Goal: Task Accomplishment & Management: Complete application form

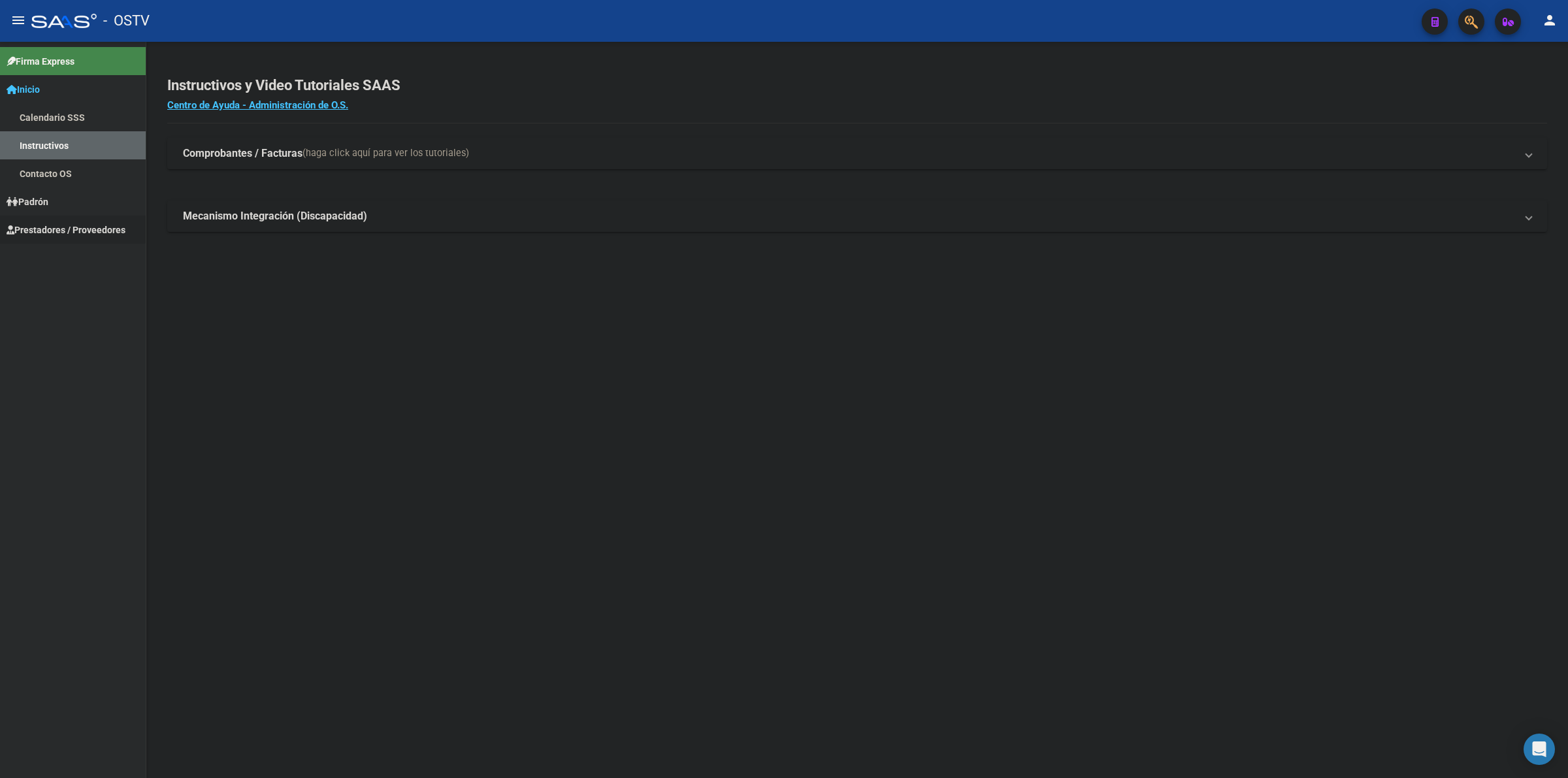
drag, startPoint x: 72, startPoint y: 220, endPoint x: 61, endPoint y: 98, distance: 122.5
click at [70, 220] on link "Prestadores / Proveedores" at bounding box center [73, 229] width 146 height 28
click at [54, 90] on link "Inicio" at bounding box center [73, 89] width 146 height 28
drag, startPoint x: 49, startPoint y: 88, endPoint x: 53, endPoint y: 119, distance: 31.3
click at [47, 88] on link "Inicio" at bounding box center [73, 89] width 146 height 28
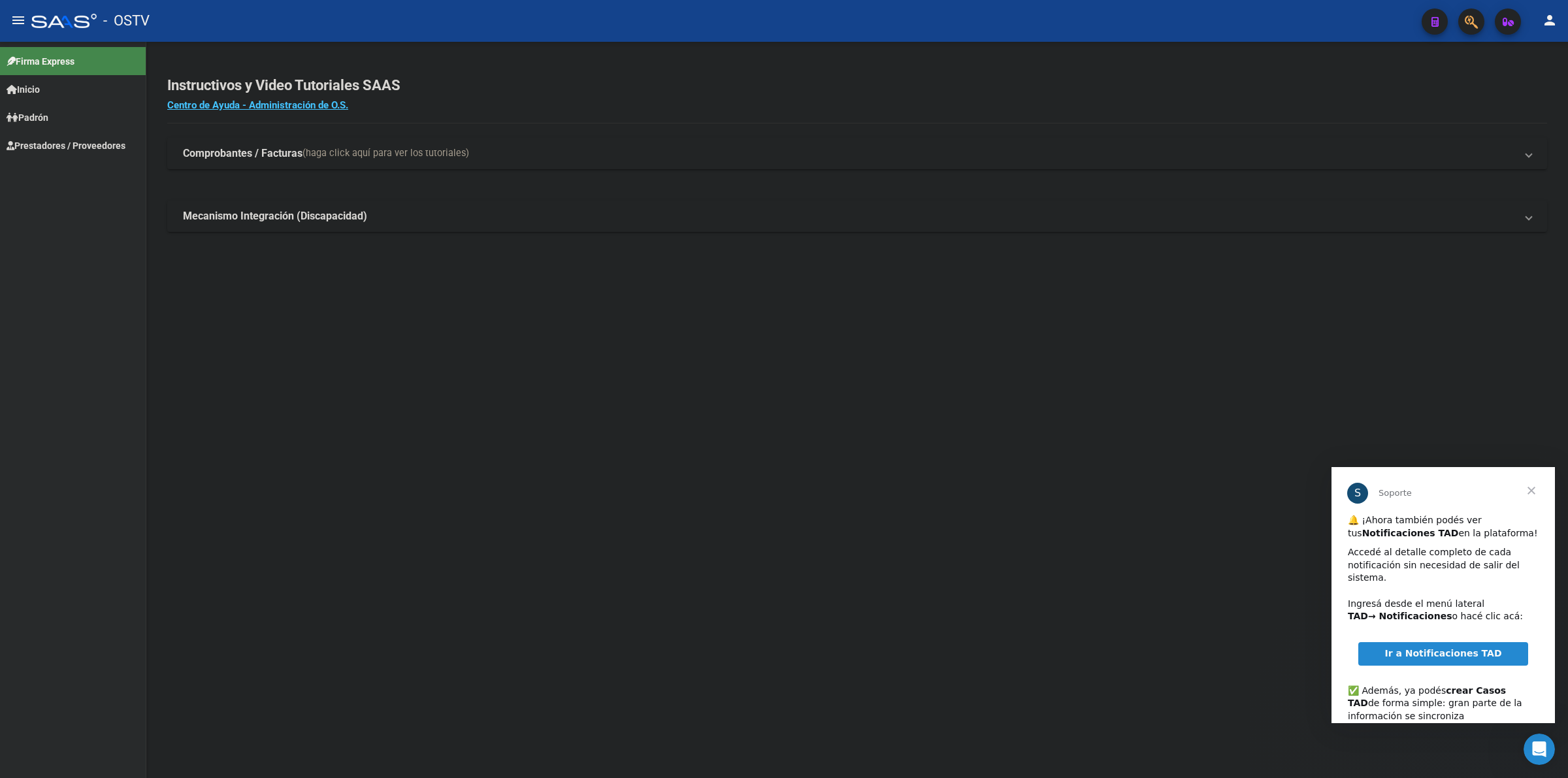
click at [1539, 485] on span "Cerrar" at bounding box center [1531, 490] width 47 height 47
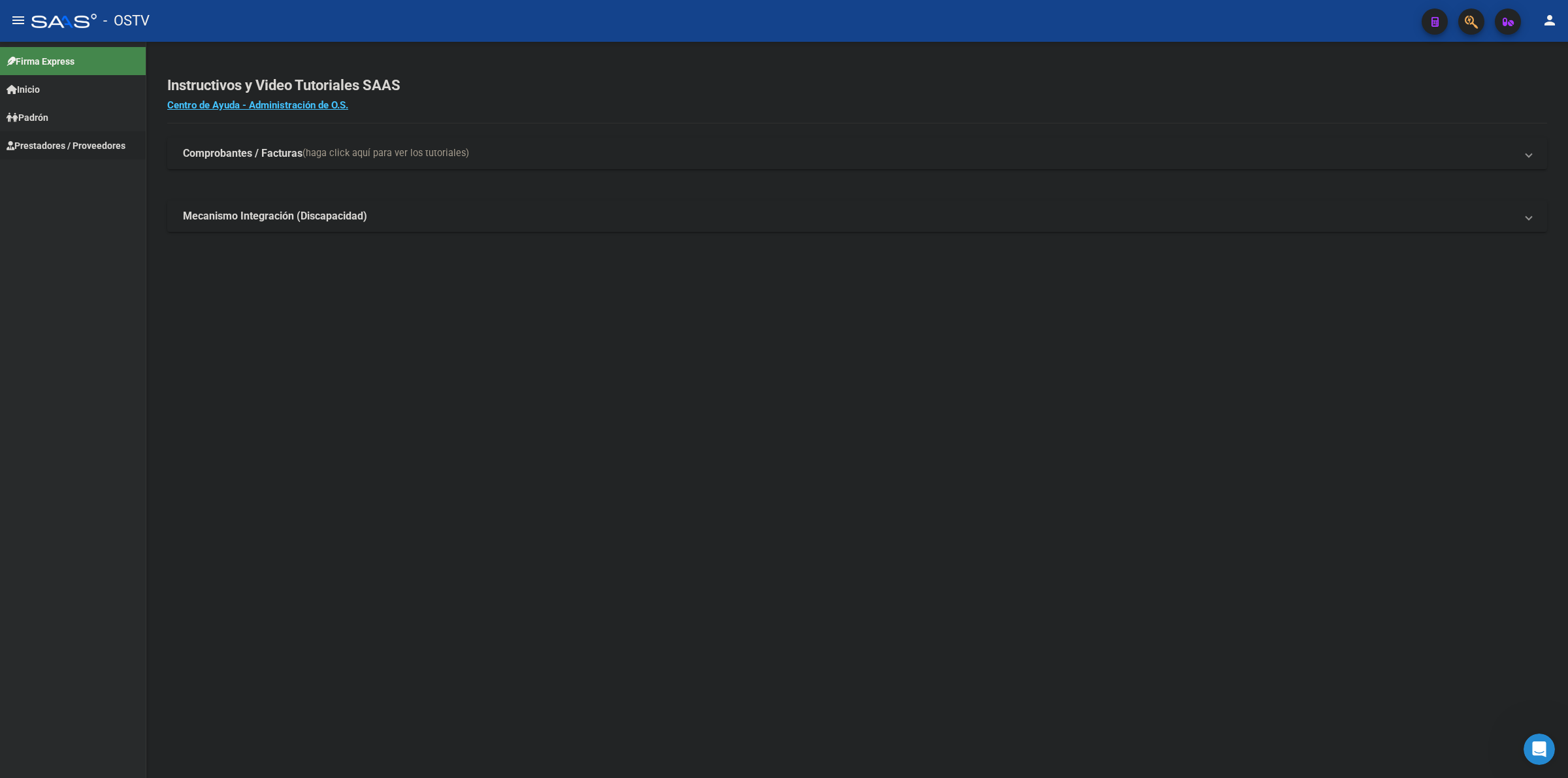
click at [10, 135] on link "Prestadores / Proveedores" at bounding box center [73, 145] width 146 height 28
click at [68, 170] on link "Facturas - Listado/Carga" at bounding box center [73, 174] width 146 height 28
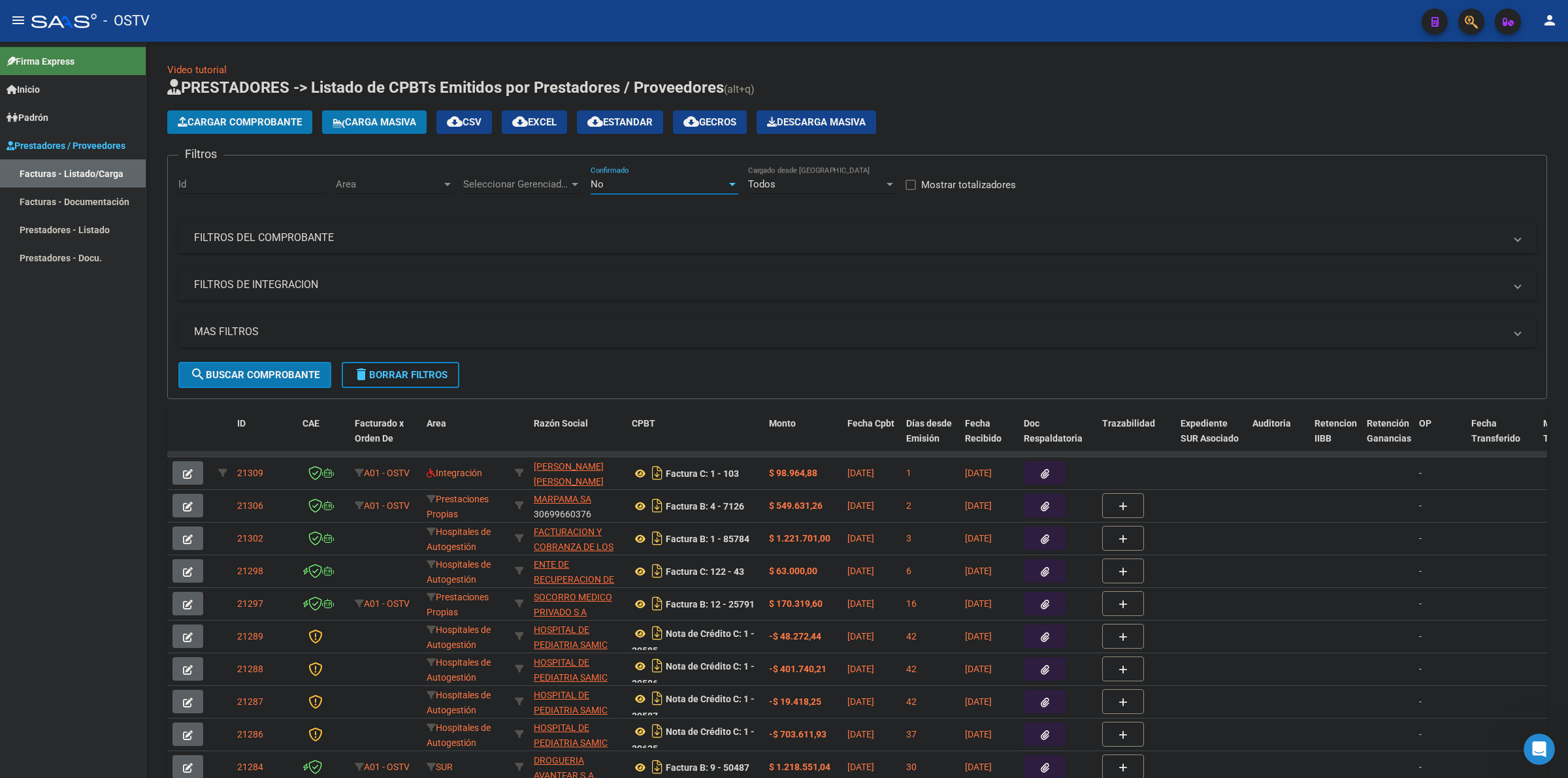
click at [626, 184] on div "No" at bounding box center [658, 184] width 136 height 12
click at [619, 134] on span "Todos" at bounding box center [665, 124] width 148 height 29
click at [291, 234] on mat-panel-title "FILTROS DEL COMPROBANTE" at bounding box center [849, 238] width 1311 height 15
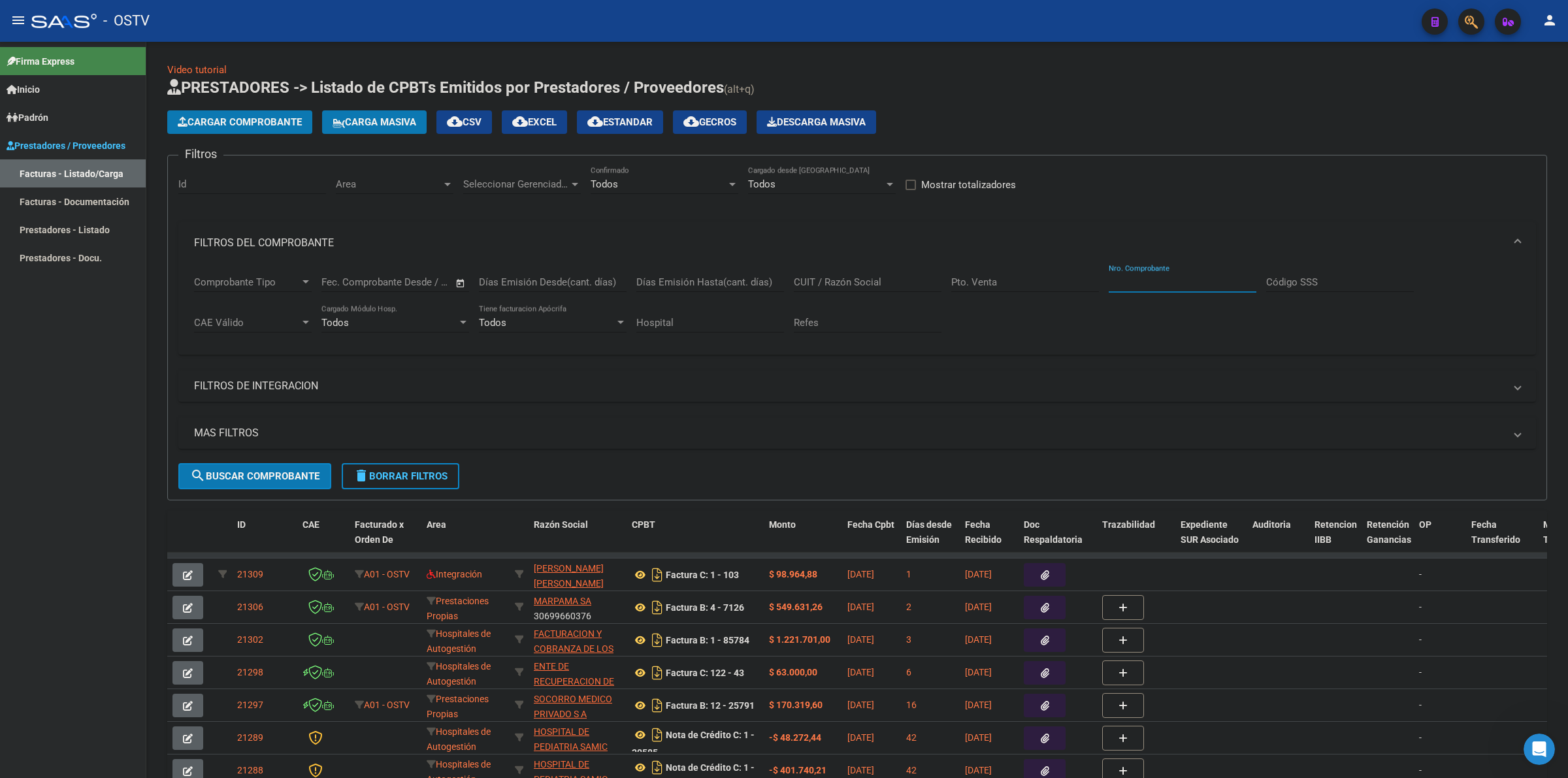
click at [1150, 276] on input "Nro. Comprobante" at bounding box center [1183, 282] width 148 height 12
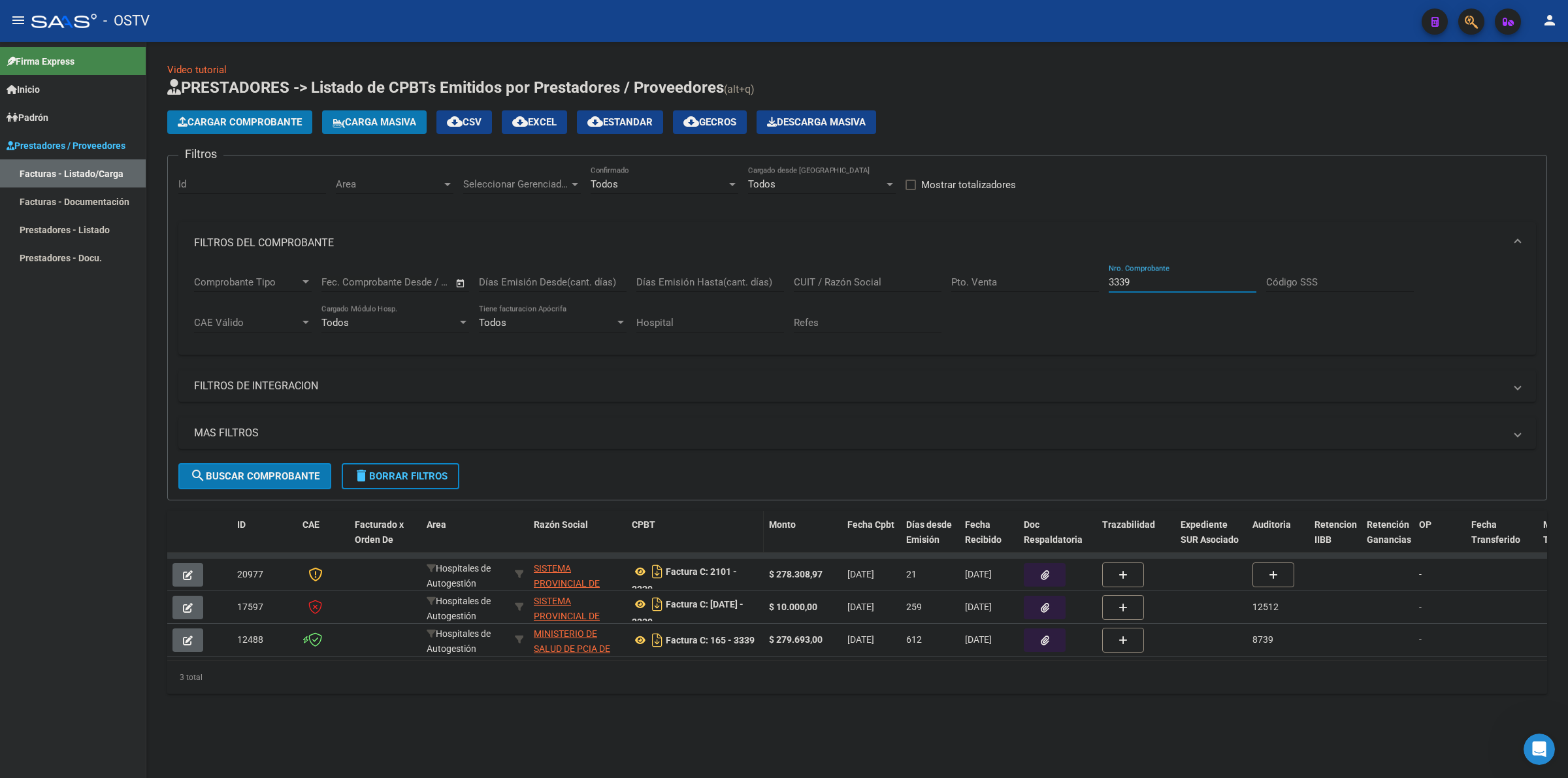
type input "3339"
drag, startPoint x: 759, startPoint y: 523, endPoint x: 926, endPoint y: 533, distance: 167.3
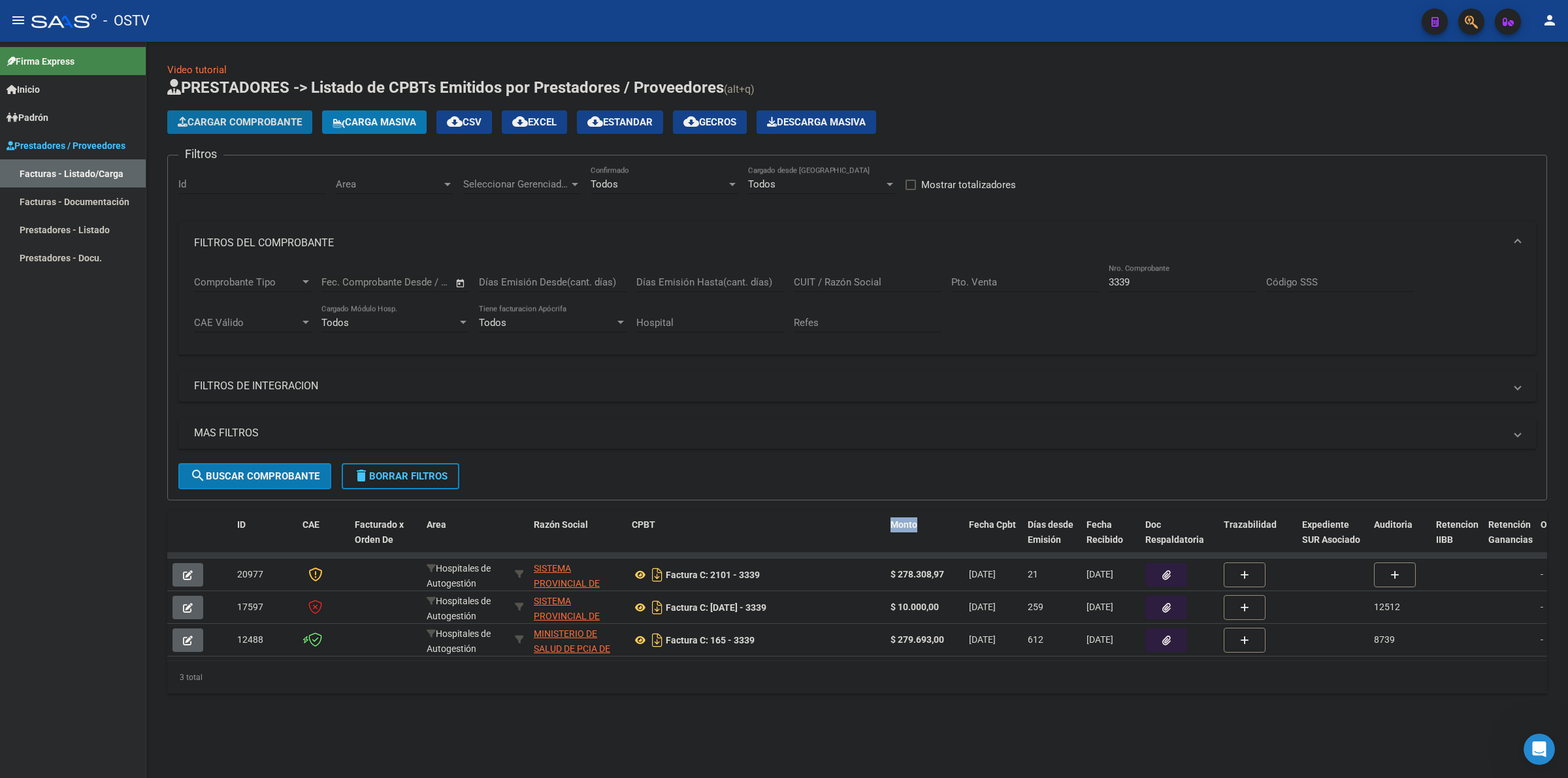
click at [225, 119] on span "Cargar Comprobante" at bounding box center [240, 122] width 124 height 12
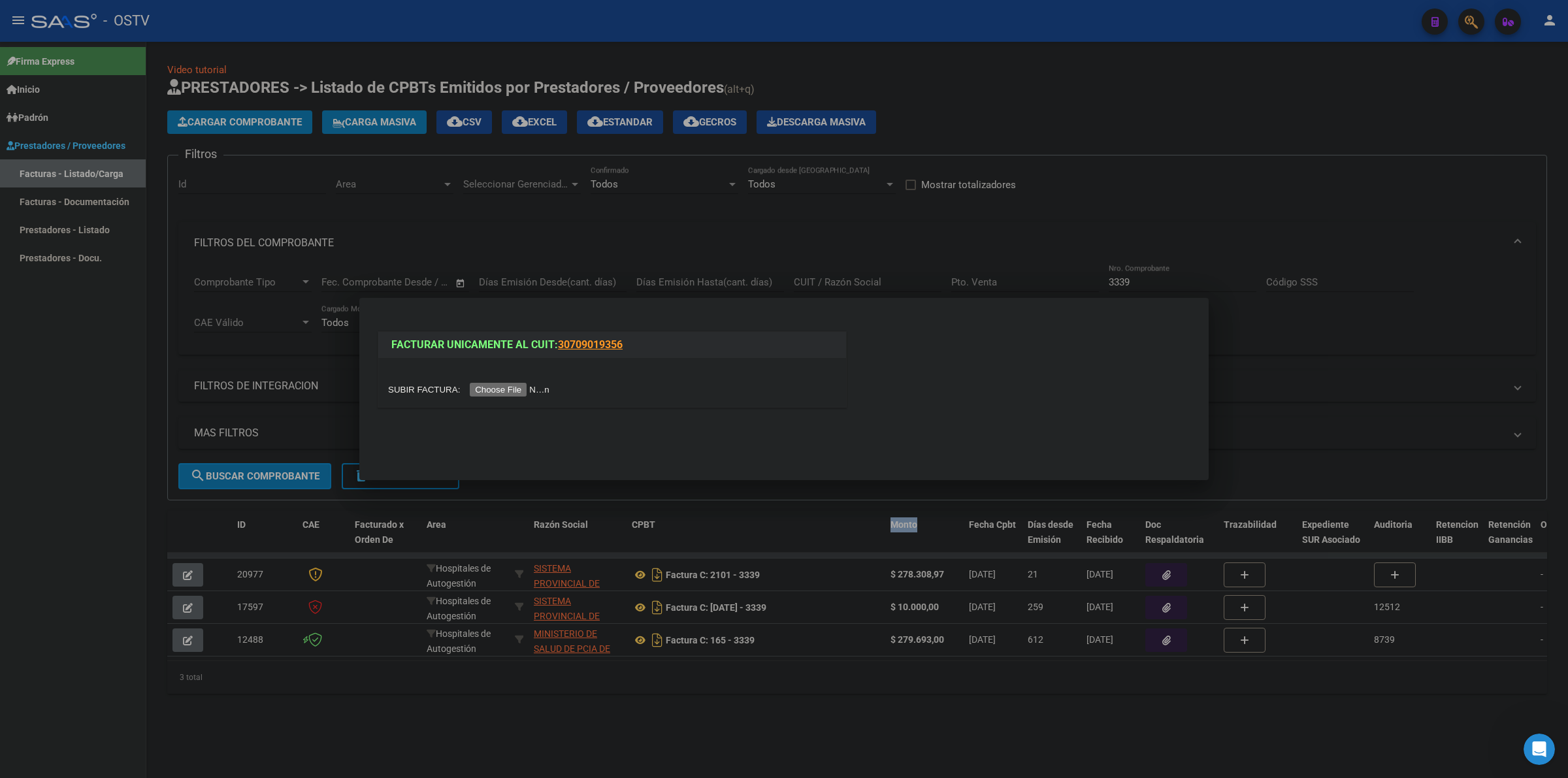
click at [481, 384] on input "file" at bounding box center [470, 390] width 165 height 14
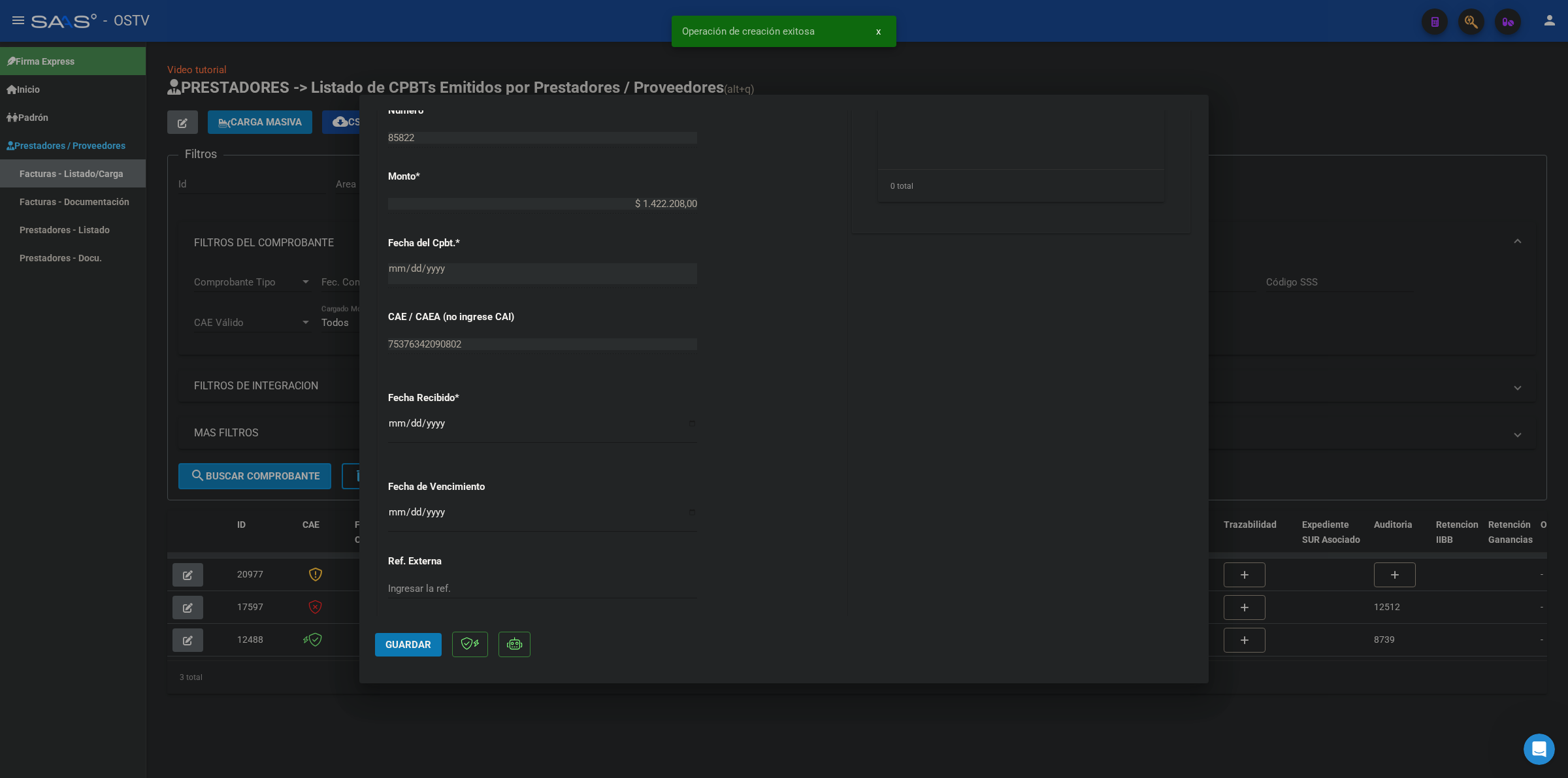
scroll to position [572, 0]
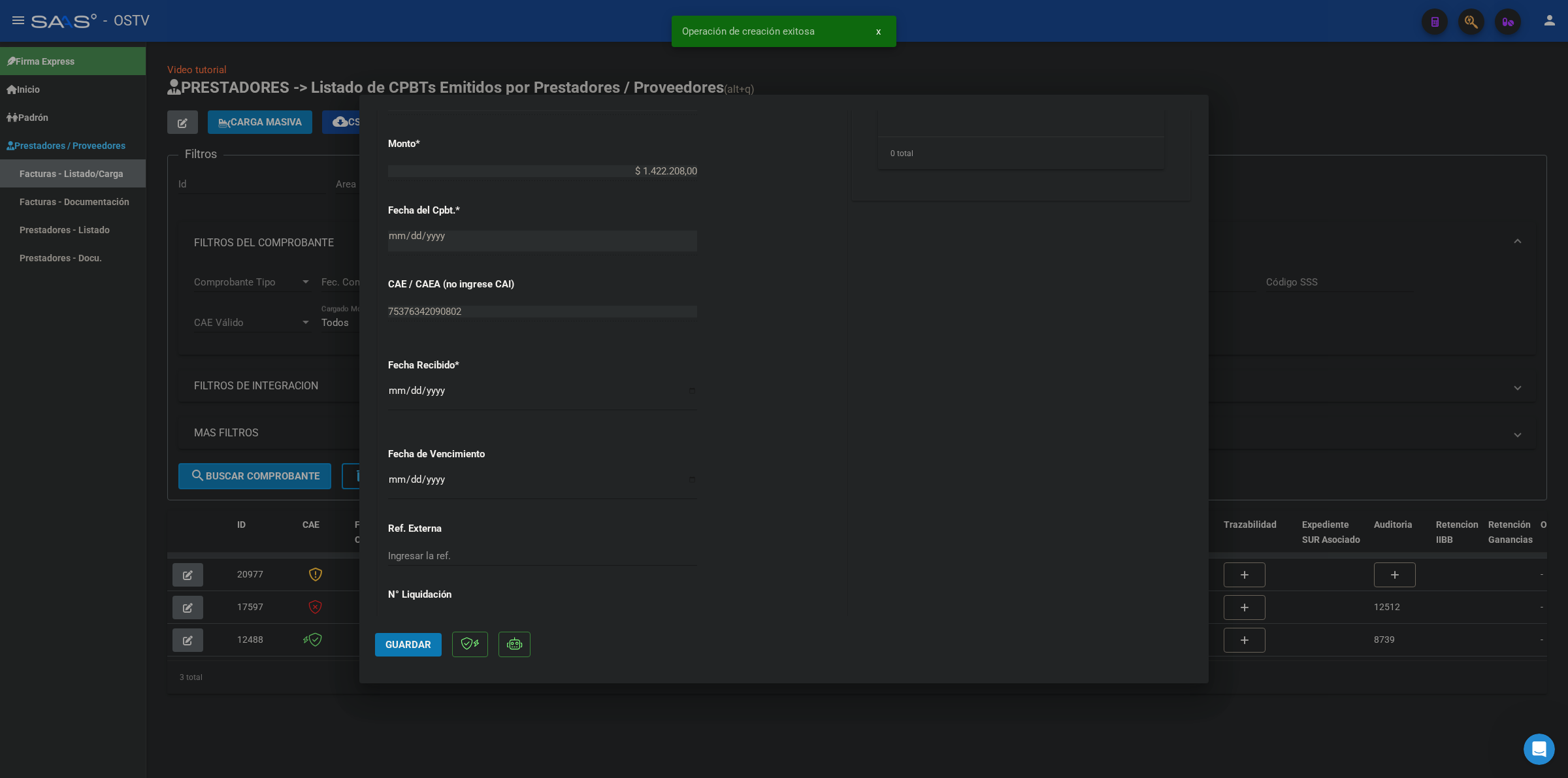
click at [393, 395] on input "2025-09-18" at bounding box center [542, 396] width 309 height 21
type input "2025-09-16"
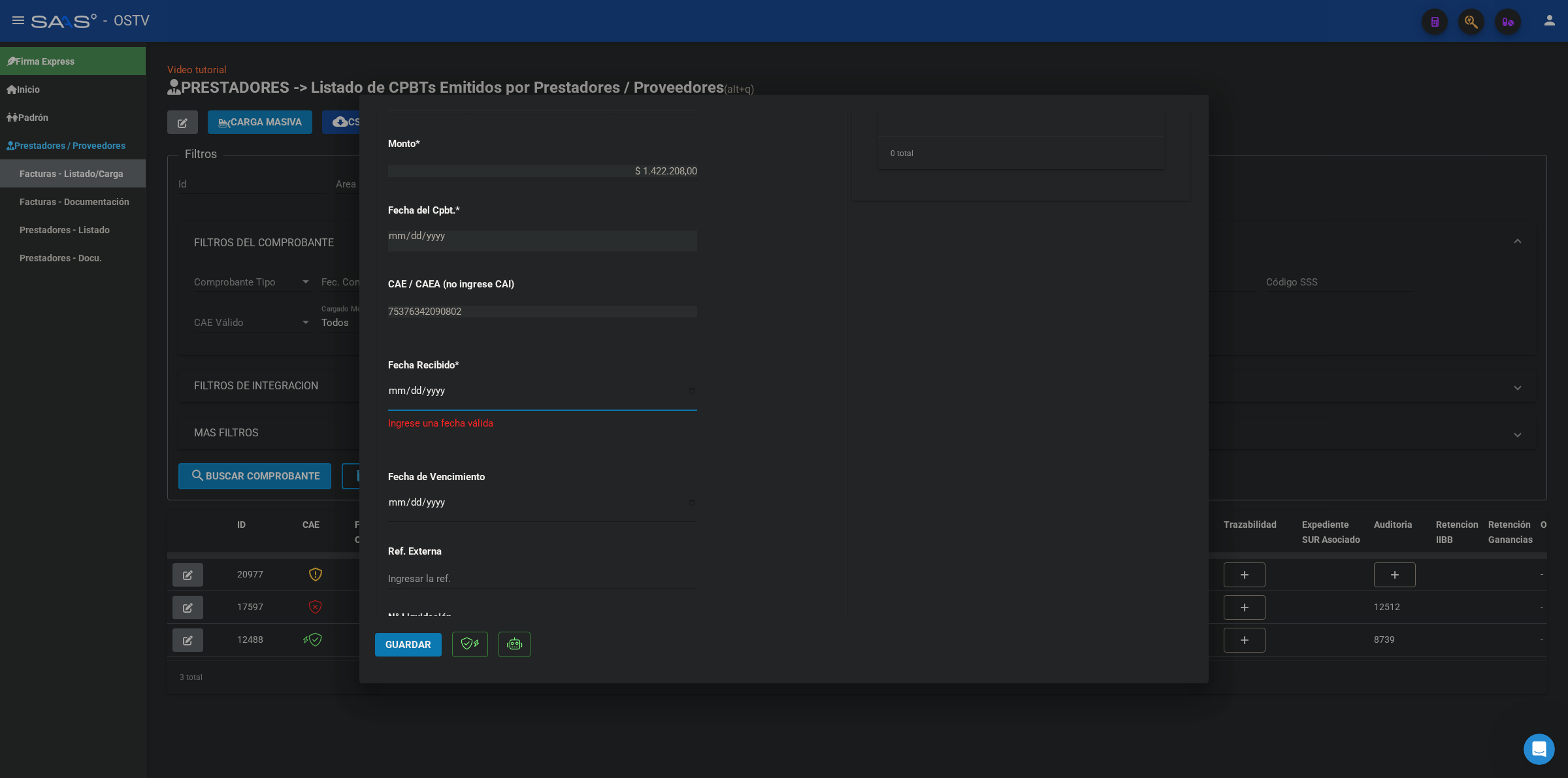
type input "2025-09-16"
click at [394, 393] on input "2025-09-16" at bounding box center [542, 396] width 309 height 21
type input "2025-09-18"
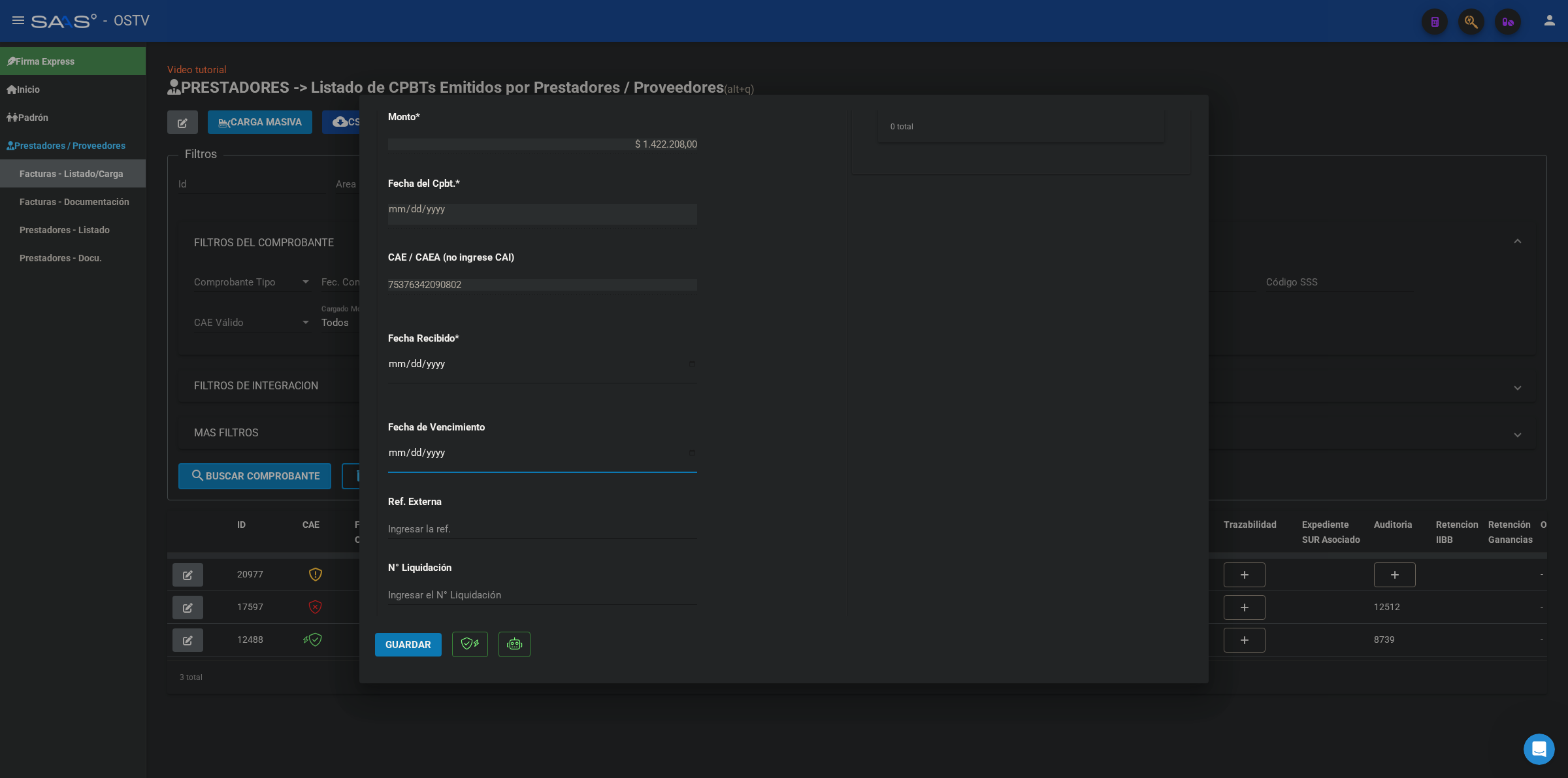
drag, startPoint x: 416, startPoint y: 456, endPoint x: 395, endPoint y: 452, distance: 21.4
click at [414, 455] on input "Ingresar la fecha" at bounding box center [542, 458] width 309 height 21
click at [395, 451] on input "Ingresar la fecha" at bounding box center [542, 458] width 309 height 21
type input "2025-12-18"
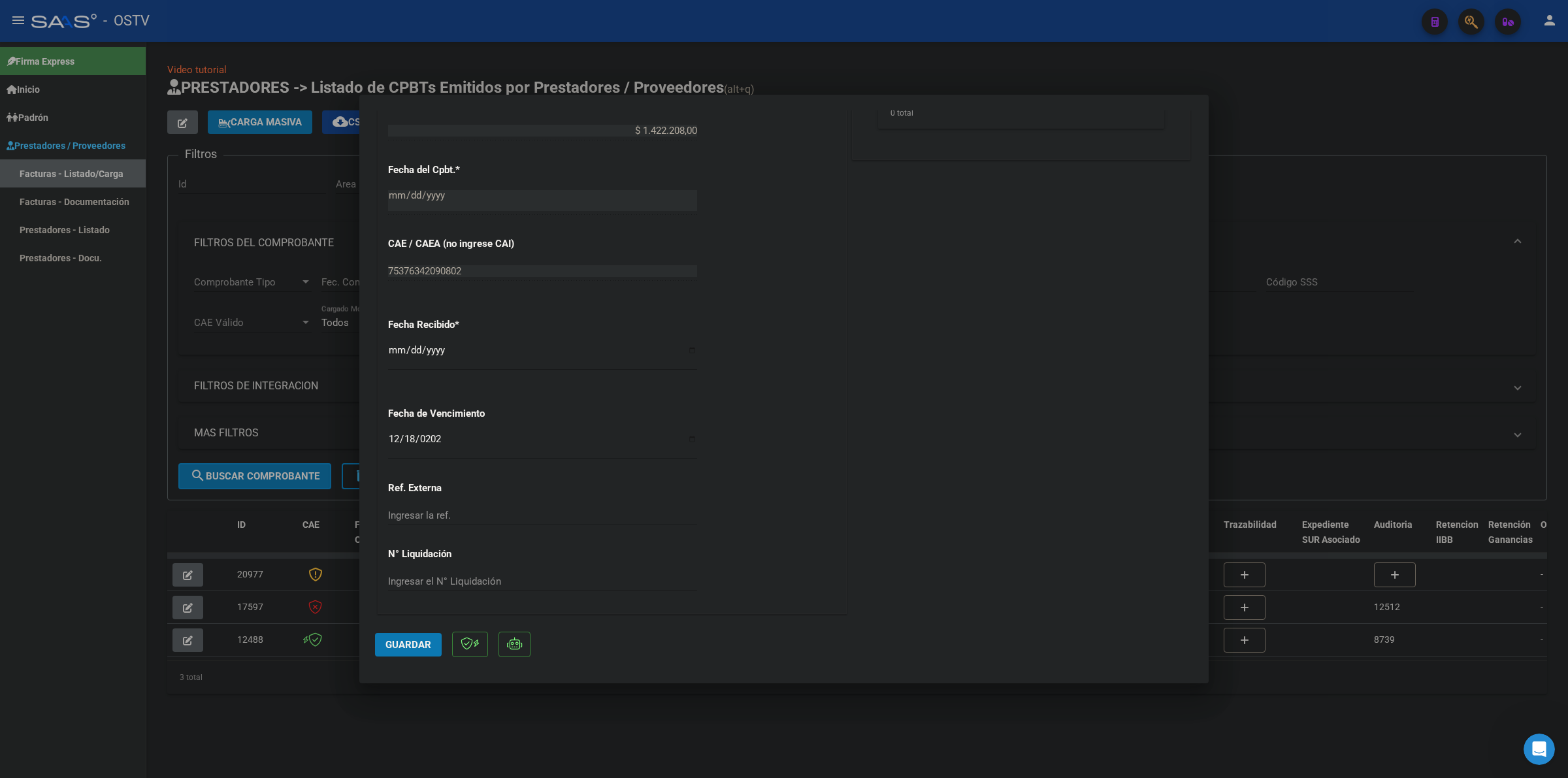
click at [393, 664] on mat-dialog-container "COMPROBANTE VER COMPROBANTE ESTADO: Recibida. En proceso de confirmacion/acepta…" at bounding box center [784, 389] width 850 height 588
drag, startPoint x: 402, startPoint y: 650, endPoint x: 749, endPoint y: 436, distance: 407.7
click at [403, 648] on button "Guardar" at bounding box center [409, 645] width 67 height 24
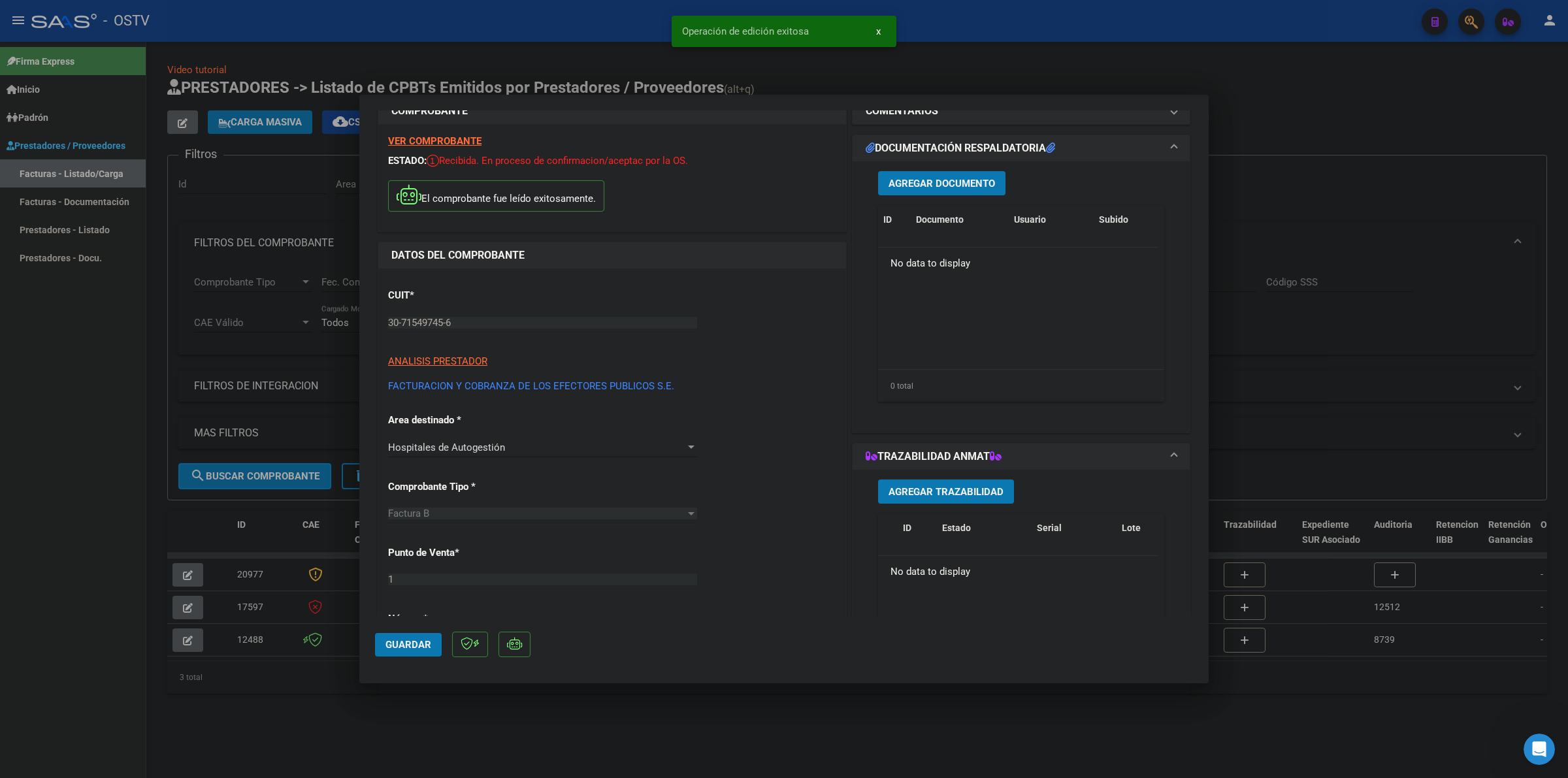
scroll to position [0, 0]
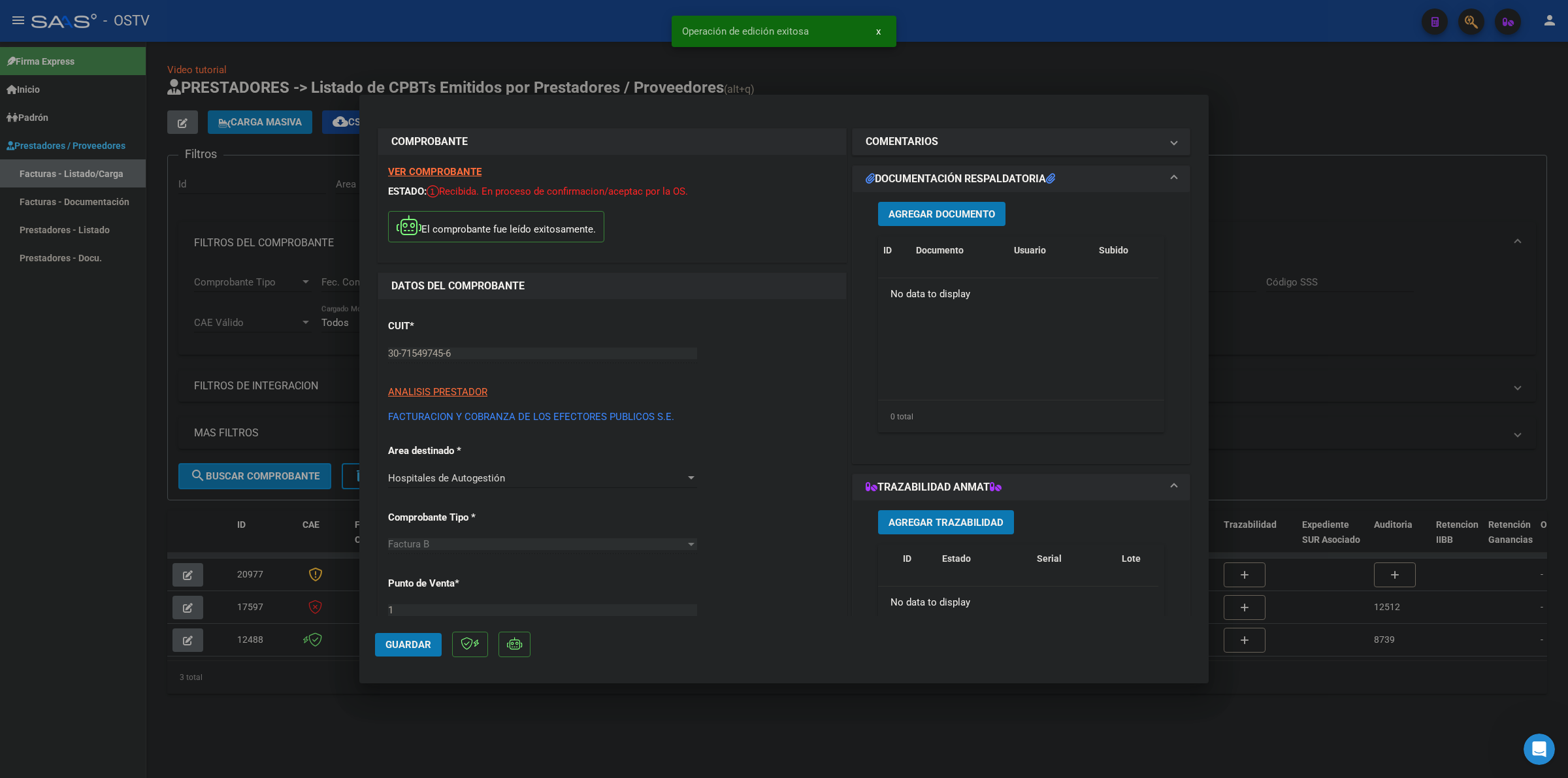
click at [947, 203] on button "Agregar Documento" at bounding box center [942, 213] width 128 height 24
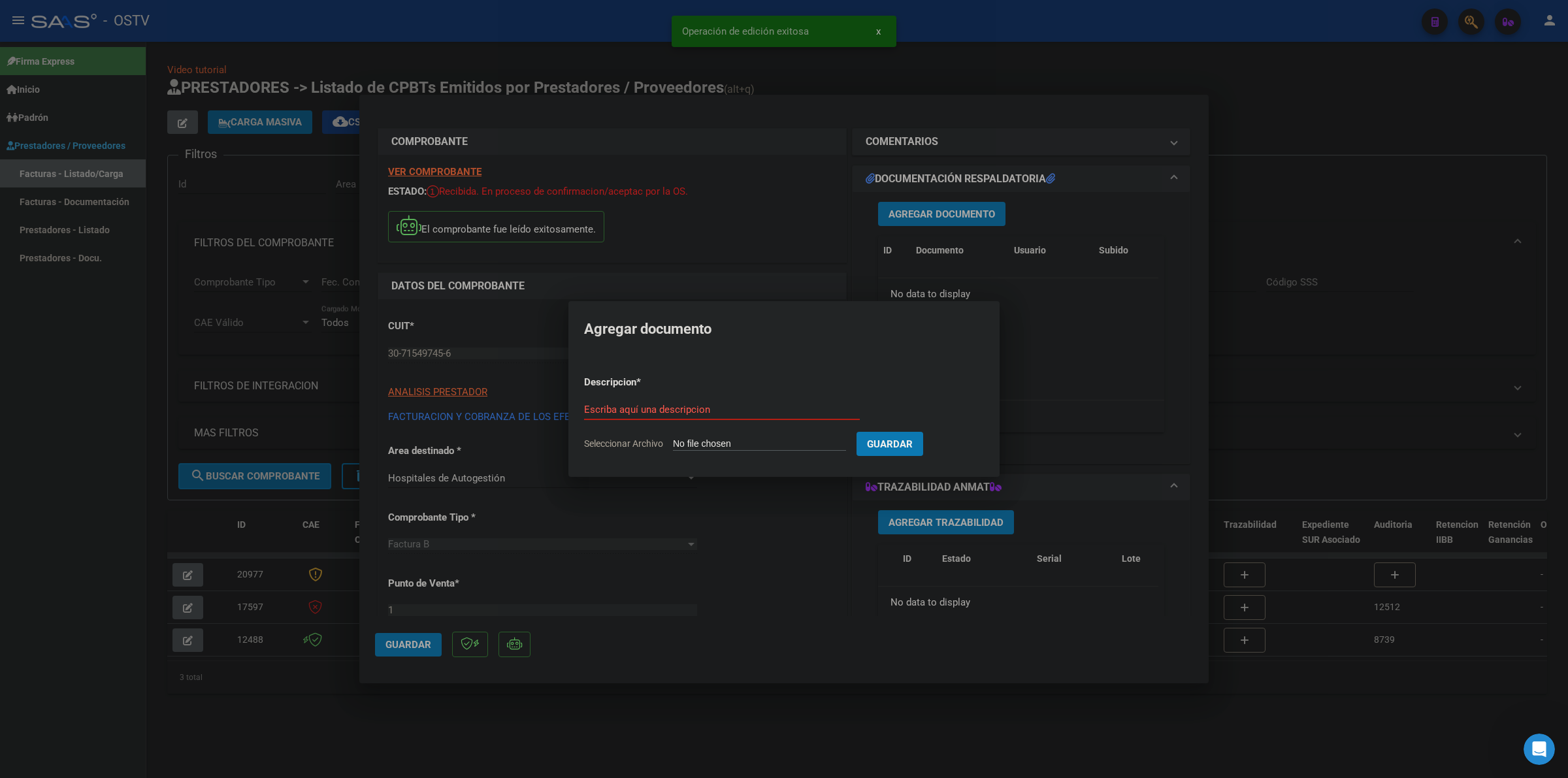
type input "C:\fakepath\FACTURA - 1 85822 - FACOEP.pdf"
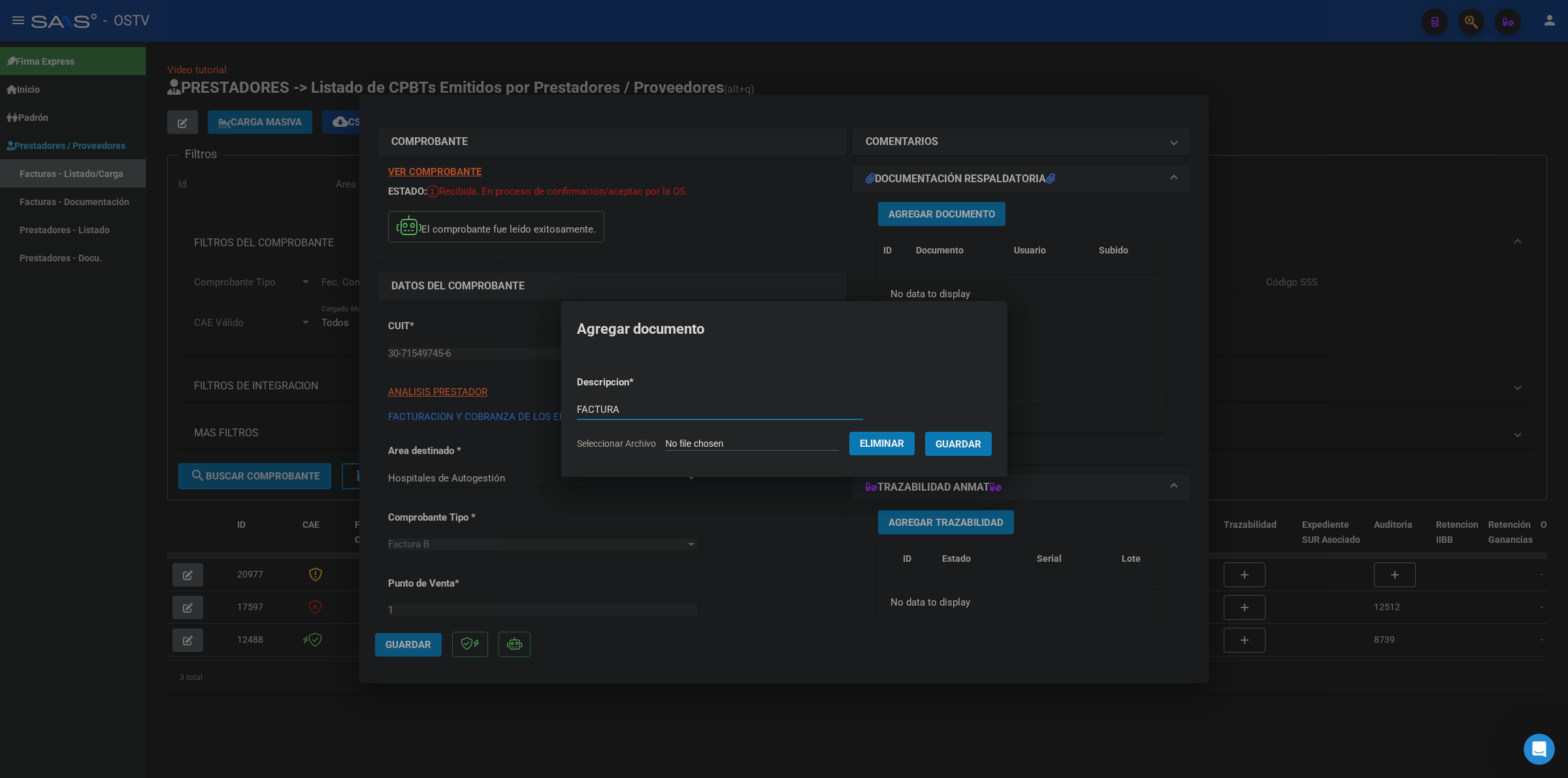
type input "FACTURA"
click at [926, 432] on button "Guardar" at bounding box center [959, 443] width 67 height 24
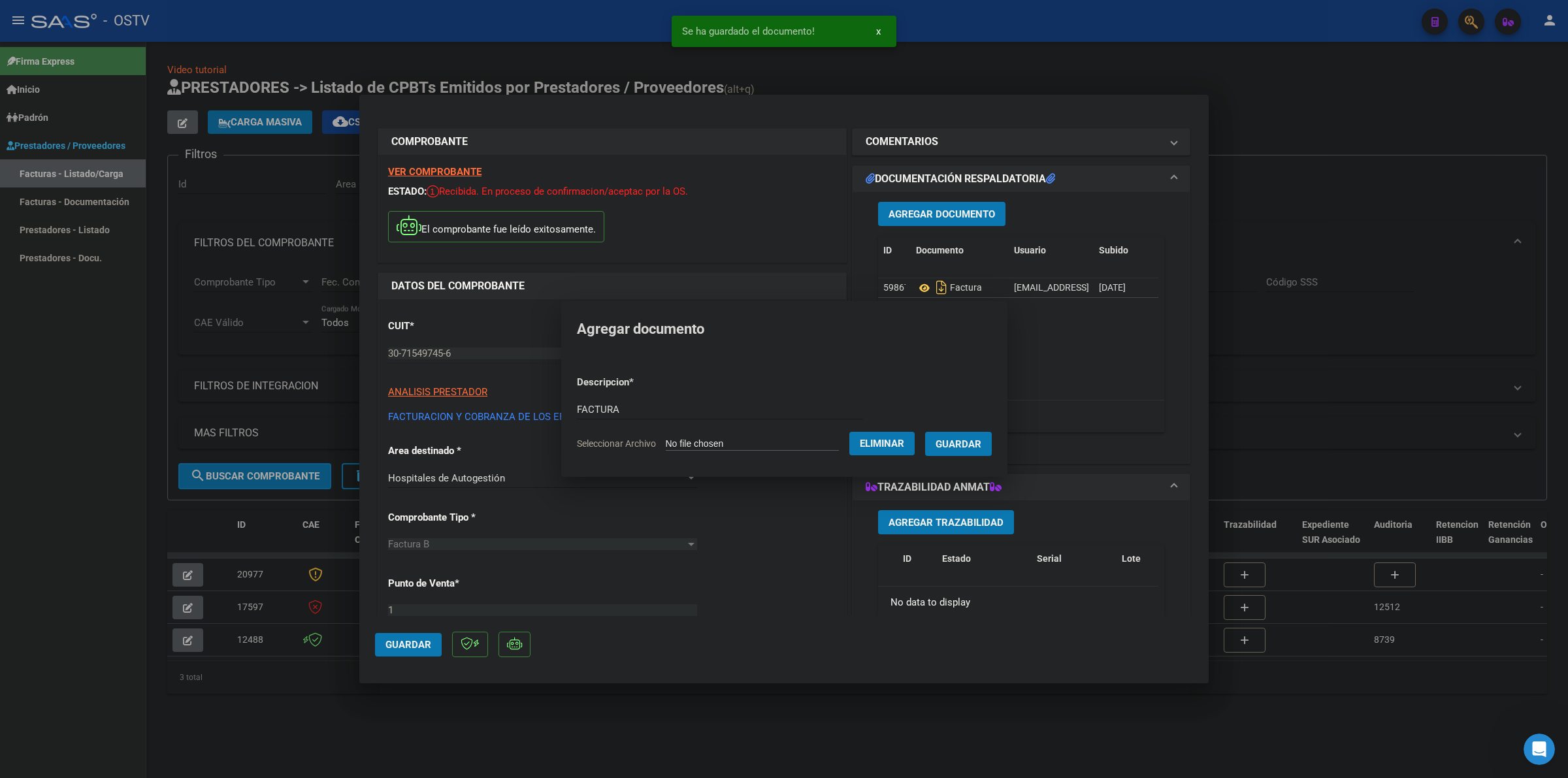
click at [949, 218] on span "Agregar Documento" at bounding box center [942, 214] width 107 height 12
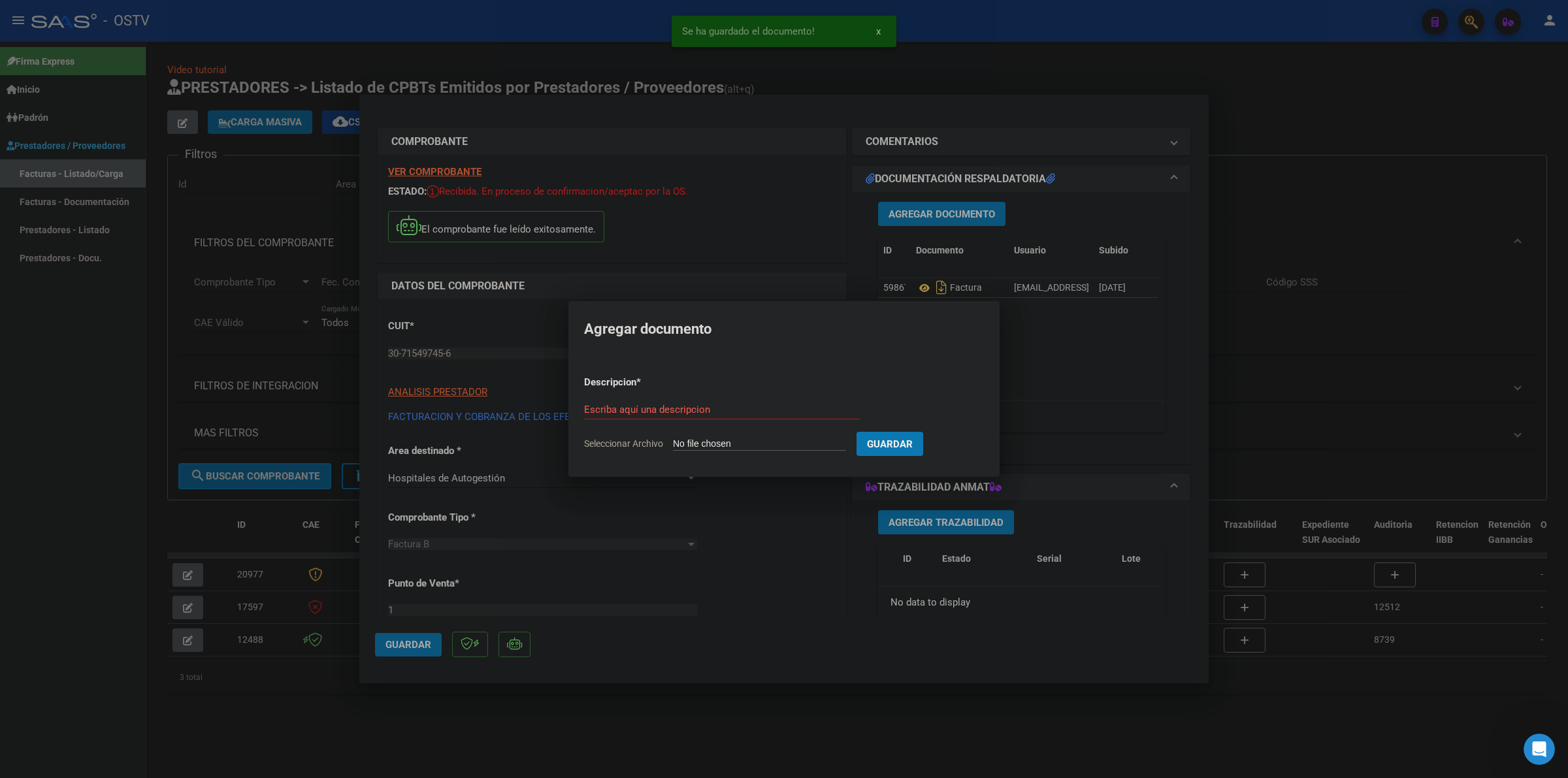
type input "C:\fakepath\ANEXO - 1 85822 - FACOEP.pdf"
type input "ANEXO"
click at [926, 432] on button "Guardar" at bounding box center [959, 443] width 67 height 24
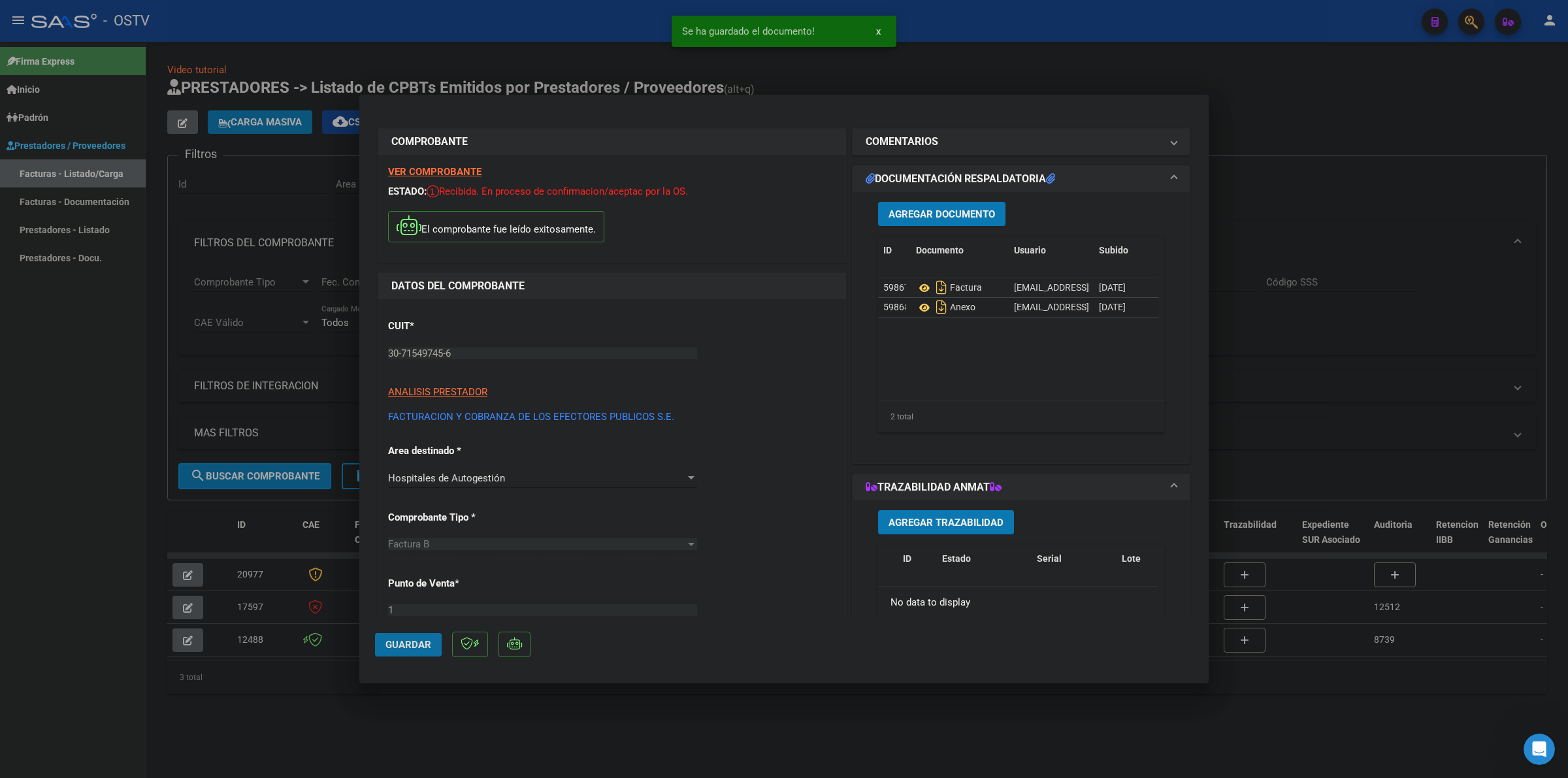
click at [393, 650] on button "Guardar" at bounding box center [409, 645] width 67 height 24
click at [827, 62] on div at bounding box center [784, 389] width 1568 height 778
type input "$ 0,00"
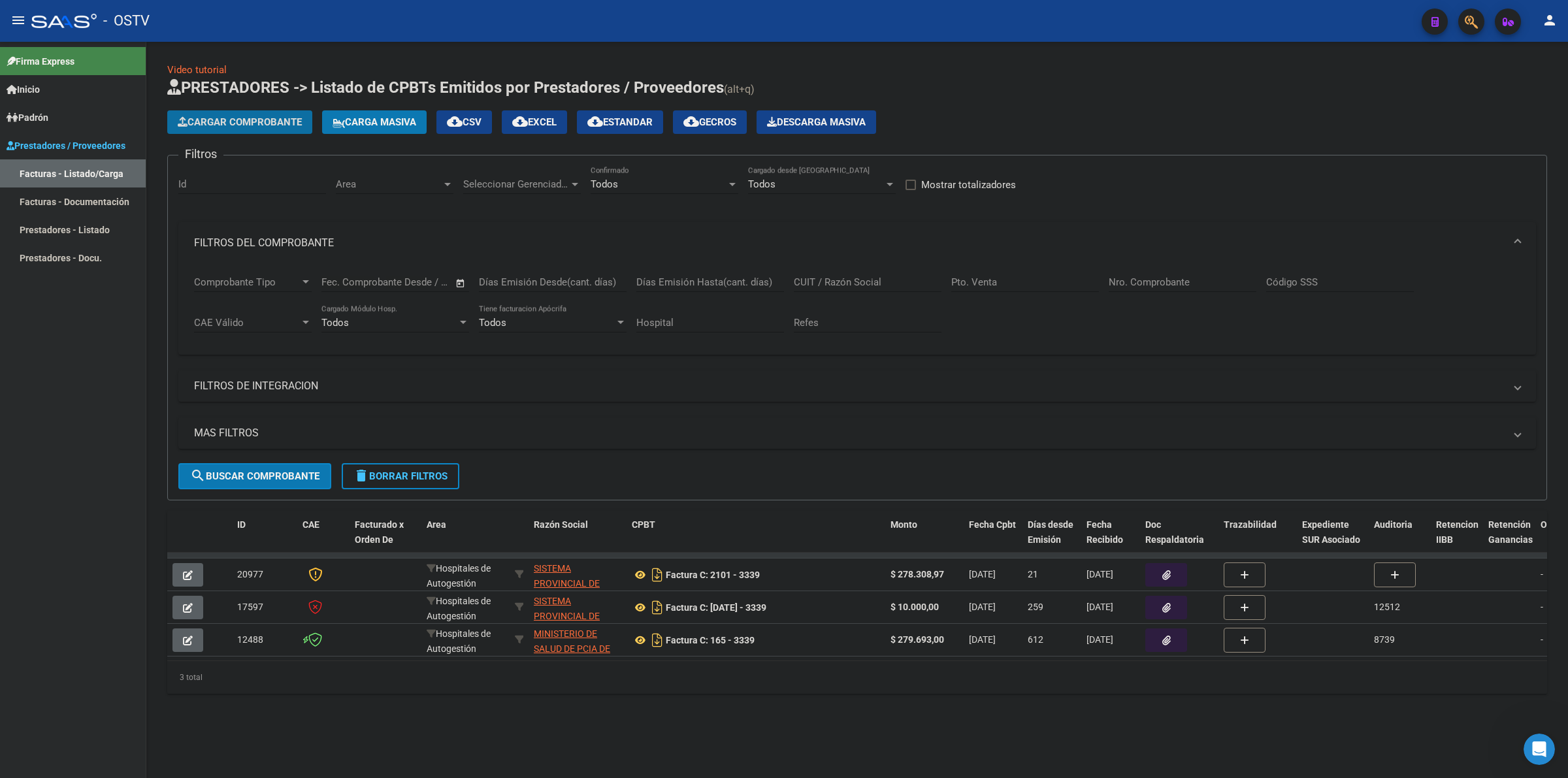
click at [253, 116] on span "Cargar Comprobante" at bounding box center [240, 122] width 124 height 12
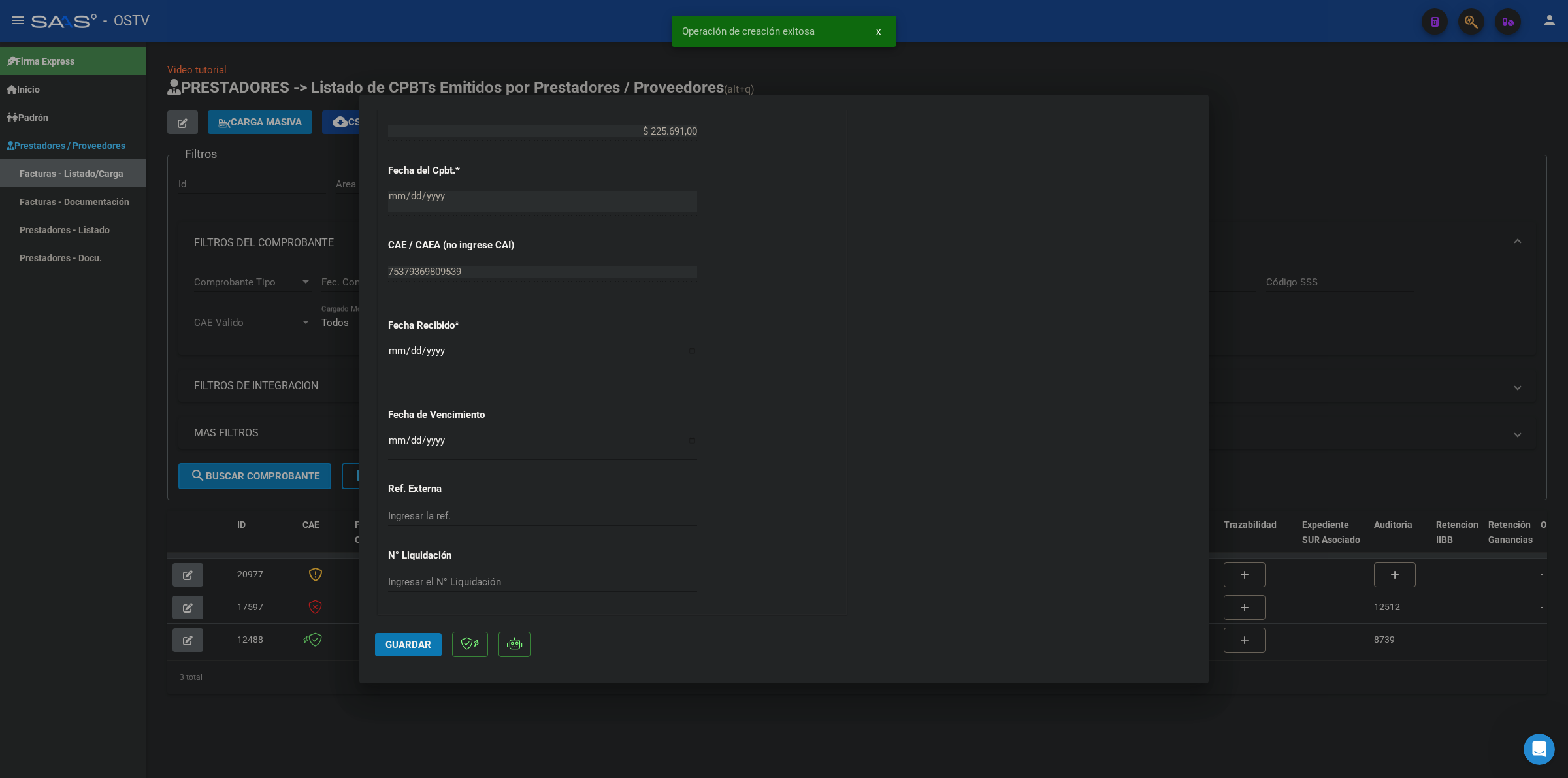
scroll to position [678, 0]
click at [393, 441] on input "Ingresar la fecha" at bounding box center [542, 445] width 309 height 21
type input "2025-10-16"
click at [412, 650] on button "Guardar" at bounding box center [409, 645] width 67 height 24
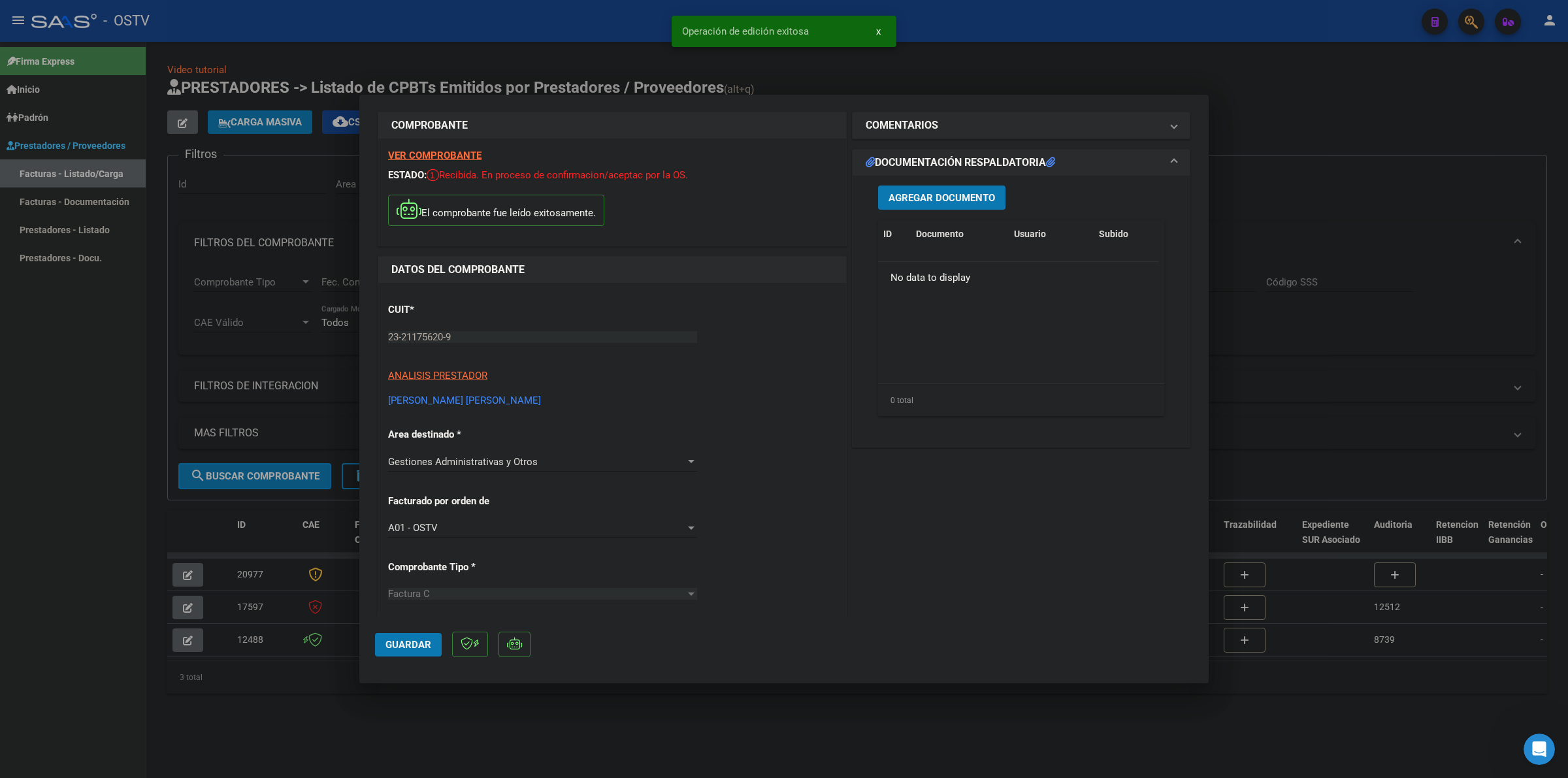
scroll to position [0, 0]
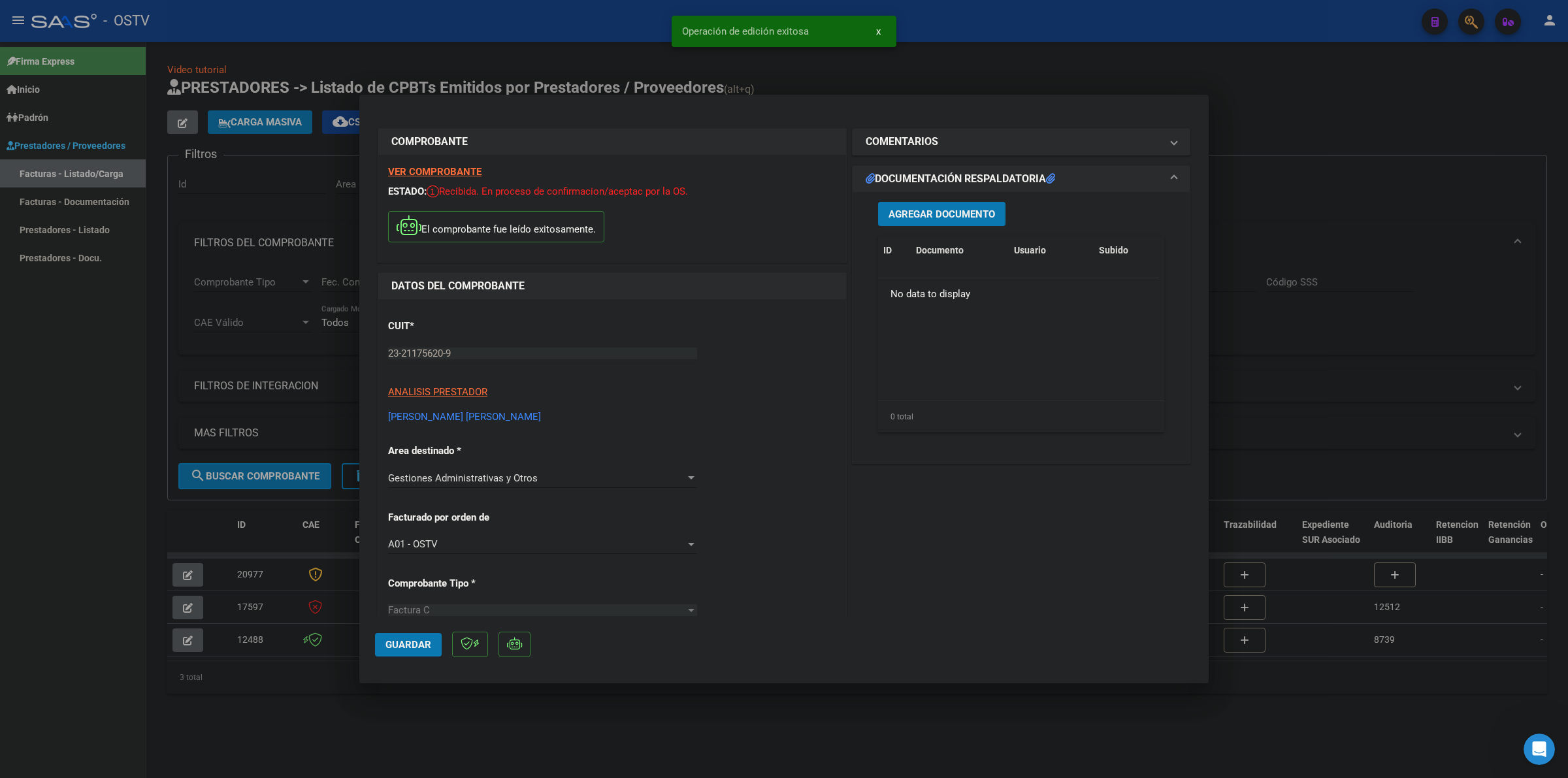
click at [951, 212] on span "Agregar Documento" at bounding box center [942, 214] width 107 height 12
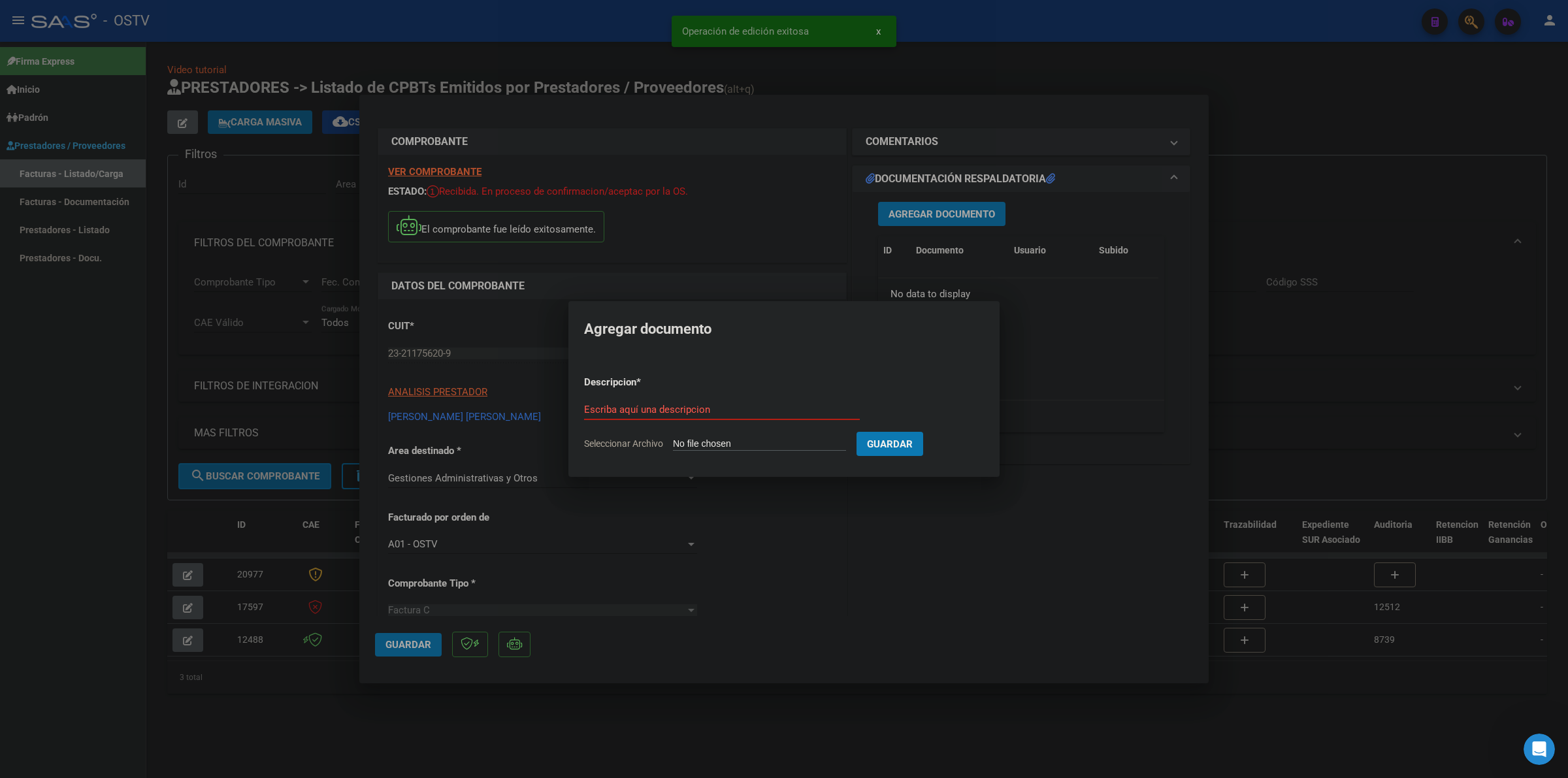
type input "C:\fakepath\FACTURA - 2 1288 - FRAGA LEONARDO OSCAR.pdf"
type input "FACTURA"
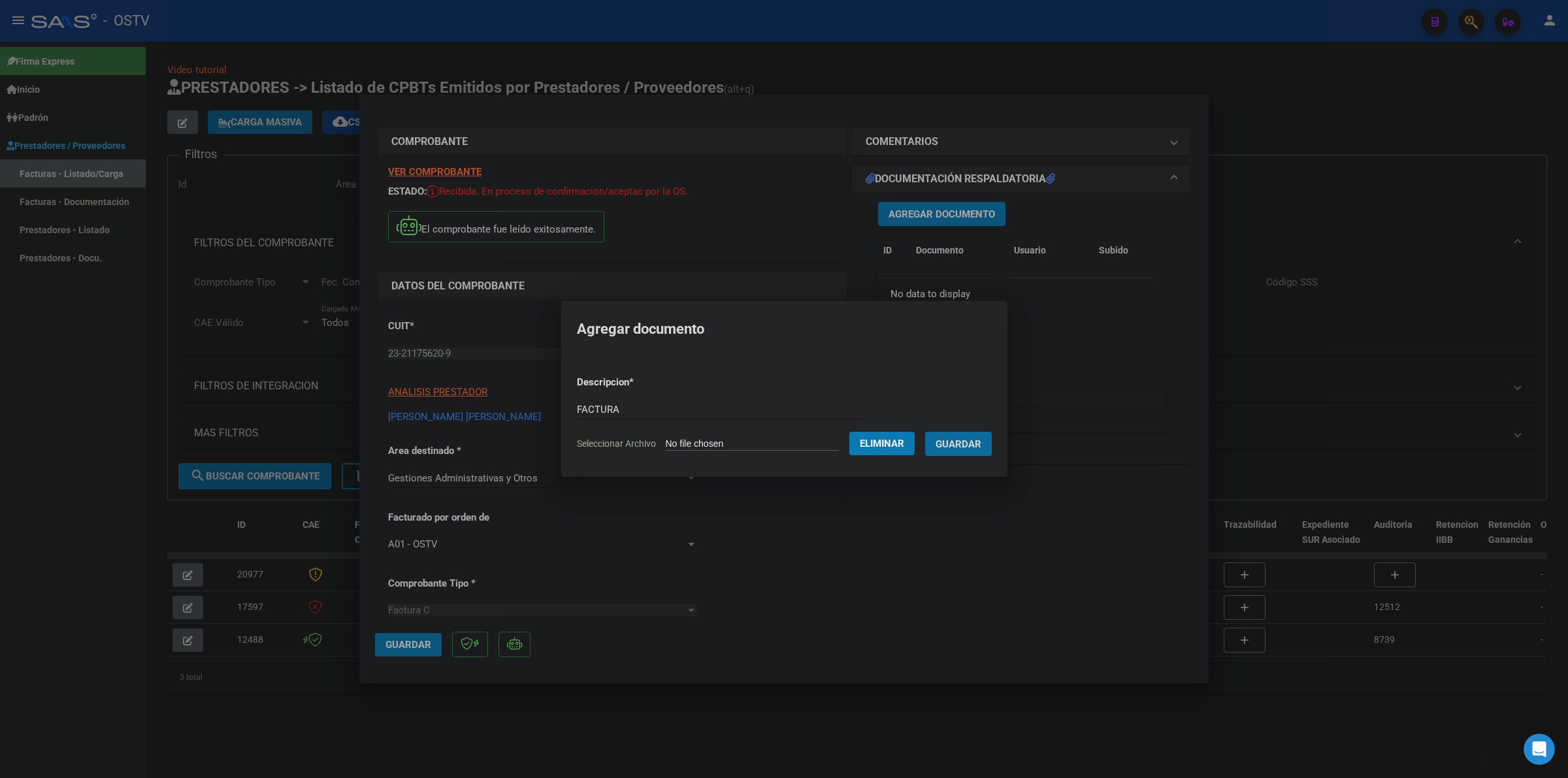
click at [926, 432] on button "Guardar" at bounding box center [959, 443] width 67 height 24
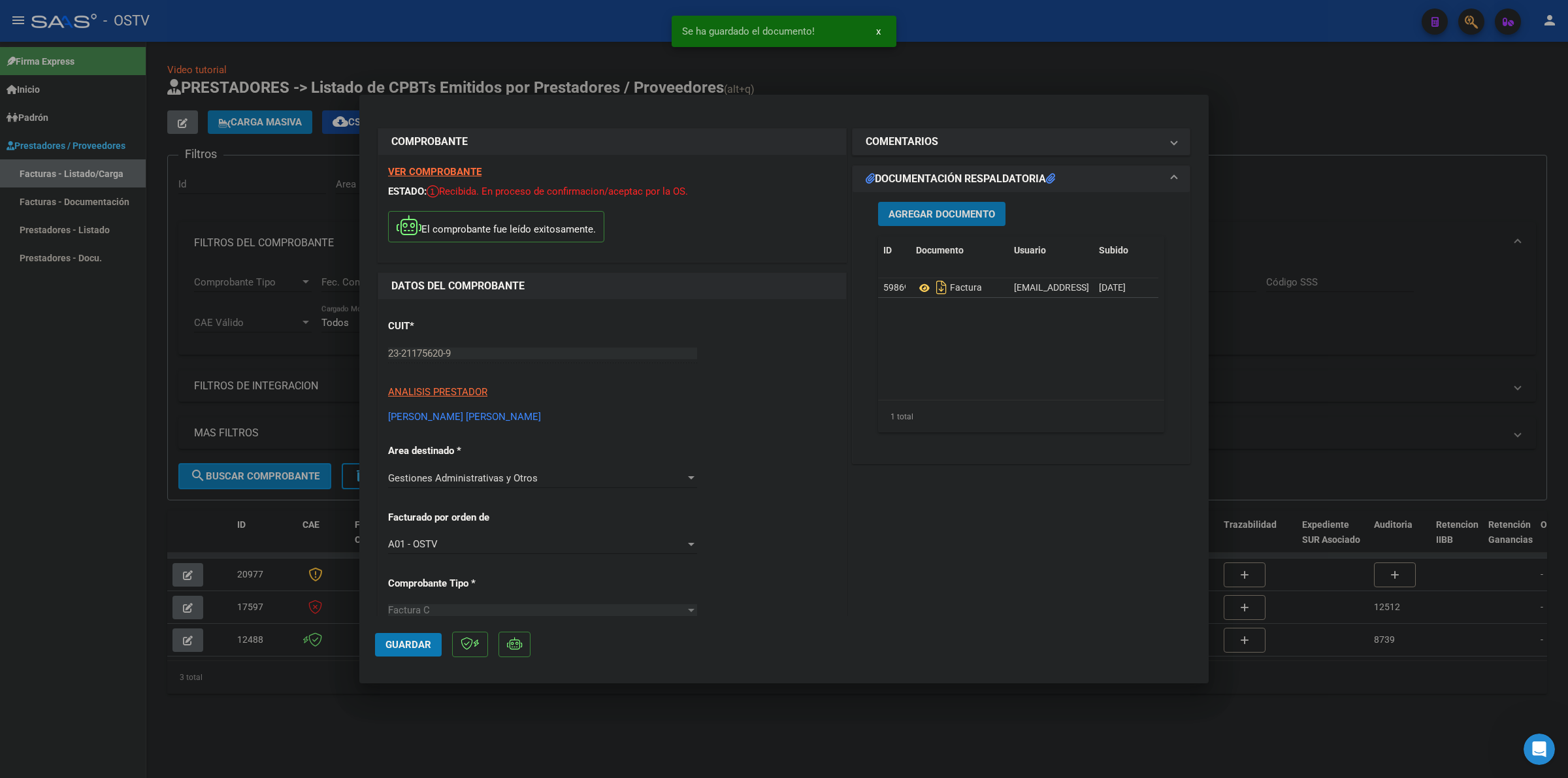
click at [396, 646] on span "Guardar" at bounding box center [409, 644] width 46 height 12
click at [1308, 700] on div at bounding box center [784, 389] width 1568 height 778
type input "$ 0,00"
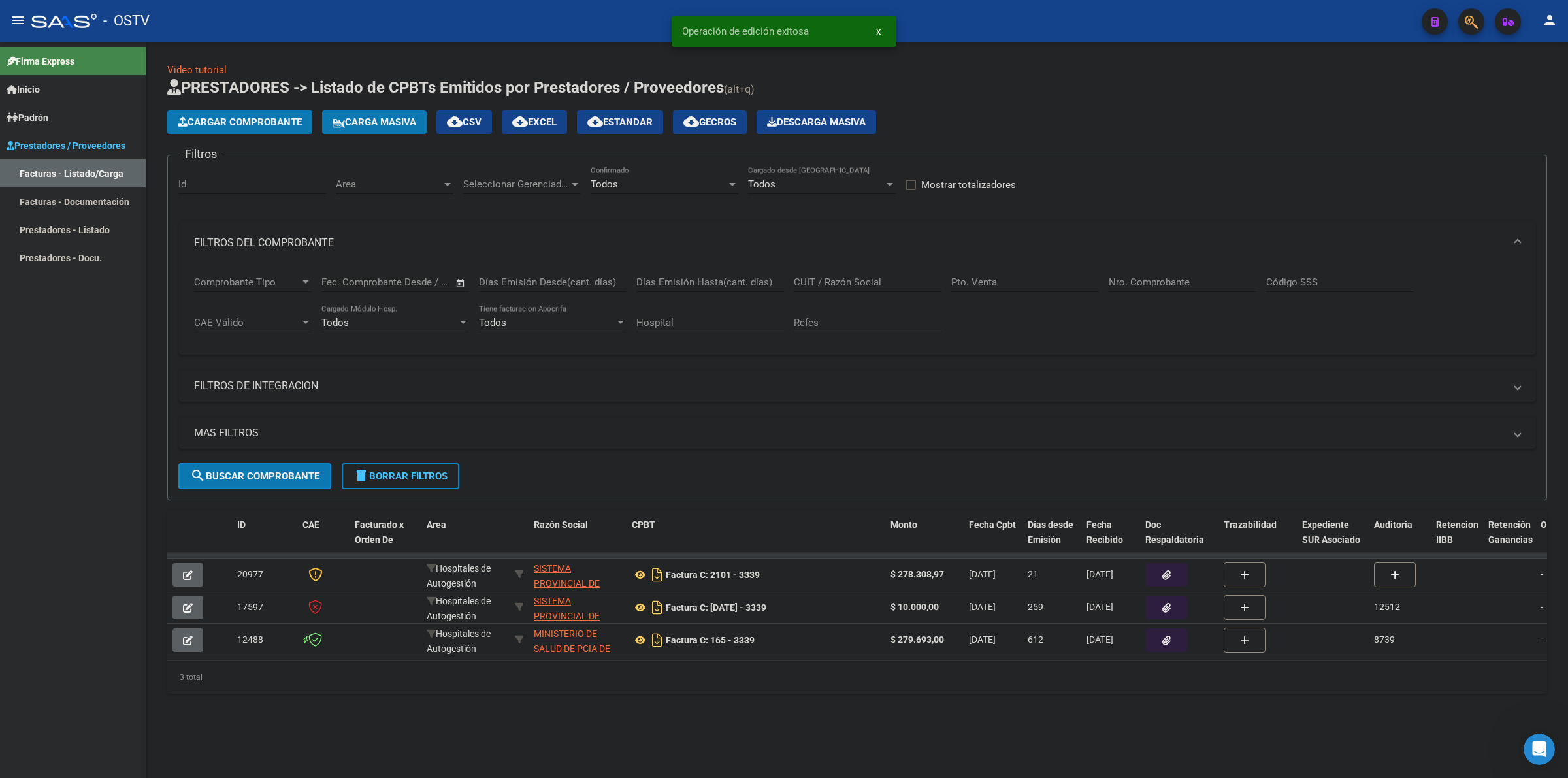
click at [273, 116] on span "Cargar Comprobante" at bounding box center [240, 122] width 124 height 12
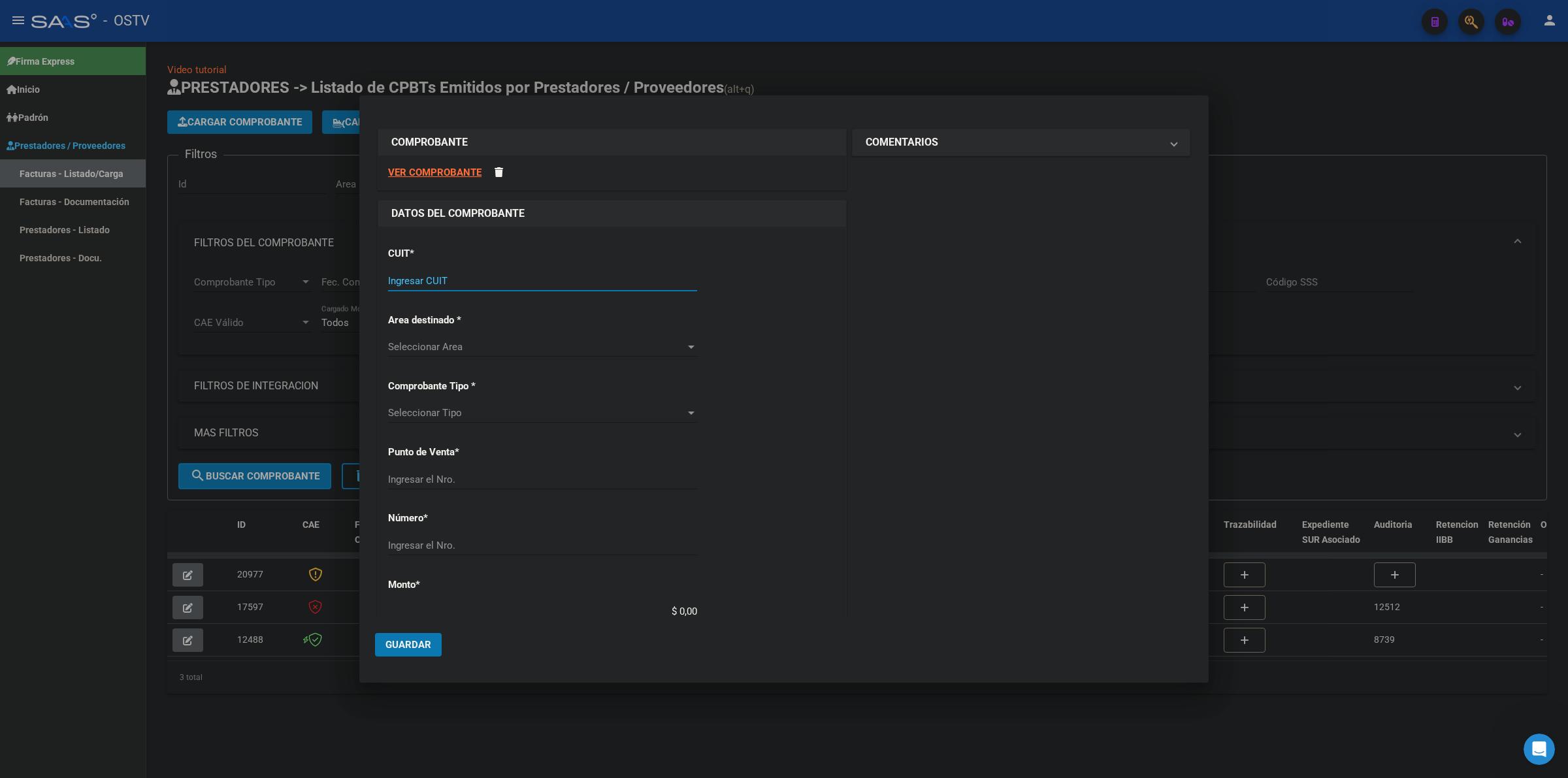
click at [513, 279] on input "Ingresar CUIT" at bounding box center [542, 280] width 309 height 12
type input "30-69182284-9"
click at [461, 543] on input "1316" at bounding box center [542, 538] width 309 height 12
type input "1625"
type input "4005"
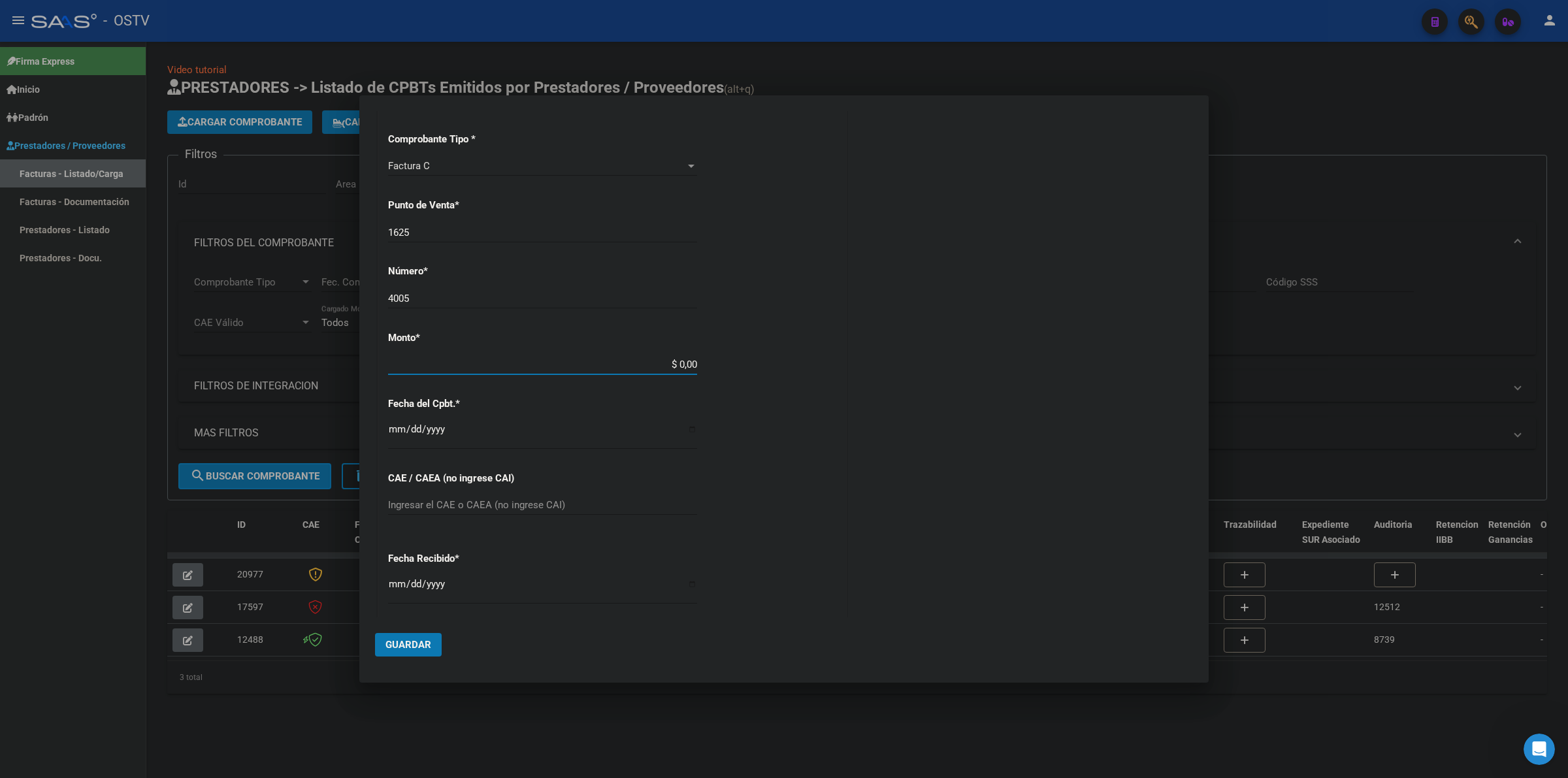
scroll to position [300, 0]
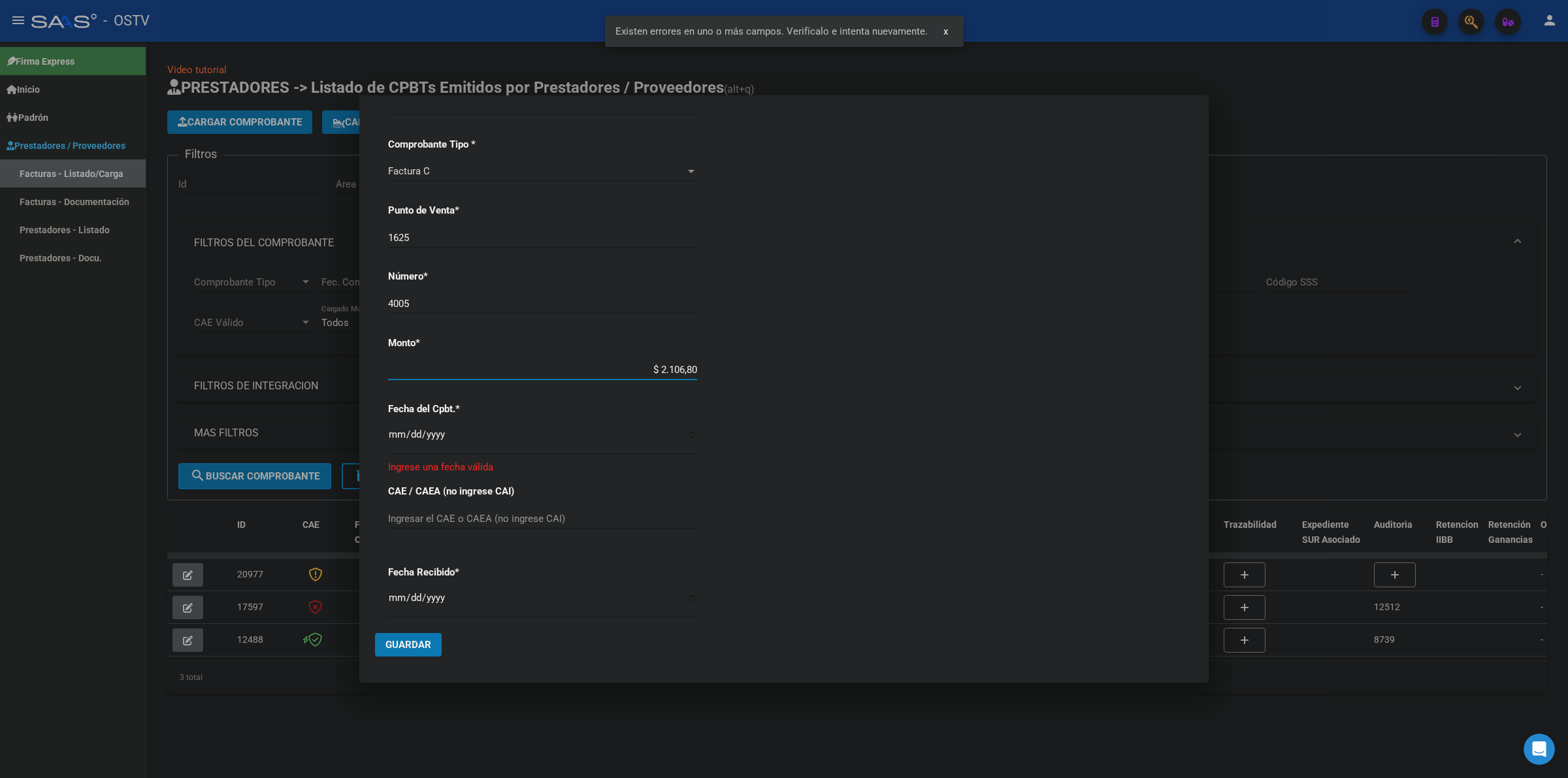
type input "$ 21.068,05"
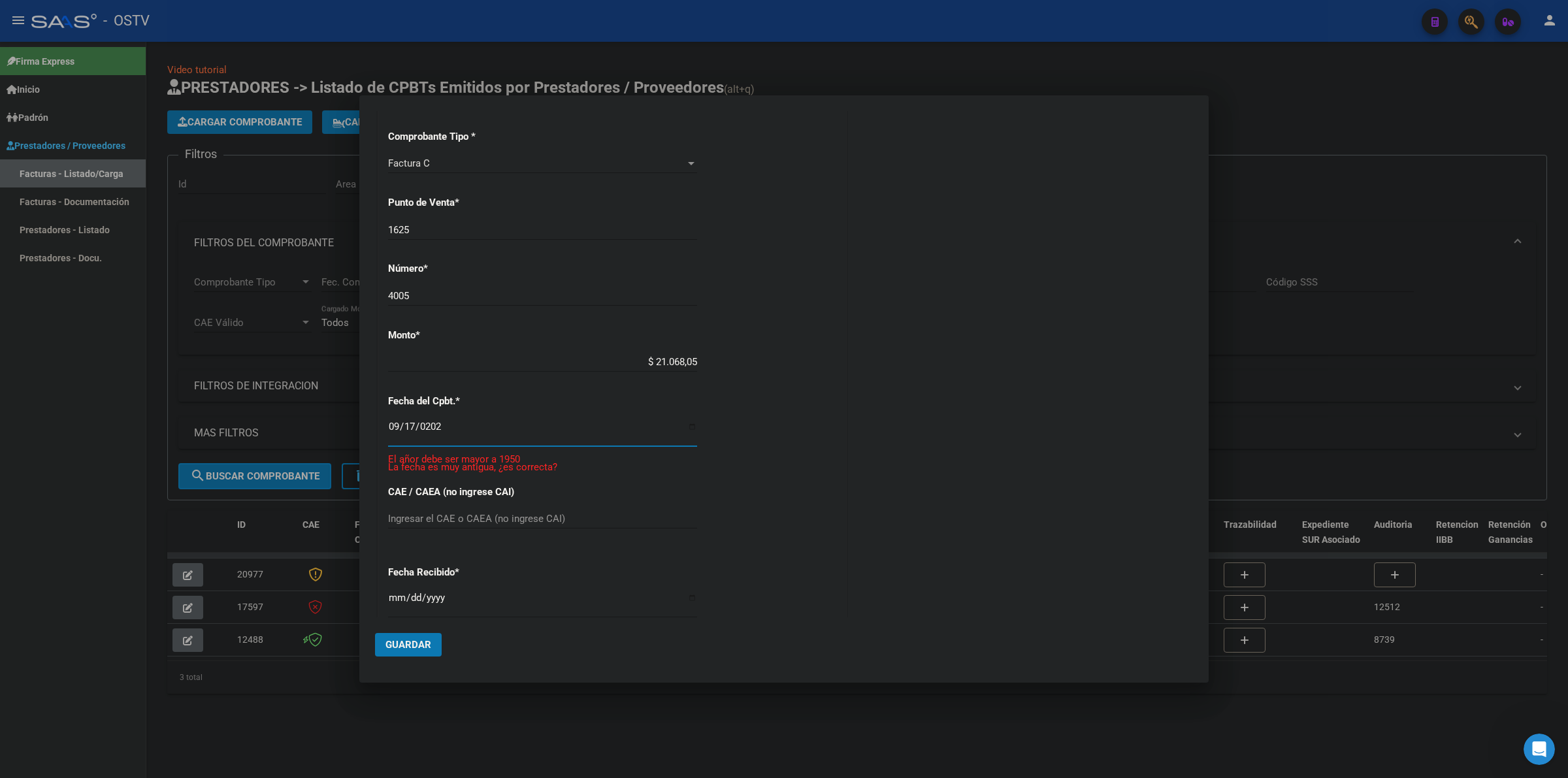
type input "2025-09-17"
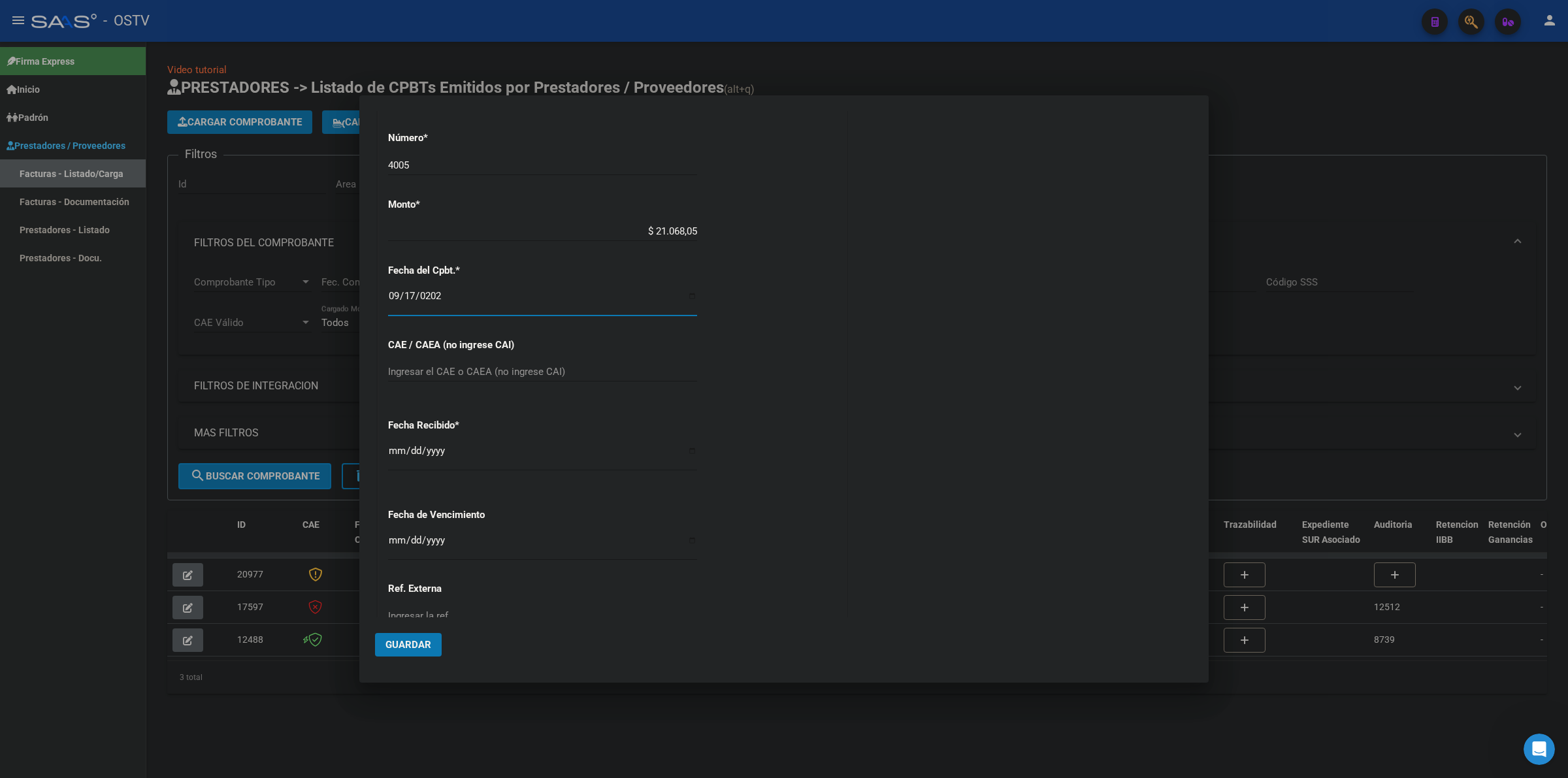
scroll to position [455, 0]
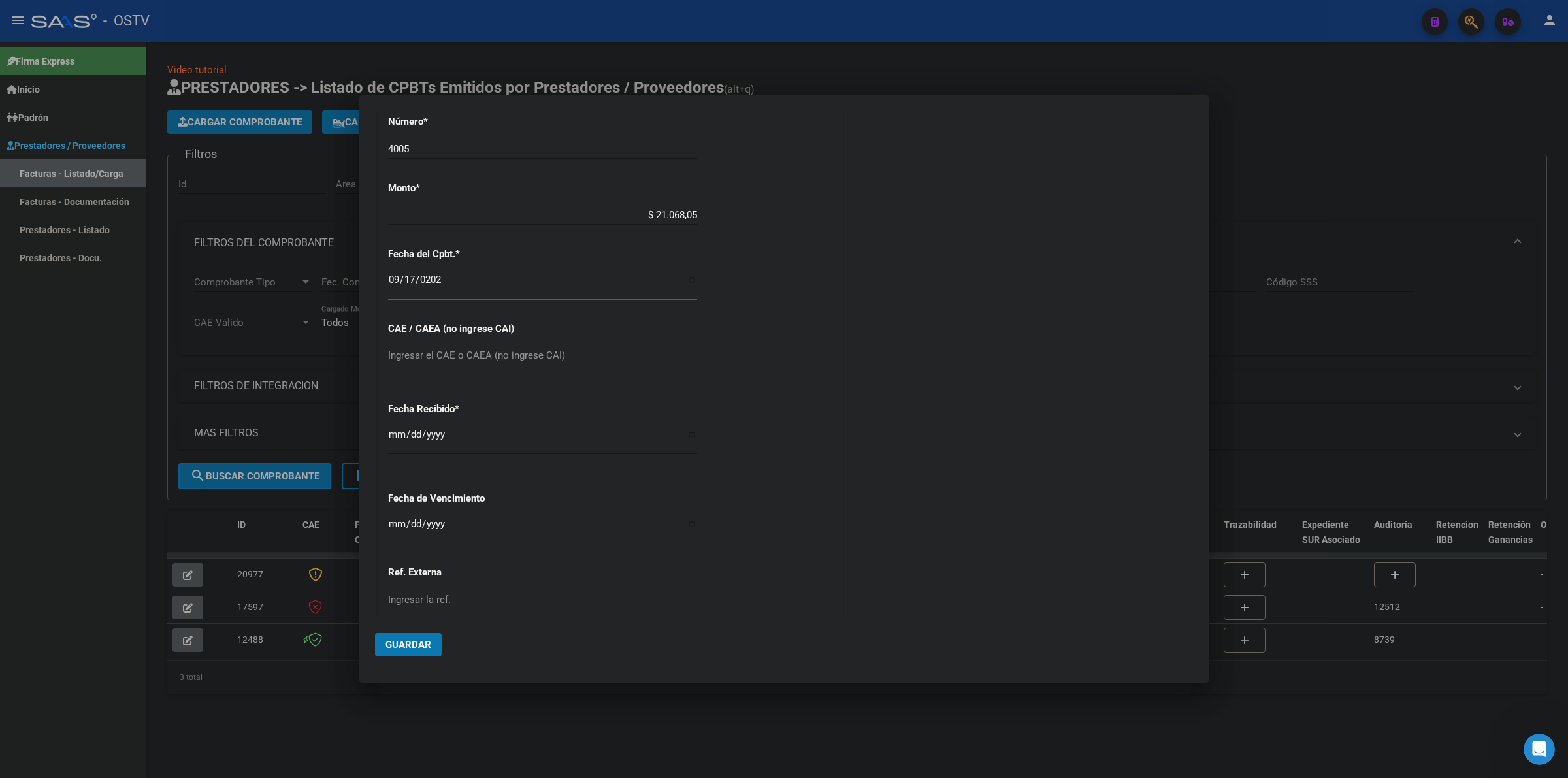
click at [392, 521] on input "Ingresar la fecha" at bounding box center [542, 529] width 309 height 21
type input "2025-09-10"
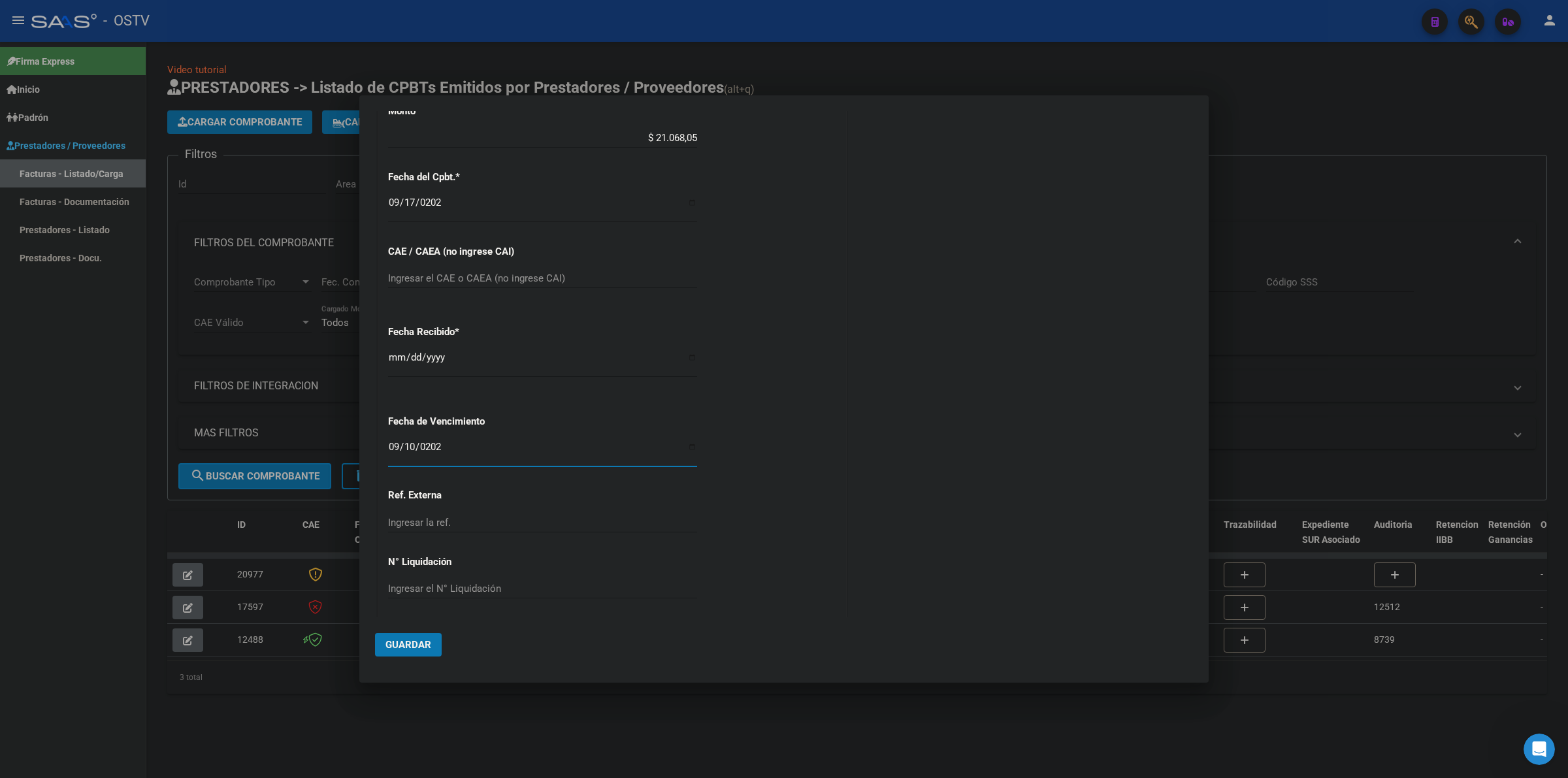
scroll to position [540, 0]
click at [423, 639] on span "Guardar" at bounding box center [409, 644] width 46 height 12
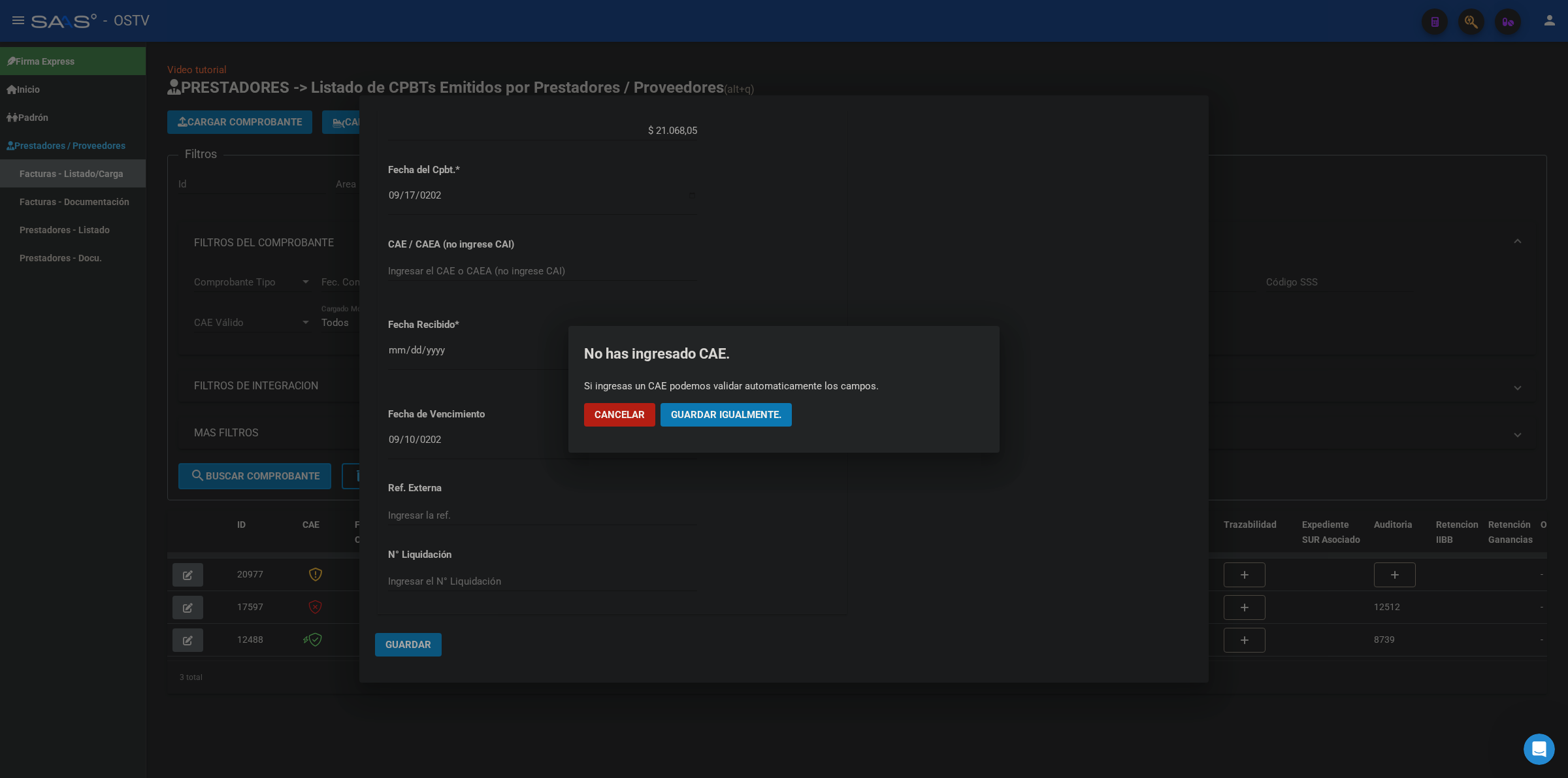
click at [704, 399] on mat-dialog-actions "Cancelar Guardar igualmente." at bounding box center [784, 415] width 400 height 45
click at [717, 415] on span "Guardar igualmente." at bounding box center [726, 414] width 110 height 12
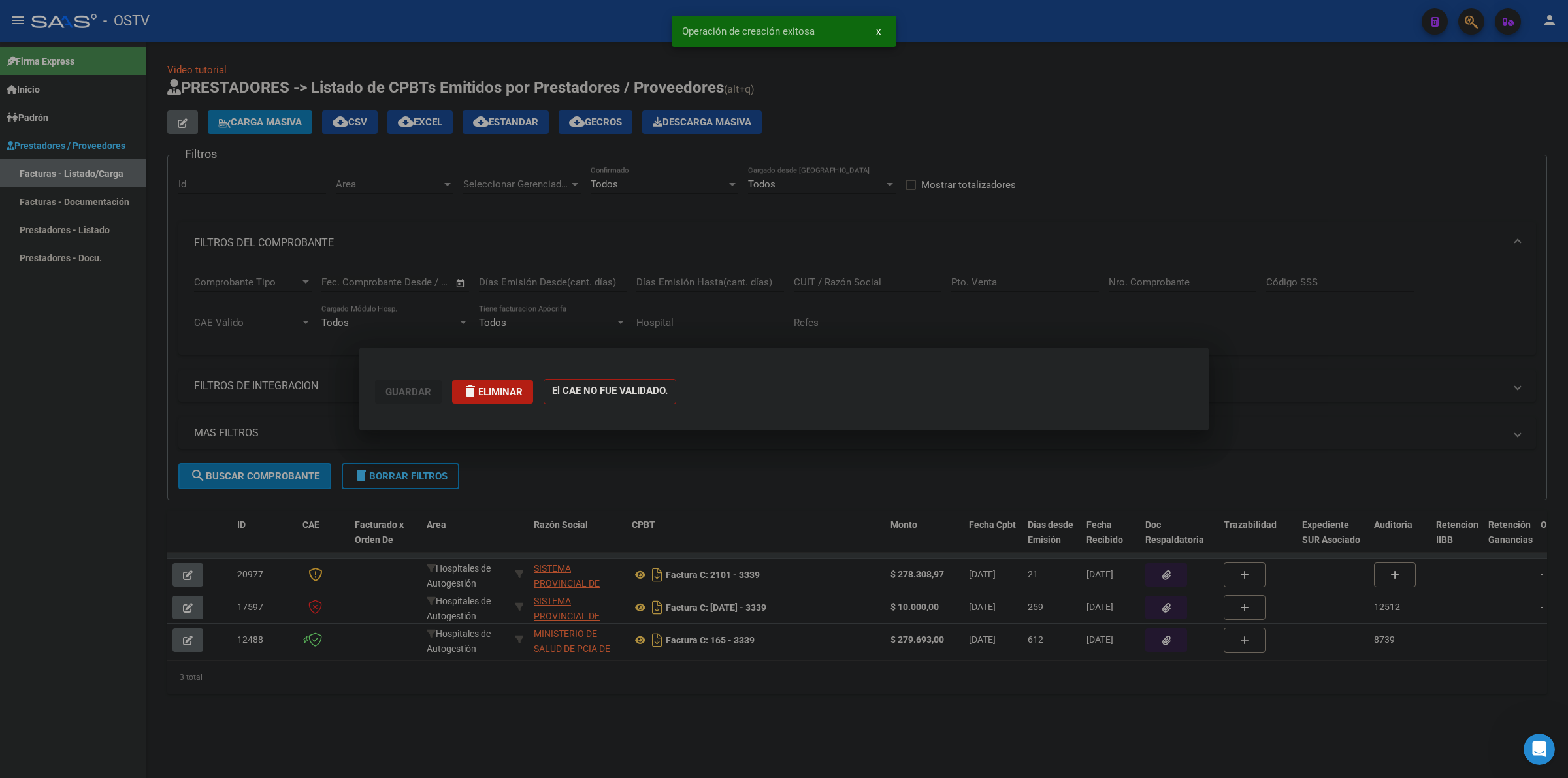
scroll to position [0, 0]
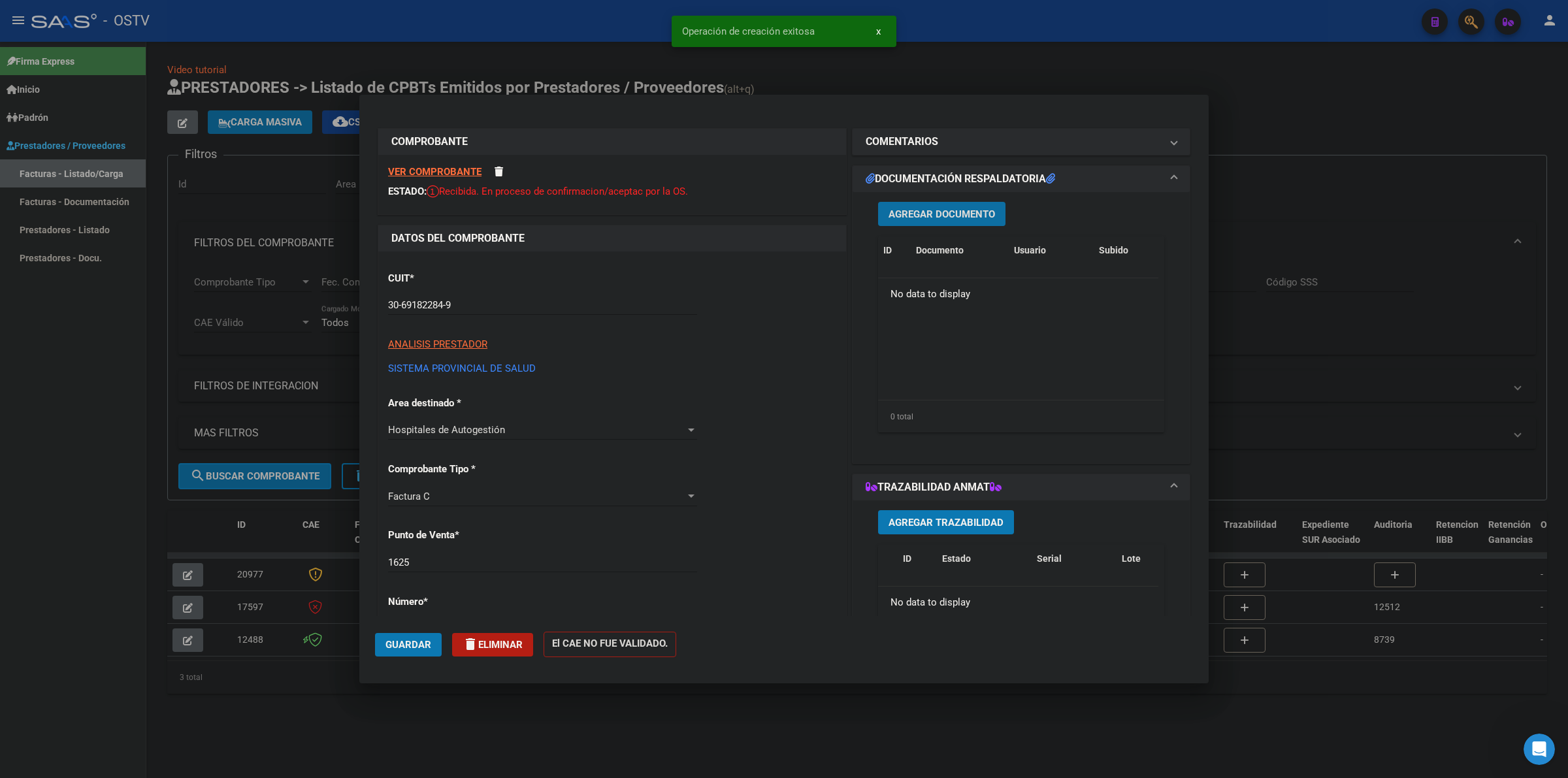
click at [951, 208] on span "Agregar Documento" at bounding box center [942, 214] width 107 height 12
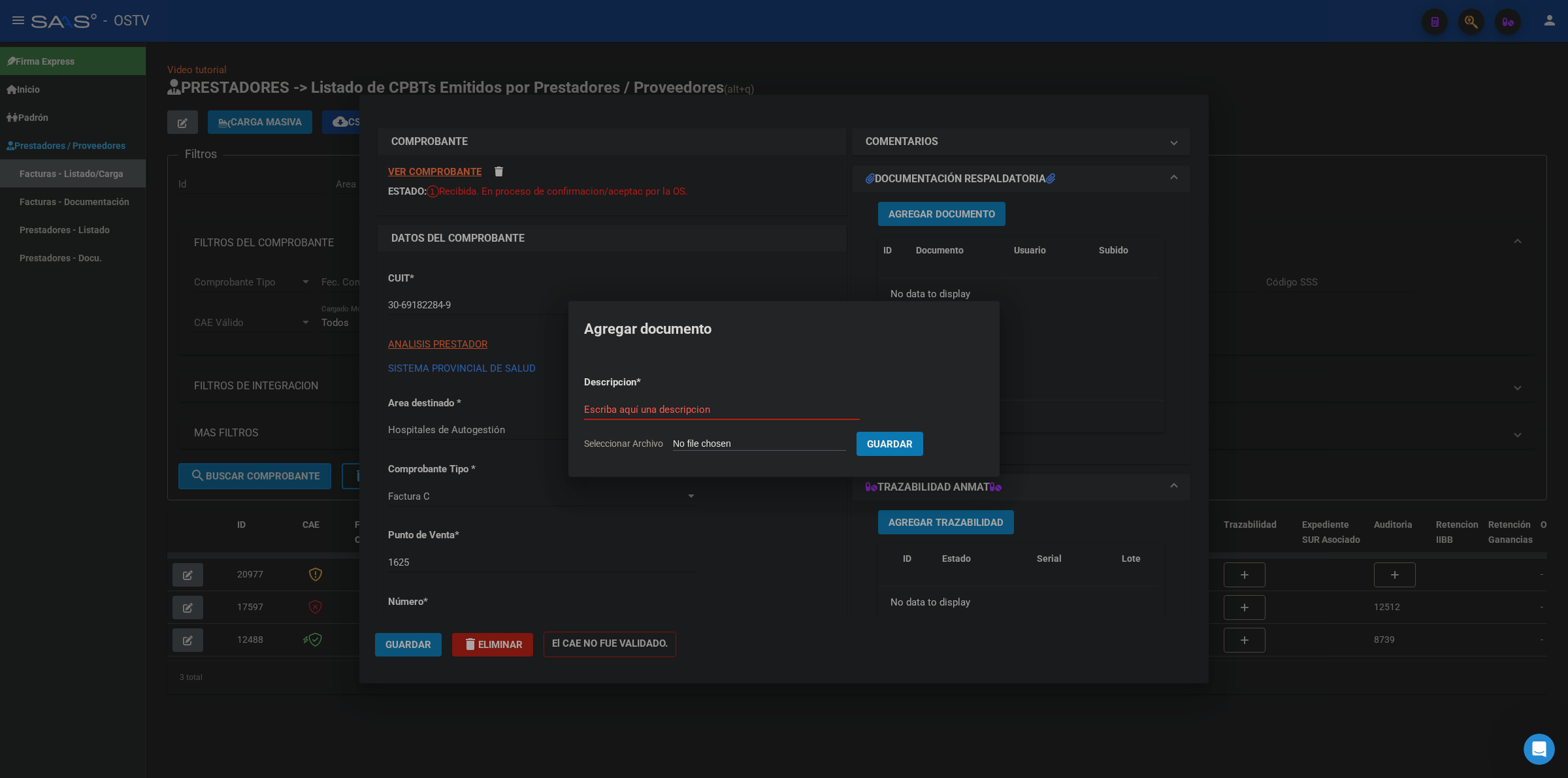
type input "C:\fakepath\FACTURA - 1625 4005 - AO SUDOESTE.pdf"
type input "FACTURA"
click at [926, 432] on button "Guardar" at bounding box center [959, 443] width 67 height 24
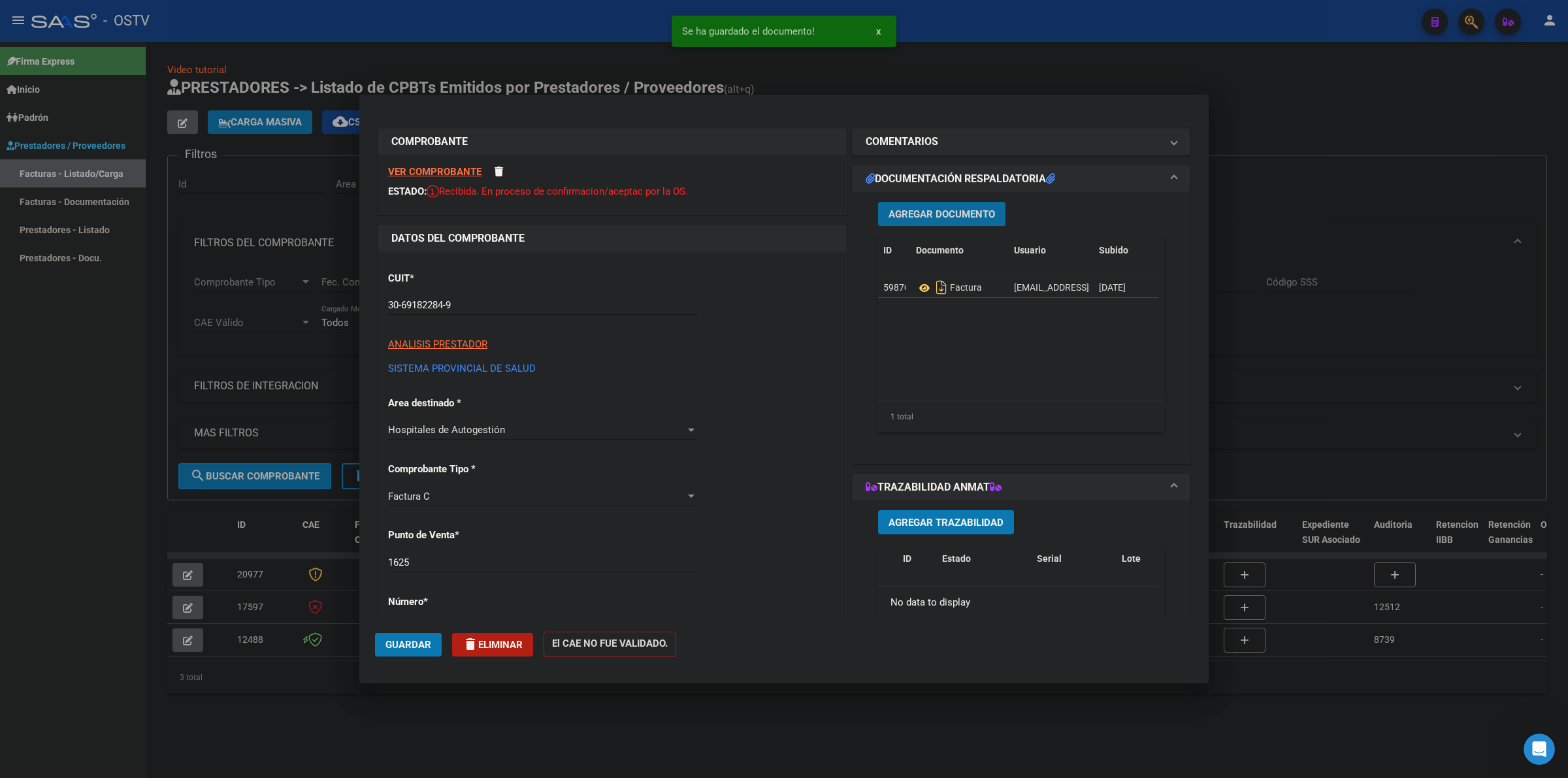
click at [415, 637] on button "Guardar" at bounding box center [409, 645] width 67 height 24
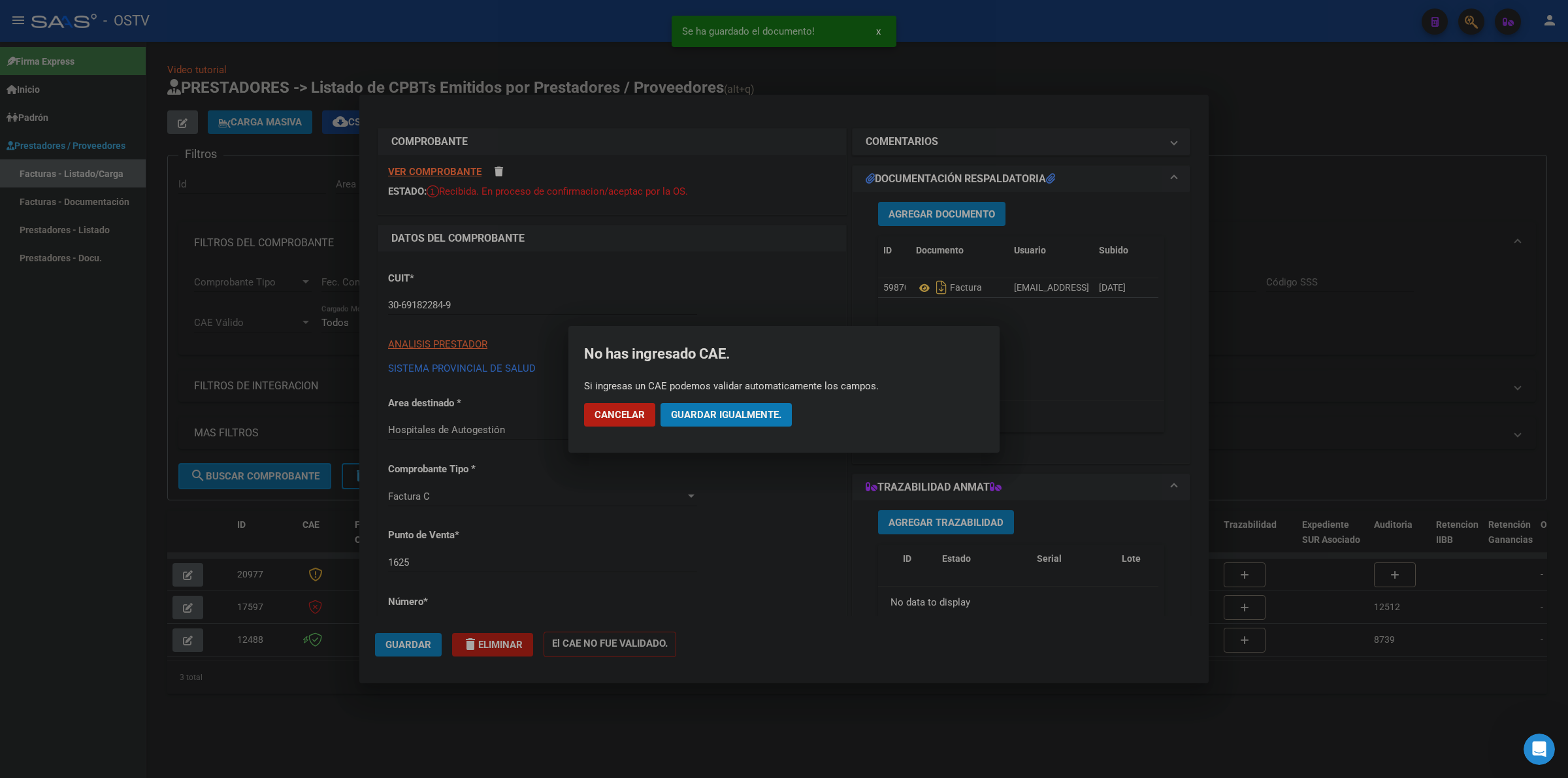
click at [749, 406] on mat-dialog-actions "Cancelar Guardar igualmente." at bounding box center [784, 415] width 400 height 45
click at [749, 406] on button "Guardar igualmente." at bounding box center [726, 415] width 131 height 24
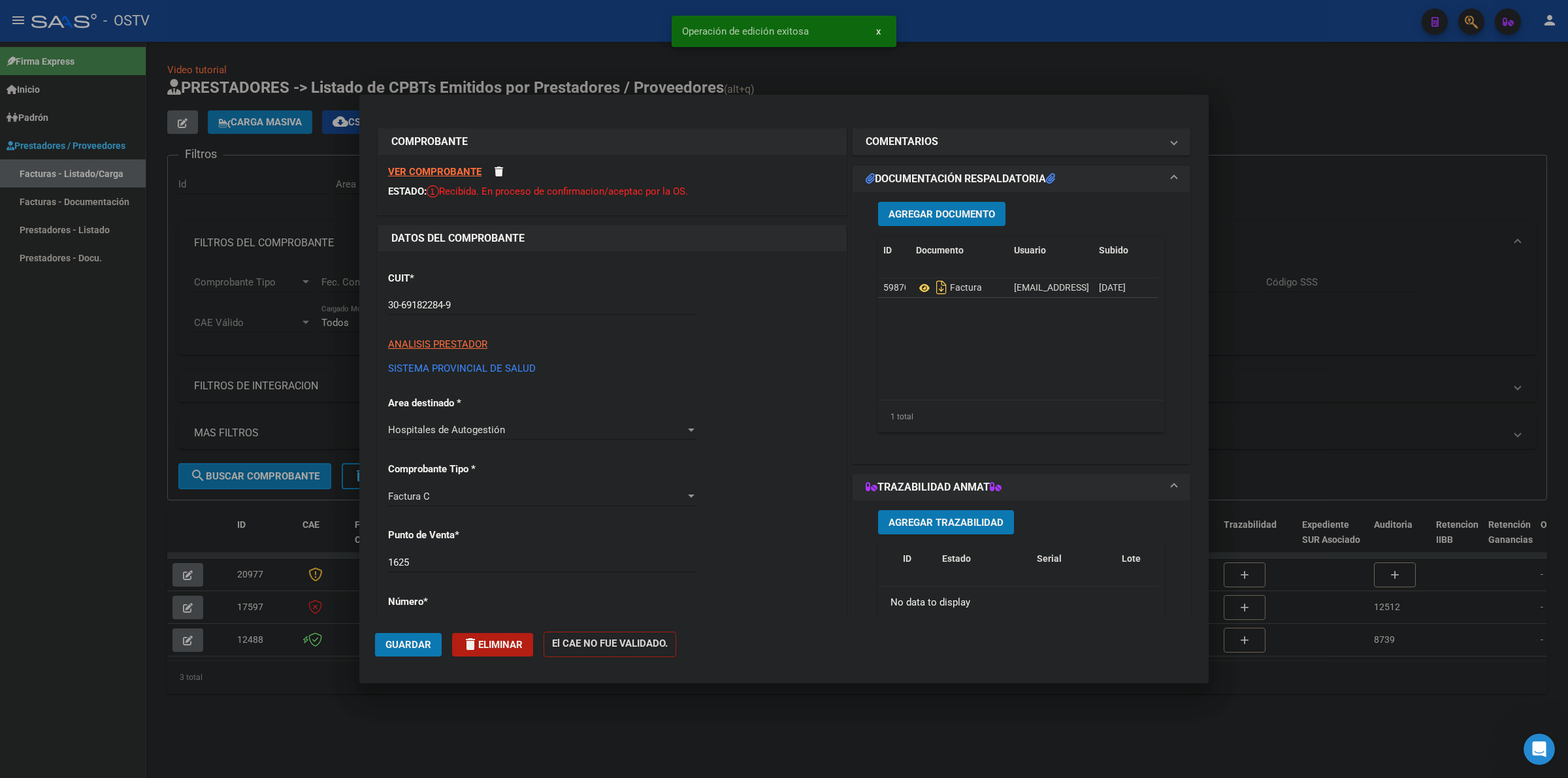
drag, startPoint x: 259, startPoint y: 99, endPoint x: 248, endPoint y: 102, distance: 11.4
click at [258, 98] on div at bounding box center [784, 389] width 1568 height 778
type input "$ 0,00"
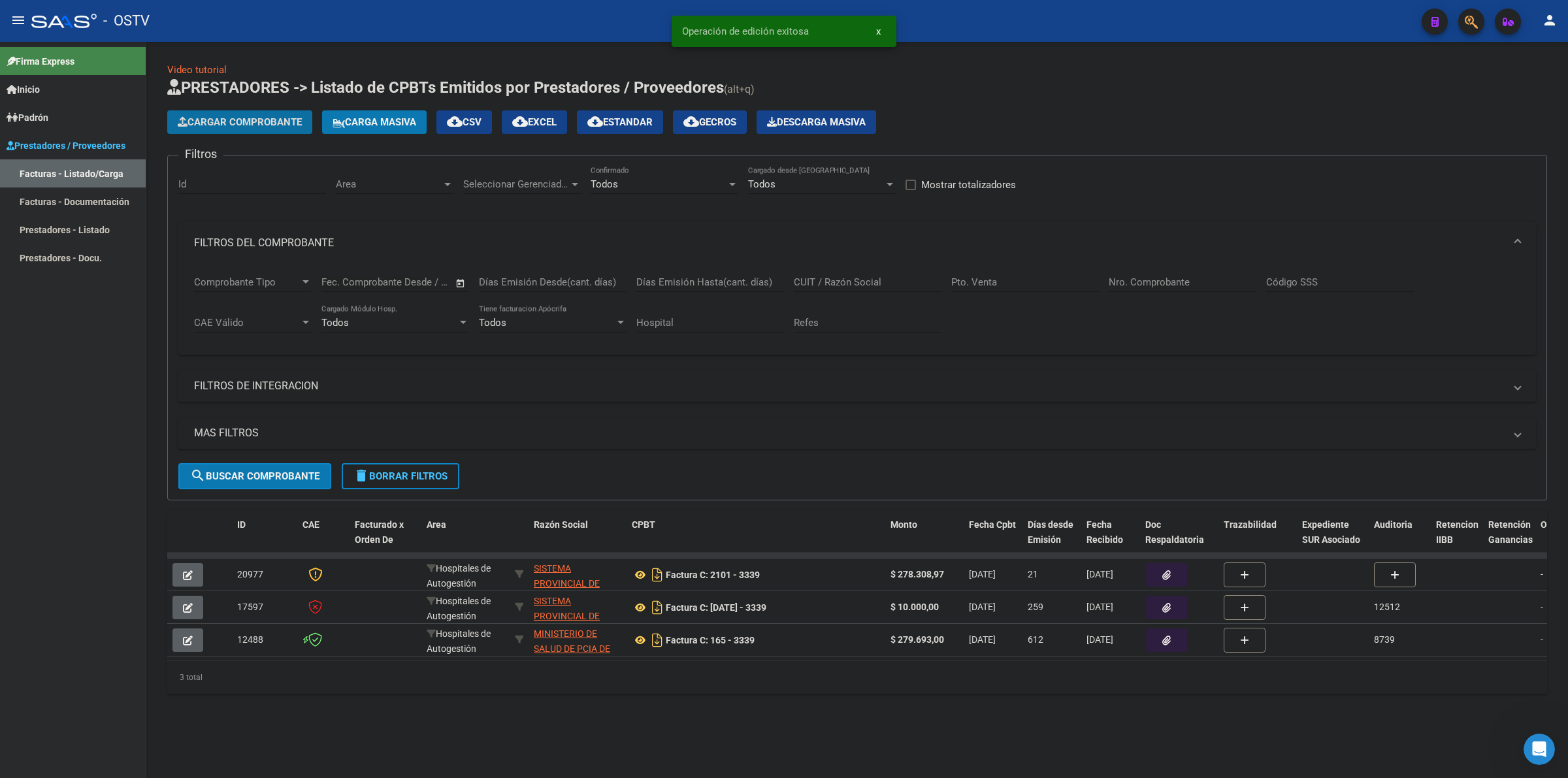
click at [183, 119] on icon "button" at bounding box center [183, 122] width 10 height 10
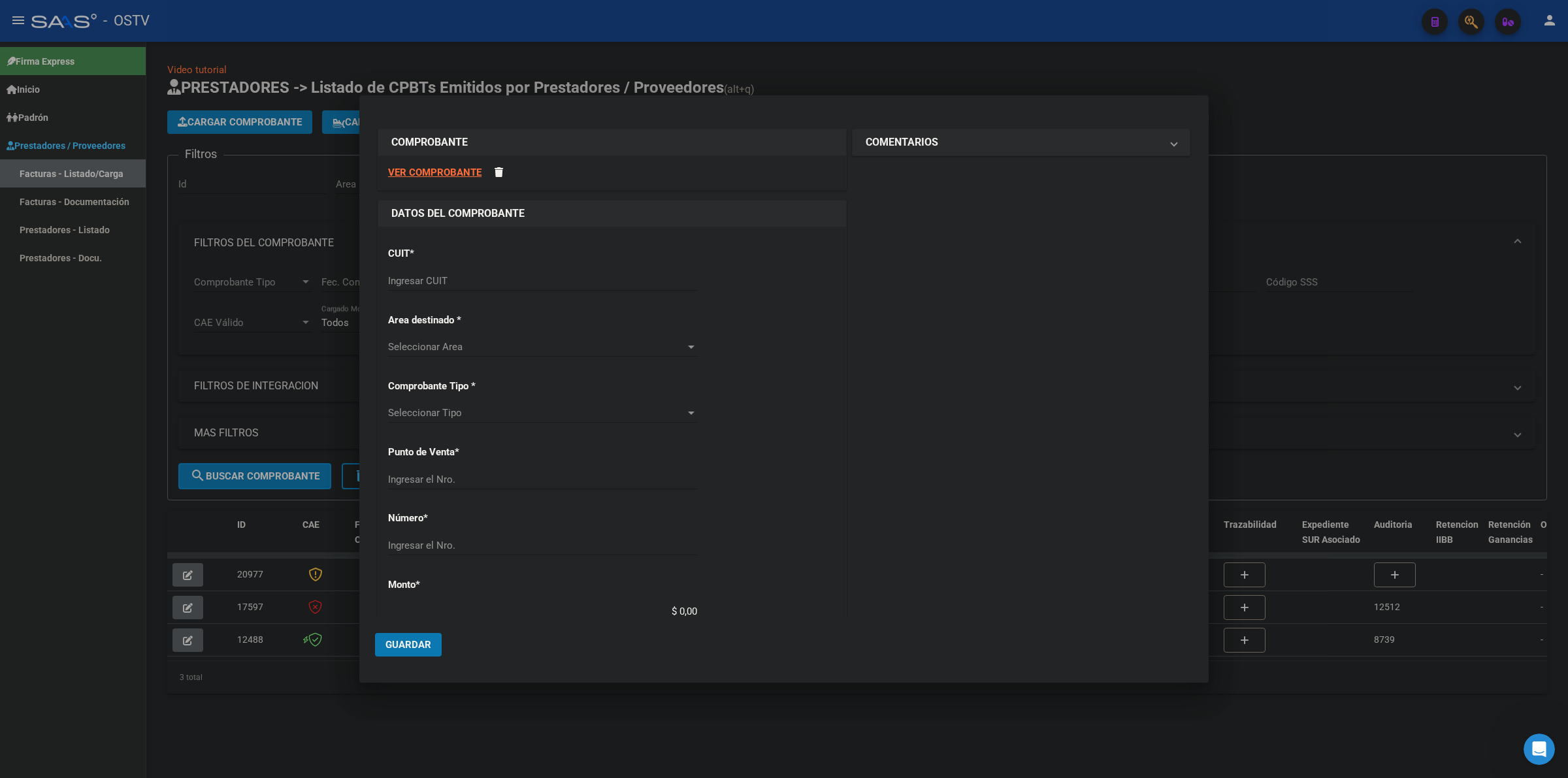
click at [465, 283] on input "Ingresar CUIT" at bounding box center [542, 280] width 309 height 12
type input "33-68465924-9"
type input "3"
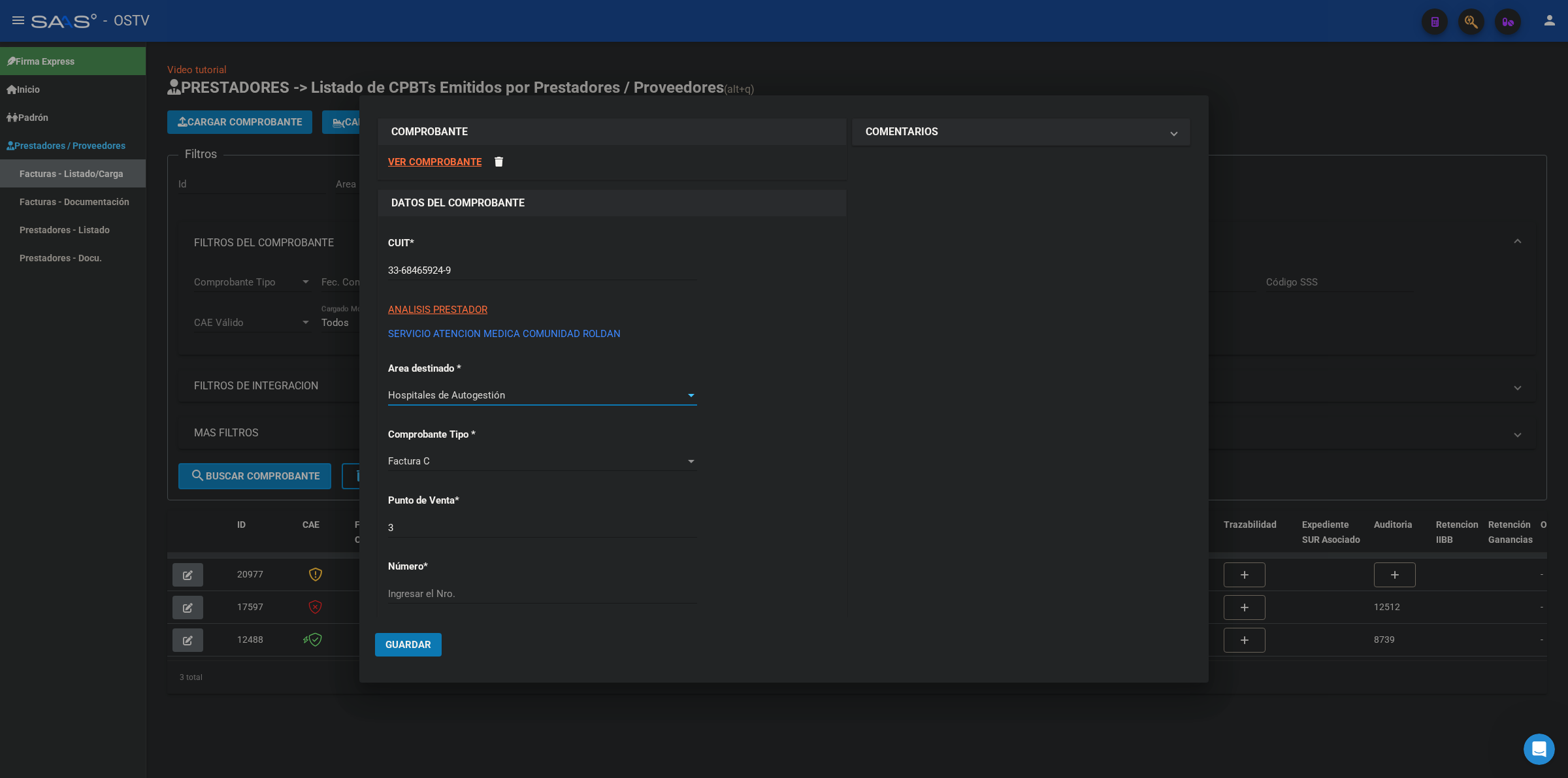
scroll to position [54, 0]
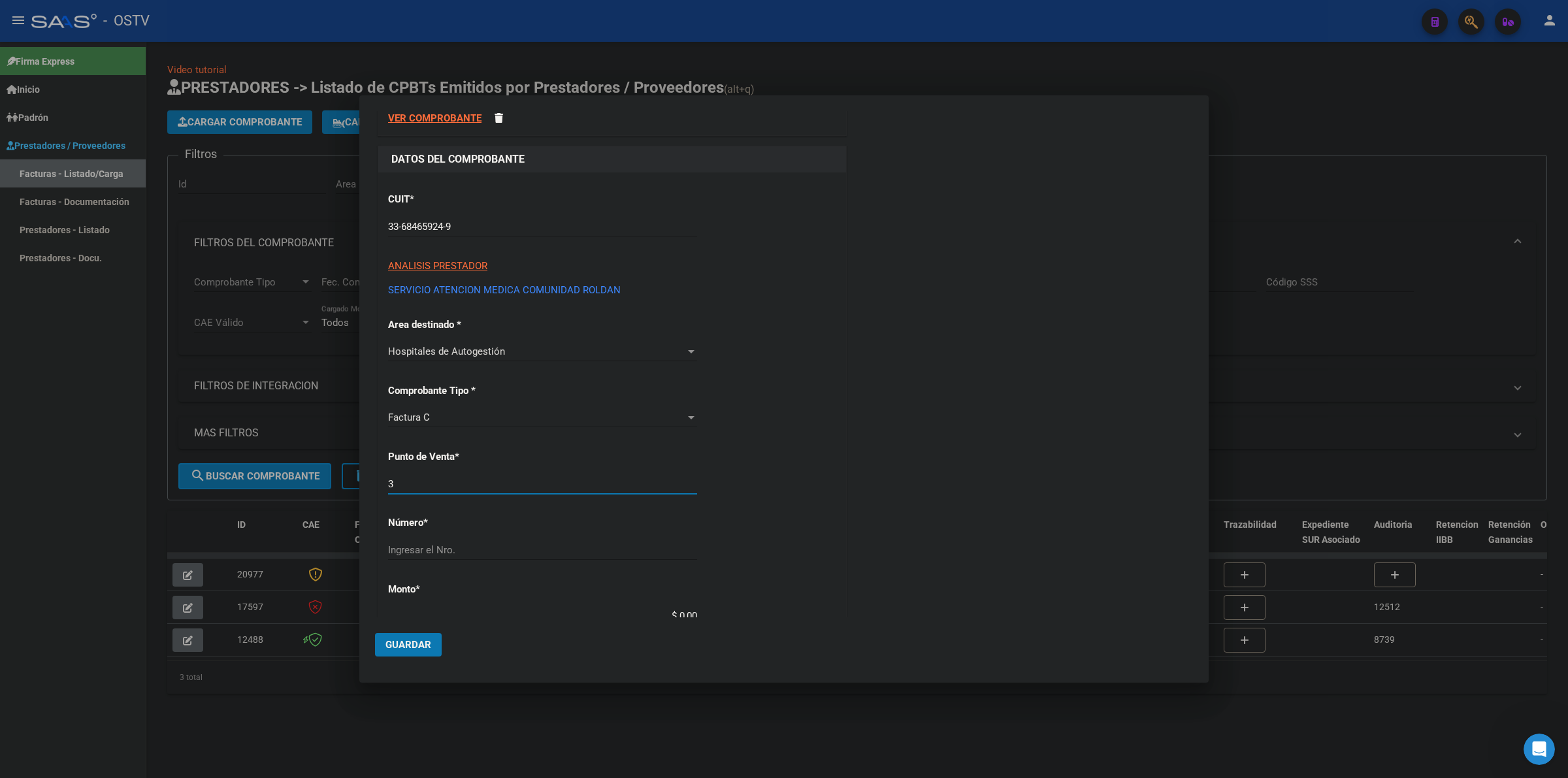
click at [508, 477] on div "3 Ingresar el Nro." at bounding box center [542, 484] width 309 height 20
type input "3383"
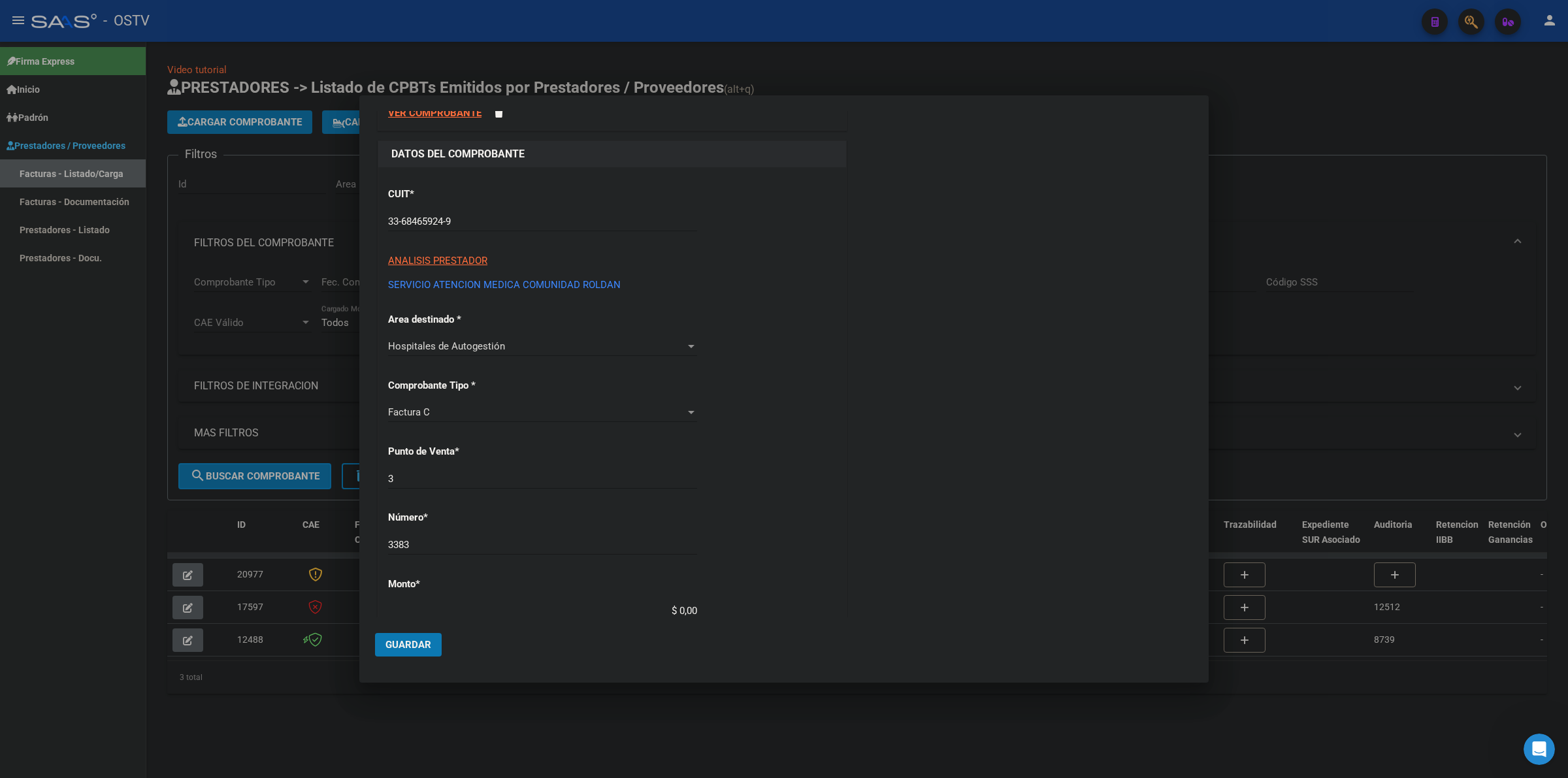
type input "$ 55.620,00"
type input "2024-12-04"
type input "74499575240730"
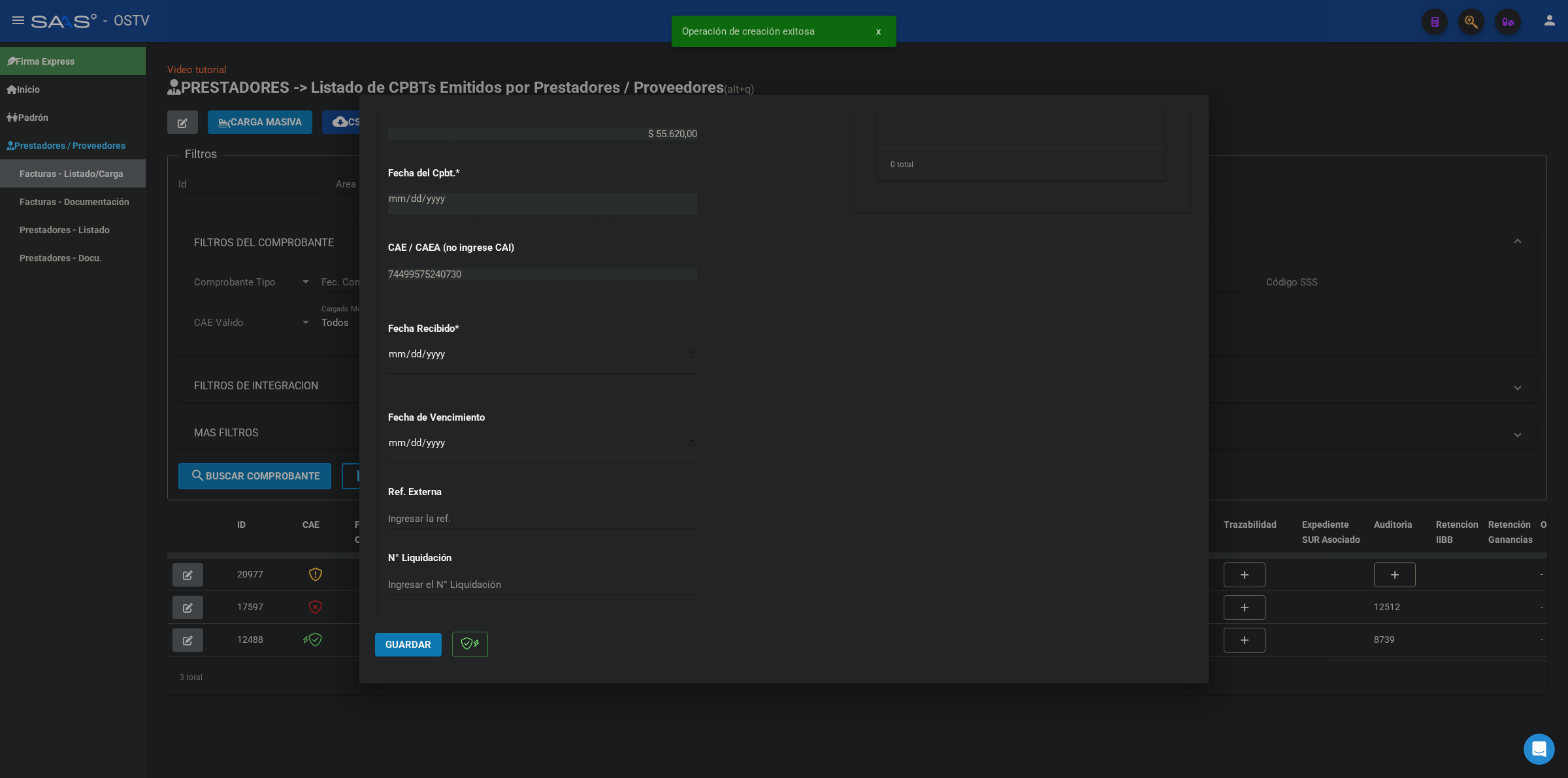
scroll to position [563, 0]
click at [396, 439] on input "Ingresar la fecha" at bounding box center [542, 445] width 309 height 21
type input "2024-12-15"
drag, startPoint x: 410, startPoint y: 638, endPoint x: 465, endPoint y: 615, distance: 59.6
click at [409, 640] on span "Guardar" at bounding box center [409, 644] width 46 height 12
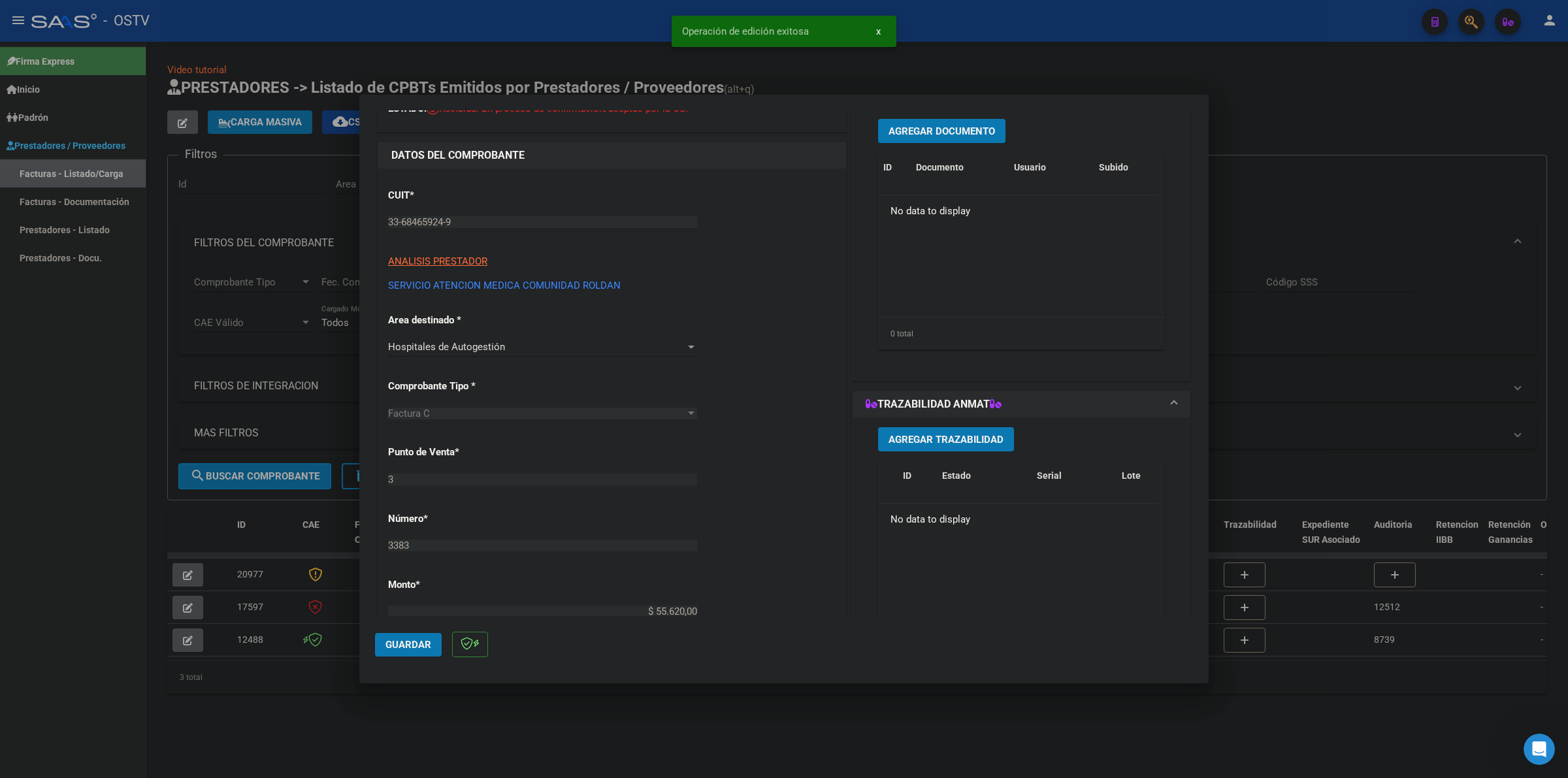
scroll to position [0, 0]
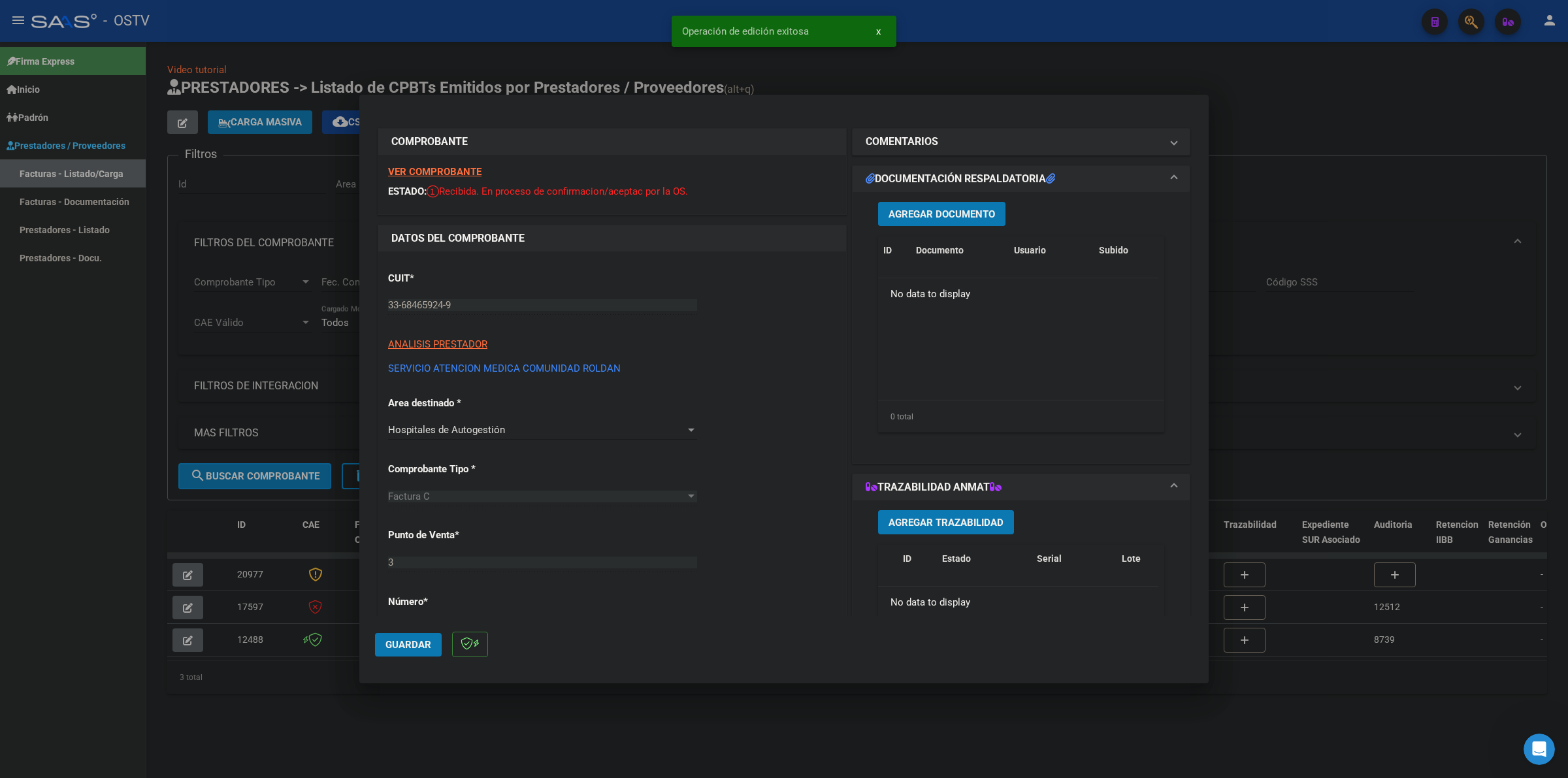
click at [945, 217] on span "Agregar Documento" at bounding box center [942, 214] width 107 height 12
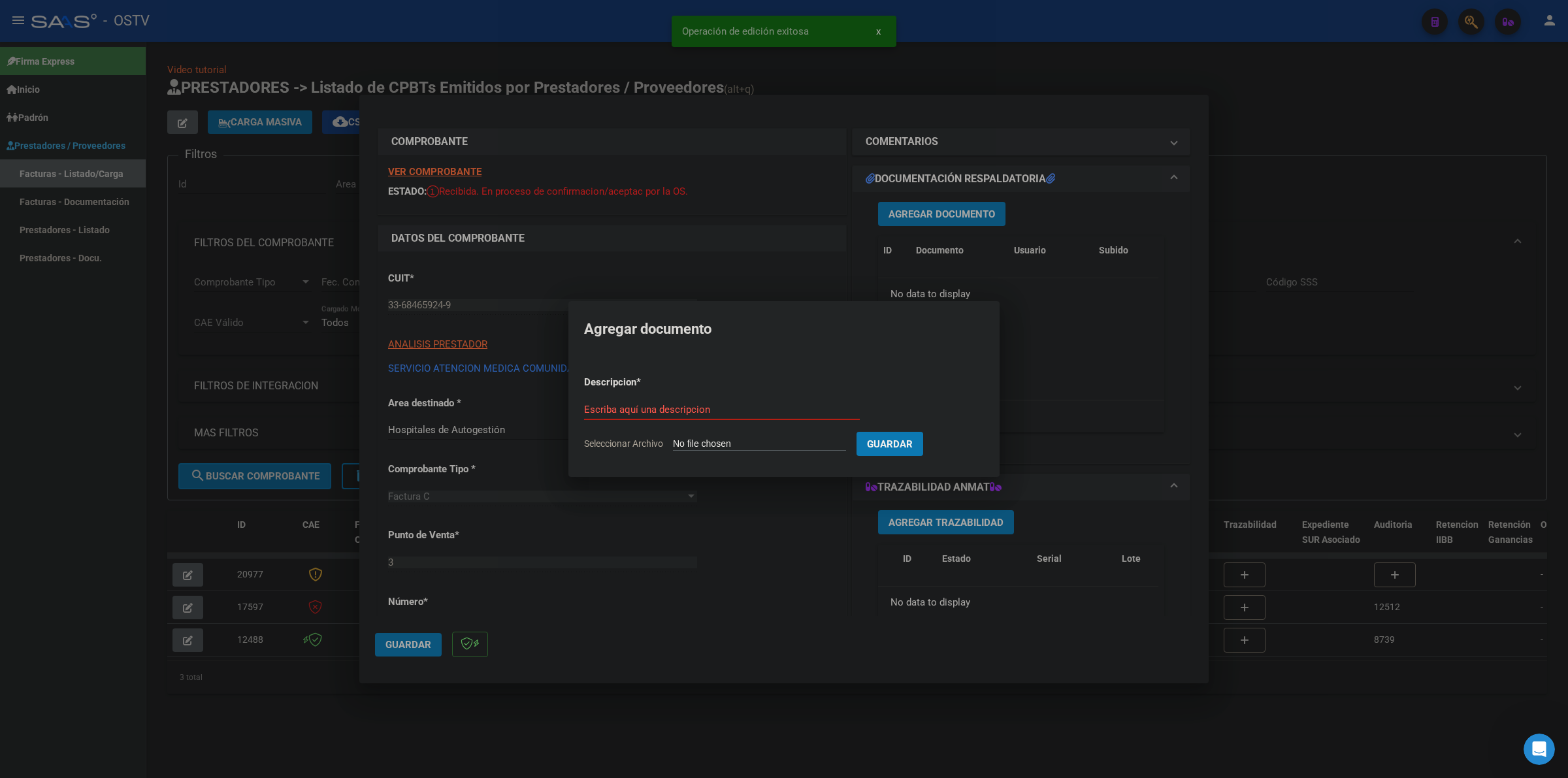
type input "C:\fakepath\FACTURA - 3 3383 - SERVICIO ATENCION MEDICA COMUNIDAD ROLDAN.pdf"
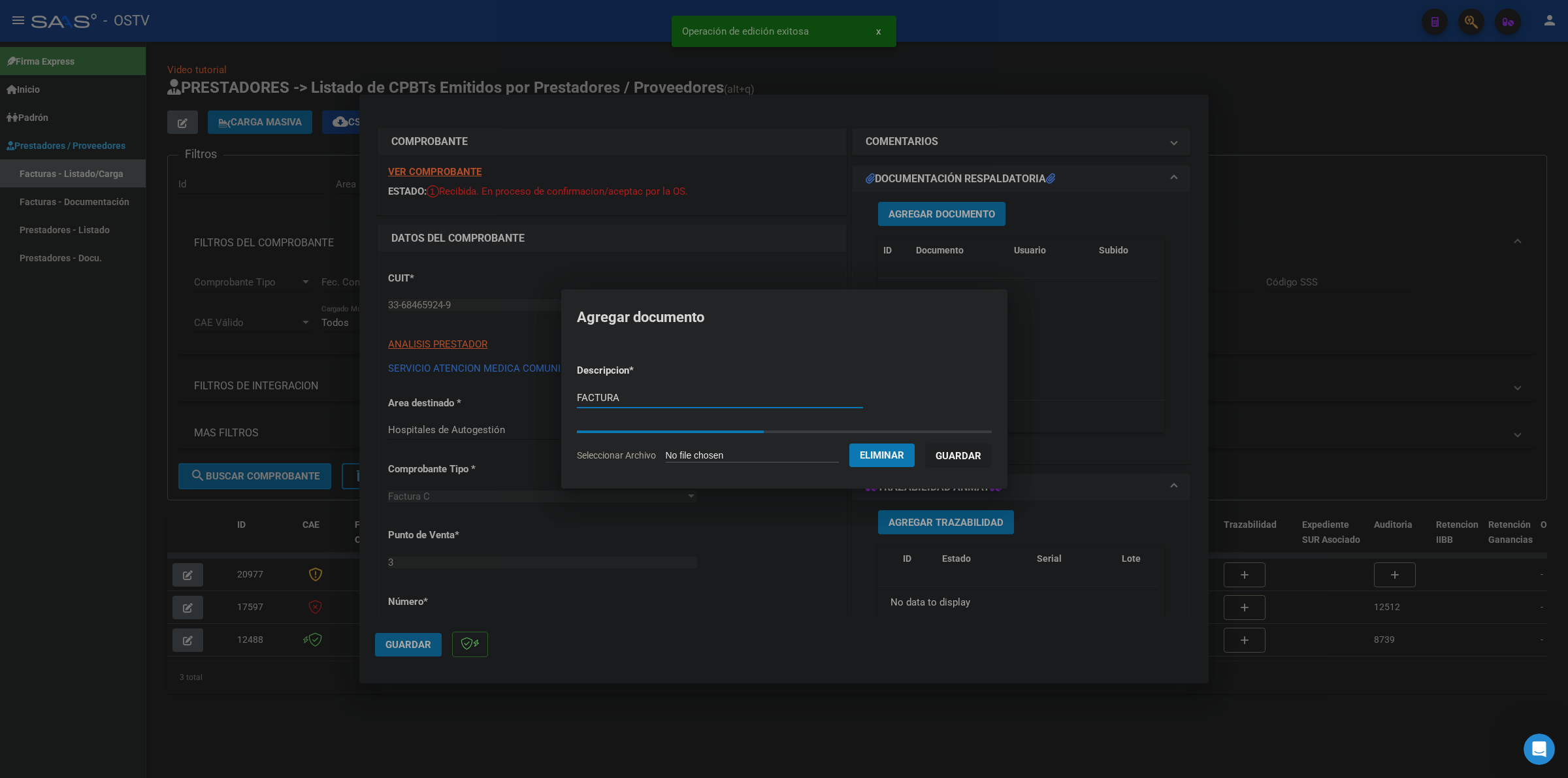
type input "FACTURA"
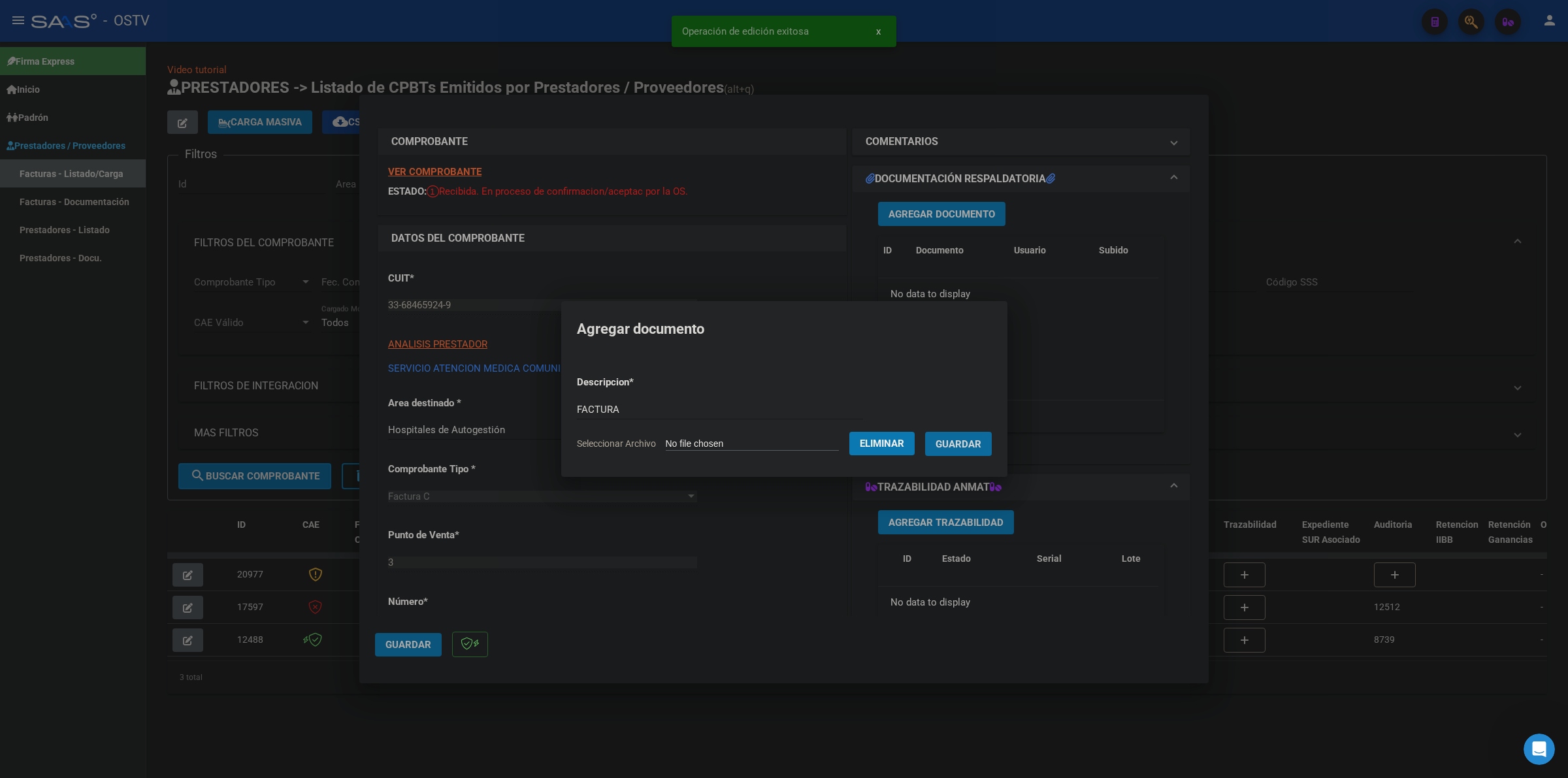
click at [926, 432] on button "Guardar" at bounding box center [959, 443] width 67 height 24
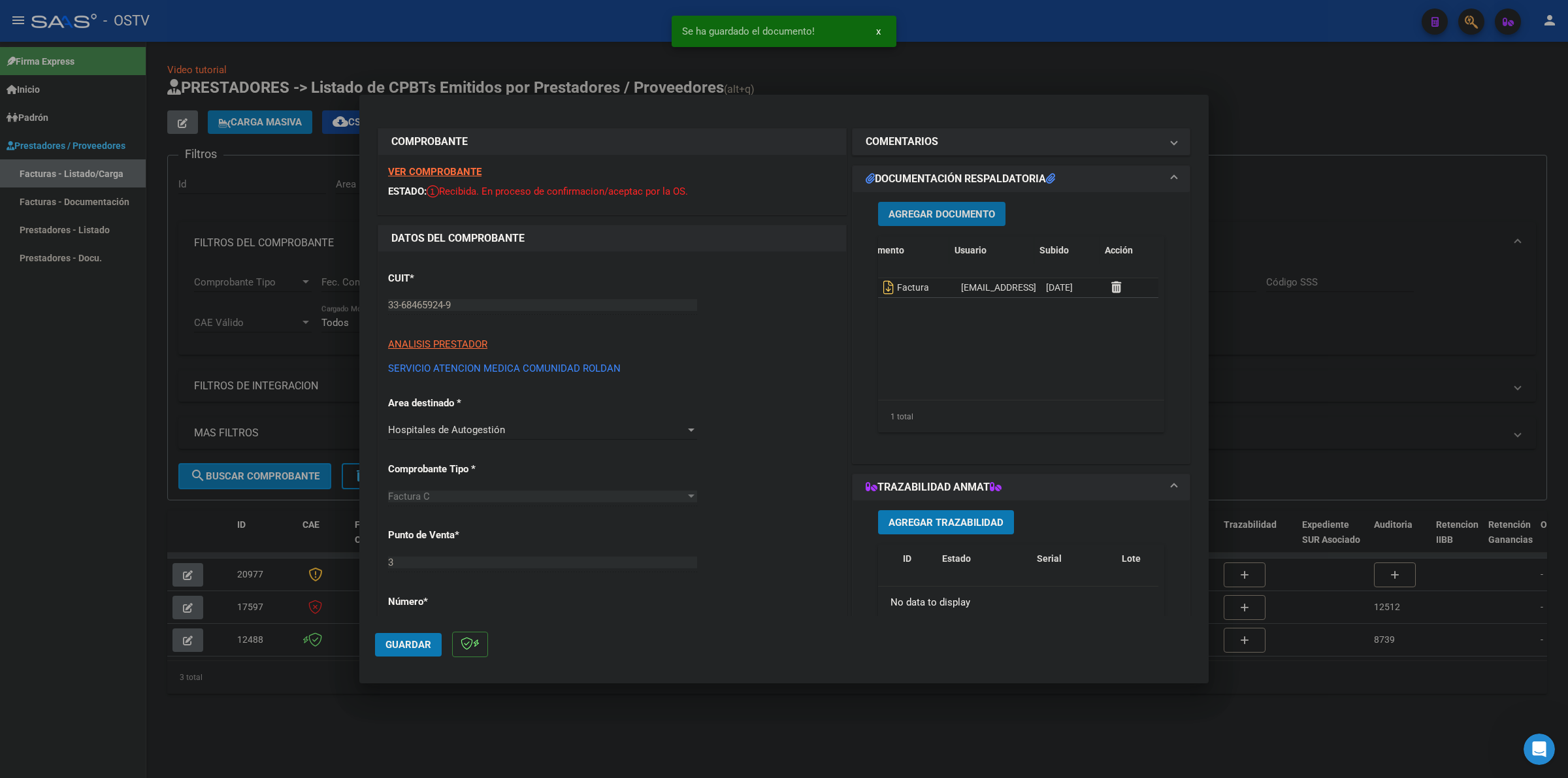
scroll to position [0, 66]
click at [1100, 284] on icon at bounding box center [1103, 287] width 10 height 13
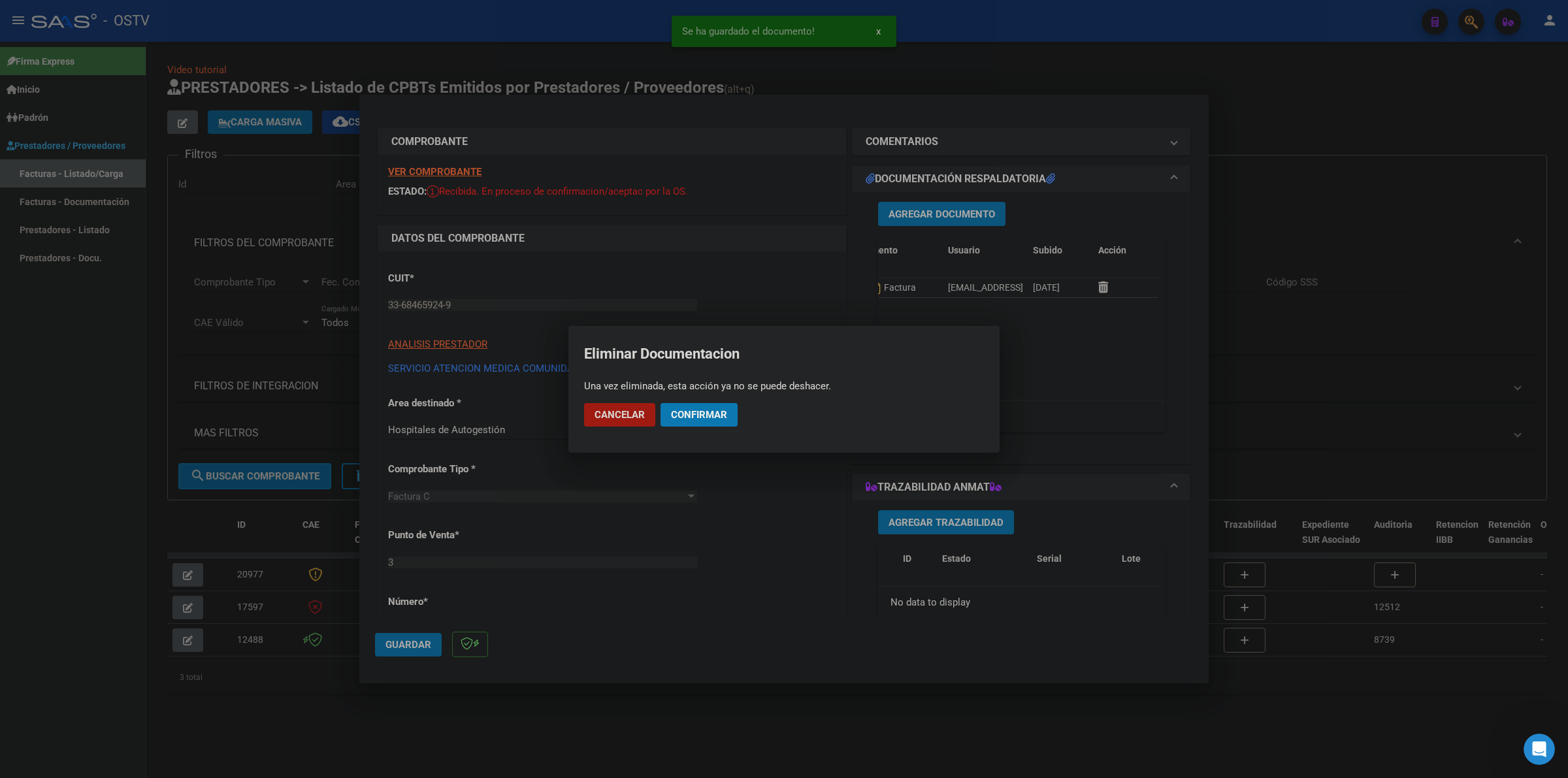
click at [714, 407] on button "Confirmar" at bounding box center [699, 415] width 77 height 24
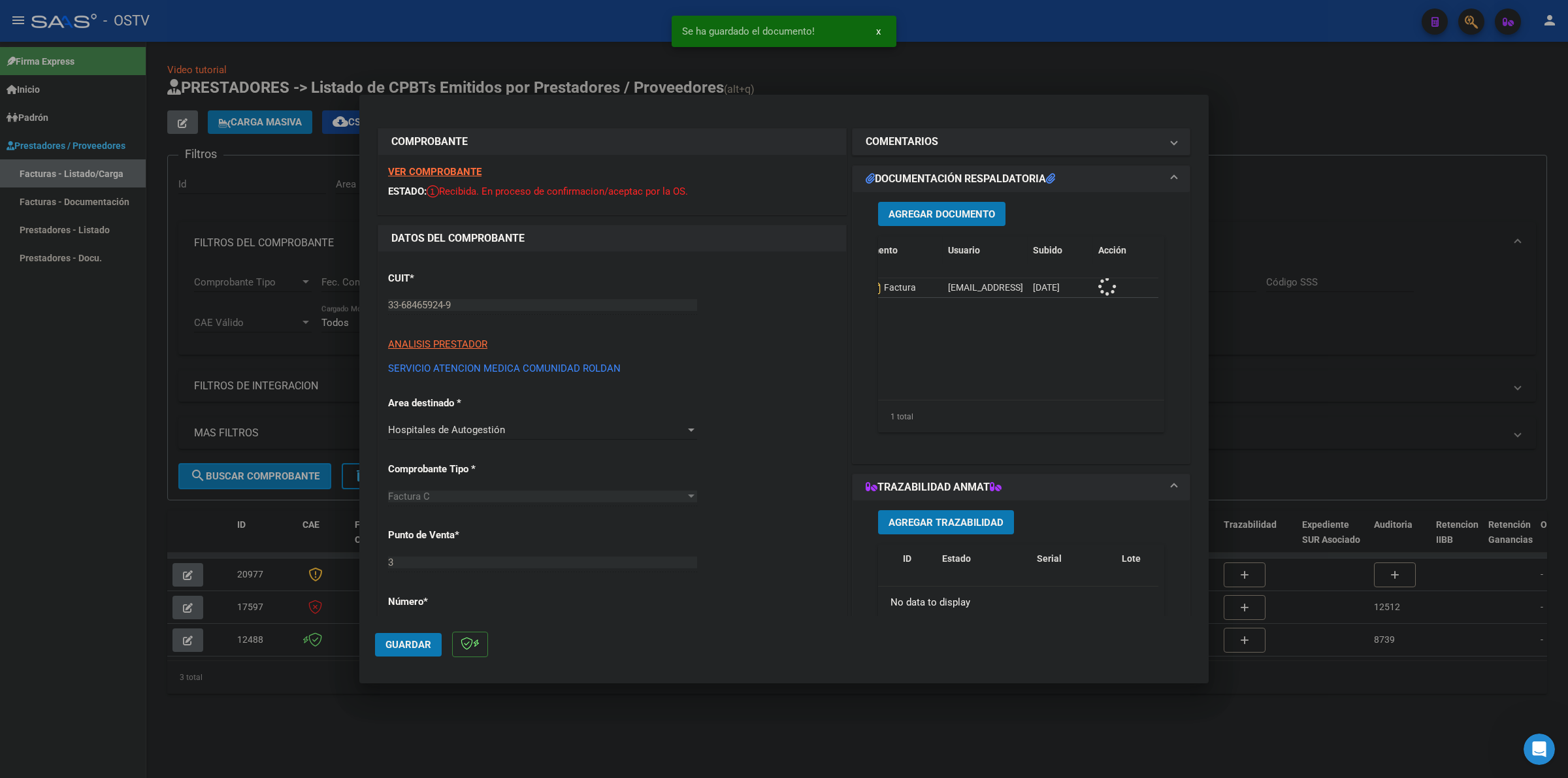
scroll to position [0, 0]
click at [933, 220] on button "Agregar Documento" at bounding box center [942, 213] width 128 height 24
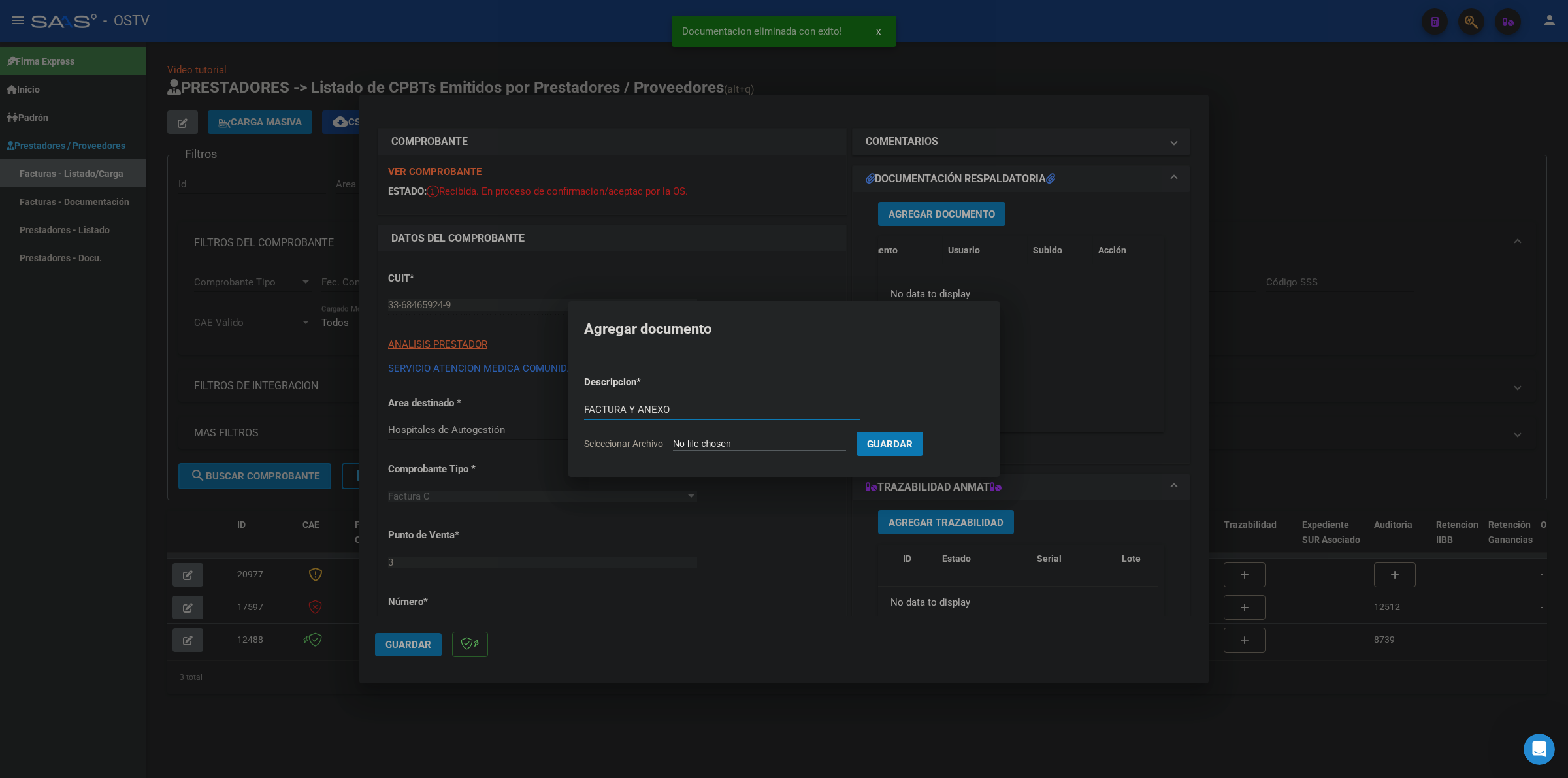
type input "FACTURA Y ANEXO"
type input "C:\fakepath\FACTURA - 3 3383 - SERVICIO ATENCION MEDICA COMUNIDAD ROLDAN.pdf"
click at [960, 445] on span "Guardar" at bounding box center [959, 444] width 46 height 12
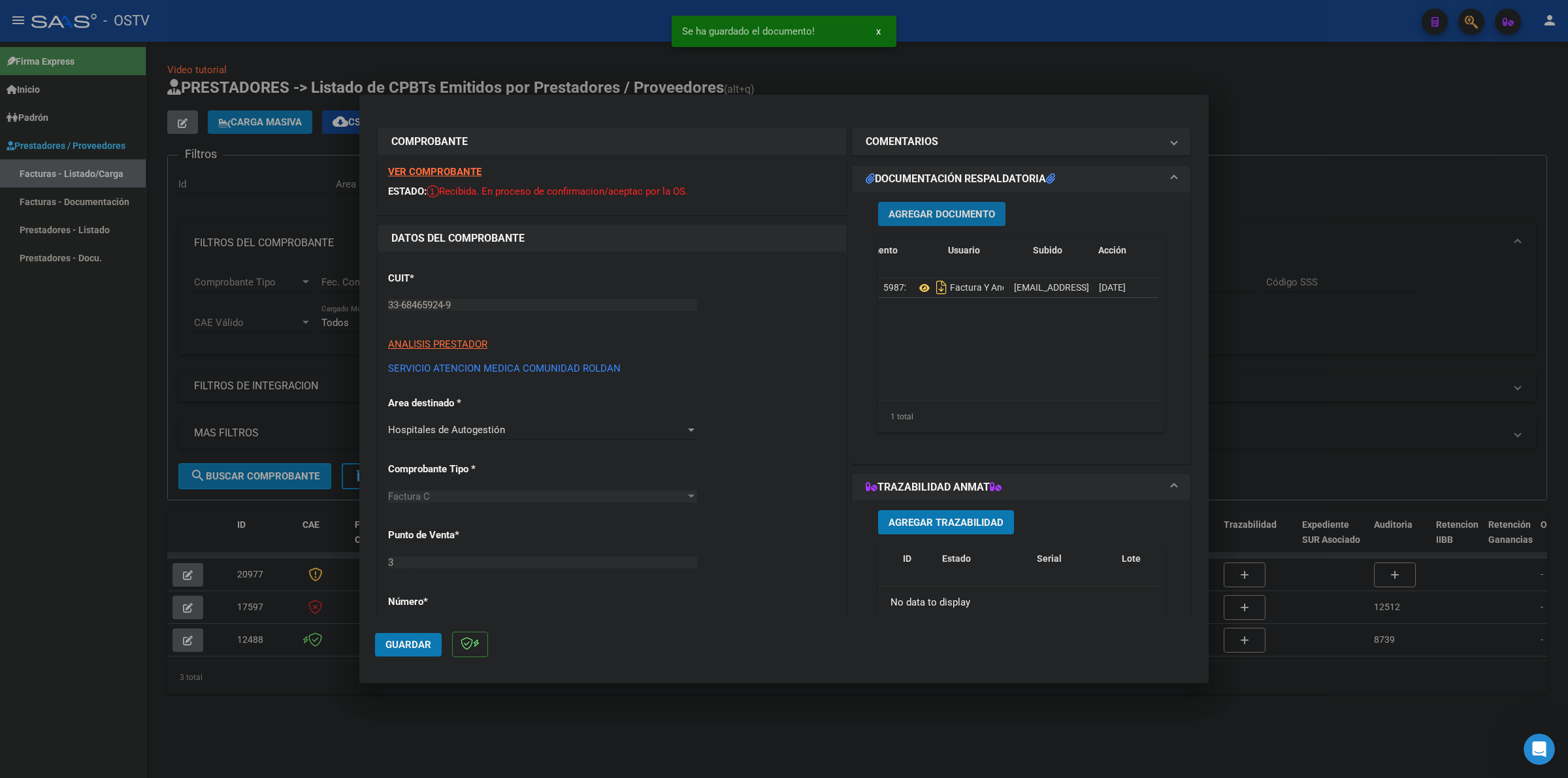
click at [386, 652] on button "Guardar" at bounding box center [409, 645] width 67 height 24
click at [685, 740] on div at bounding box center [784, 389] width 1568 height 778
type input "$ 0,00"
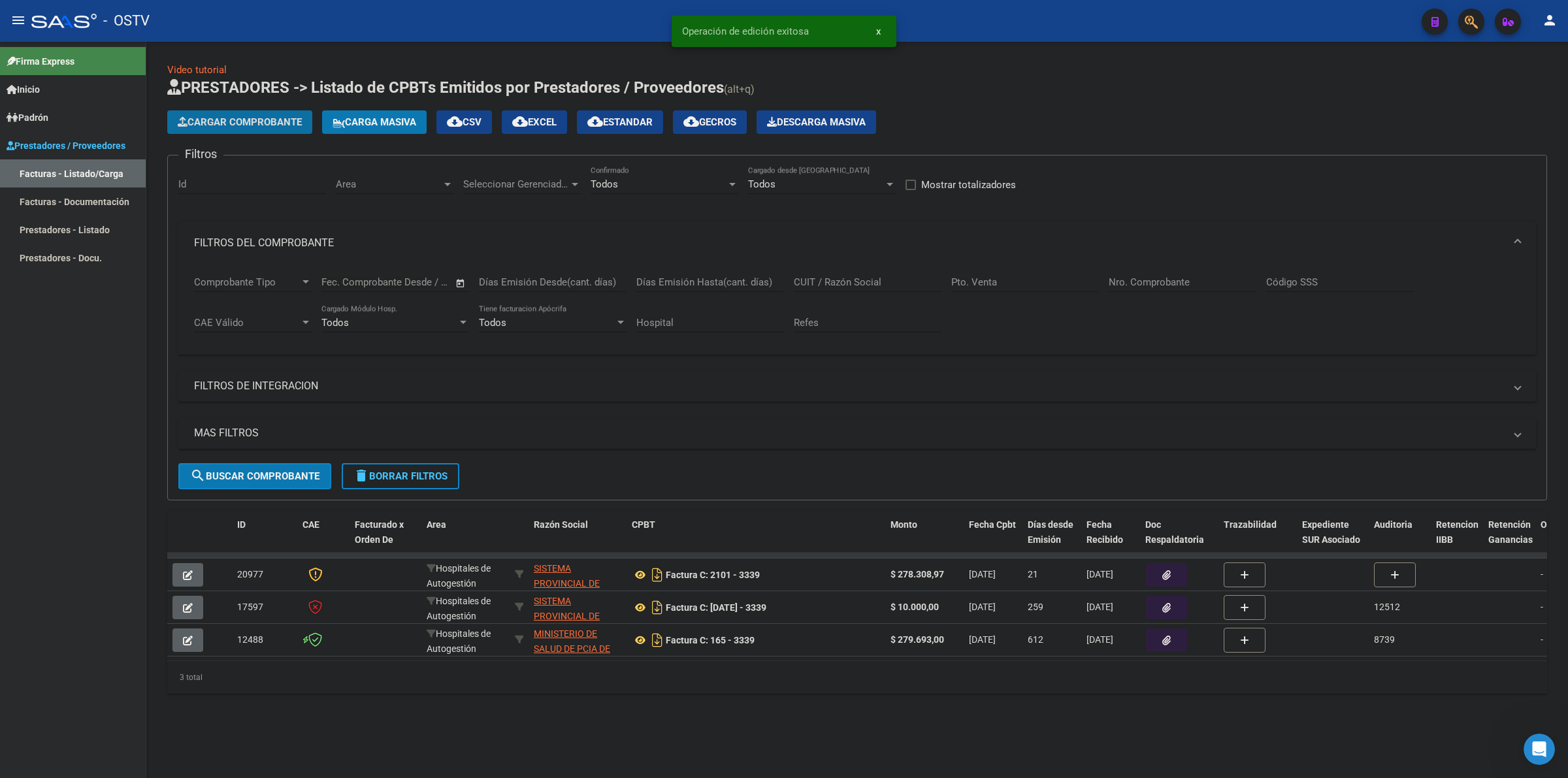
click at [260, 121] on span "Cargar Comprobante" at bounding box center [240, 122] width 124 height 12
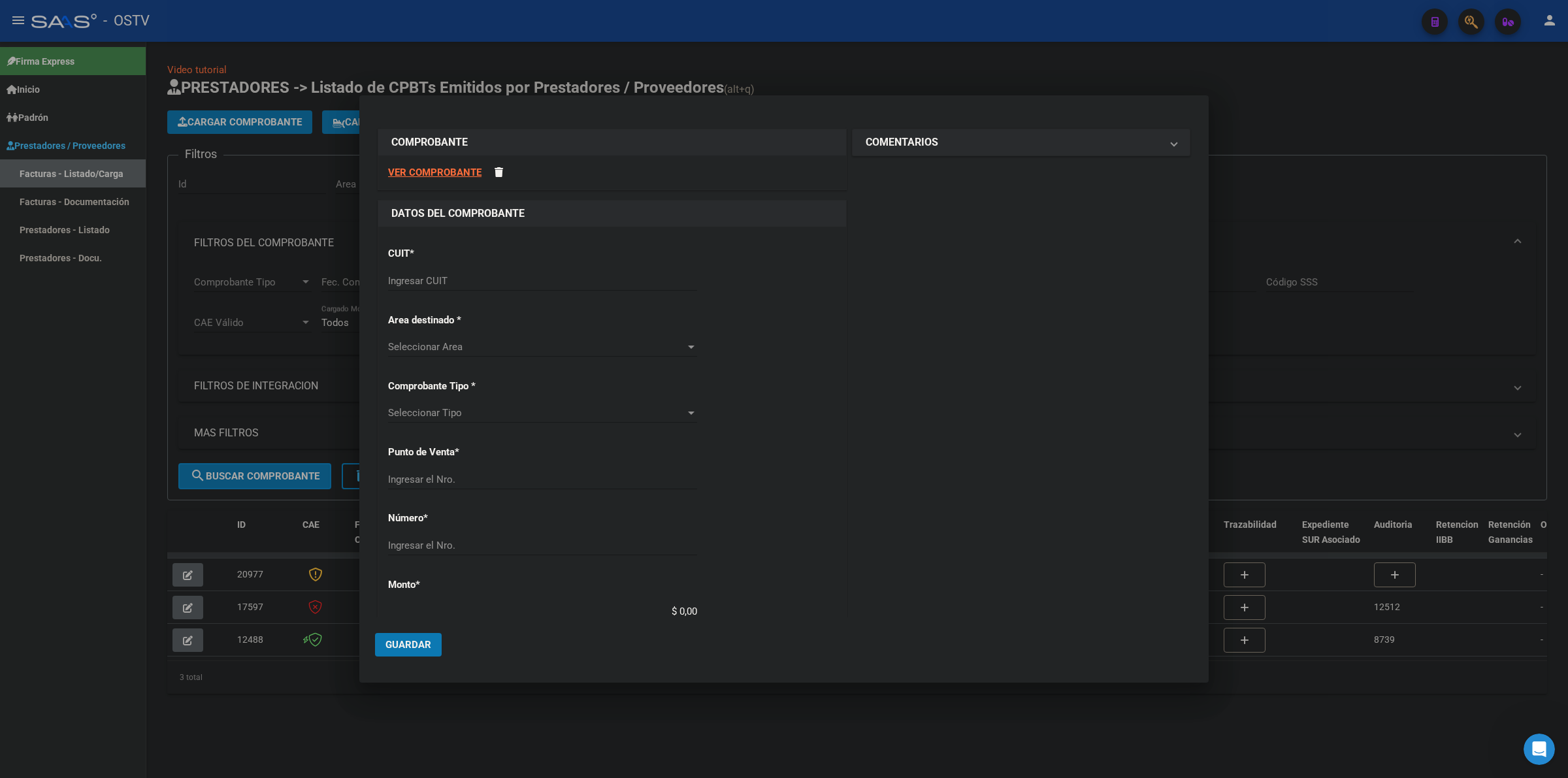
click at [469, 281] on input "Ingresar CUIT" at bounding box center [542, 280] width 309 height 12
type input "33-68465924-9"
type input "3"
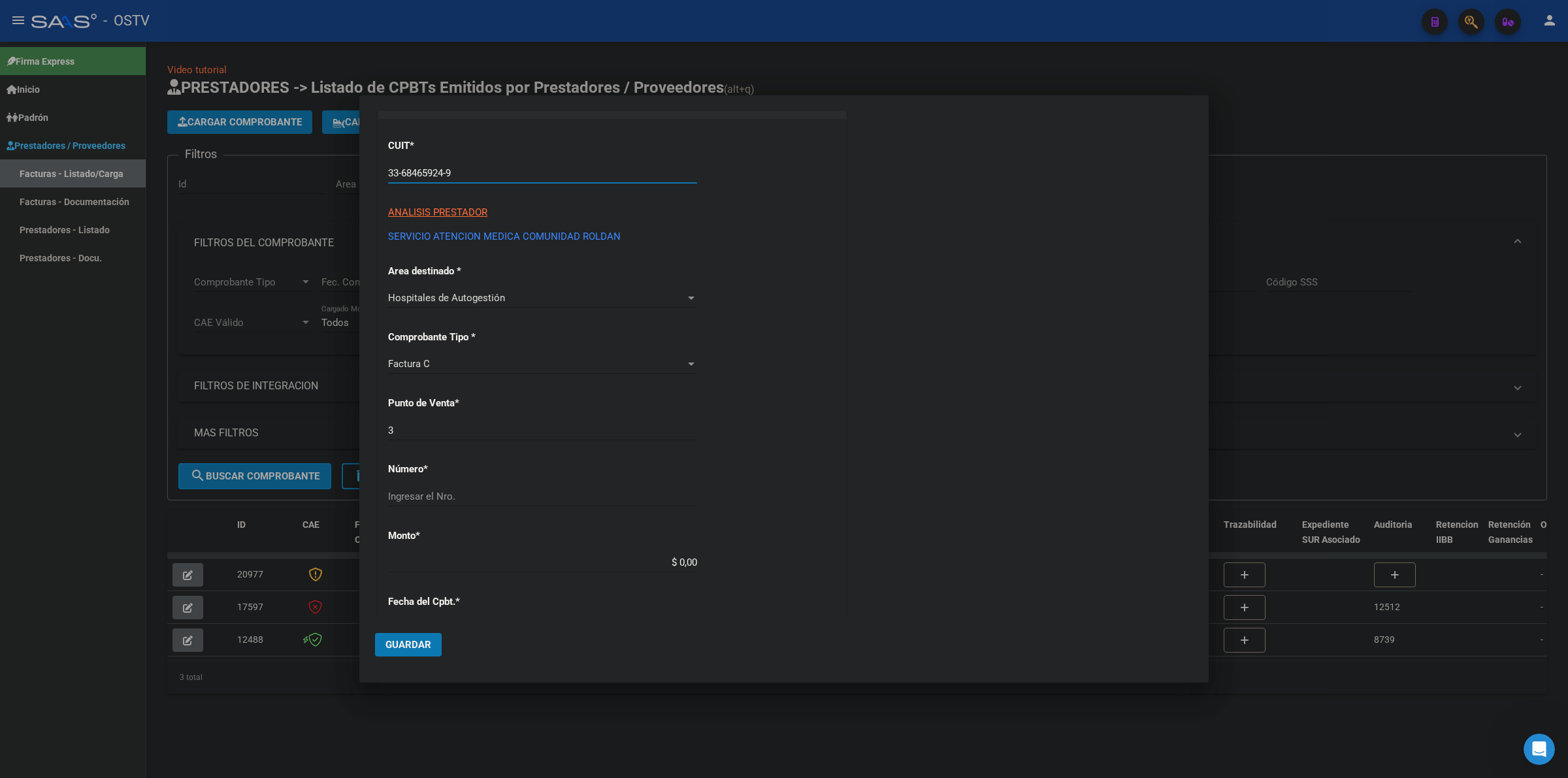
scroll to position [109, 0]
type input "33-68465924-9"
click at [482, 436] on div "3 Ingresar el Nro." at bounding box center [542, 429] width 309 height 20
click at [483, 427] on input "3" at bounding box center [542, 429] width 309 height 12
type input "3"
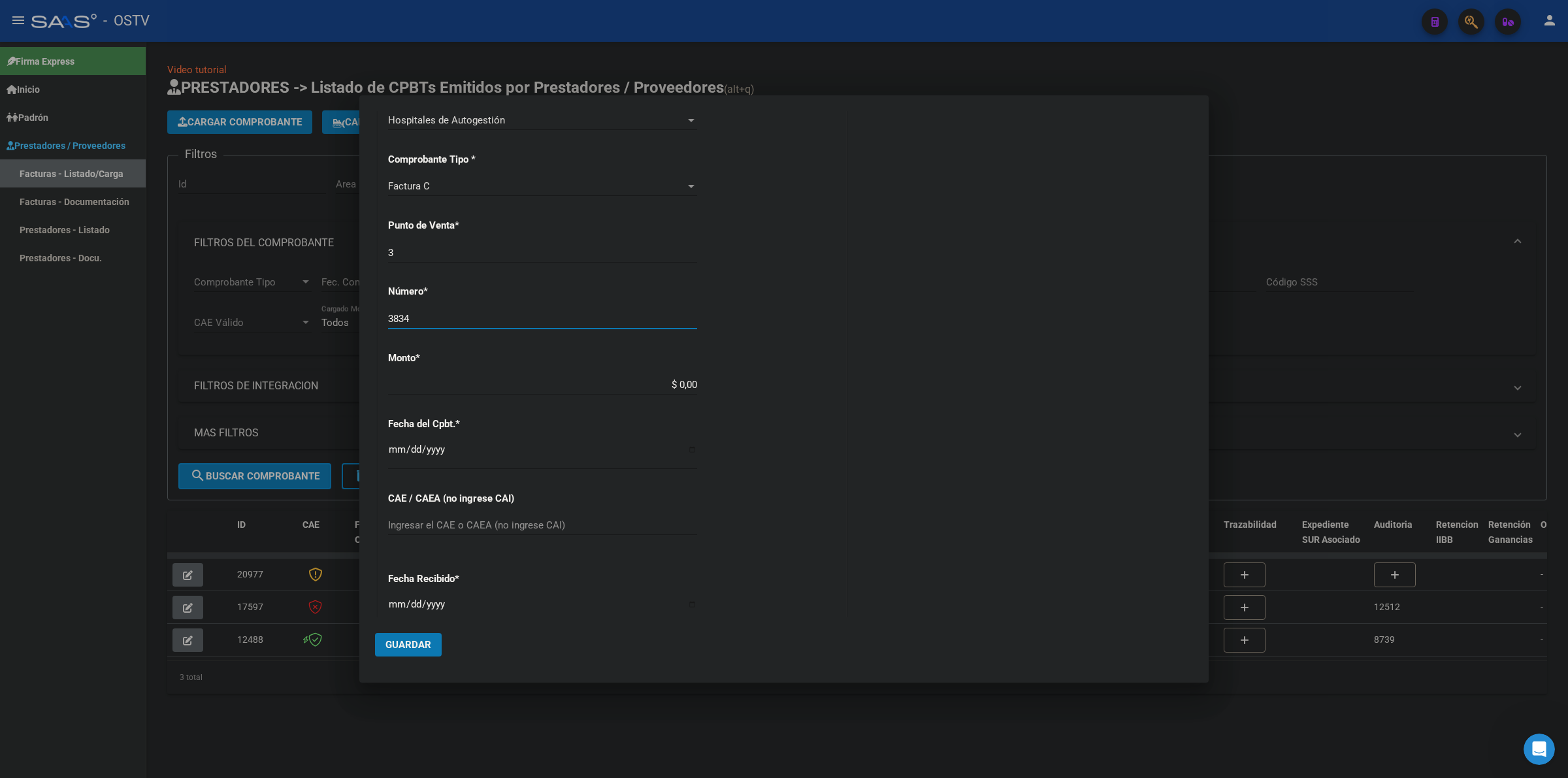
scroll to position [326, 0]
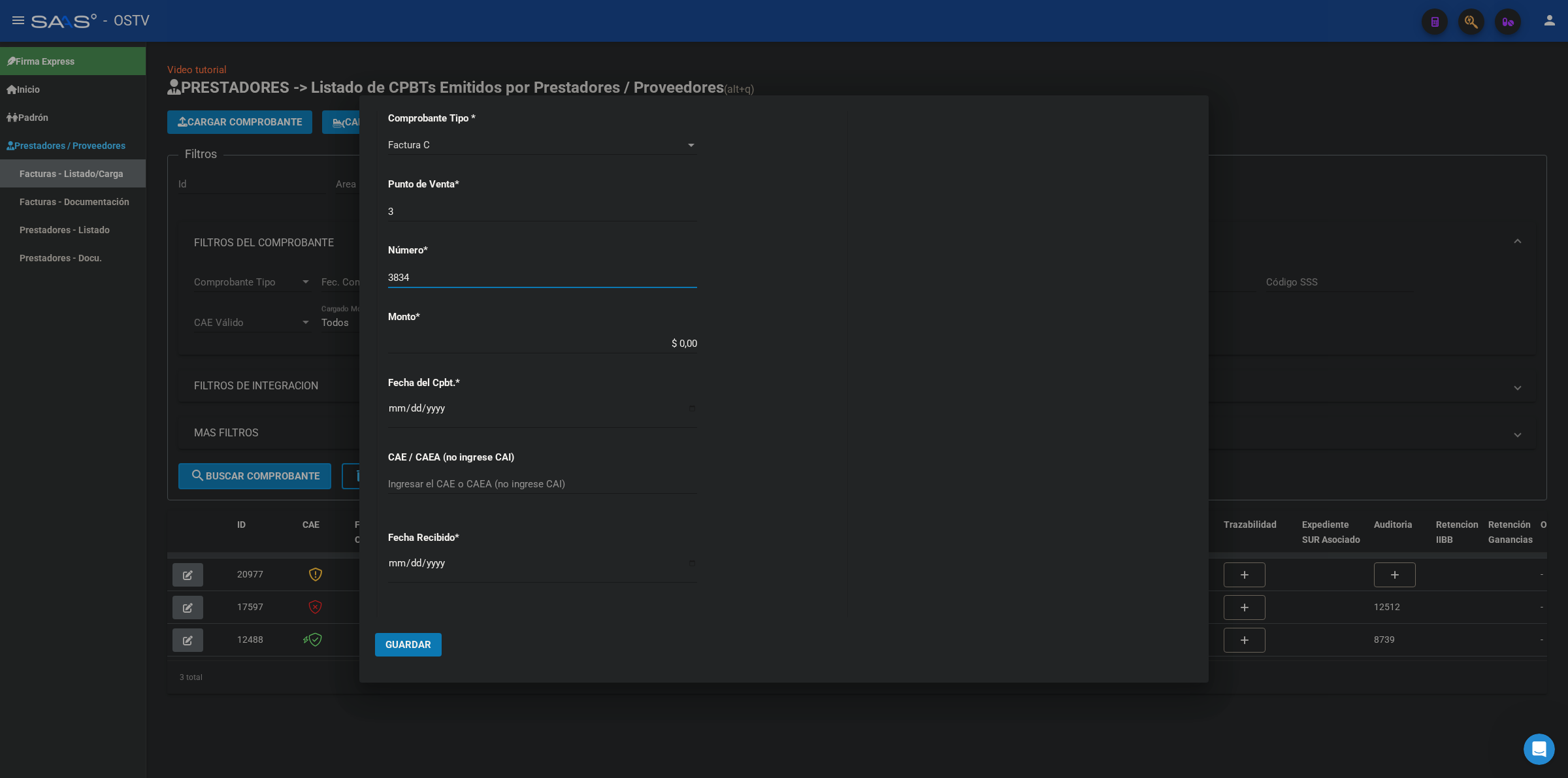
type input "3834"
click at [393, 412] on input "Ingresar la fecha" at bounding box center [542, 413] width 309 height 21
type input "$ 24.586,00"
type input "2025-04-23"
type input "75179461680061"
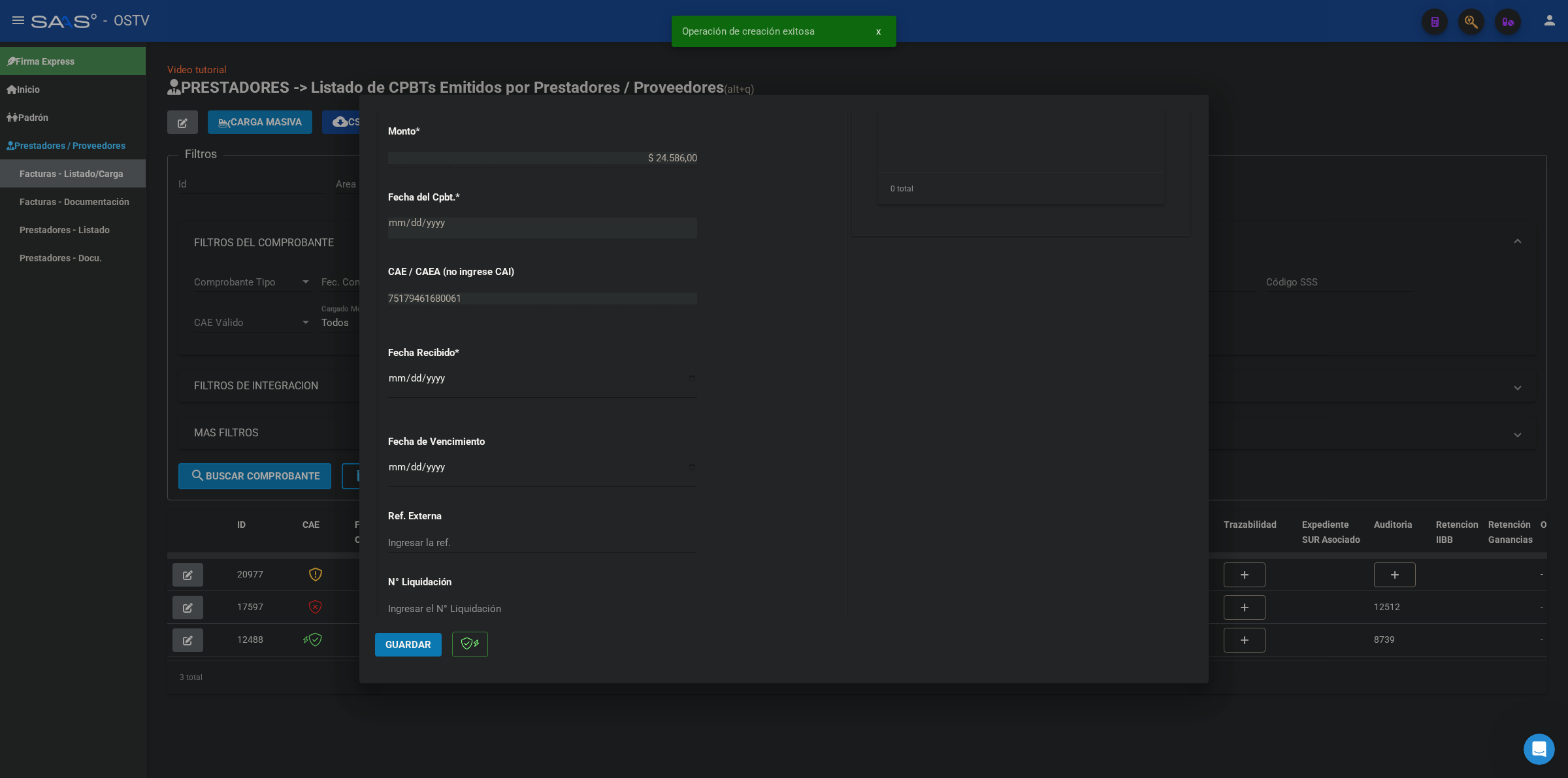
scroll to position [563, 0]
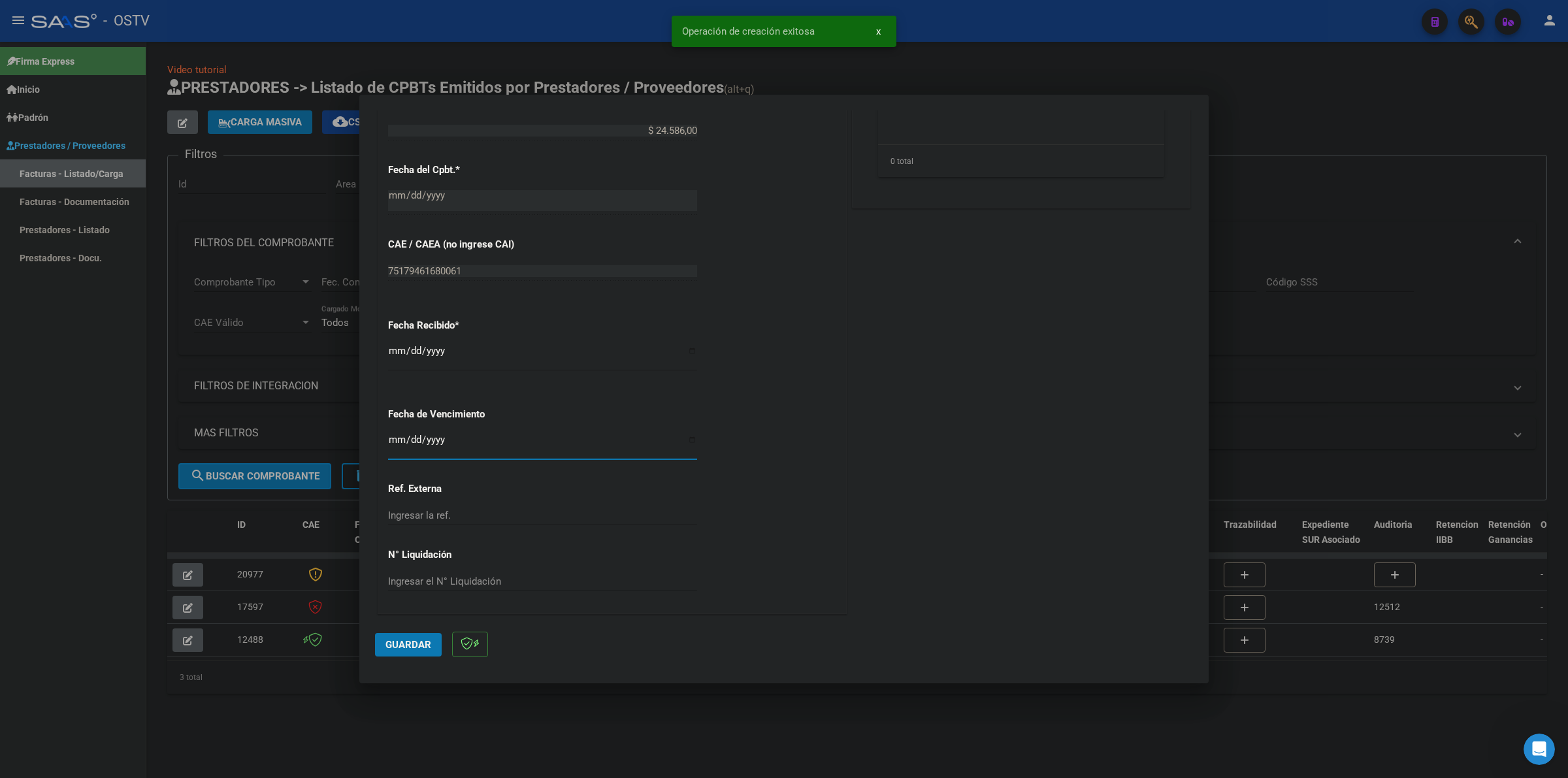
click at [393, 438] on input "Ingresar la fecha" at bounding box center [542, 445] width 309 height 21
type input "2025-05-15"
click at [402, 644] on span "Guardar" at bounding box center [409, 644] width 46 height 12
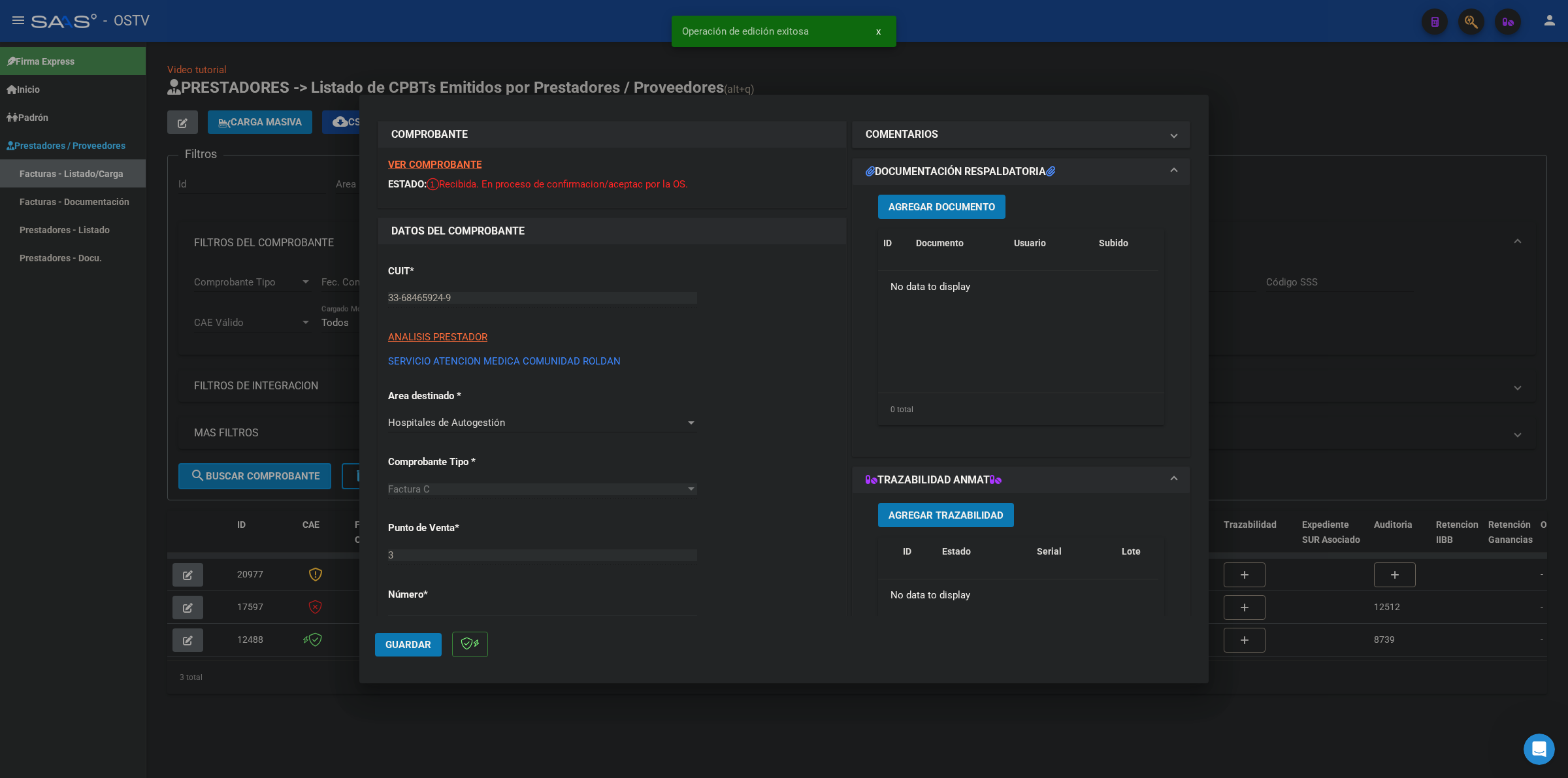
scroll to position [0, 0]
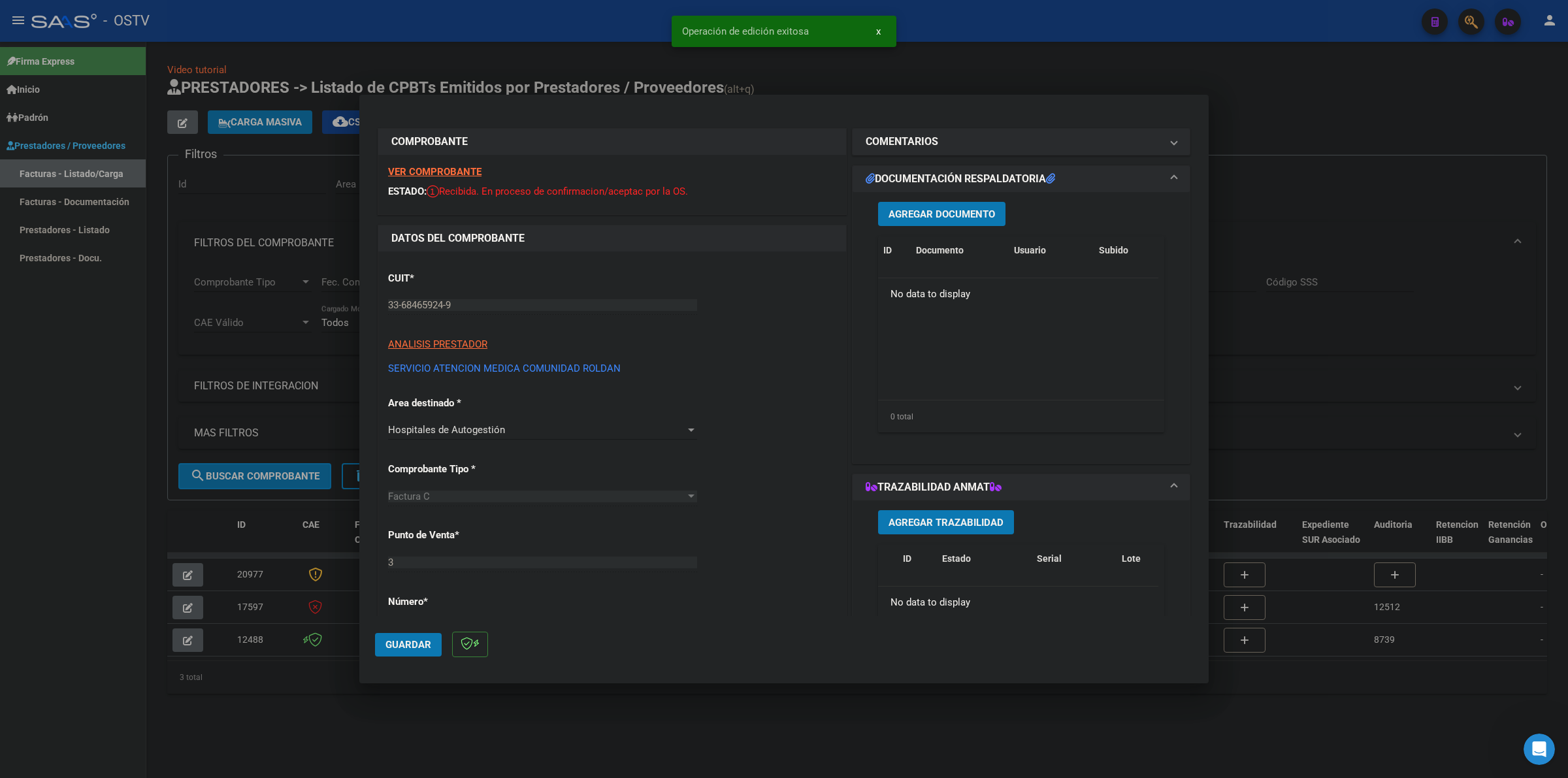
click at [958, 218] on span "Agregar Documento" at bounding box center [942, 214] width 107 height 12
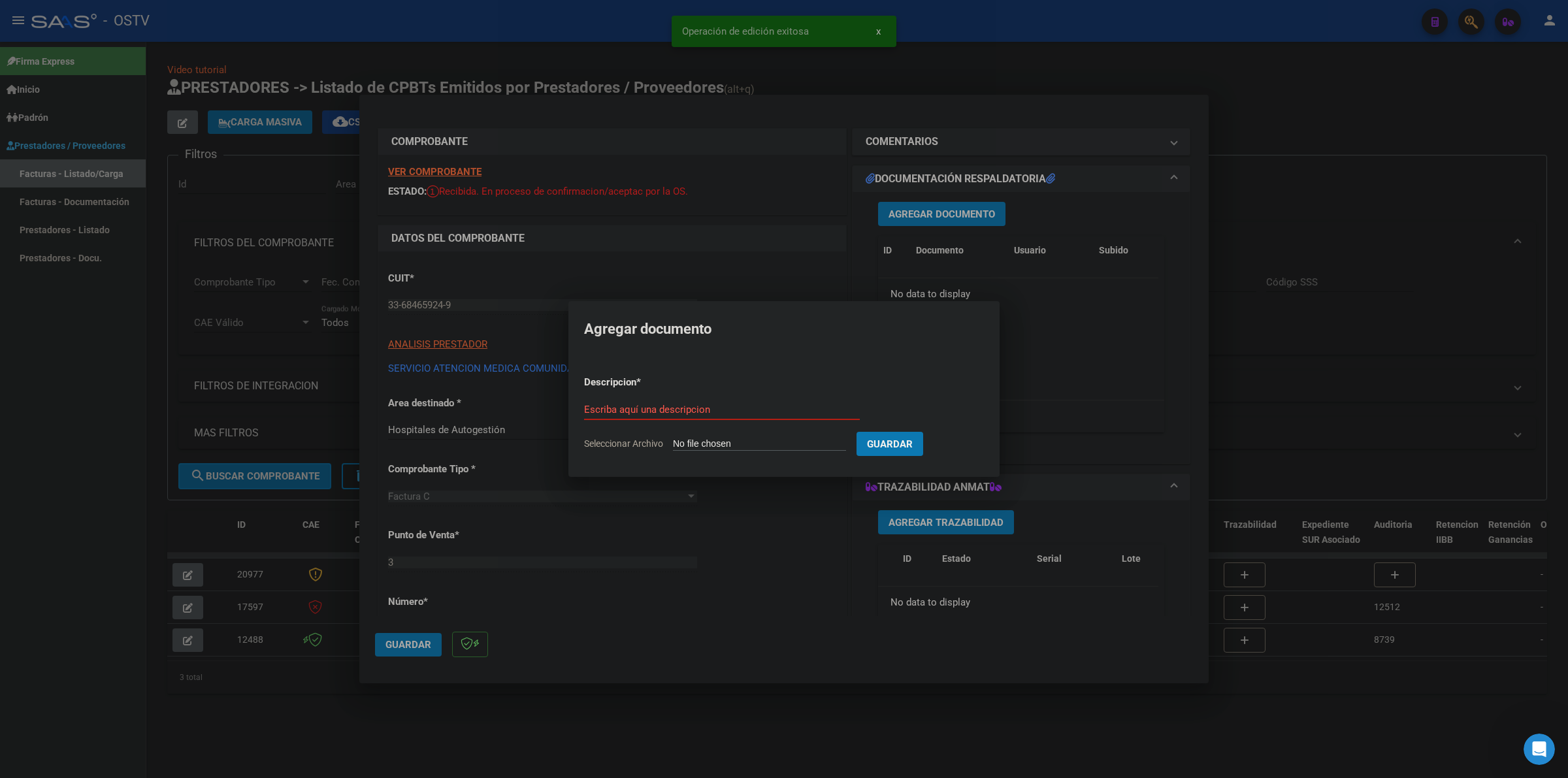
type input "C:\fakepath\FACTURA - 3 3834 - SERVICIO ATENCION MEDICA COMUNIDAD ROLDAN.pdf"
type input "FACTURA"
click at [926, 432] on button "Guardar" at bounding box center [959, 443] width 67 height 24
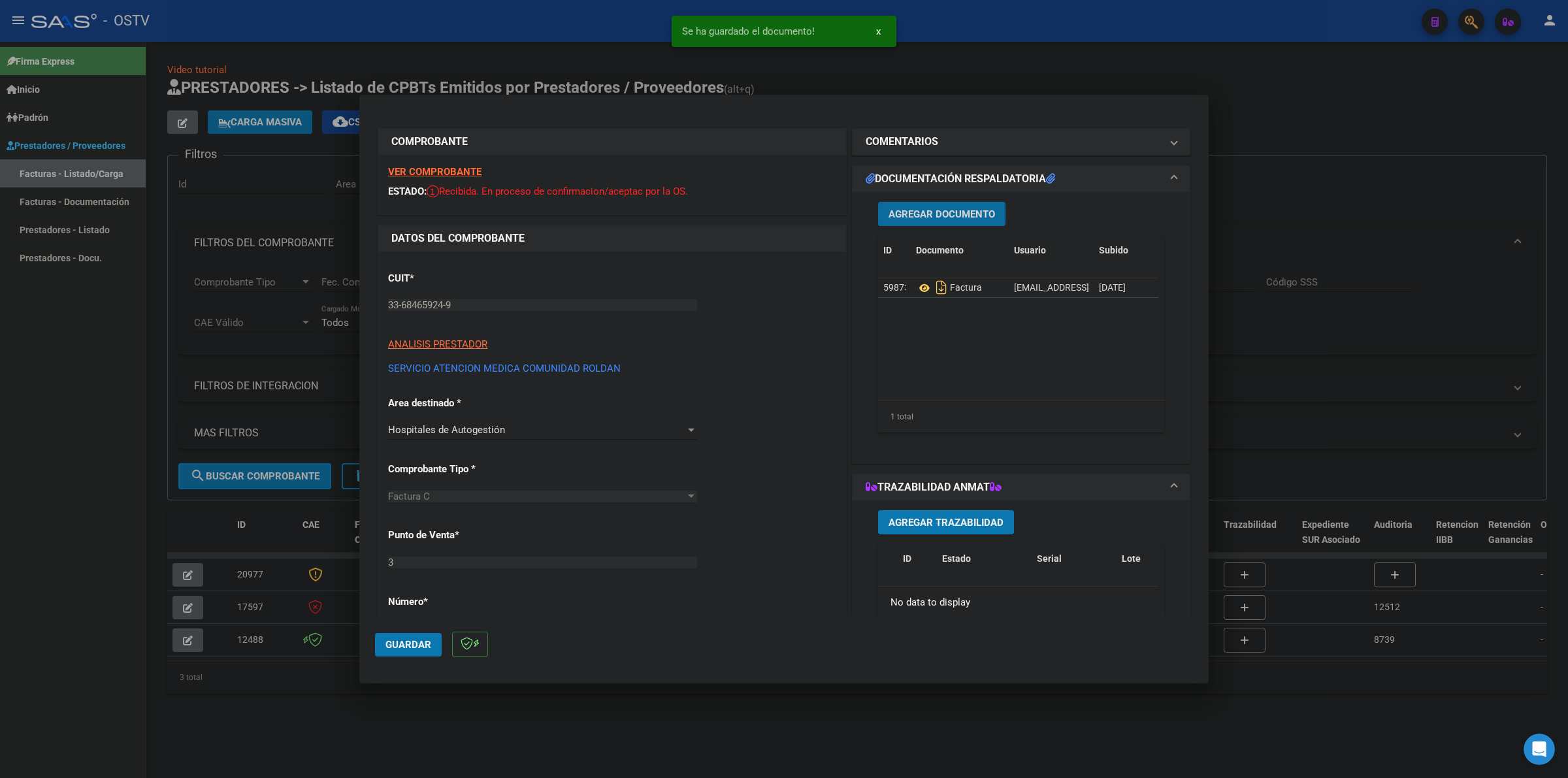
drag, startPoint x: 391, startPoint y: 638, endPoint x: 399, endPoint y: 637, distance: 8.1
click at [392, 639] on span "Guardar" at bounding box center [409, 644] width 46 height 12
click at [928, 73] on div at bounding box center [784, 389] width 1568 height 778
type input "$ 0,00"
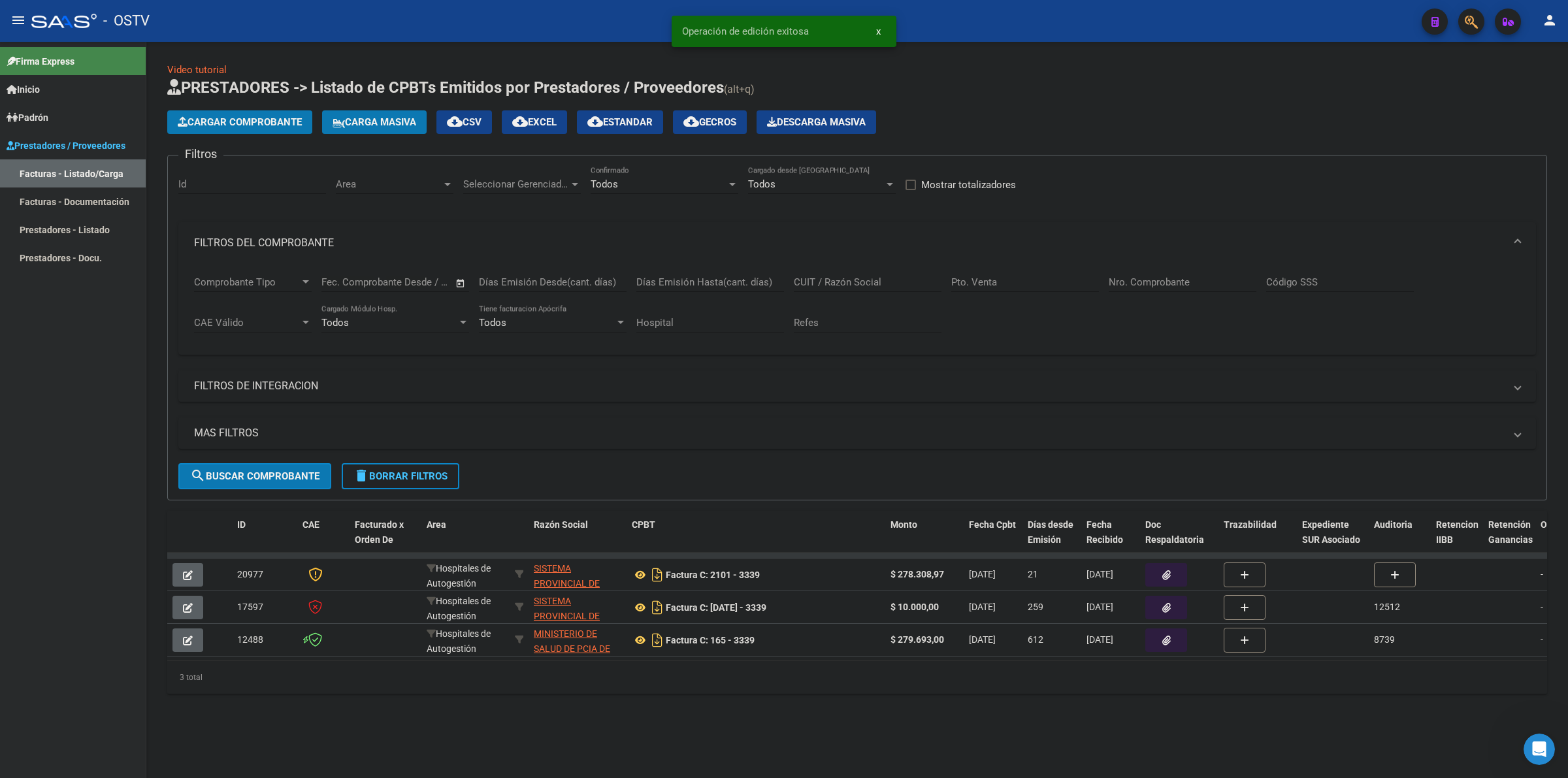
click at [237, 118] on span "Cargar Comprobante" at bounding box center [240, 122] width 124 height 12
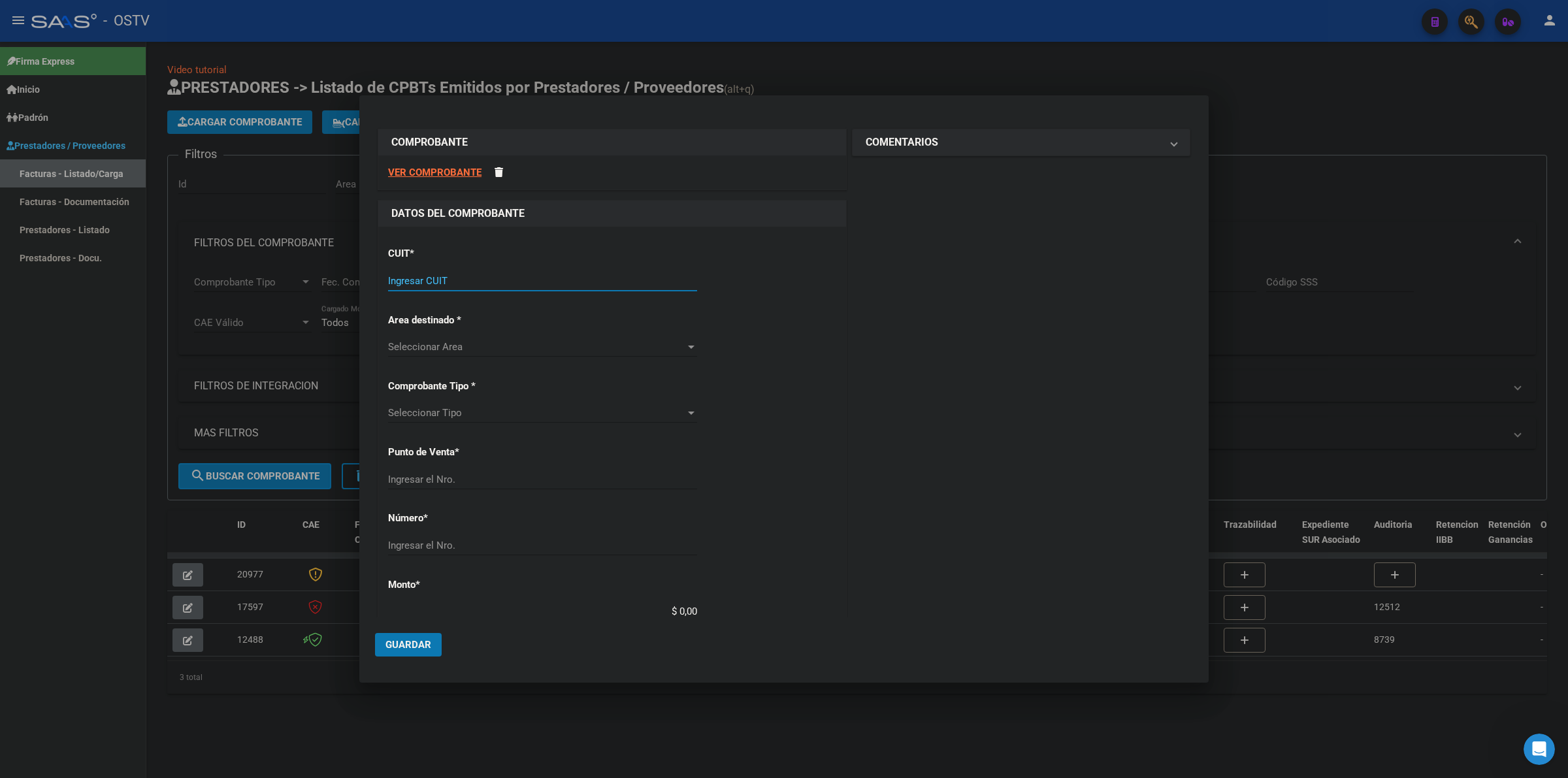
click at [452, 282] on input "Ingresar CUIT" at bounding box center [542, 280] width 309 height 12
type input "33-68465924-9"
type input "3"
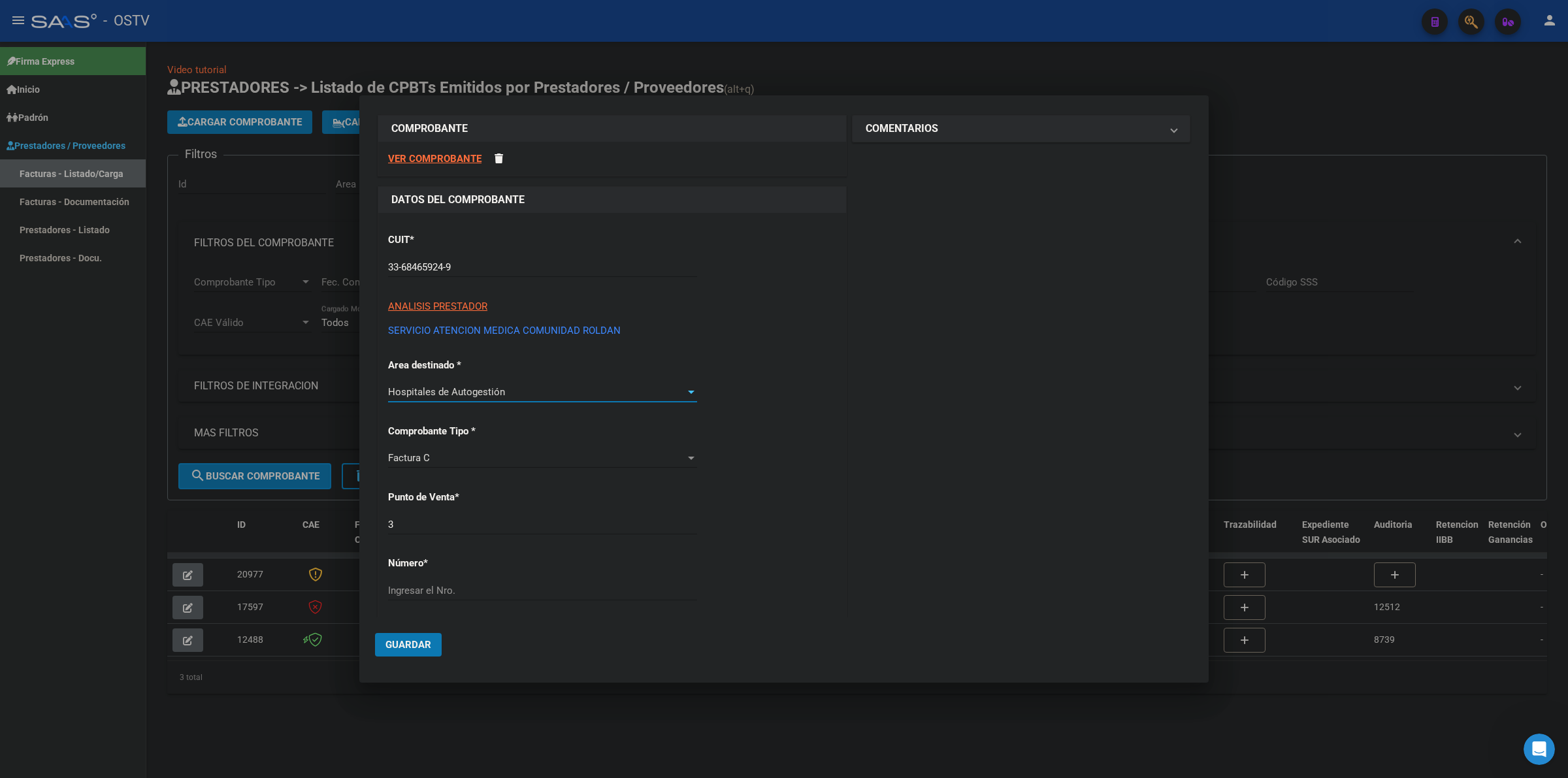
scroll to position [26, 0]
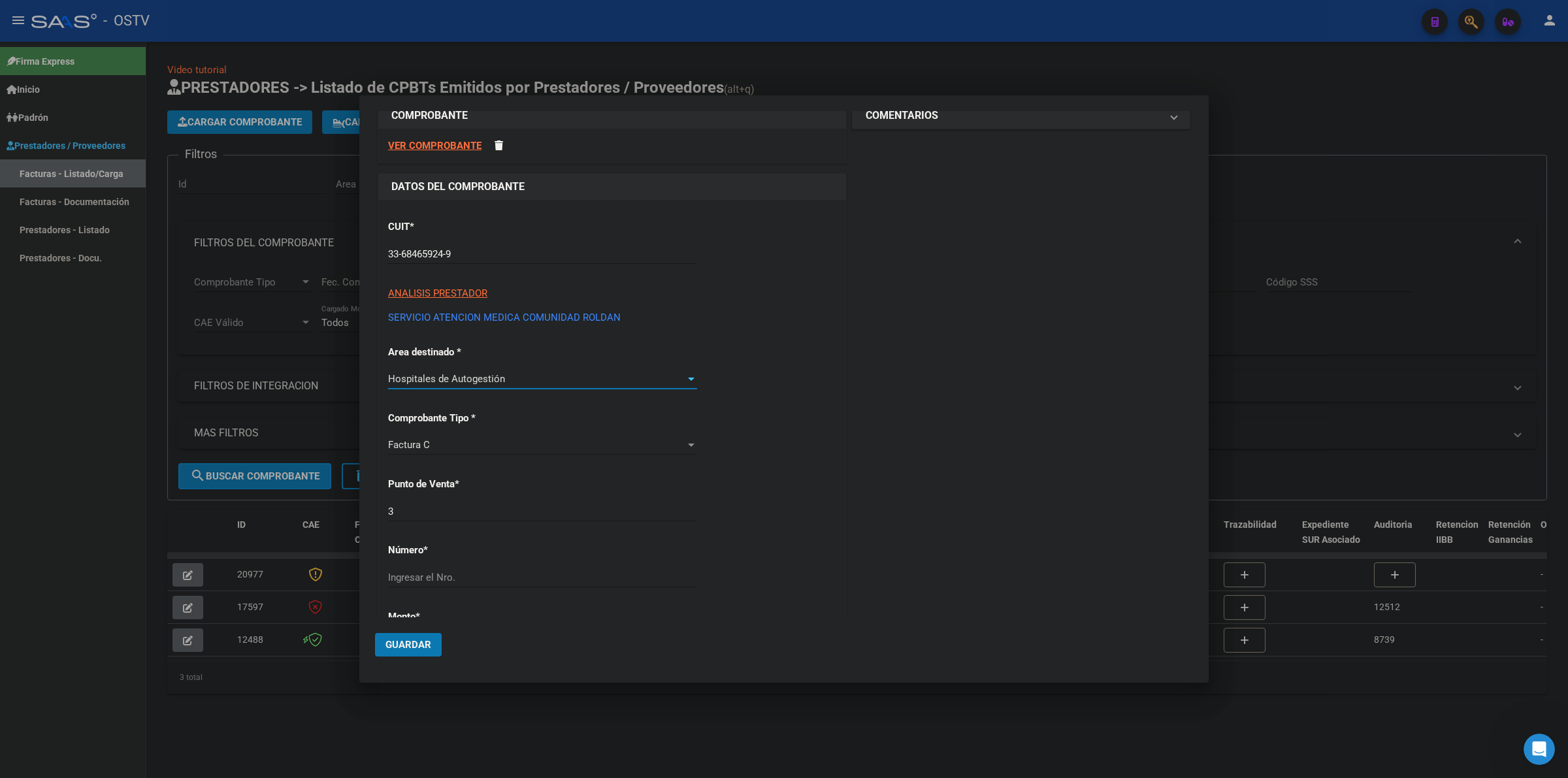
click at [471, 582] on input "Ingresar el Nro." at bounding box center [542, 577] width 309 height 12
type input "2"
type input "3912"
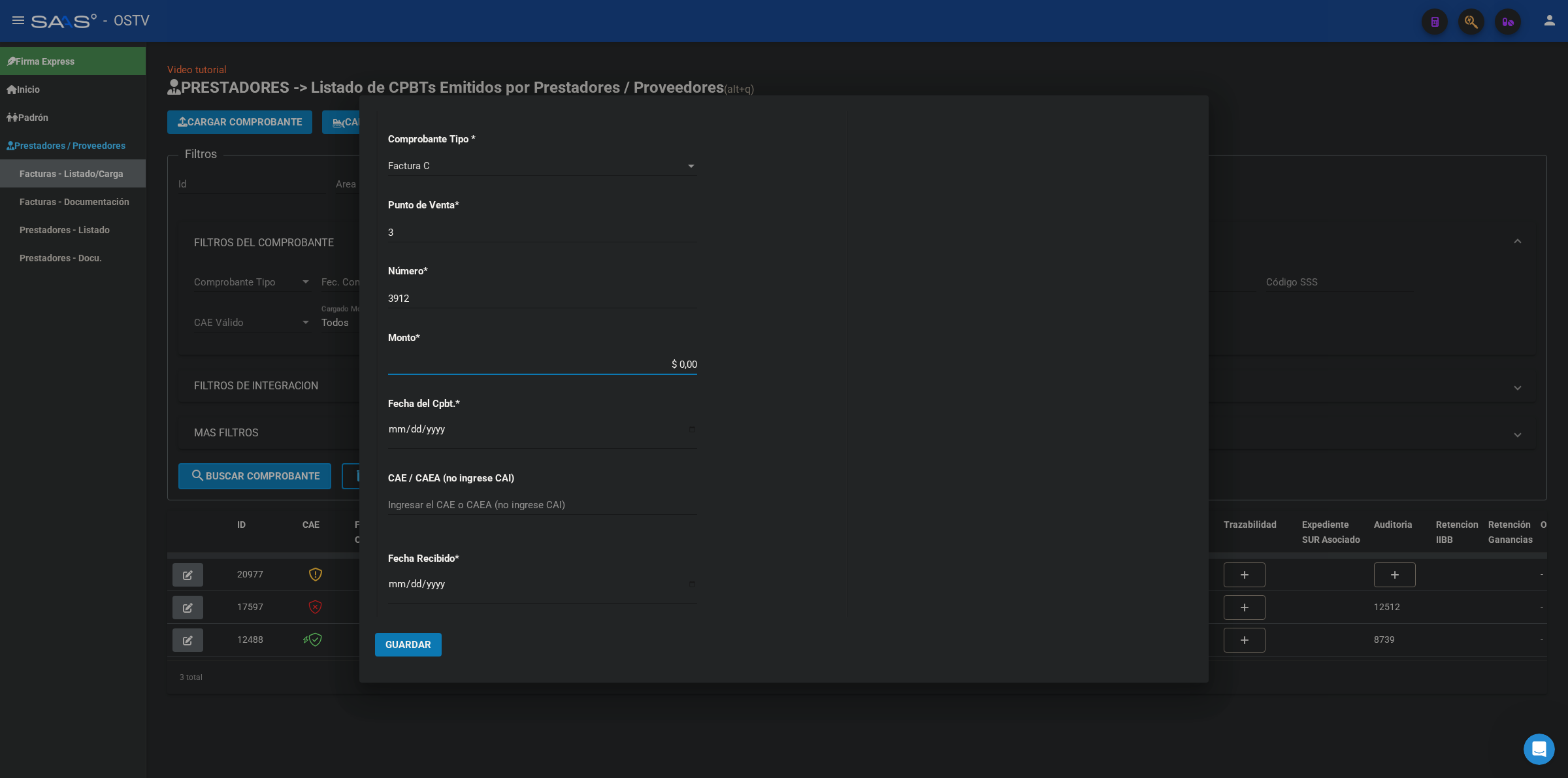
type input "$ 74.714,00"
type input "2025-05-16"
type input "75209284877256"
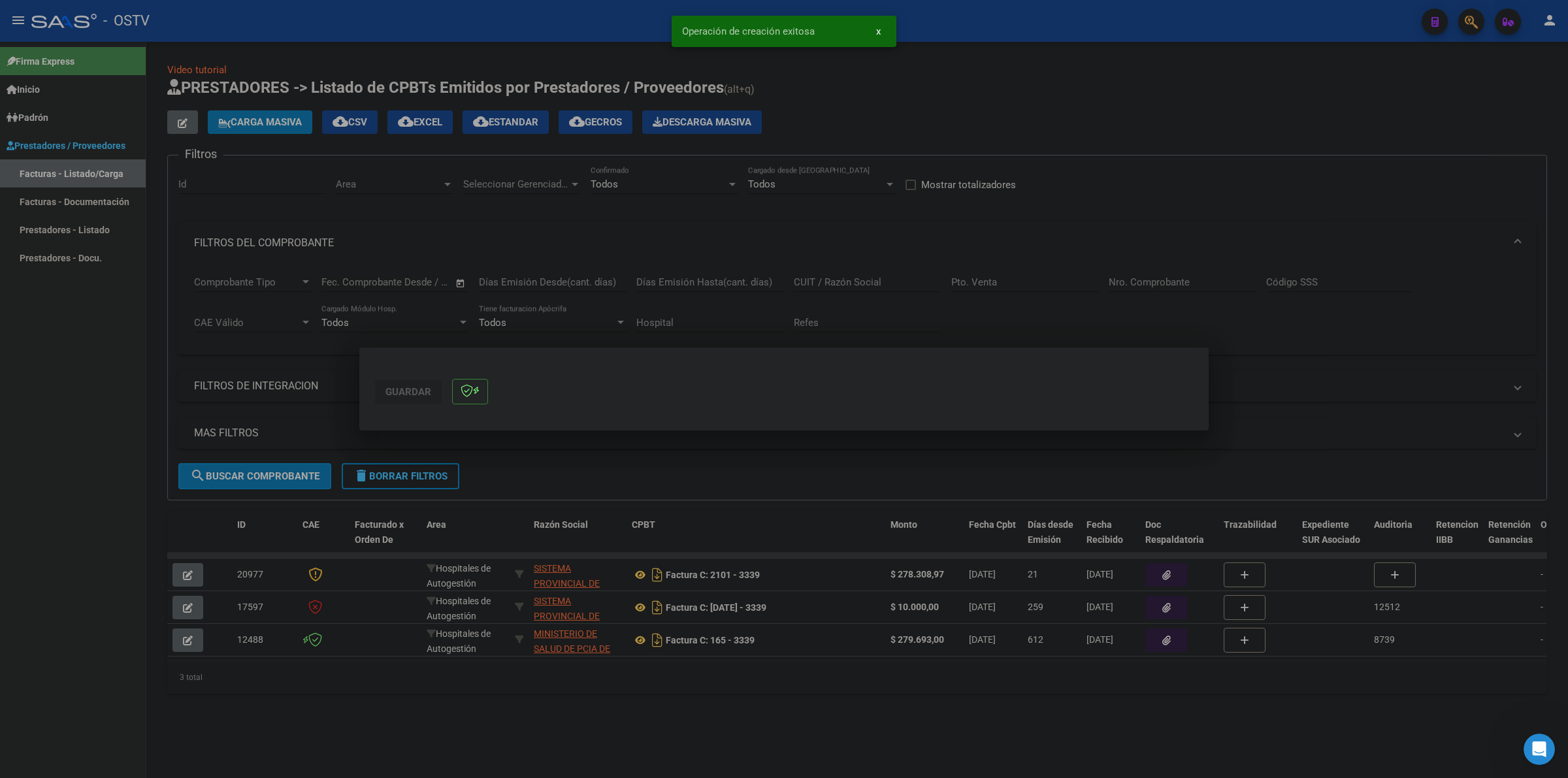
scroll to position [0, 0]
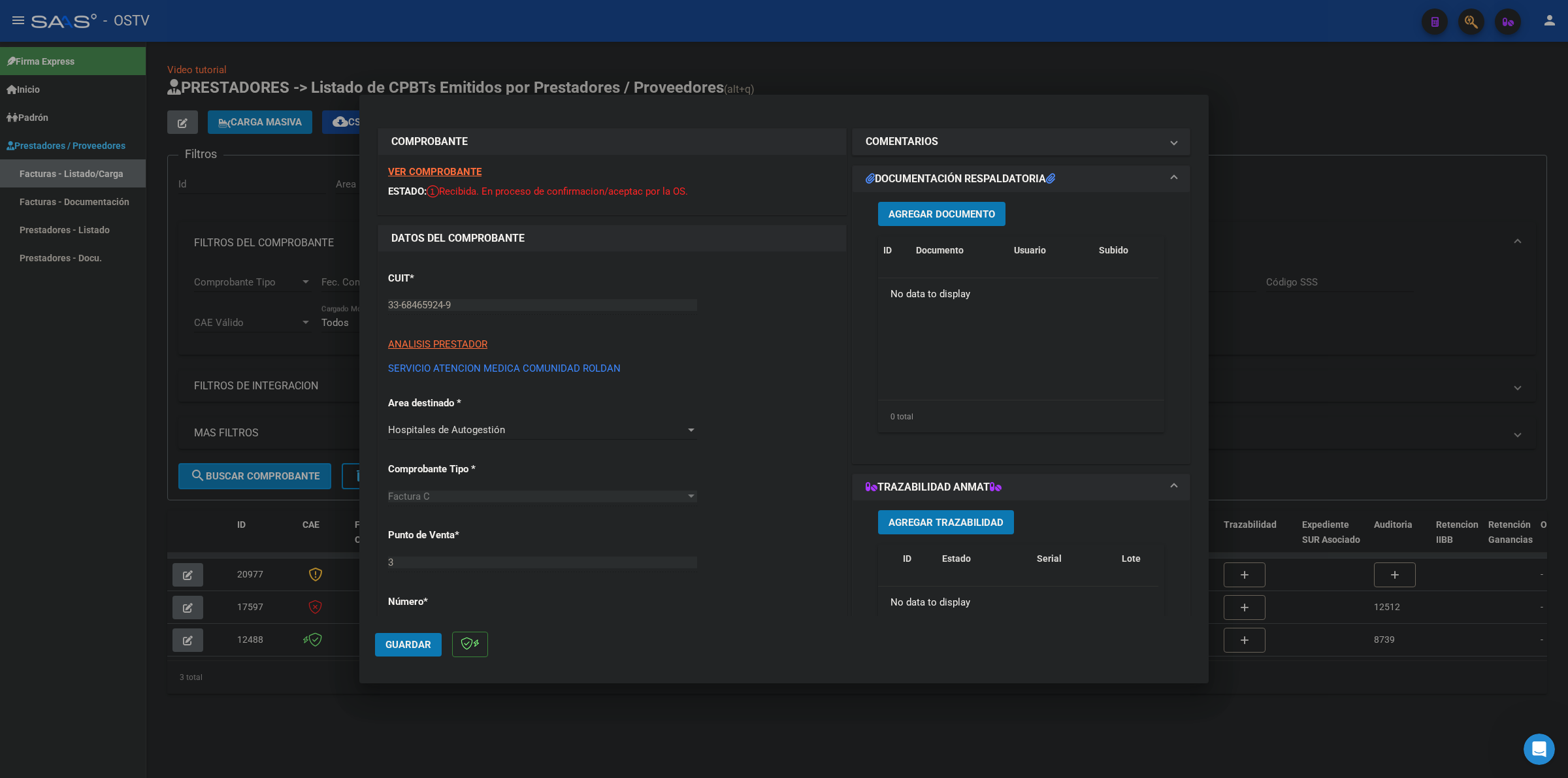
click at [926, 220] on button "Agregar Documento" at bounding box center [942, 213] width 128 height 24
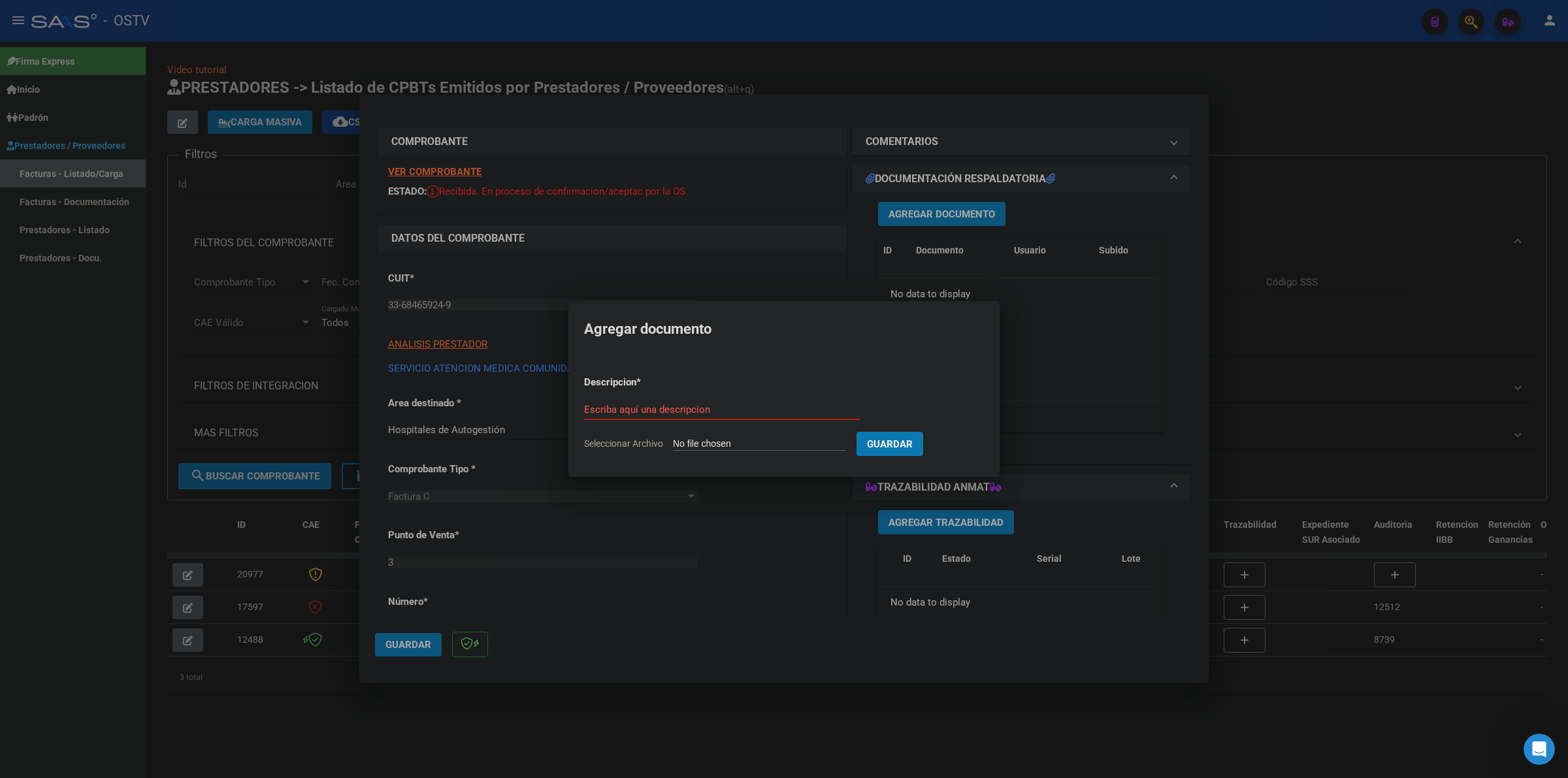
type input "C:\fakepath\FACTURA - 3 3912 - SERVICIO ATENCION MEDICA COMUNIDAD ROLDAN.pdf"
type input "FACTURA Y ANEXO"
click at [926, 432] on button "Guardar" at bounding box center [959, 443] width 67 height 24
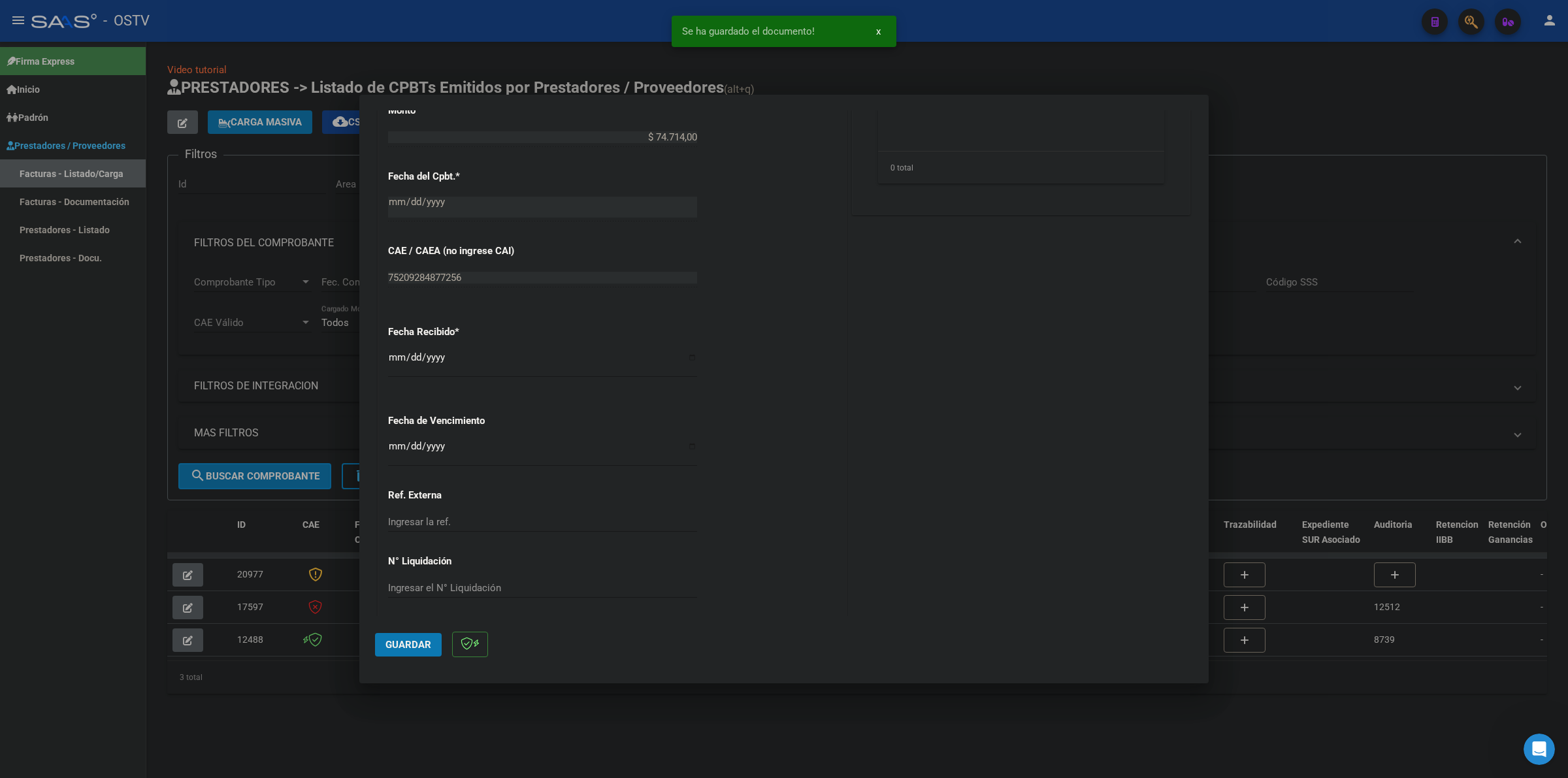
scroll to position [563, 0]
click at [390, 448] on input "Ingresar la fecha" at bounding box center [542, 445] width 309 height 21
type input "2025-06-15"
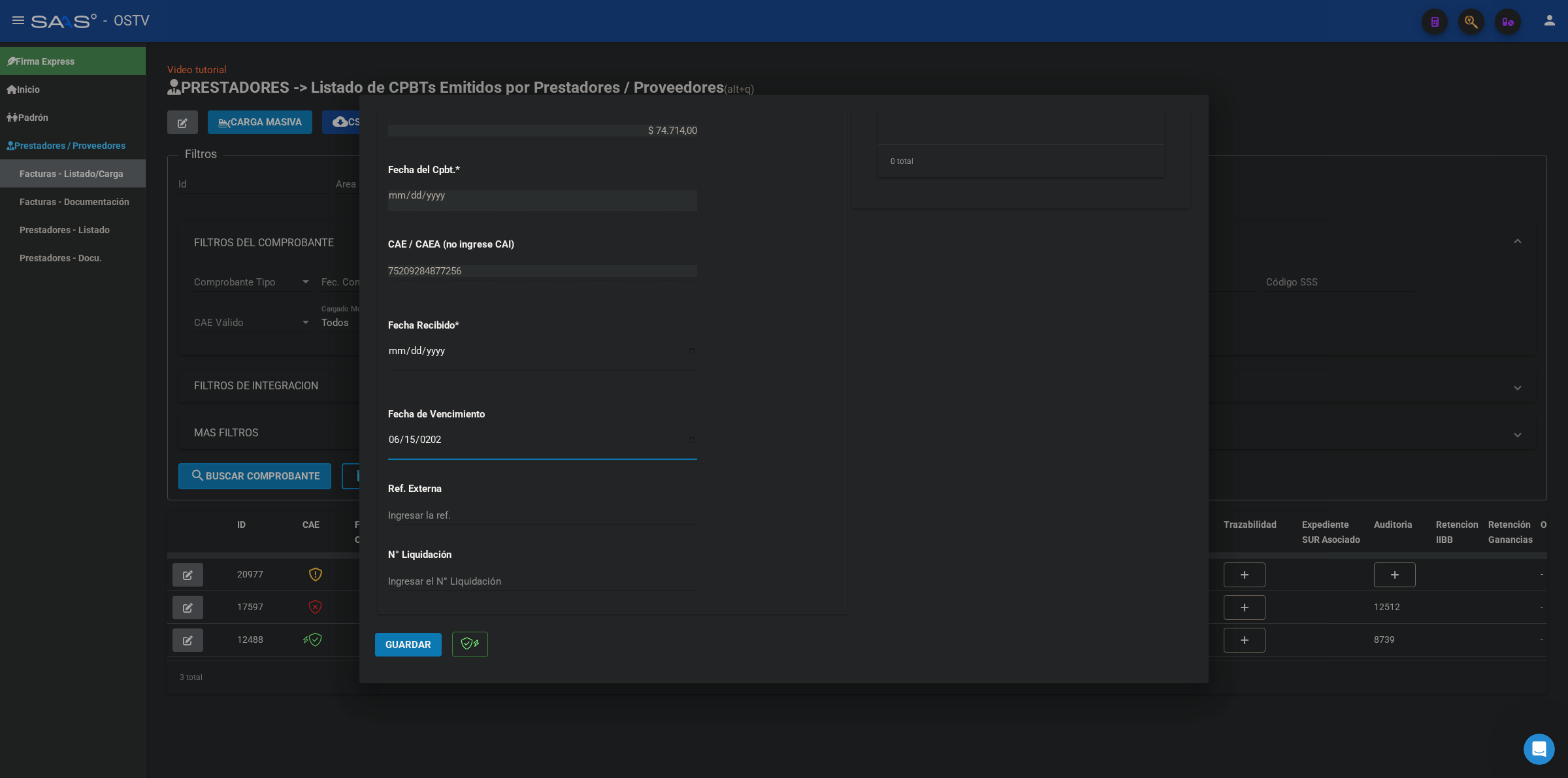
click at [420, 636] on button "Guardar" at bounding box center [409, 645] width 67 height 24
click at [844, 727] on div at bounding box center [784, 389] width 1568 height 778
type input "$ 0,00"
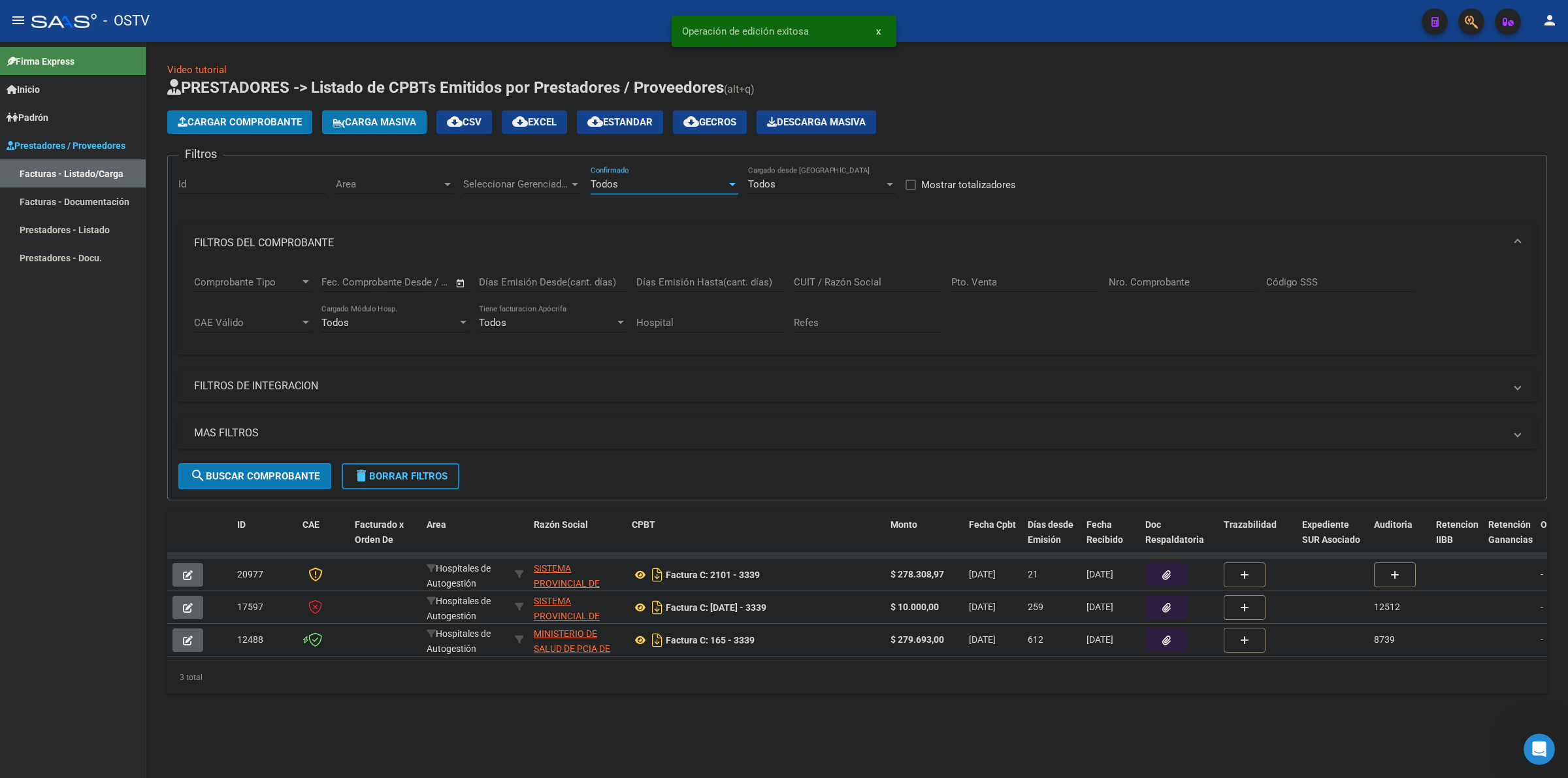
click at [688, 181] on div "Todos" at bounding box center [658, 184] width 136 height 12
click at [632, 188] on span "Todos" at bounding box center [665, 183] width 148 height 29
drag, startPoint x: 448, startPoint y: 469, endPoint x: 660, endPoint y: 204, distance: 339.4
click at [451, 466] on button "delete Borrar Filtros" at bounding box center [400, 475] width 118 height 26
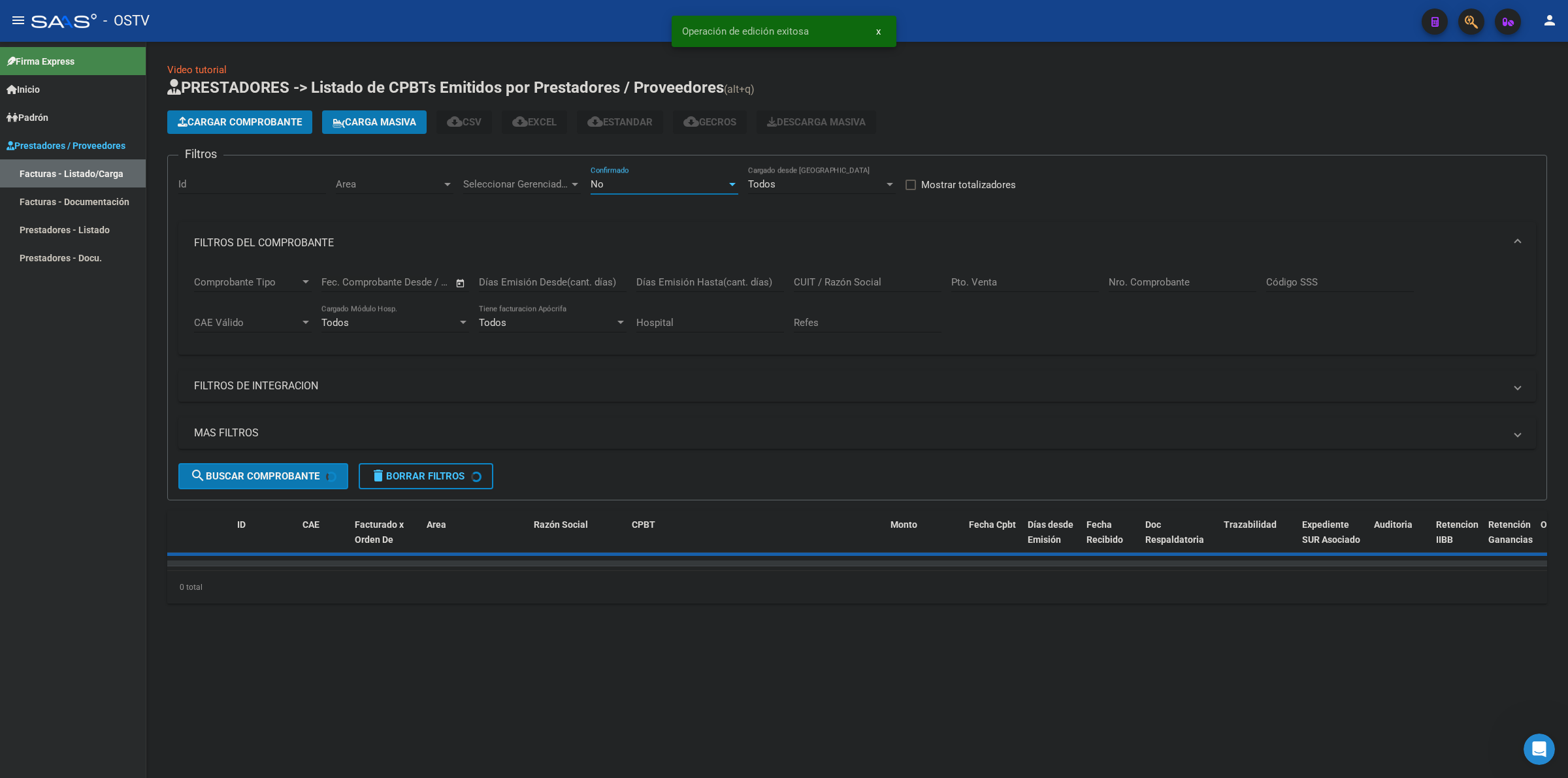
click at [644, 186] on div "No" at bounding box center [658, 184] width 136 height 12
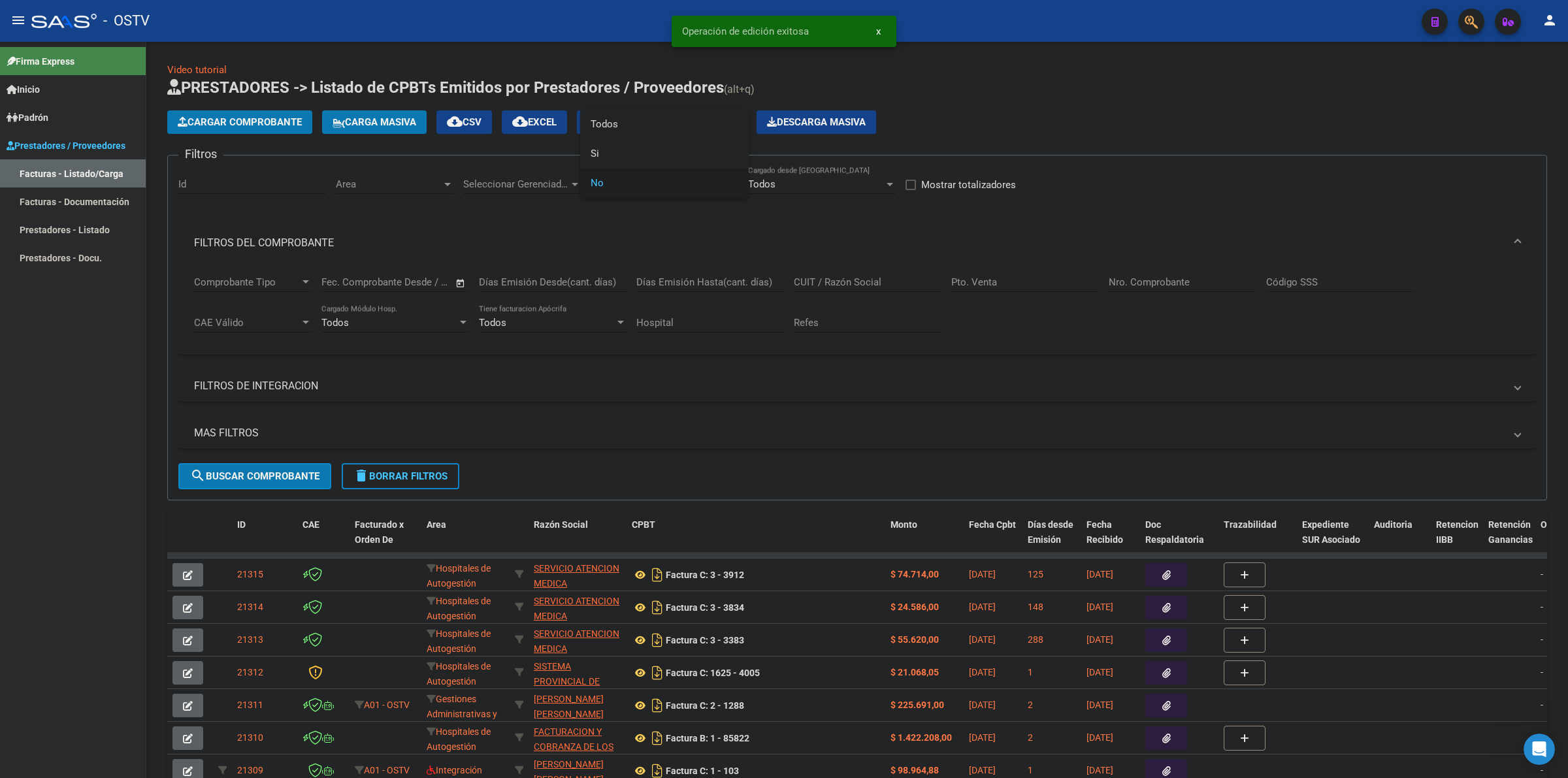
click at [616, 128] on span "Todos" at bounding box center [665, 124] width 148 height 29
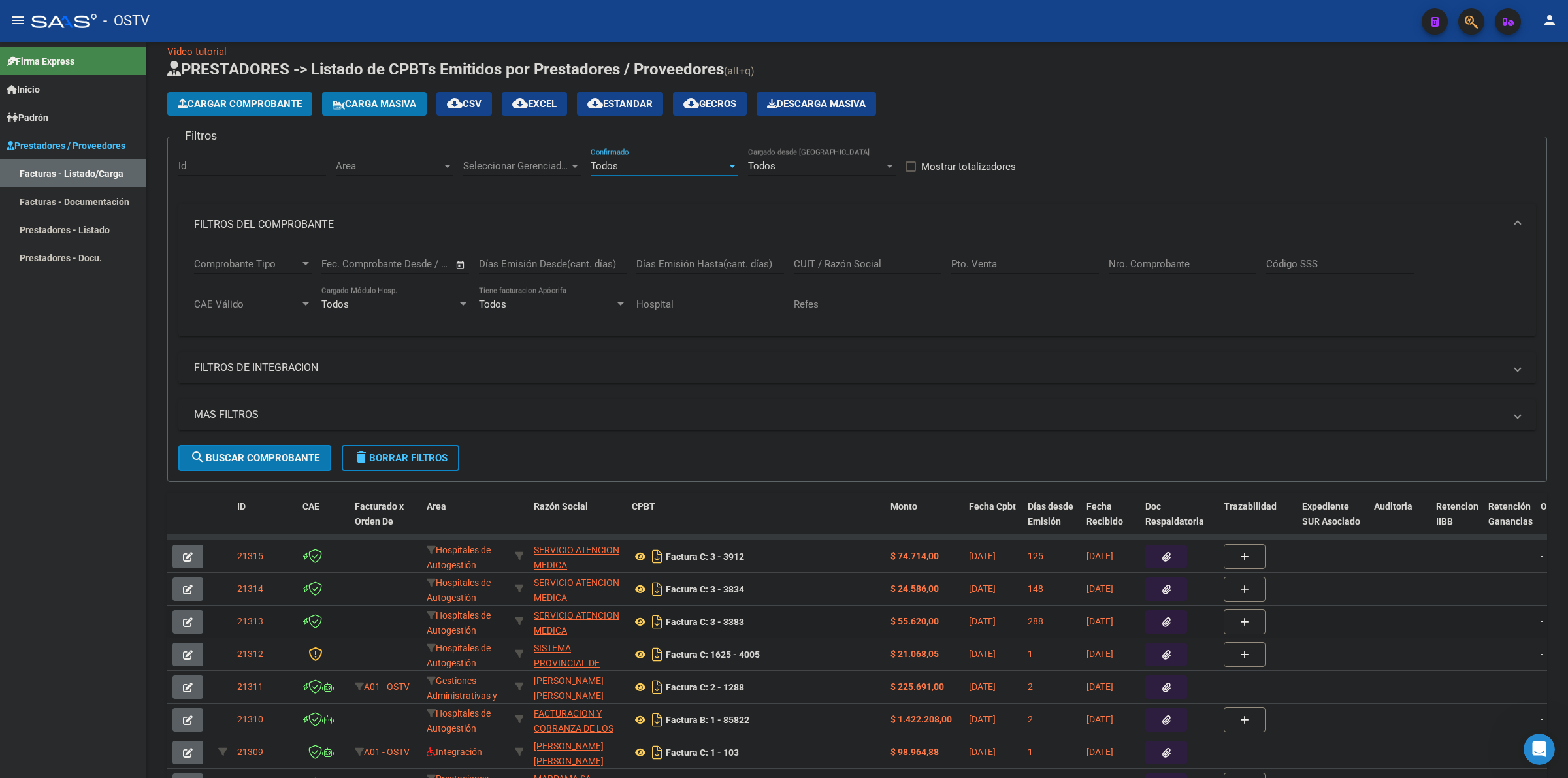
scroll to position [82, 0]
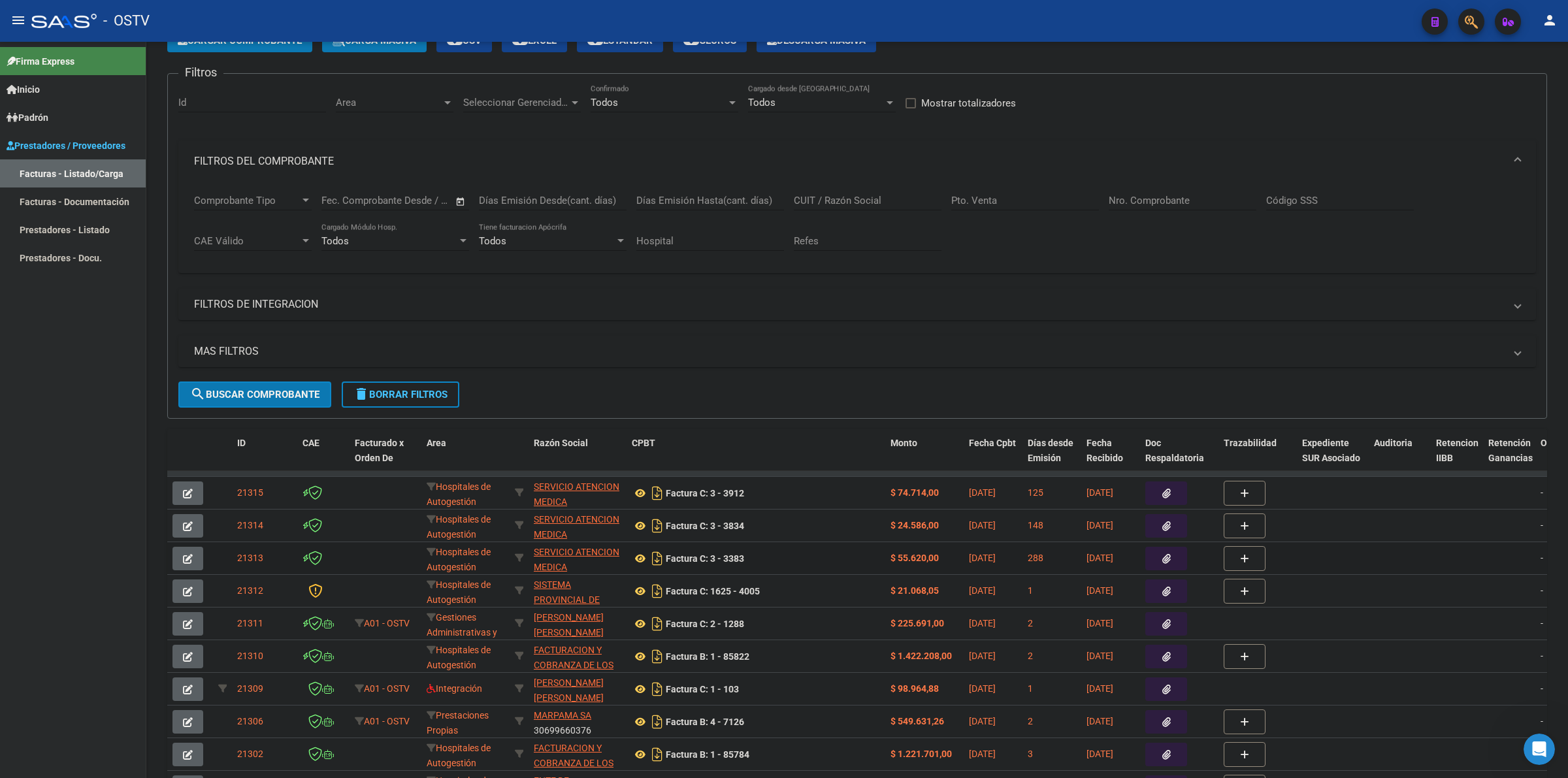
drag, startPoint x: 227, startPoint y: 481, endPoint x: 752, endPoint y: 547, distance: 529.1
click at [791, 560] on datatable-scroller "21315 Hospitales de Autogestión SERVICIO ATENCION MEDICA COMUNIDAD ROLDAN 33684…" at bounding box center [857, 636] width 1380 height 333
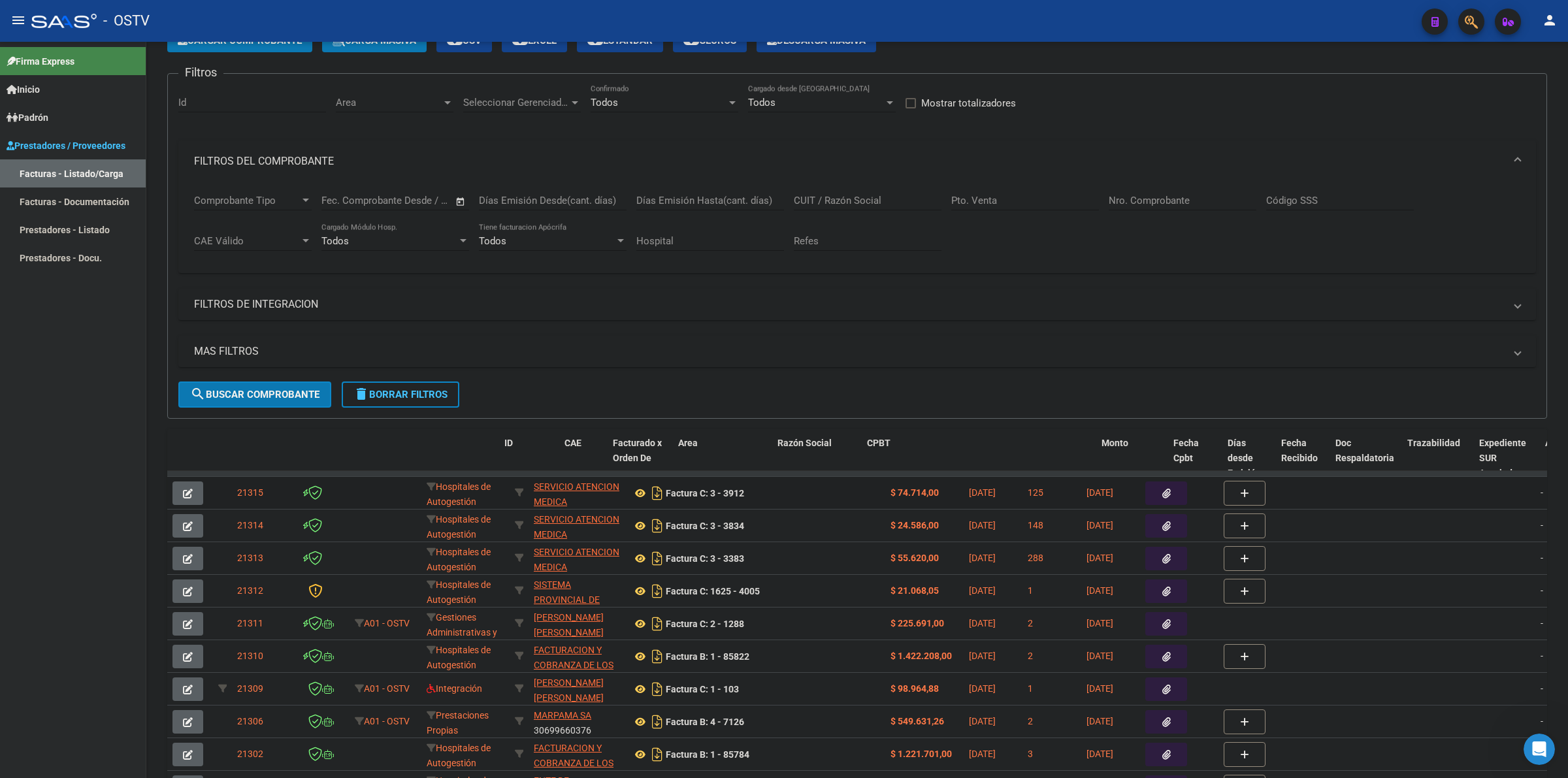
drag, startPoint x: 617, startPoint y: 519, endPoint x: 262, endPoint y: 483, distance: 356.8
click at [262, 483] on div "ID CAE Facturado x Orden De Area Razón Social CPBT Monto Fecha Cpbt Días desde …" at bounding box center [857, 634] width 1380 height 411
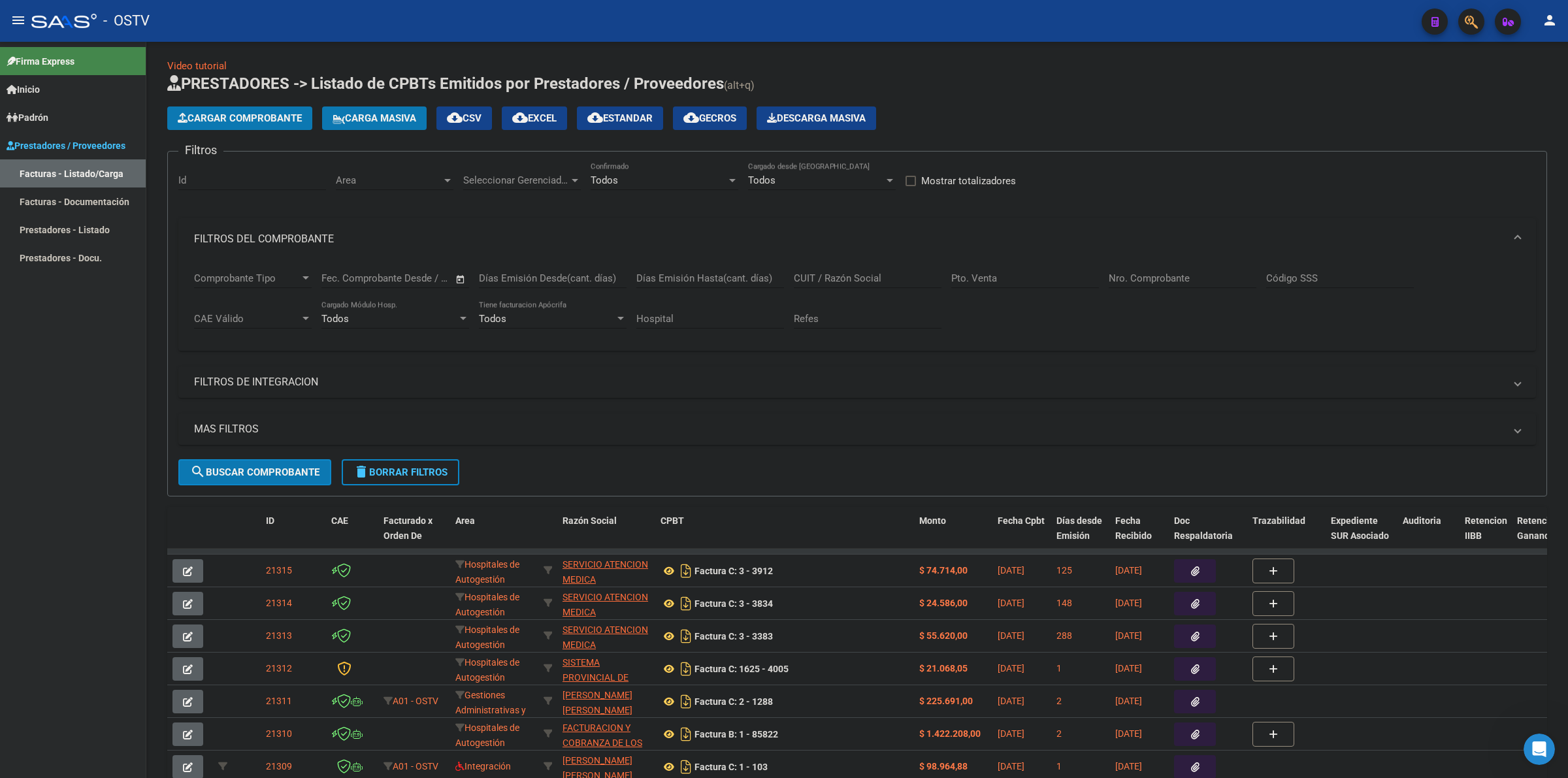
scroll to position [0, 0]
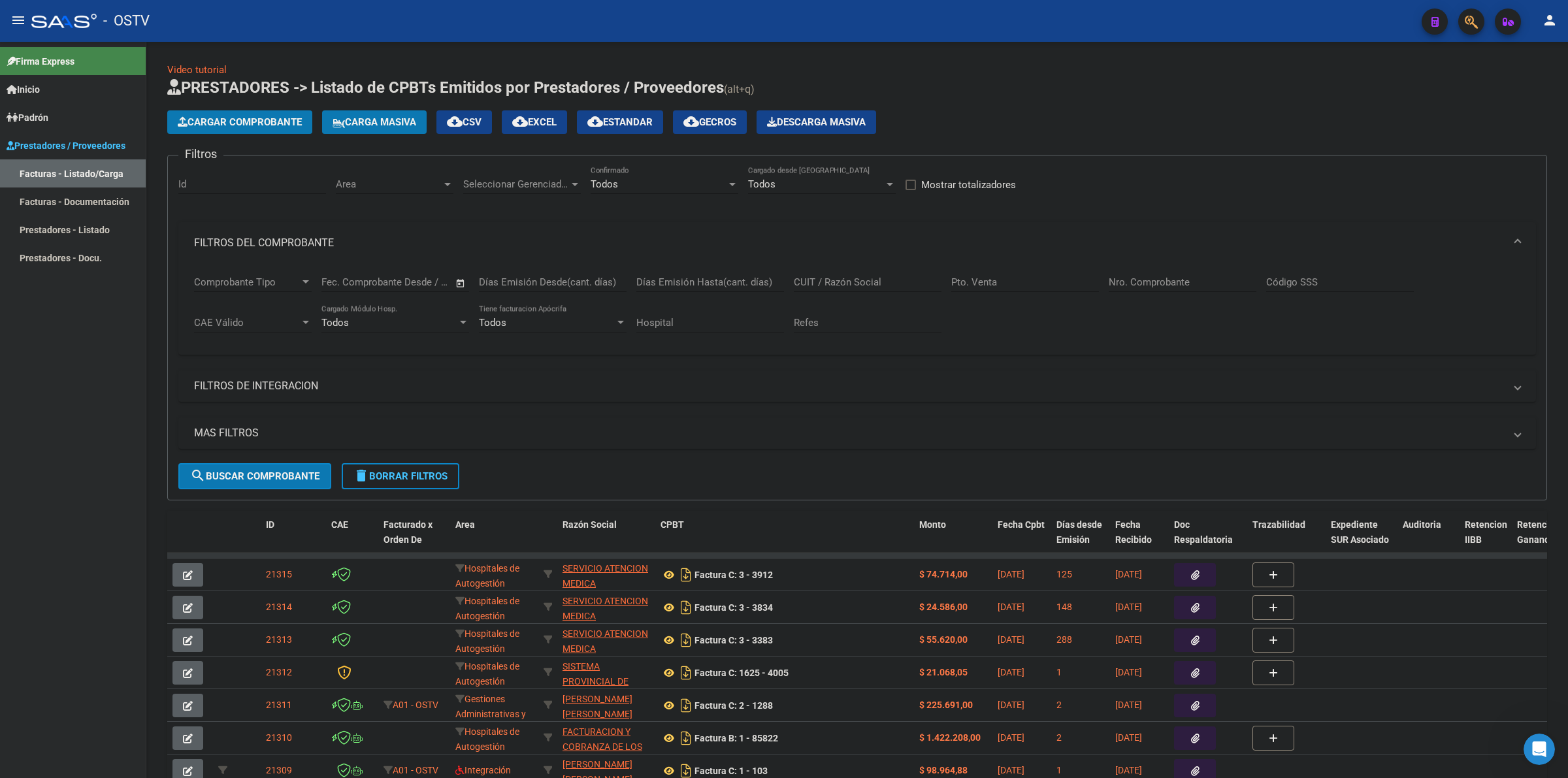
click at [236, 119] on span "Cargar Comprobante" at bounding box center [240, 122] width 124 height 12
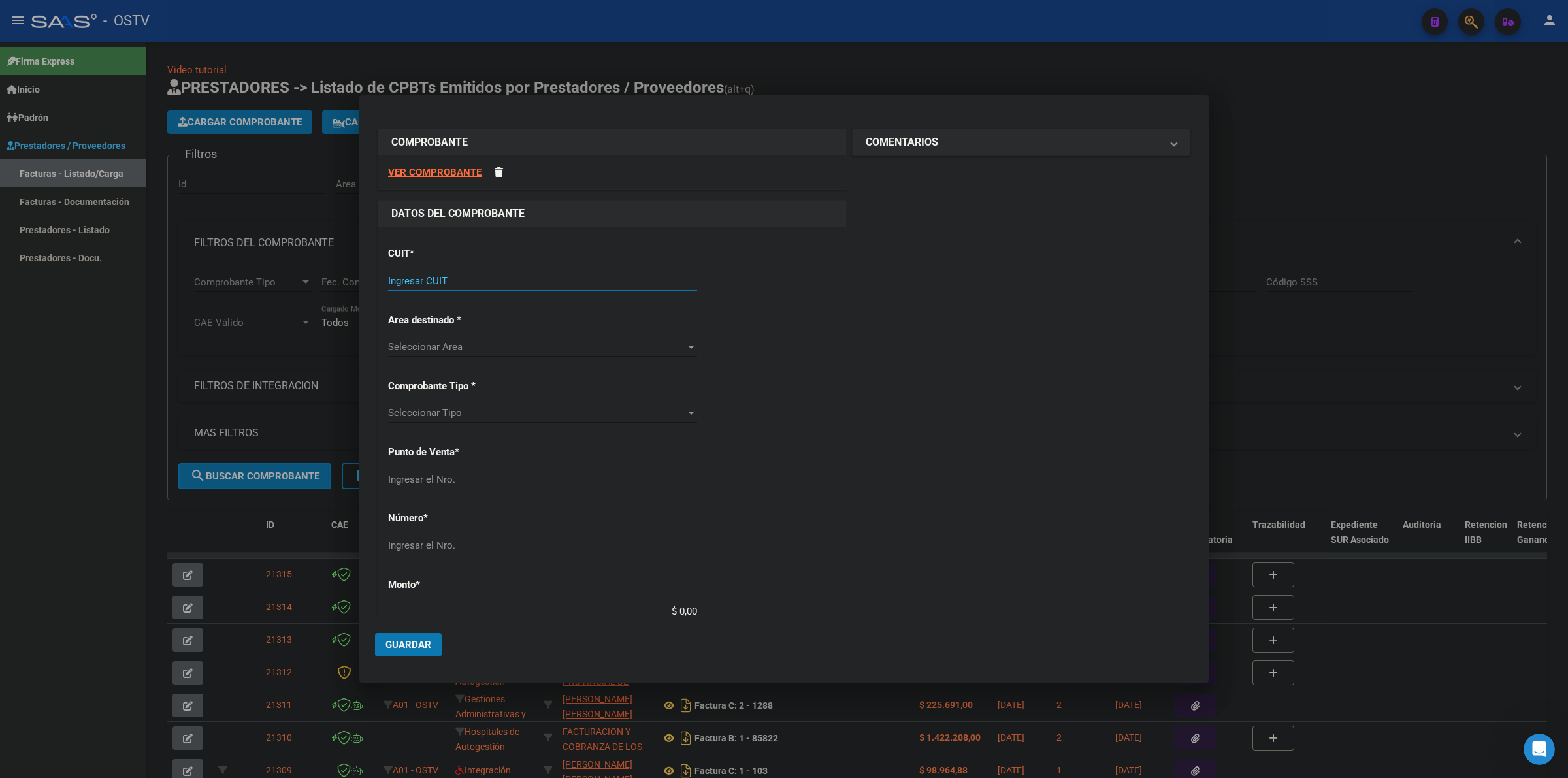
click at [578, 275] on input "Ingresar CUIT" at bounding box center [542, 280] width 309 height 12
type input "30-69182284-9"
type input "1603"
type input "48753"
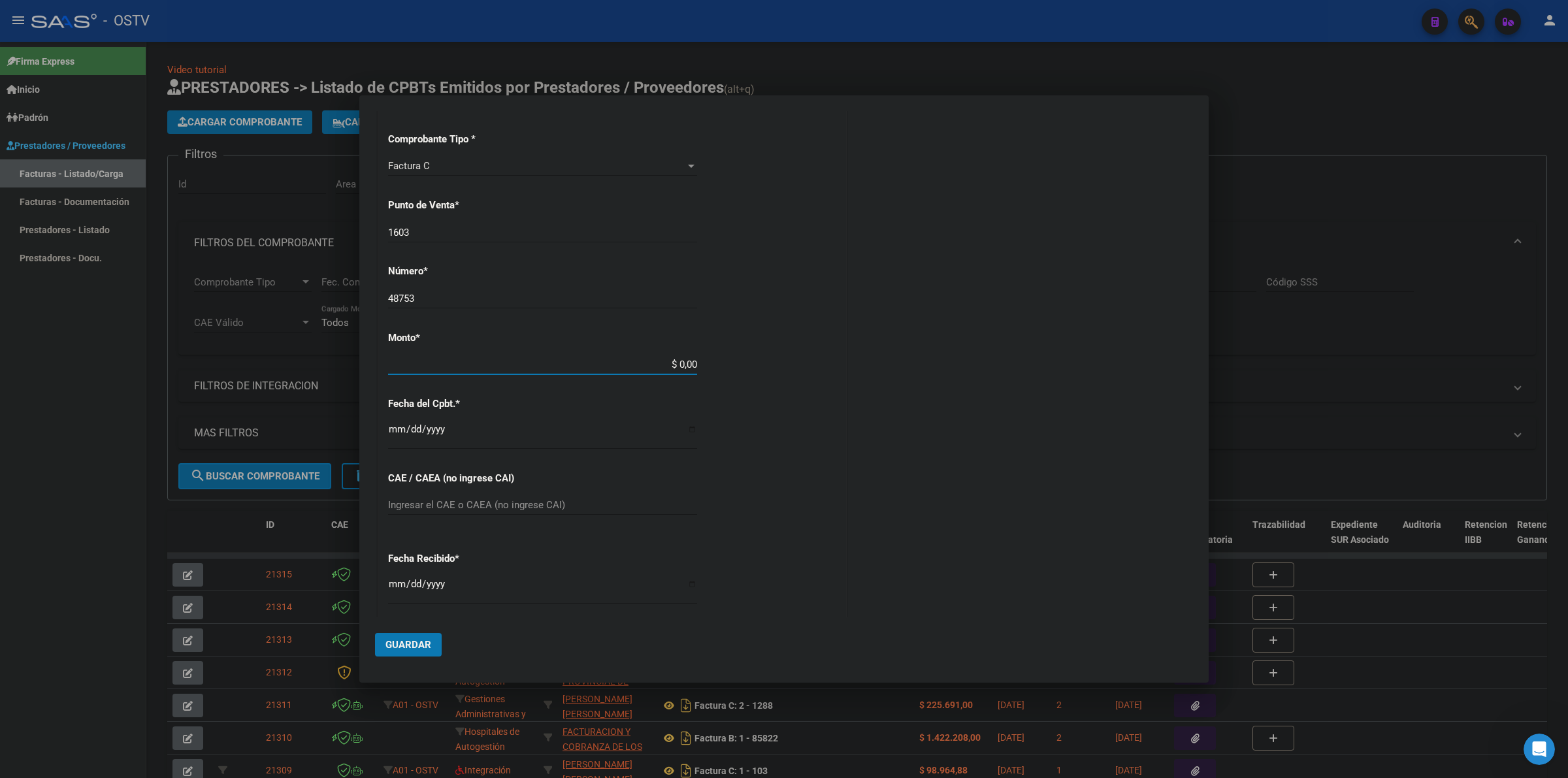
scroll to position [300, 0]
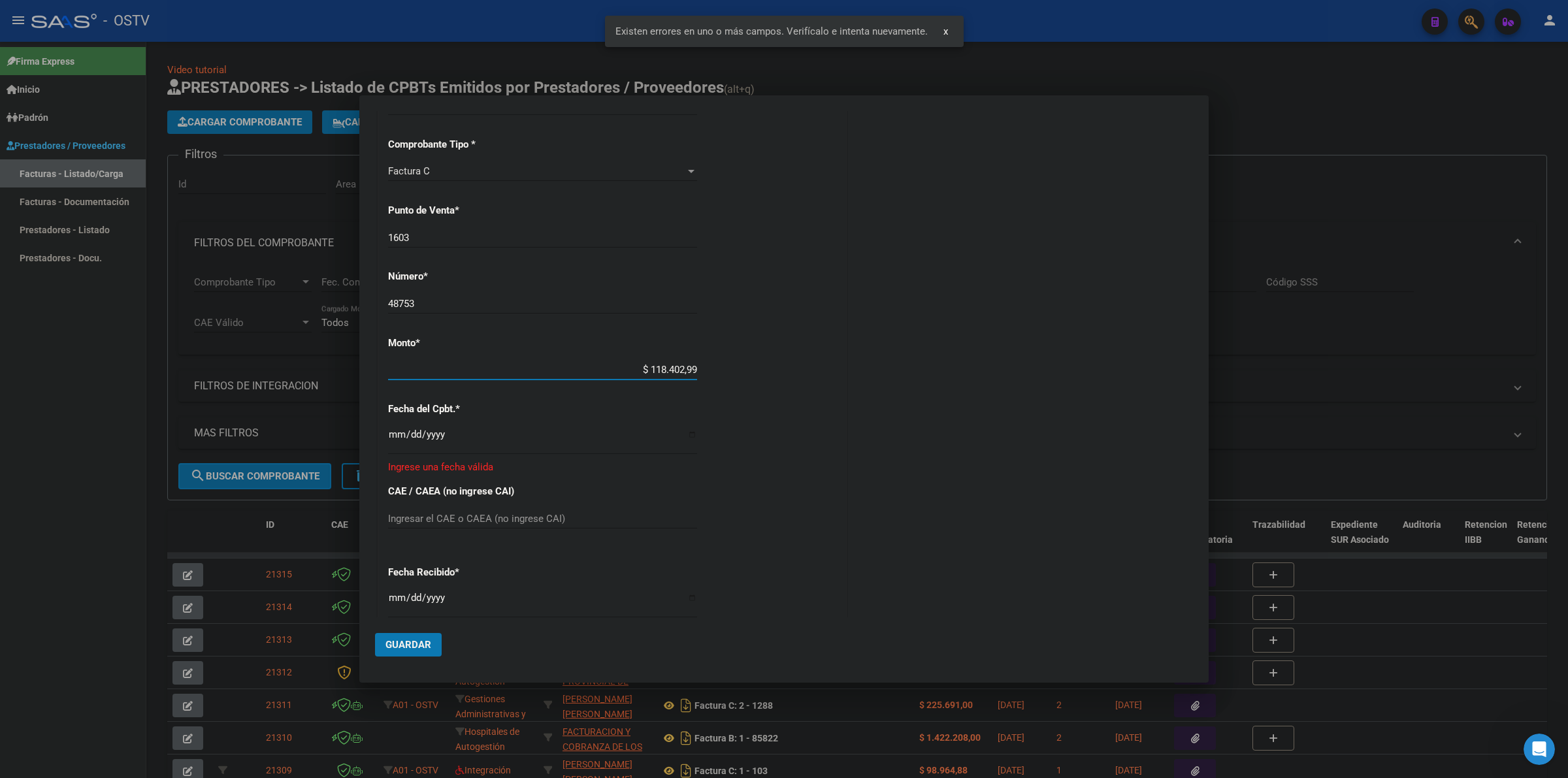
type input "$ 1.184.029,95"
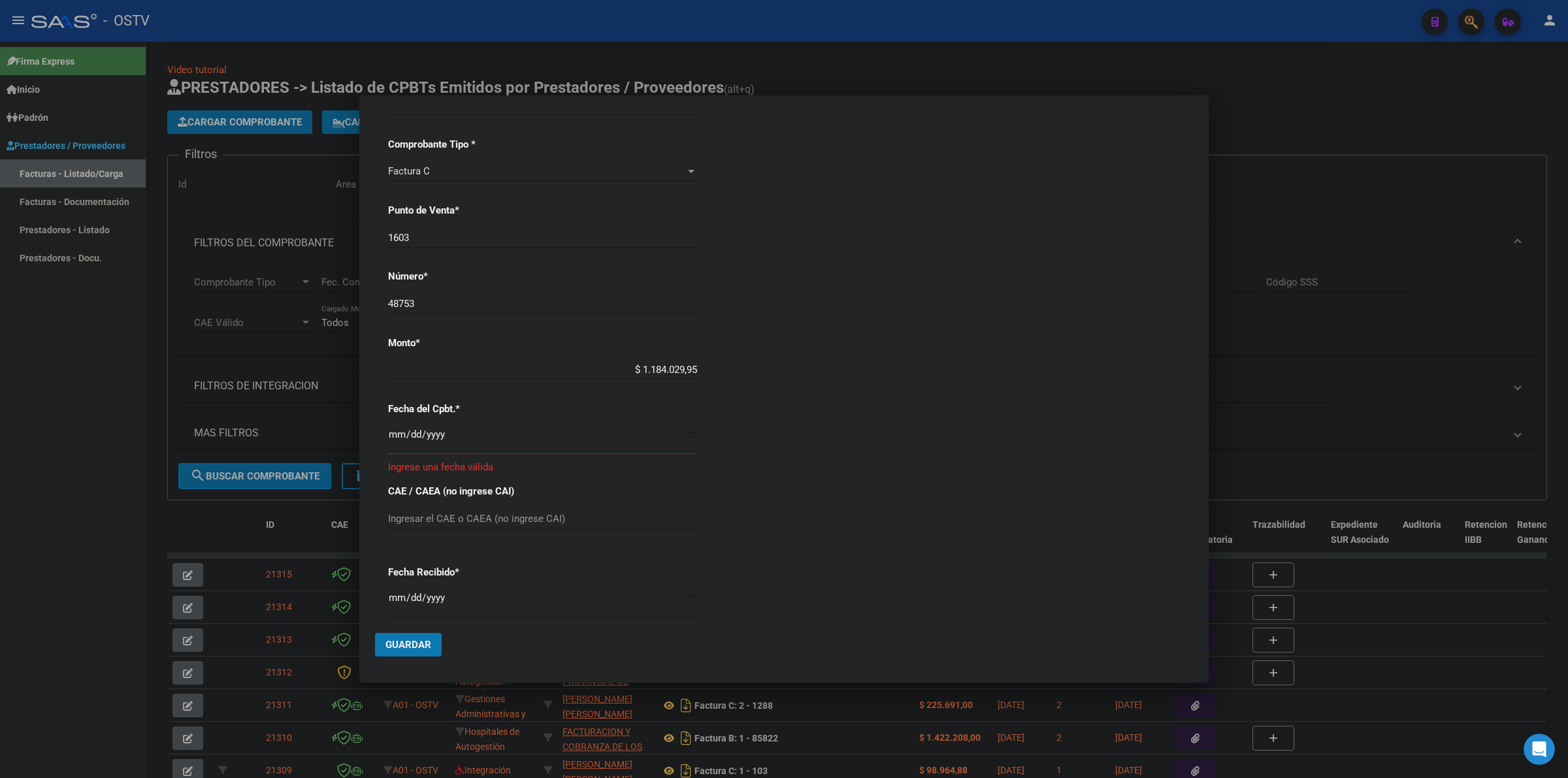
click at [400, 438] on input "Ingresar la fecha" at bounding box center [542, 439] width 309 height 21
type input "2025-08-29"
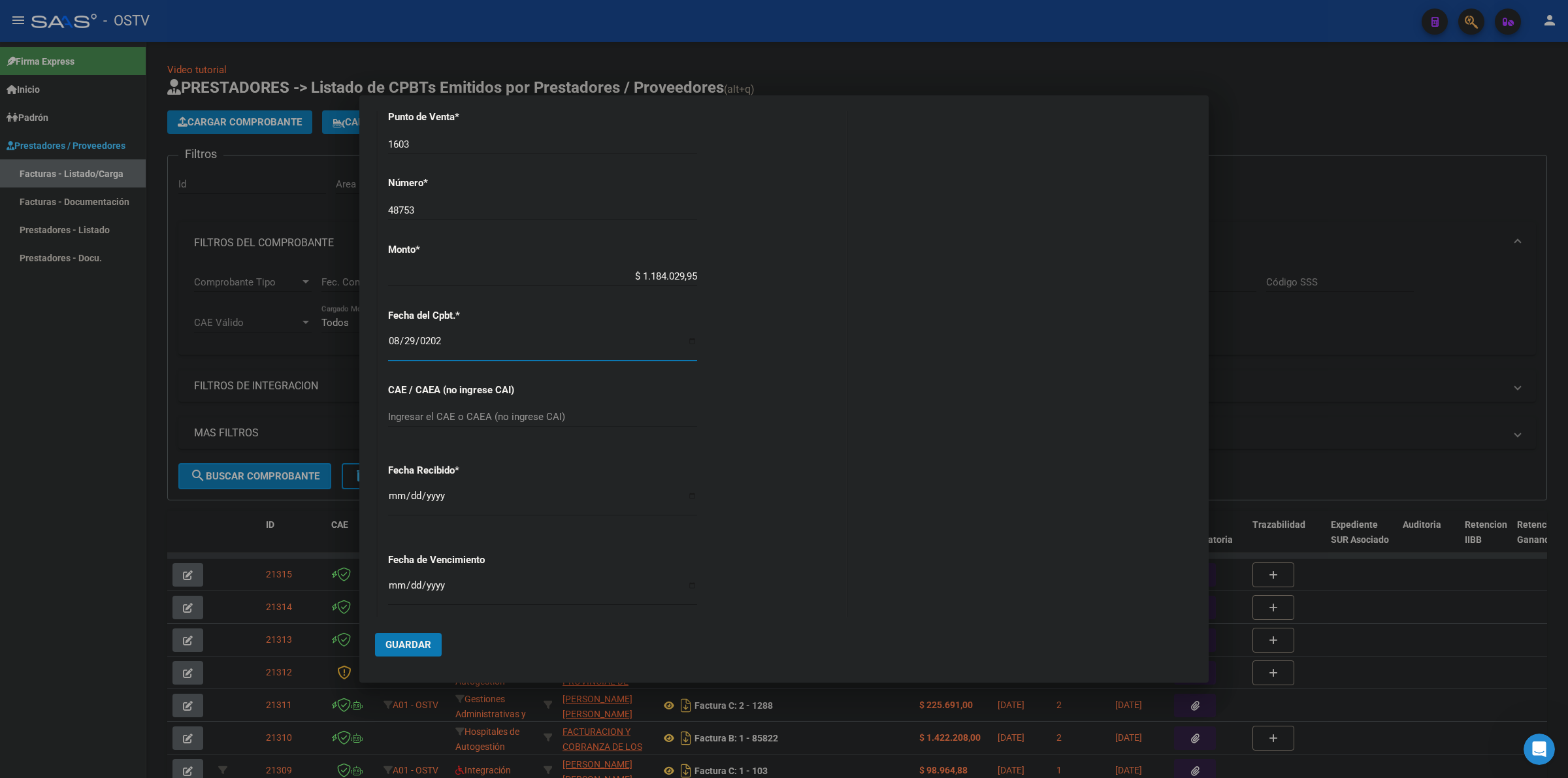
scroll to position [400, 0]
click at [399, 488] on input "2025-09-18" at bounding box center [542, 494] width 309 height 21
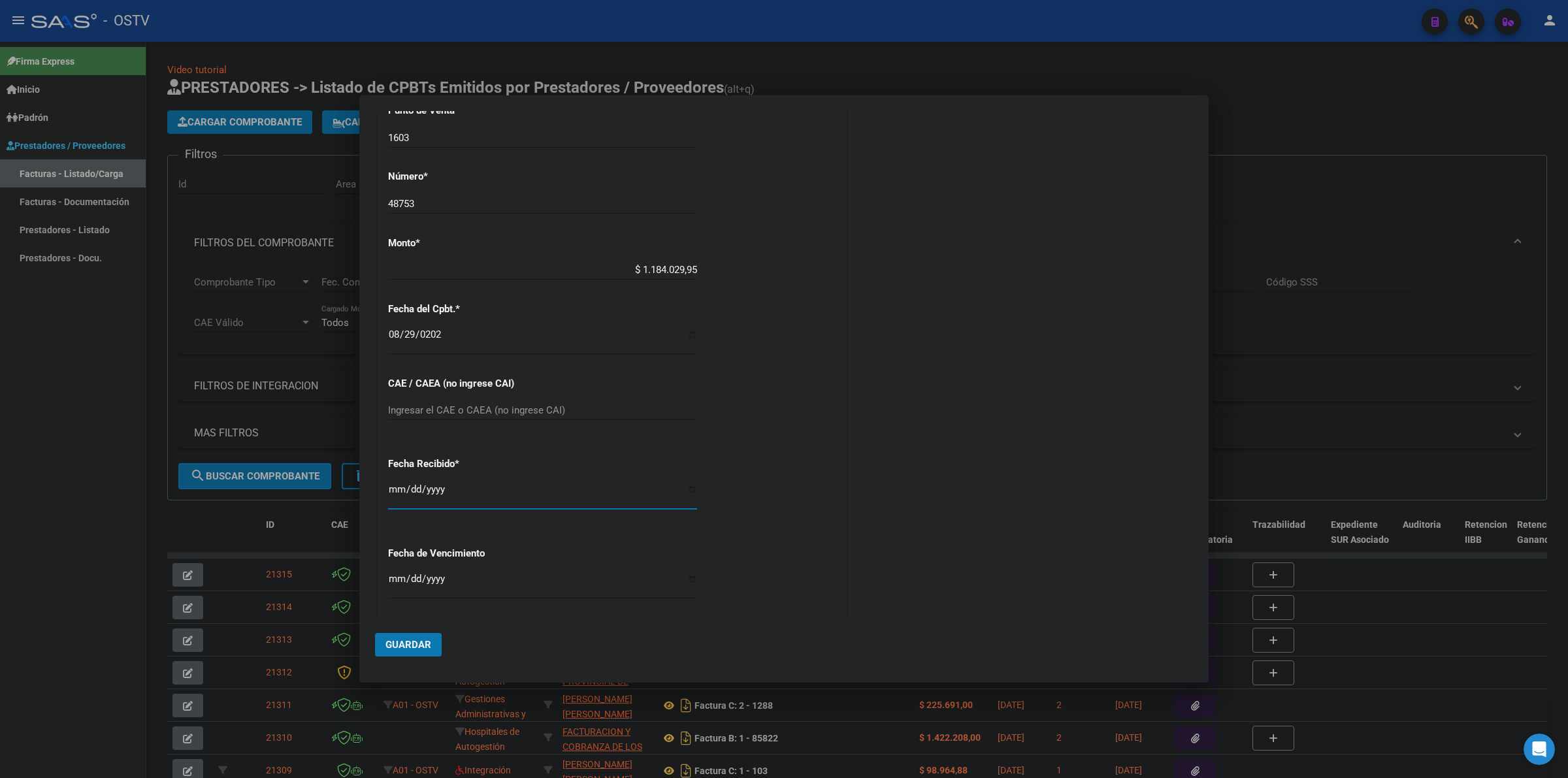
click at [389, 576] on input "Ingresar la fecha" at bounding box center [542, 584] width 309 height 21
type input "2026-07-31"
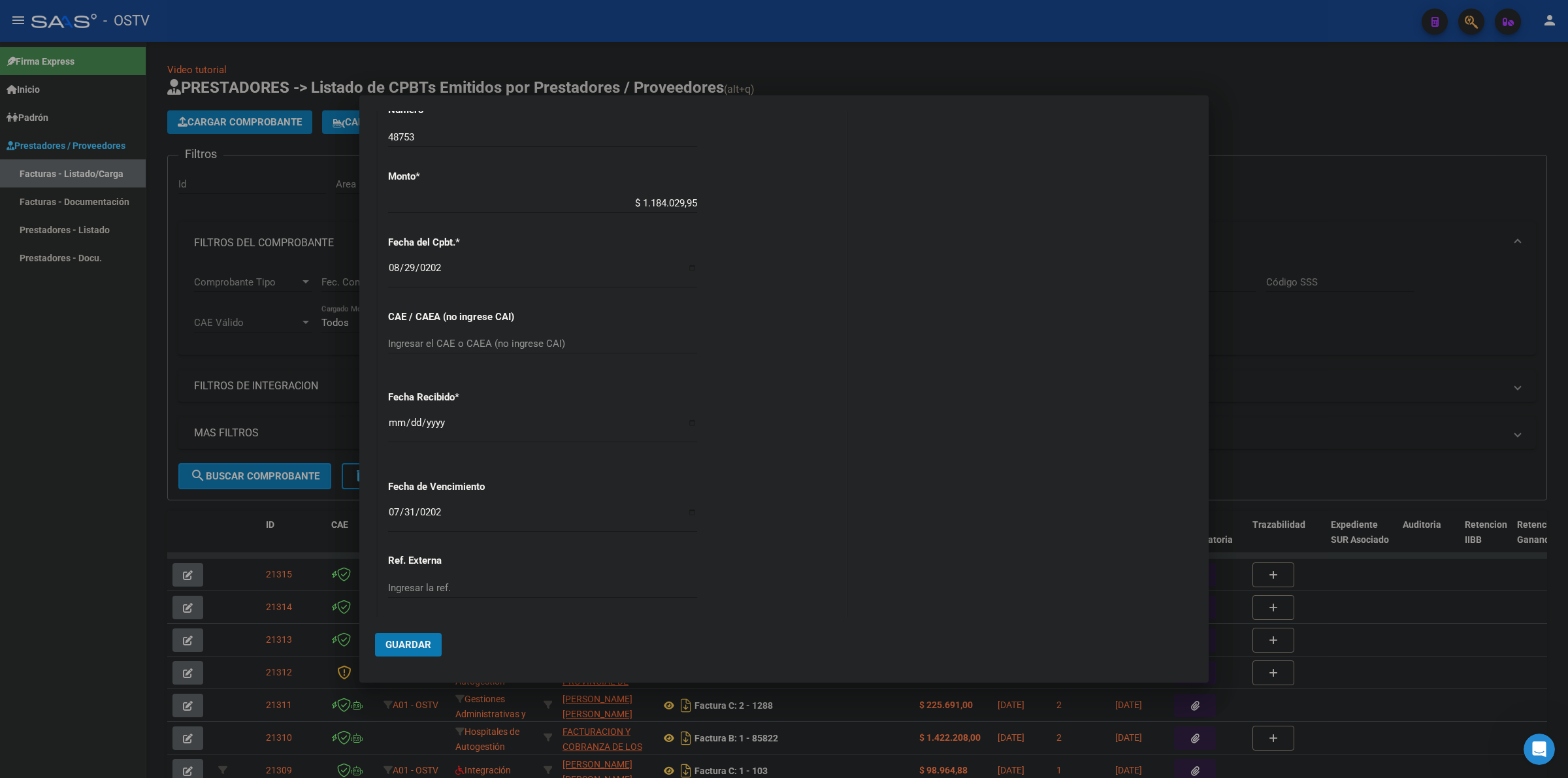
scroll to position [482, 0]
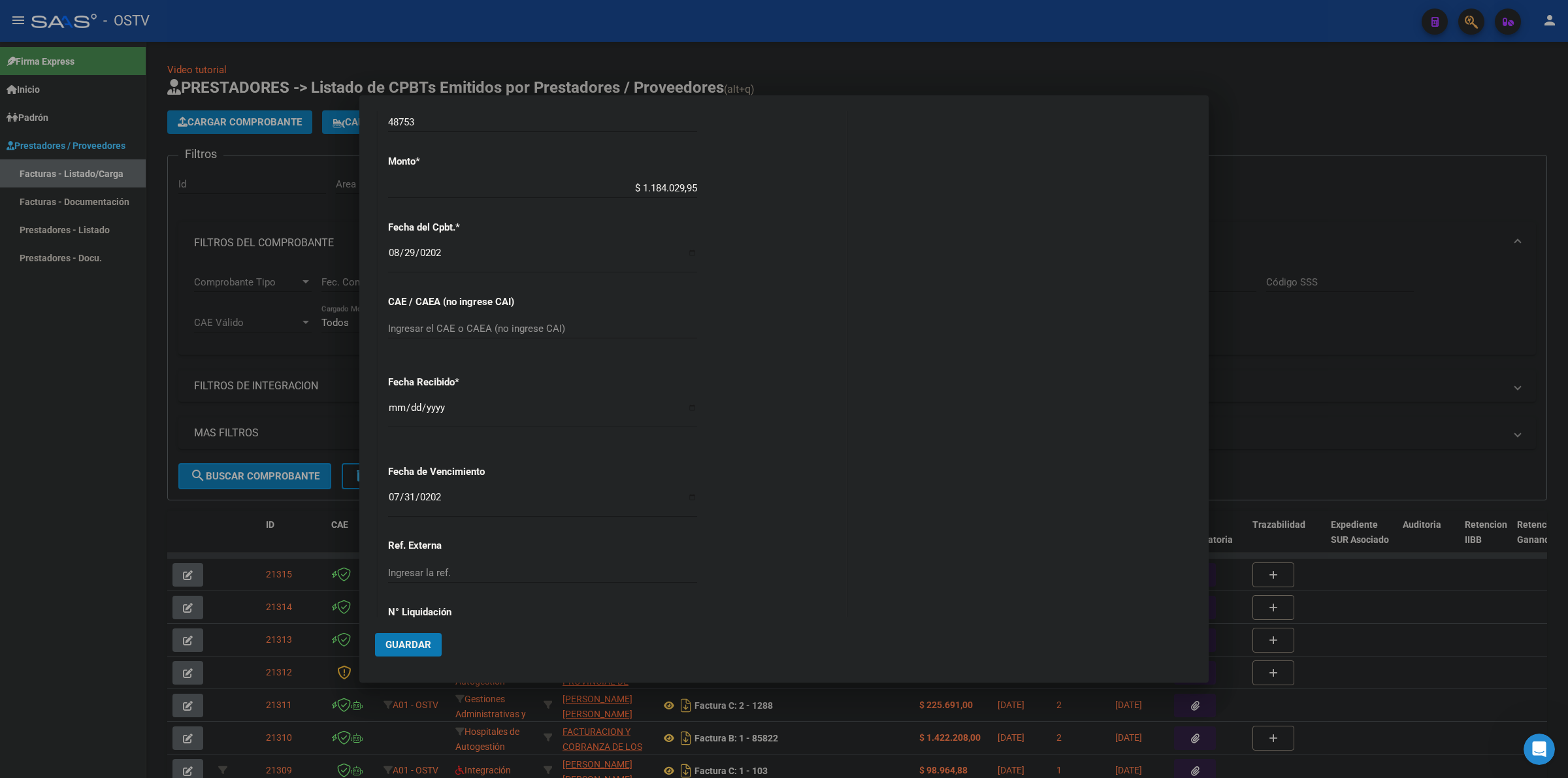
click at [416, 641] on span "Guardar" at bounding box center [409, 644] width 46 height 12
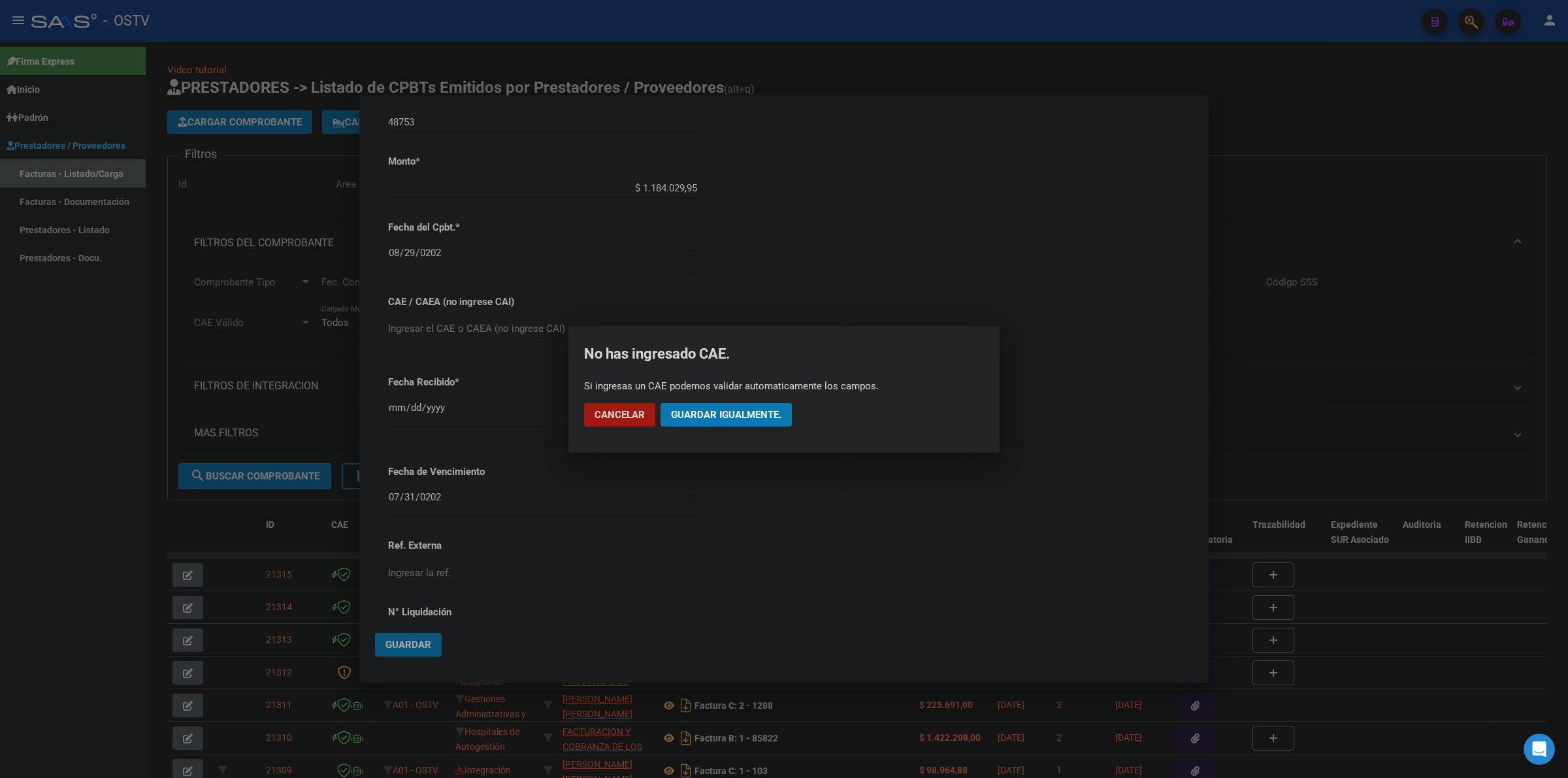
click at [737, 405] on button "Guardar igualmente." at bounding box center [726, 415] width 131 height 24
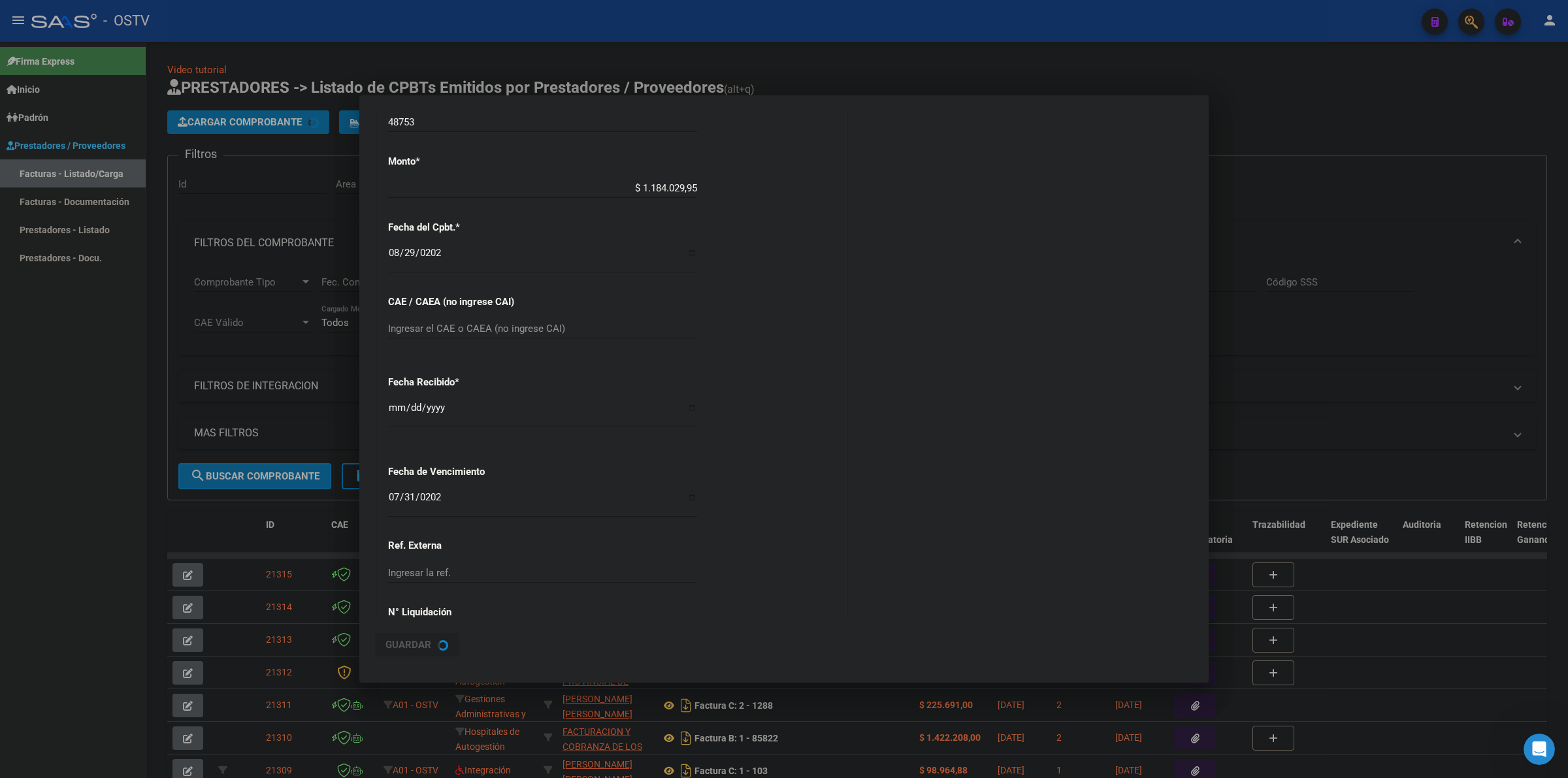
scroll to position [0, 0]
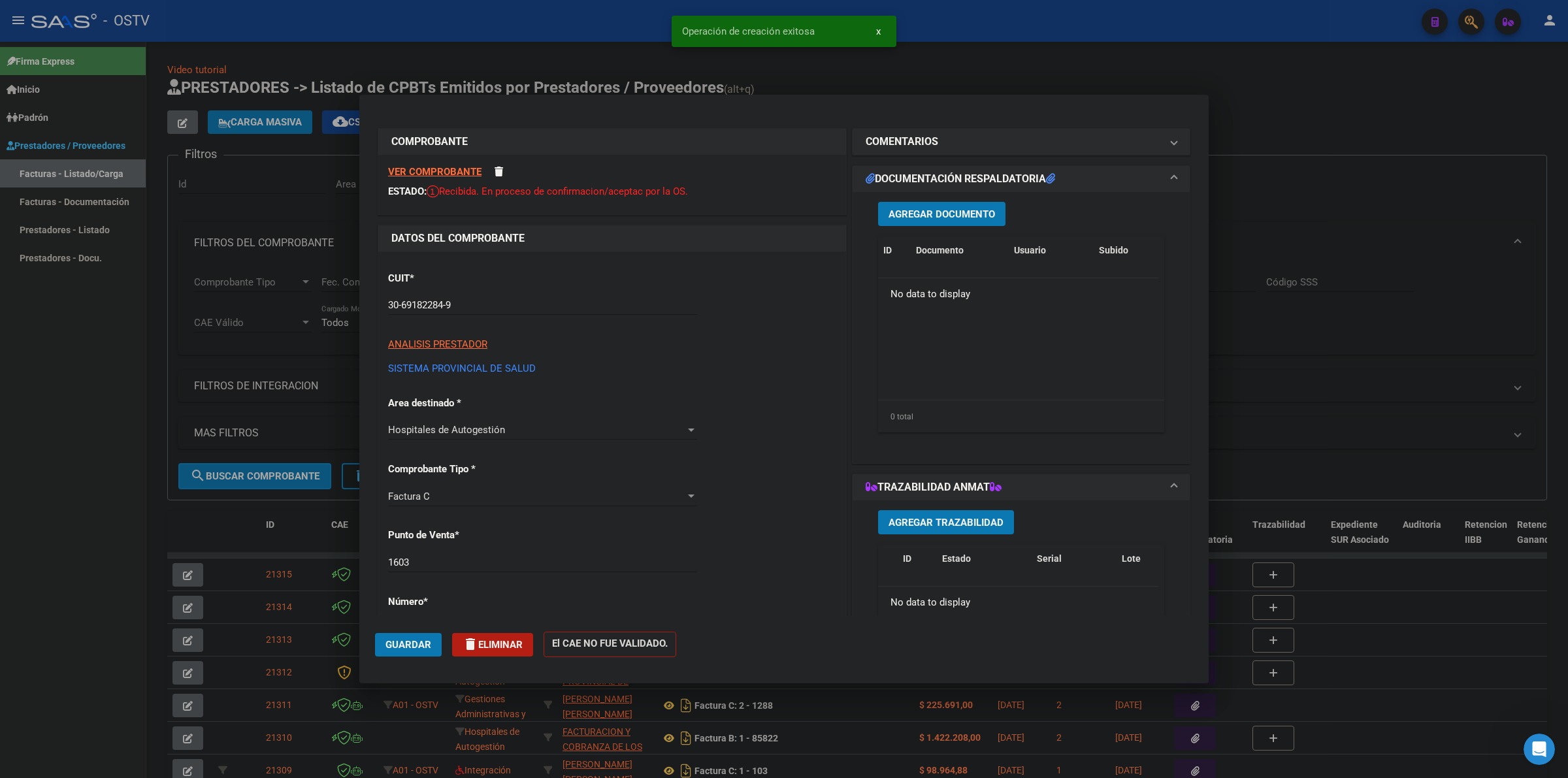
click at [951, 219] on span "Agregar Documento" at bounding box center [942, 214] width 107 height 12
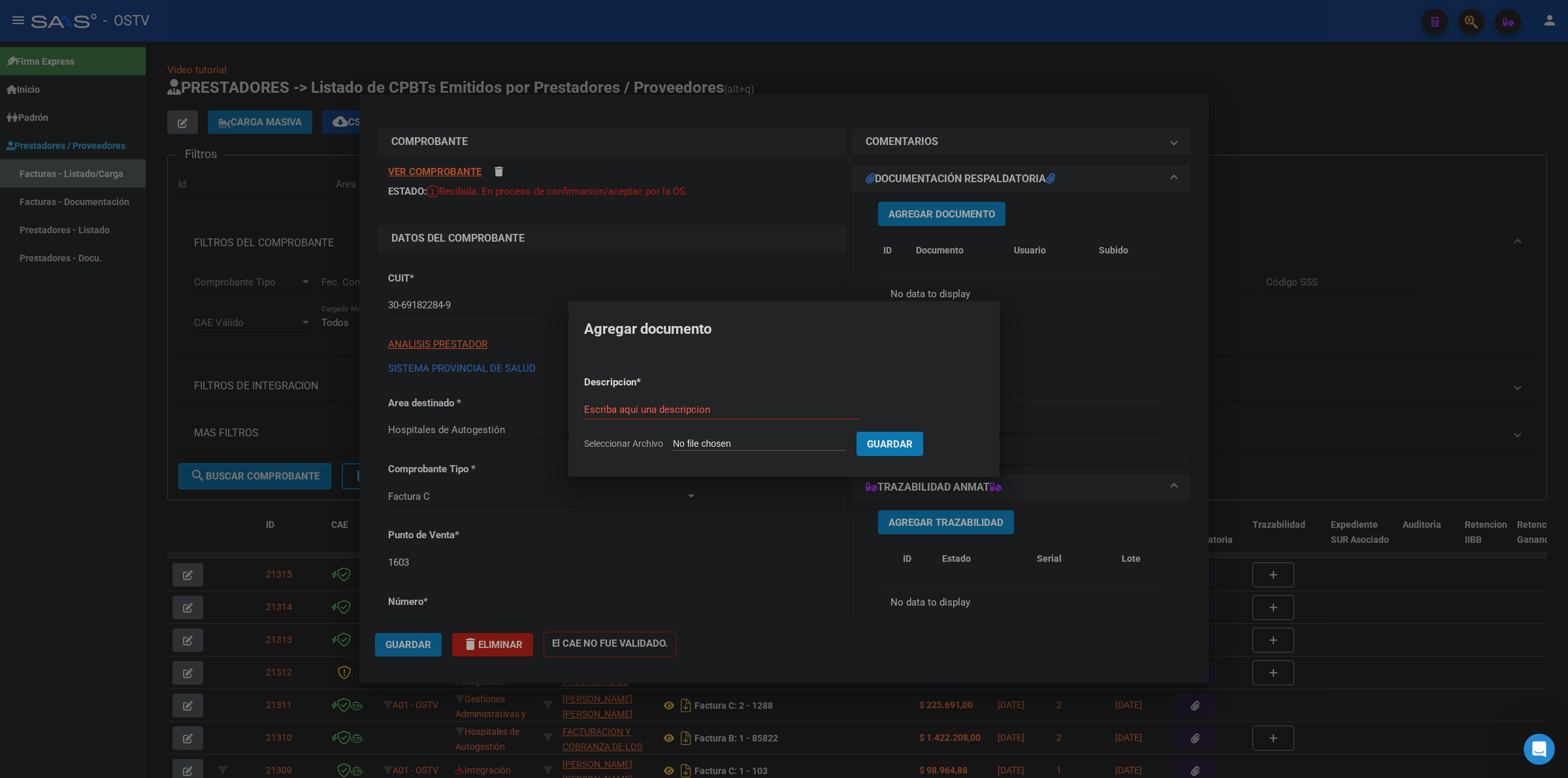
type input "C:\fakepath\FACTURA - 1603 48753 - HOSPITAL ZENON SANTILLAN.pdf"
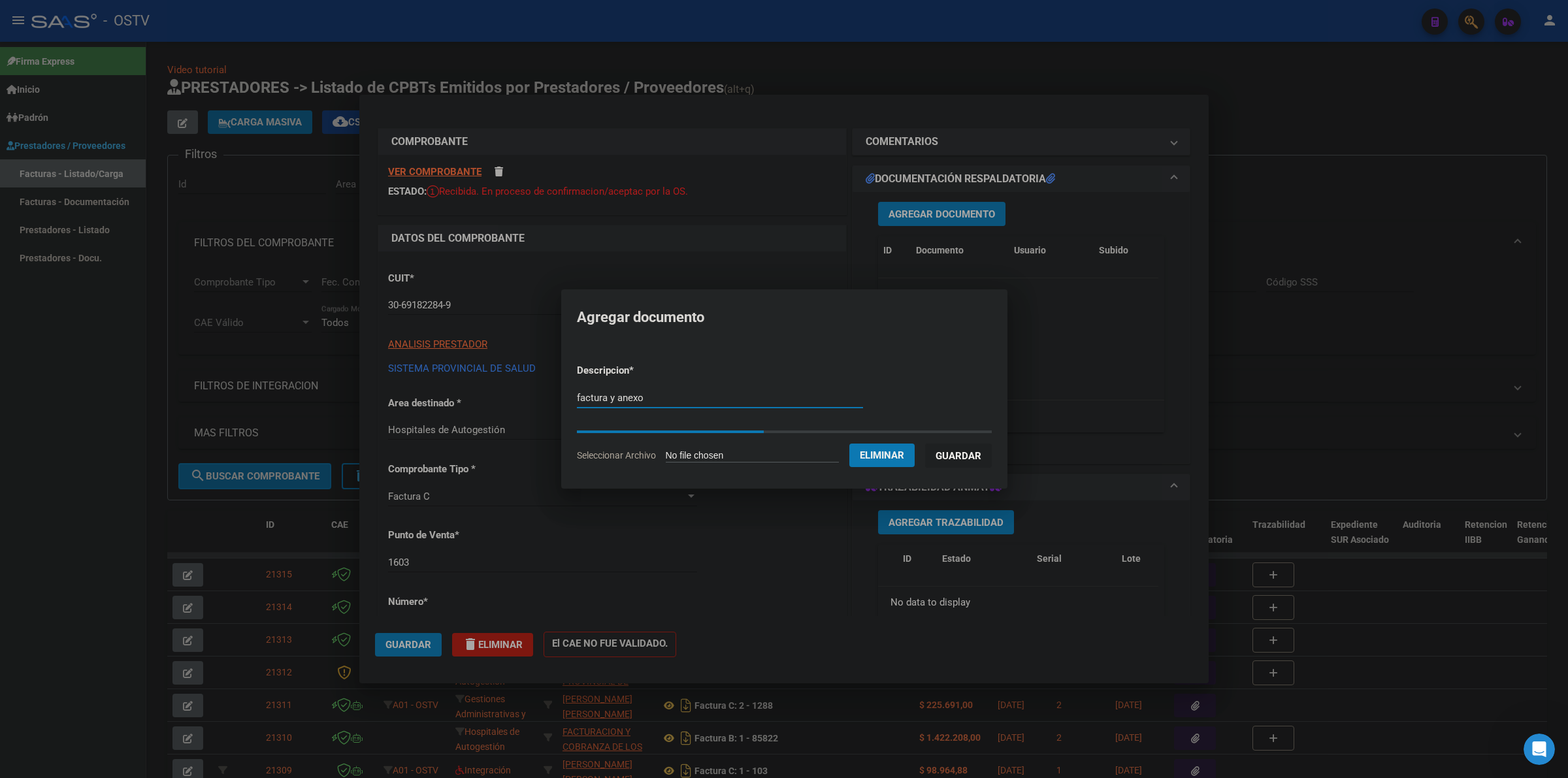
type input "factura y anexo"
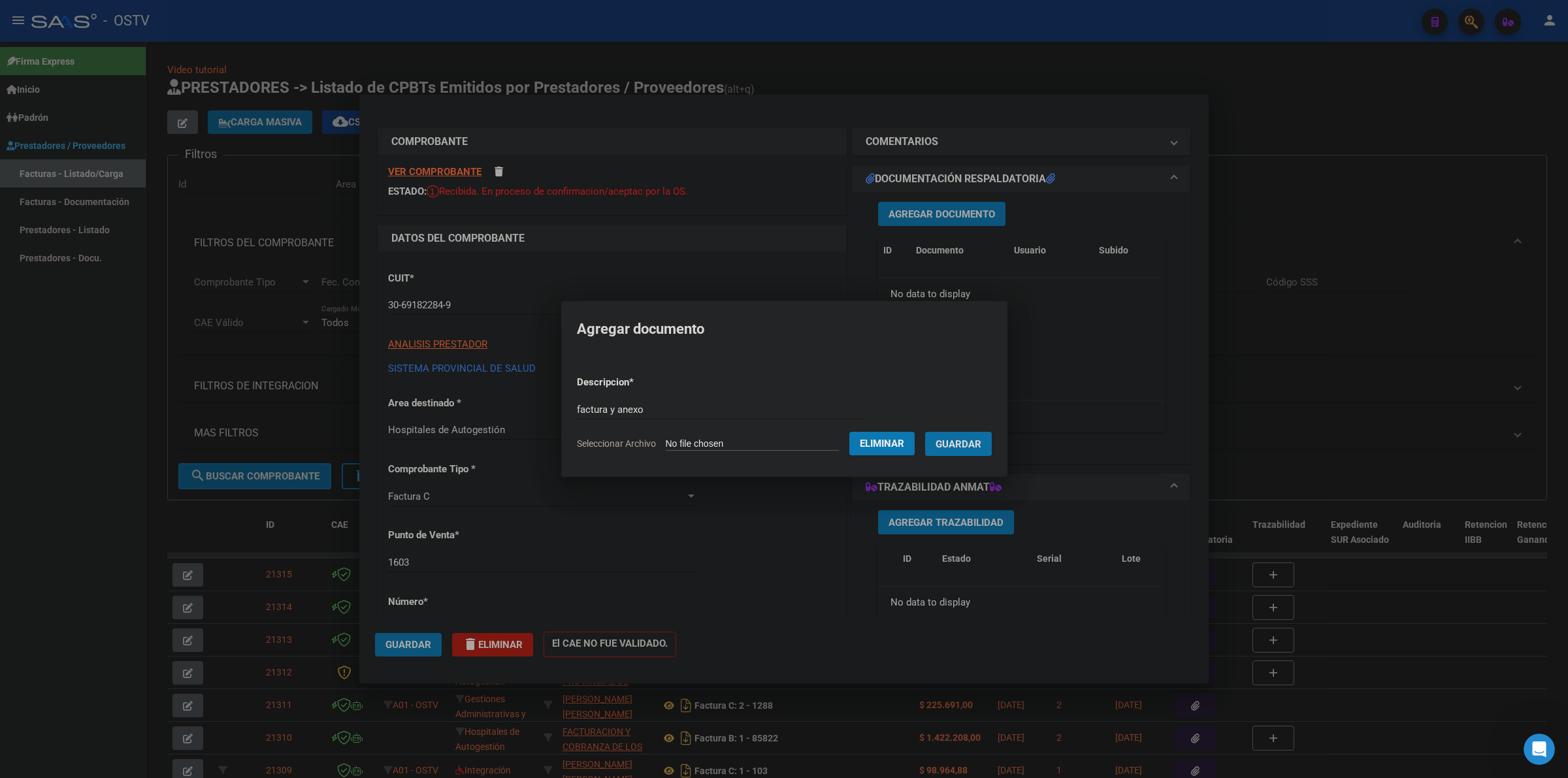
click at [981, 442] on span "Guardar" at bounding box center [959, 444] width 46 height 12
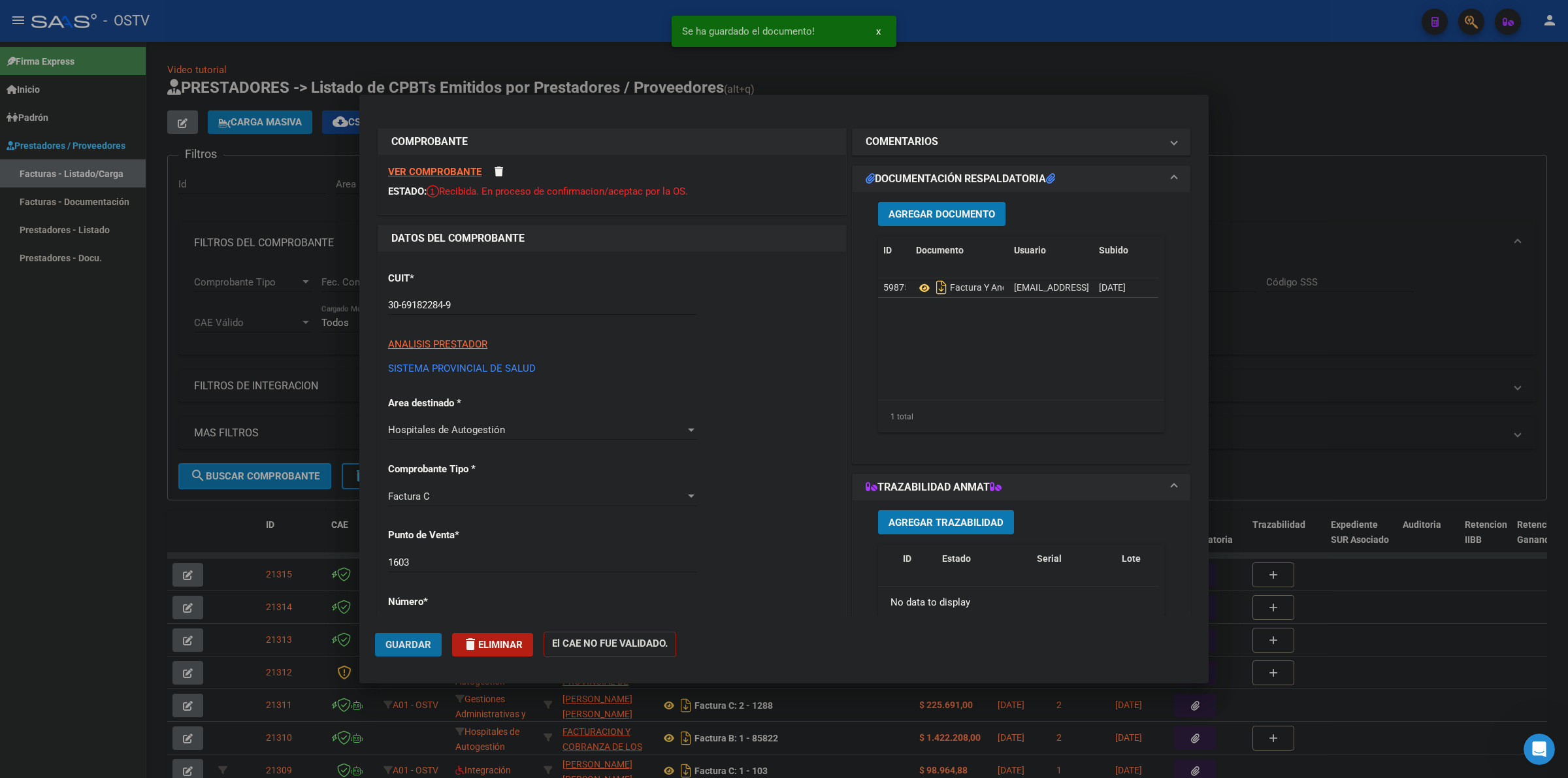
click at [391, 646] on span "Guardar" at bounding box center [409, 644] width 46 height 12
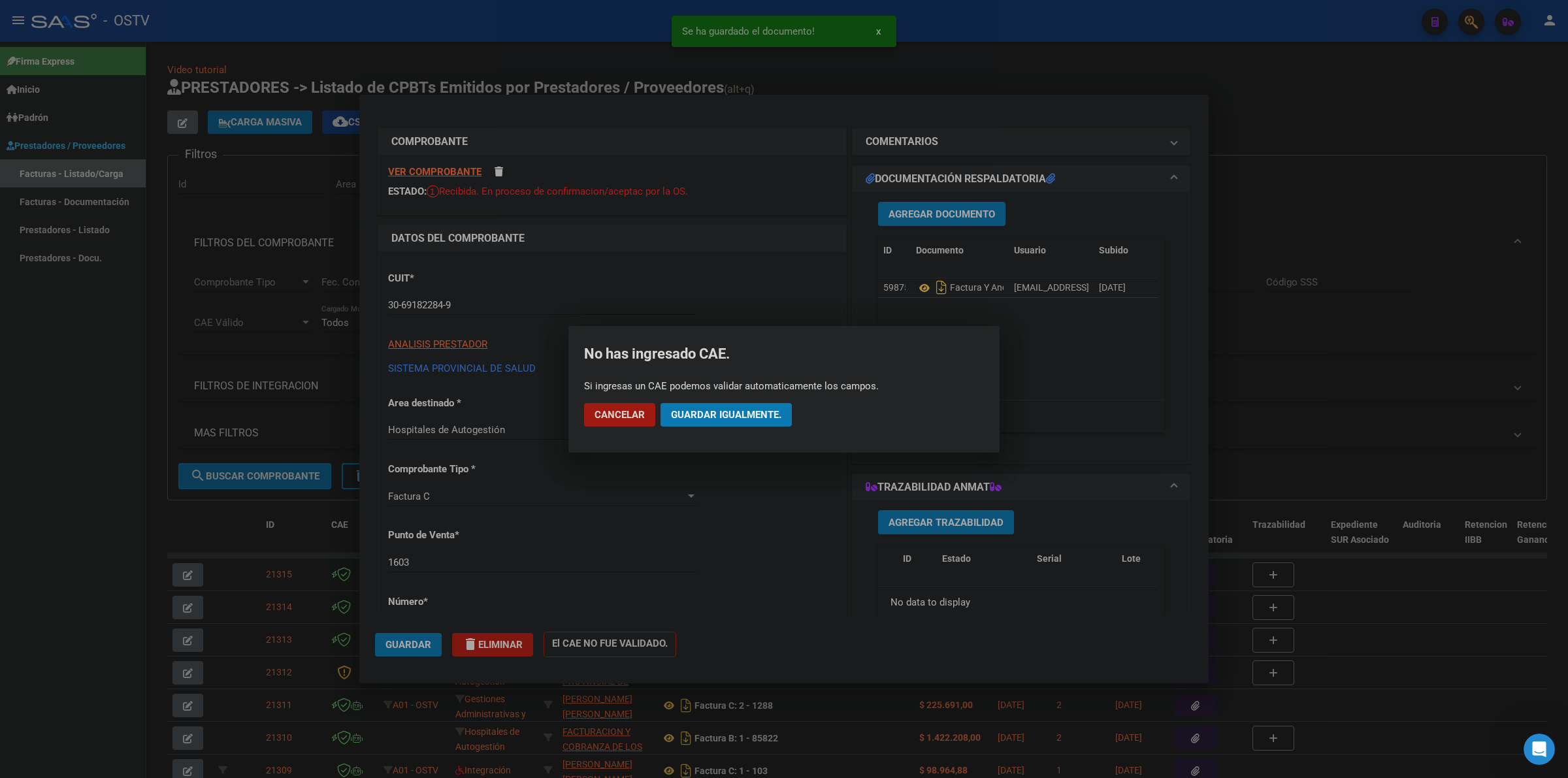
click at [761, 402] on mat-dialog-actions "Cancelar Guardar igualmente." at bounding box center [784, 415] width 400 height 45
click at [760, 409] on span "Guardar igualmente." at bounding box center [726, 414] width 110 height 12
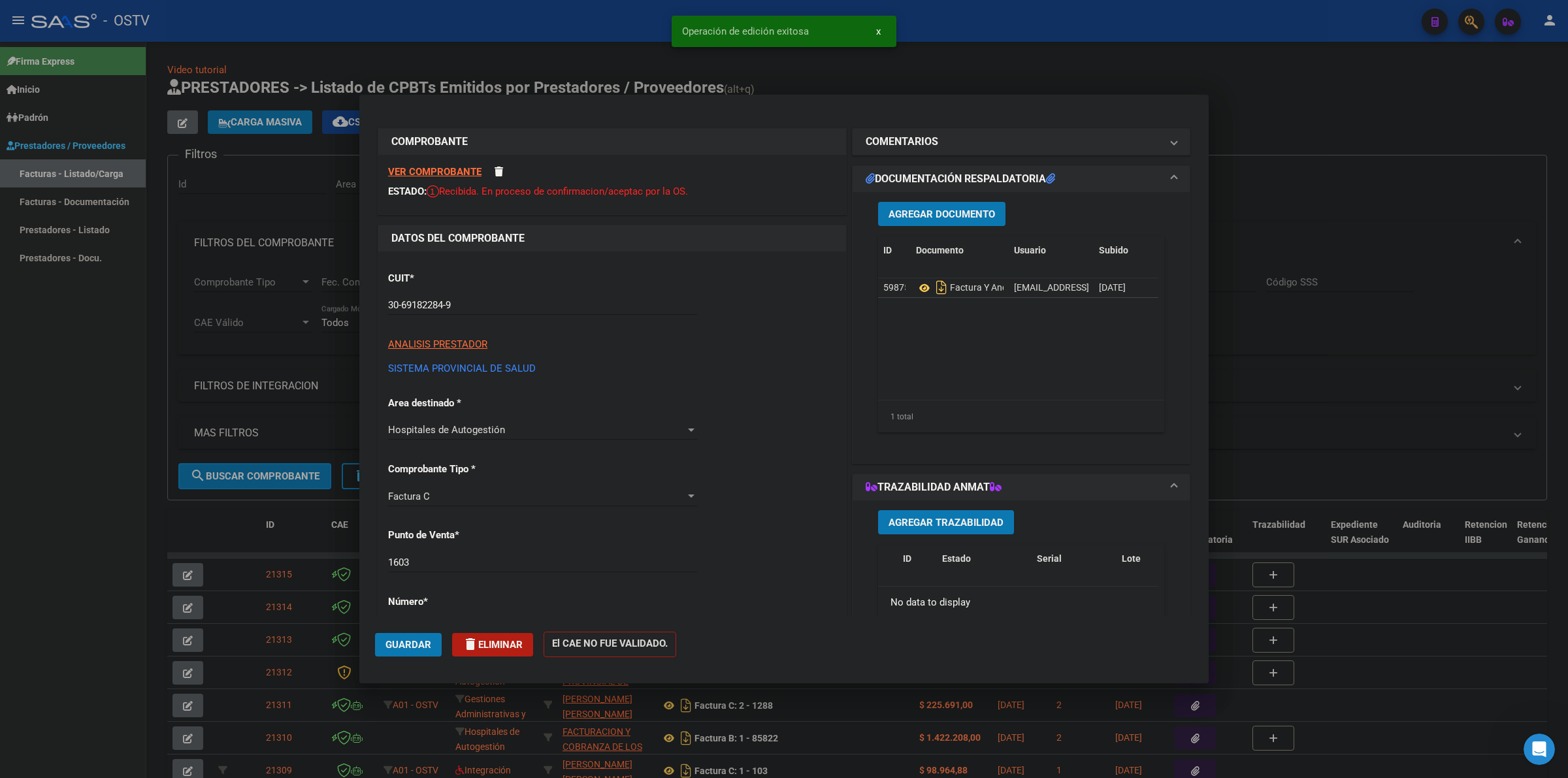
click at [229, 512] on div at bounding box center [784, 389] width 1568 height 778
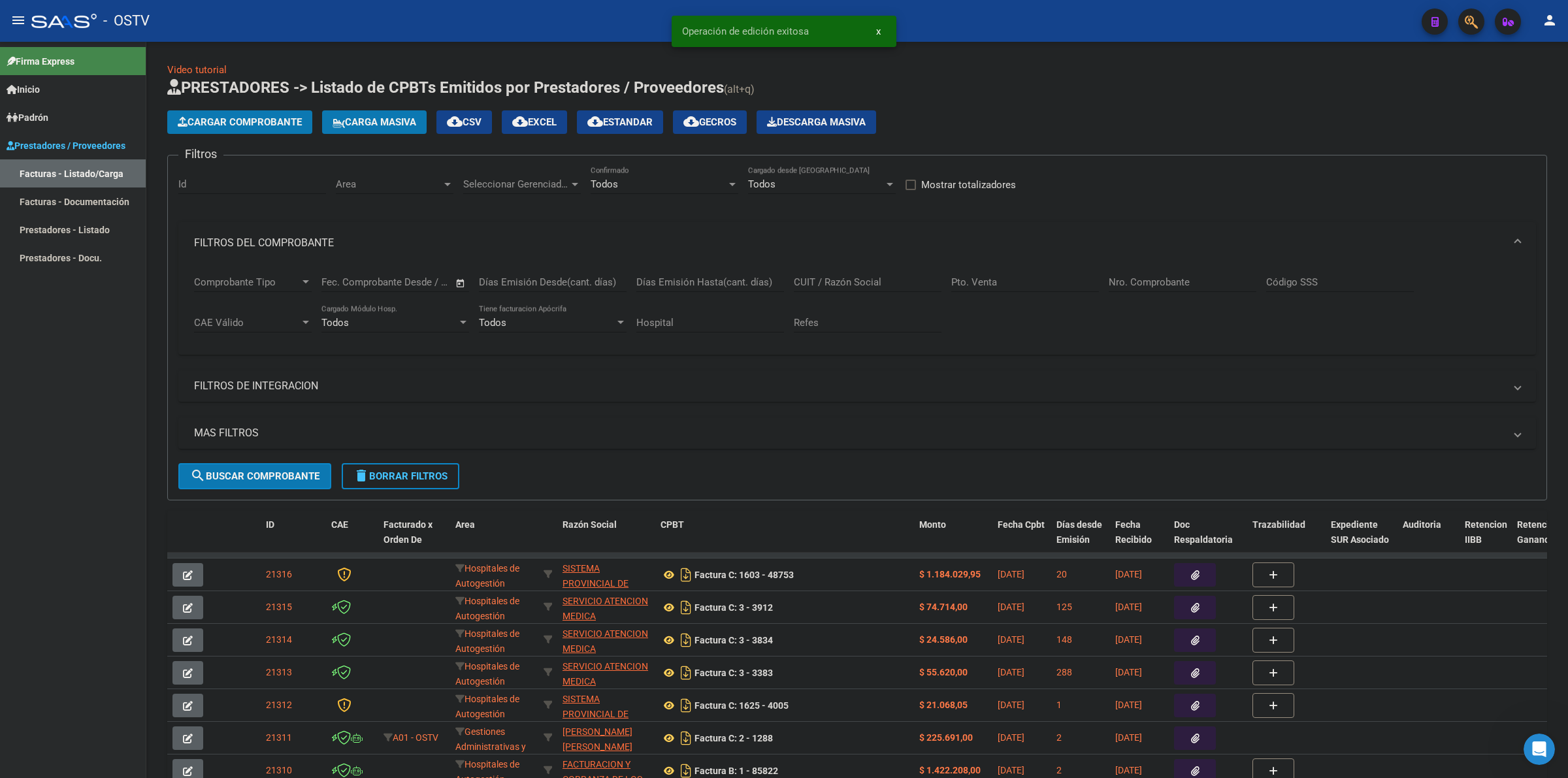
drag, startPoint x: 1007, startPoint y: 121, endPoint x: 864, endPoint y: 149, distance: 145.7
click at [1007, 119] on div "Cargar Comprobante Carga Masiva cloud_download CSV cloud_download EXCEL cloud_d…" at bounding box center [857, 122] width 1380 height 24
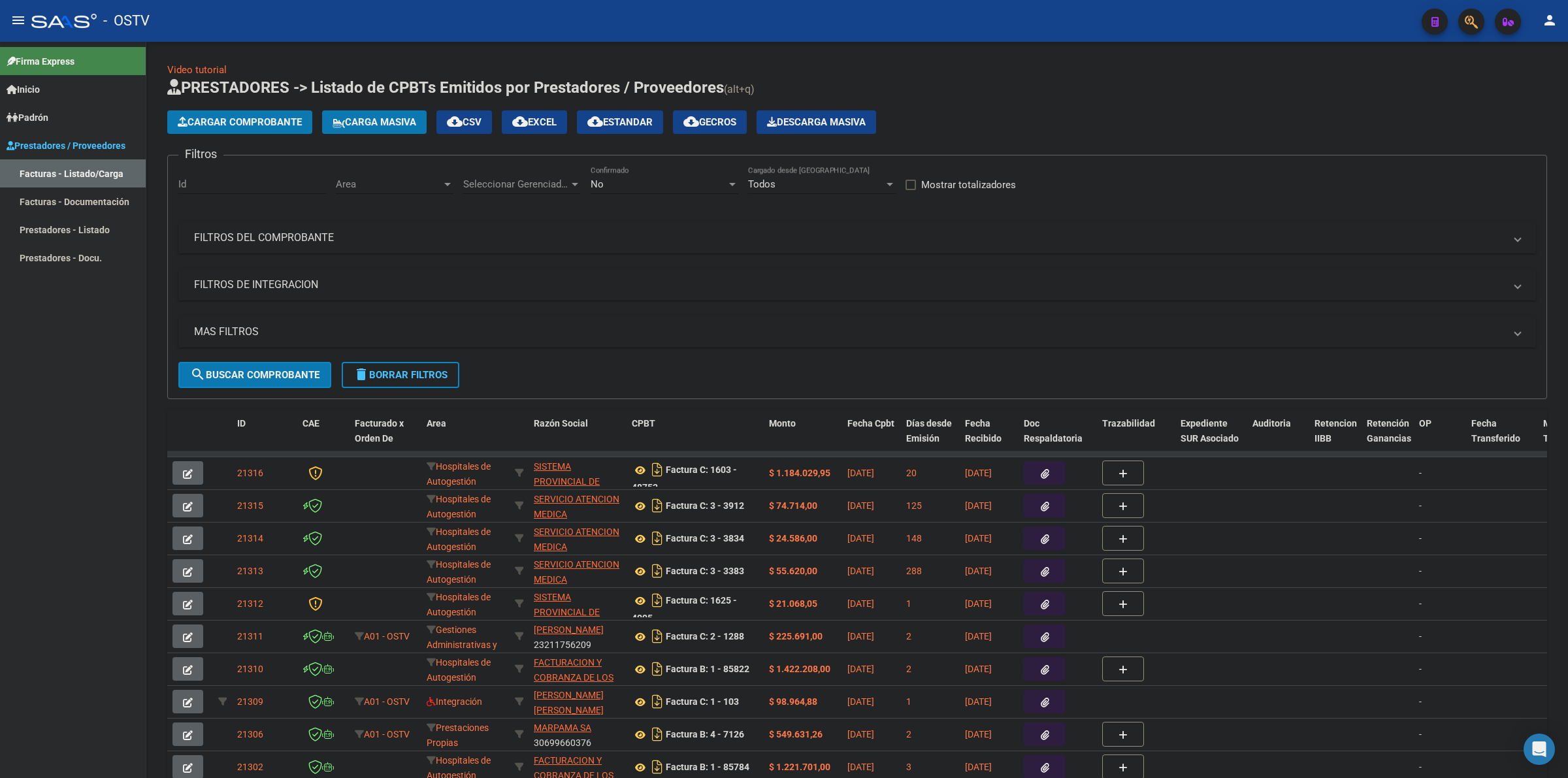
click at [11, 17] on mat-icon "menu" at bounding box center [18, 20] width 15 height 15
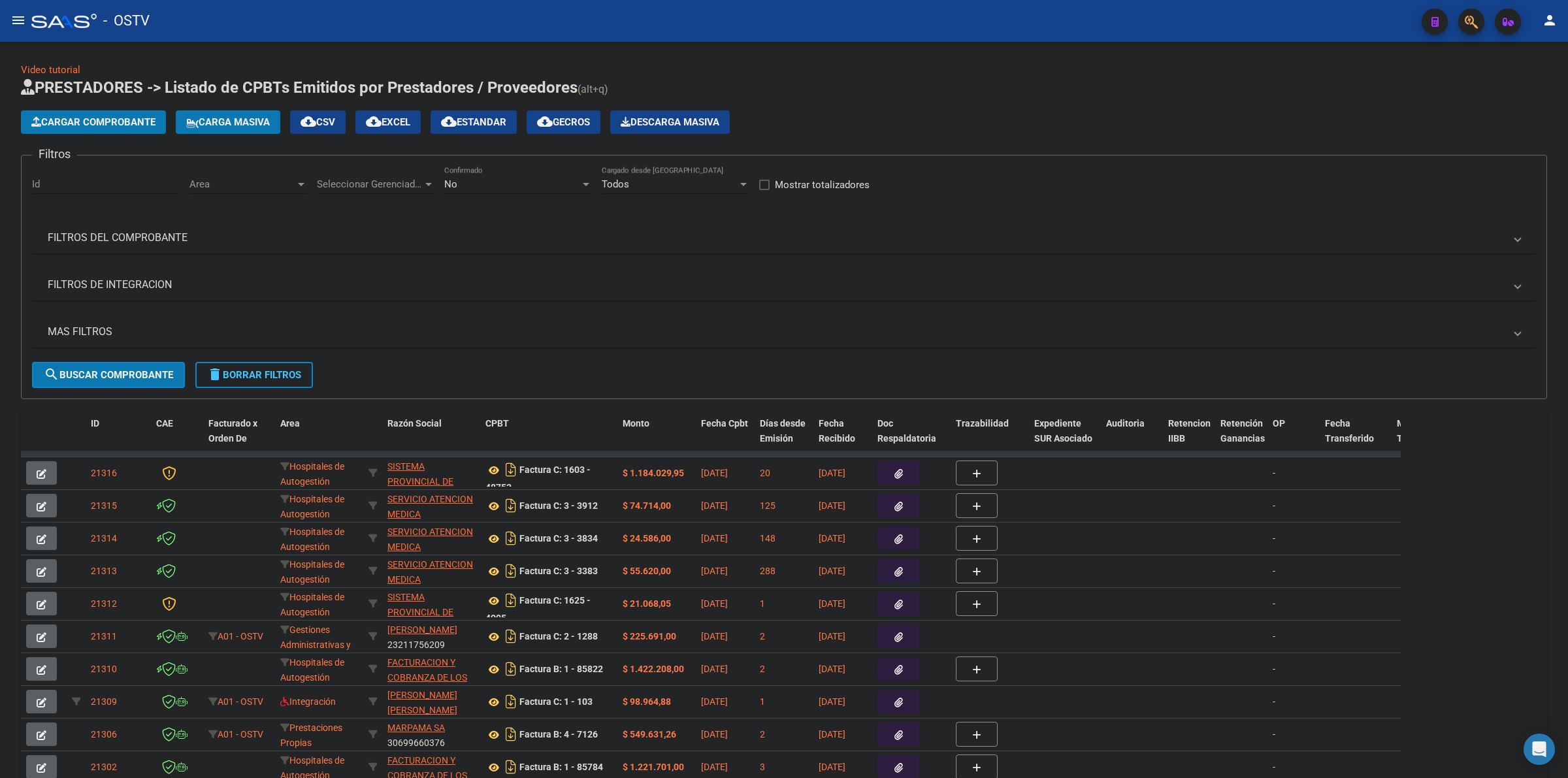
drag, startPoint x: 281, startPoint y: 374, endPoint x: 293, endPoint y: 377, distance: 12.4
click at [281, 377] on span "delete Borrar Filtros" at bounding box center [254, 374] width 94 height 12
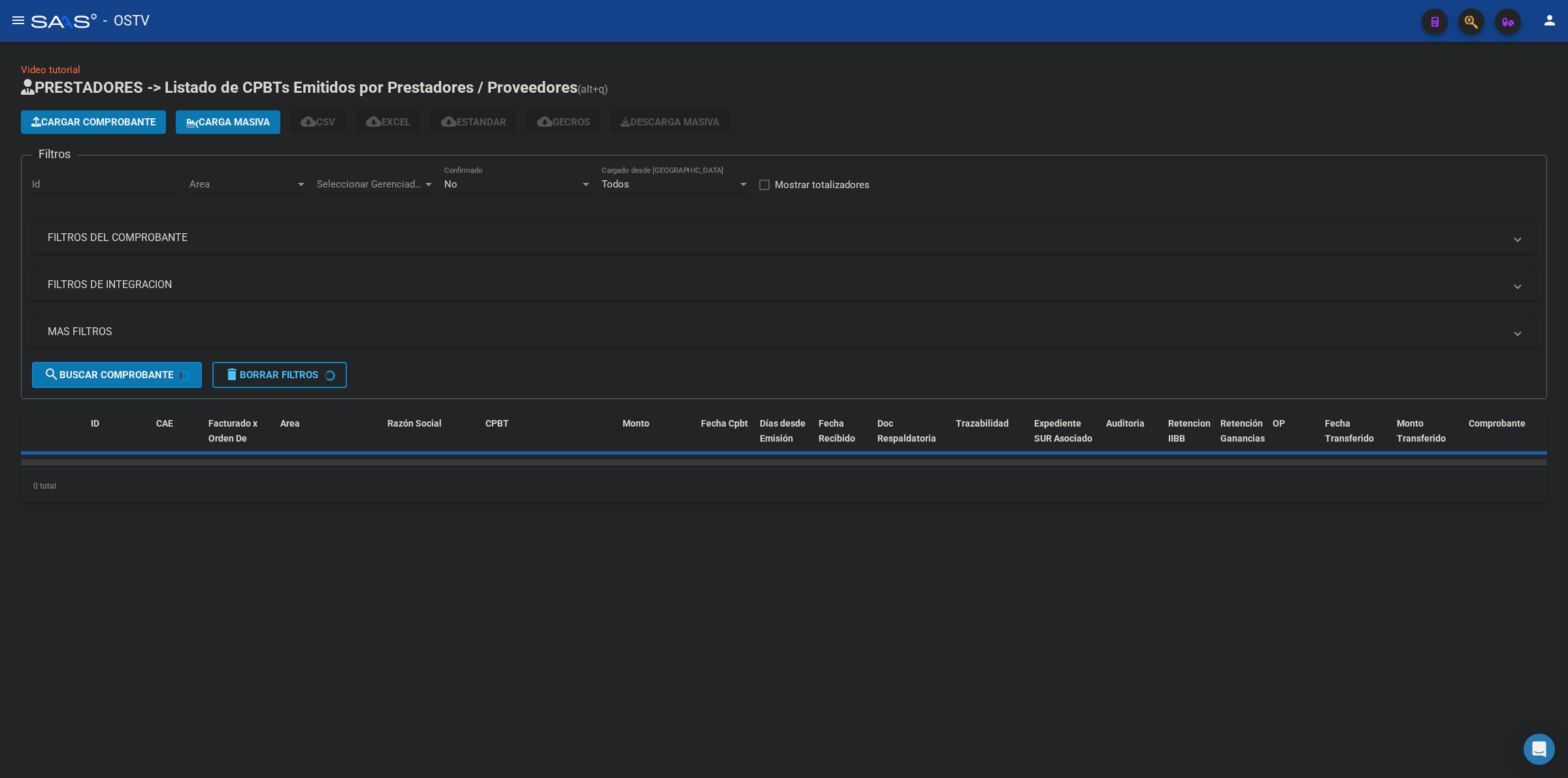
click at [507, 185] on div "No" at bounding box center [512, 184] width 136 height 12
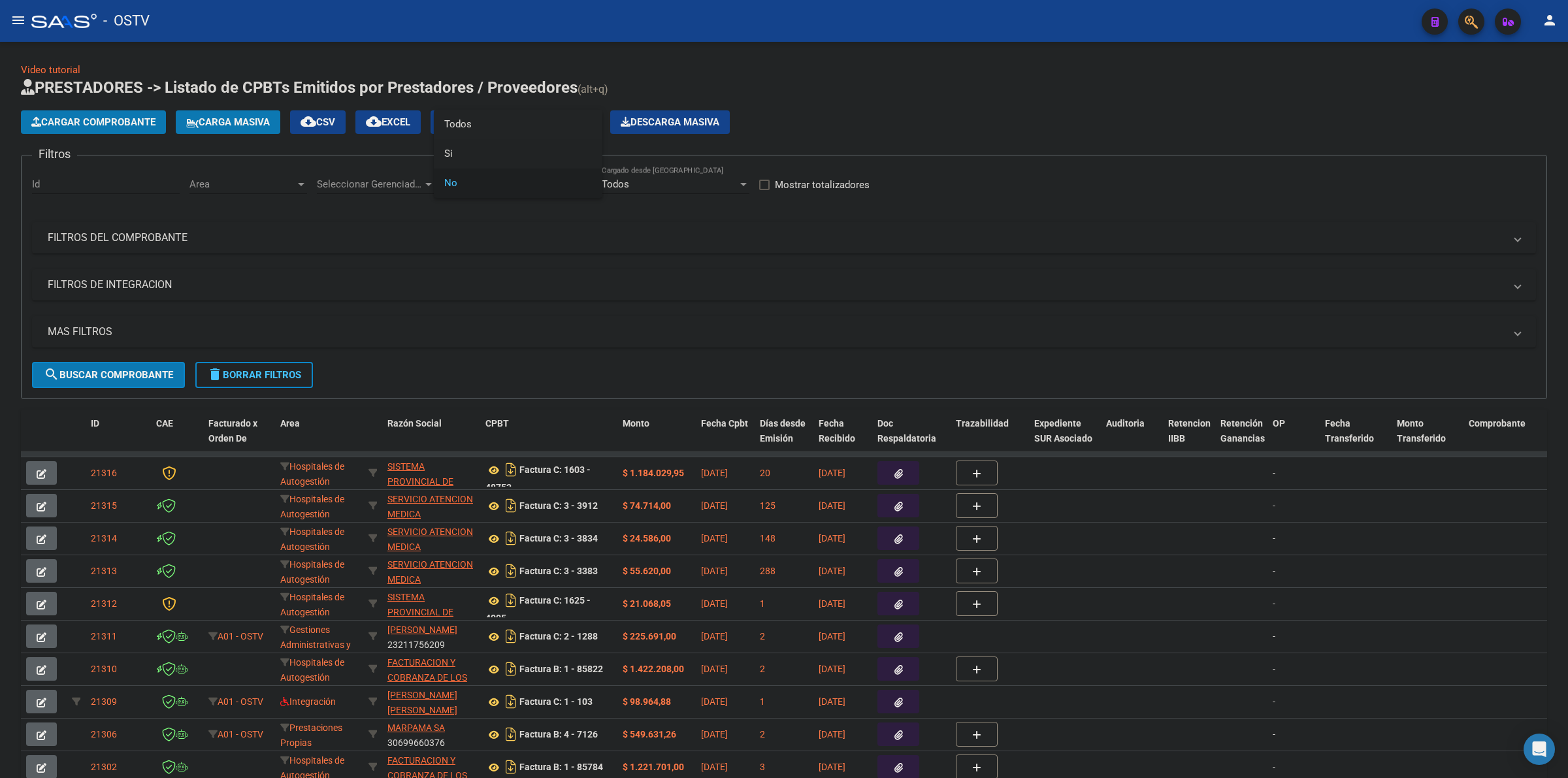
drag, startPoint x: 456, startPoint y: 147, endPoint x: 460, endPoint y: 139, distance: 8.9
click at [458, 147] on span "Si" at bounding box center [518, 154] width 148 height 29
click at [460, 181] on div "Si" at bounding box center [512, 184] width 136 height 12
click at [465, 132] on div at bounding box center [784, 389] width 1568 height 778
click at [461, 146] on app-list-header "PRESTADORES -> Listado de CPBTs Emitidos por Prestadores / Proveedores (alt+q) …" at bounding box center [784, 238] width 1526 height 322
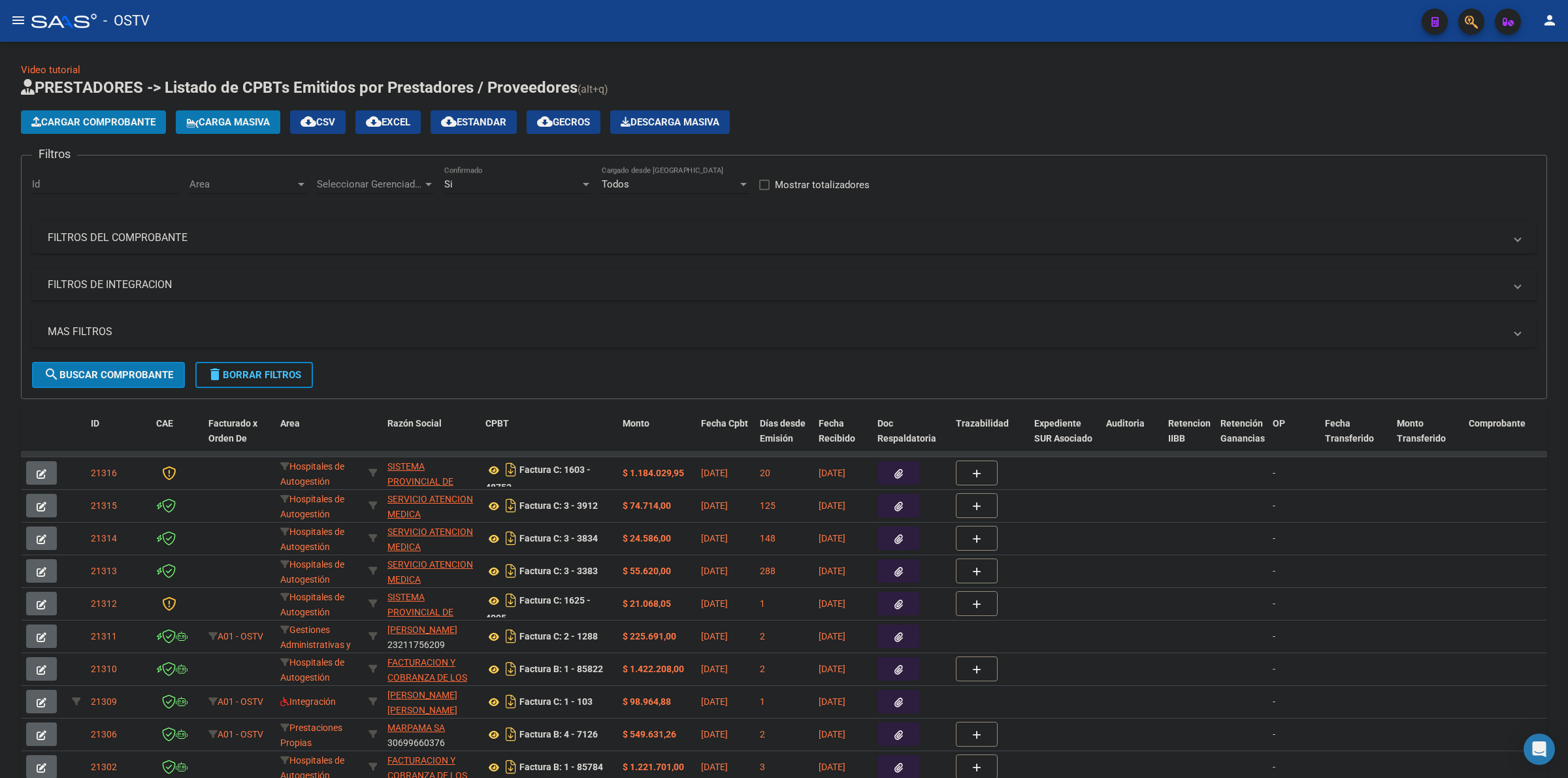
click at [537, 188] on div "Si Confirmado" at bounding box center [518, 180] width 148 height 28
drag, startPoint x: 477, startPoint y: 153, endPoint x: 425, endPoint y: 158, distance: 52.2
click at [475, 153] on span "Todos" at bounding box center [518, 154] width 148 height 29
click at [342, 180] on span "Seleccionar Gerenciador" at bounding box center [370, 184] width 106 height 12
click at [358, 270] on span "A01 - OSTV" at bounding box center [341, 270] width 50 height 12
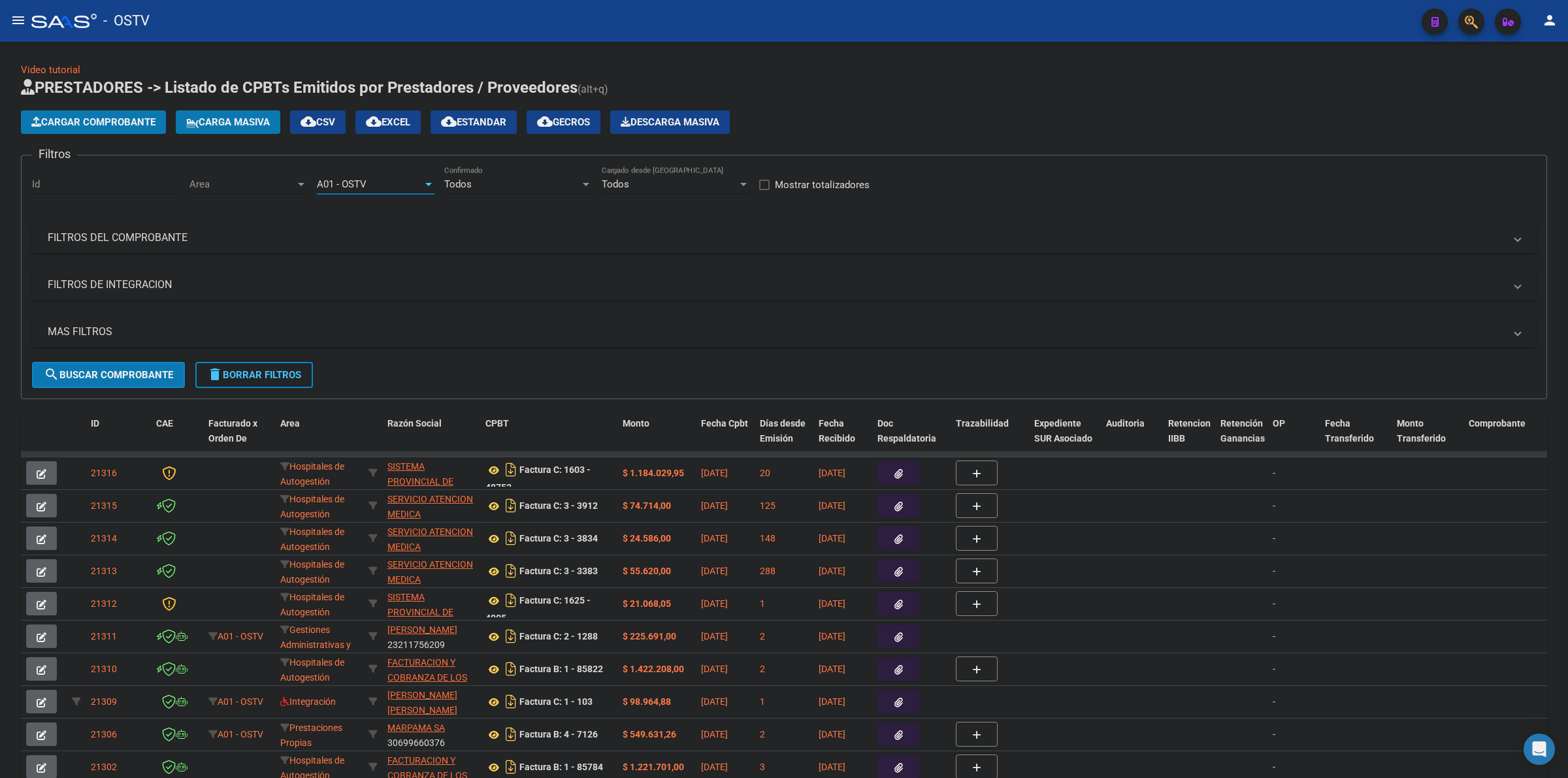
click at [266, 187] on span "Area" at bounding box center [243, 184] width 106 height 12
click at [263, 277] on span "Gestiones Administrativas y Otros" at bounding box center [275, 271] width 171 height 29
click at [126, 367] on button "search Buscar Comprobante" at bounding box center [108, 374] width 153 height 26
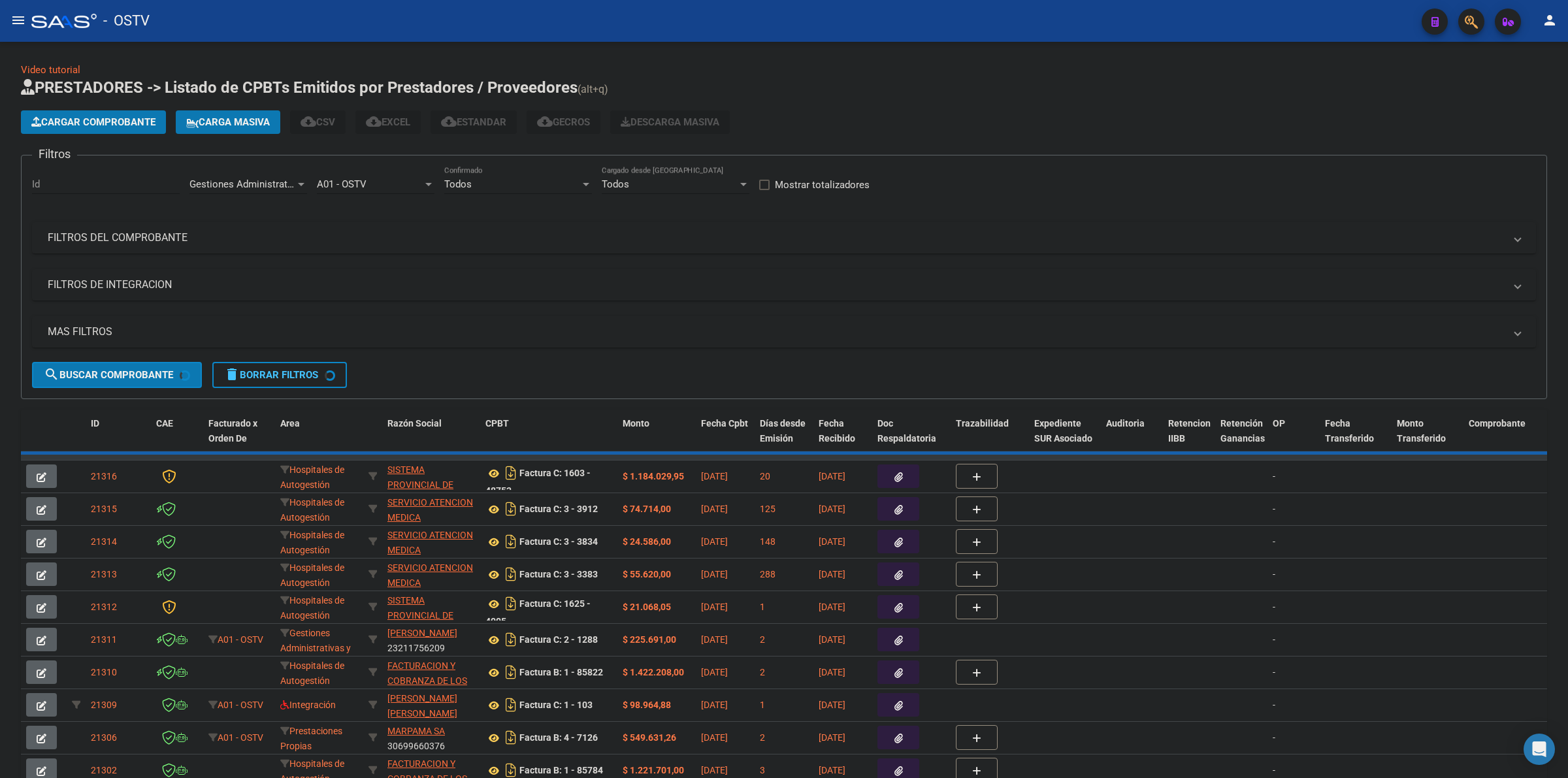
click at [128, 340] on mat-expansion-panel-header "MAS FILTROS" at bounding box center [784, 331] width 1505 height 31
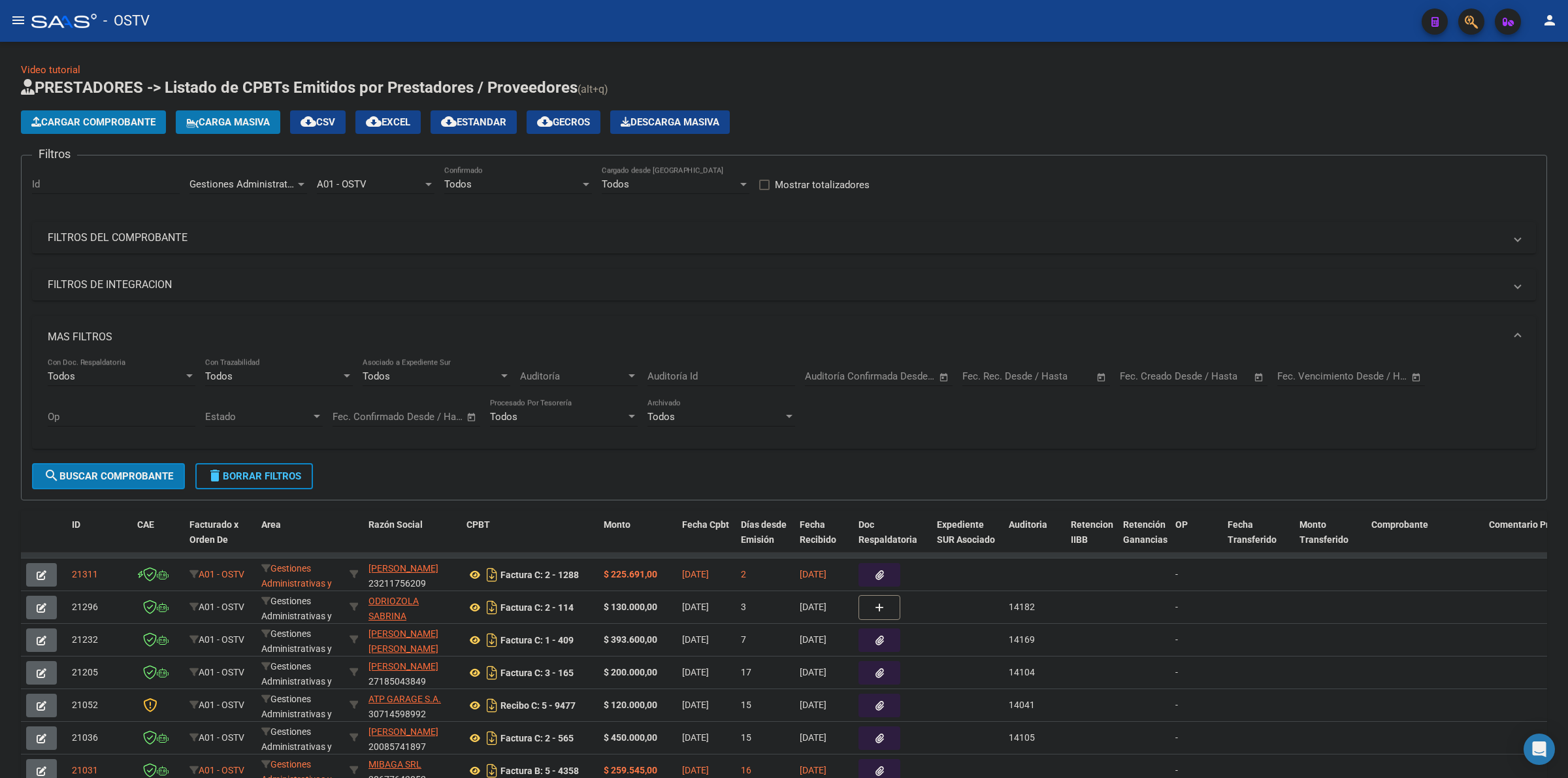
click at [1149, 376] on input "text" at bounding box center [1147, 376] width 53 height 12
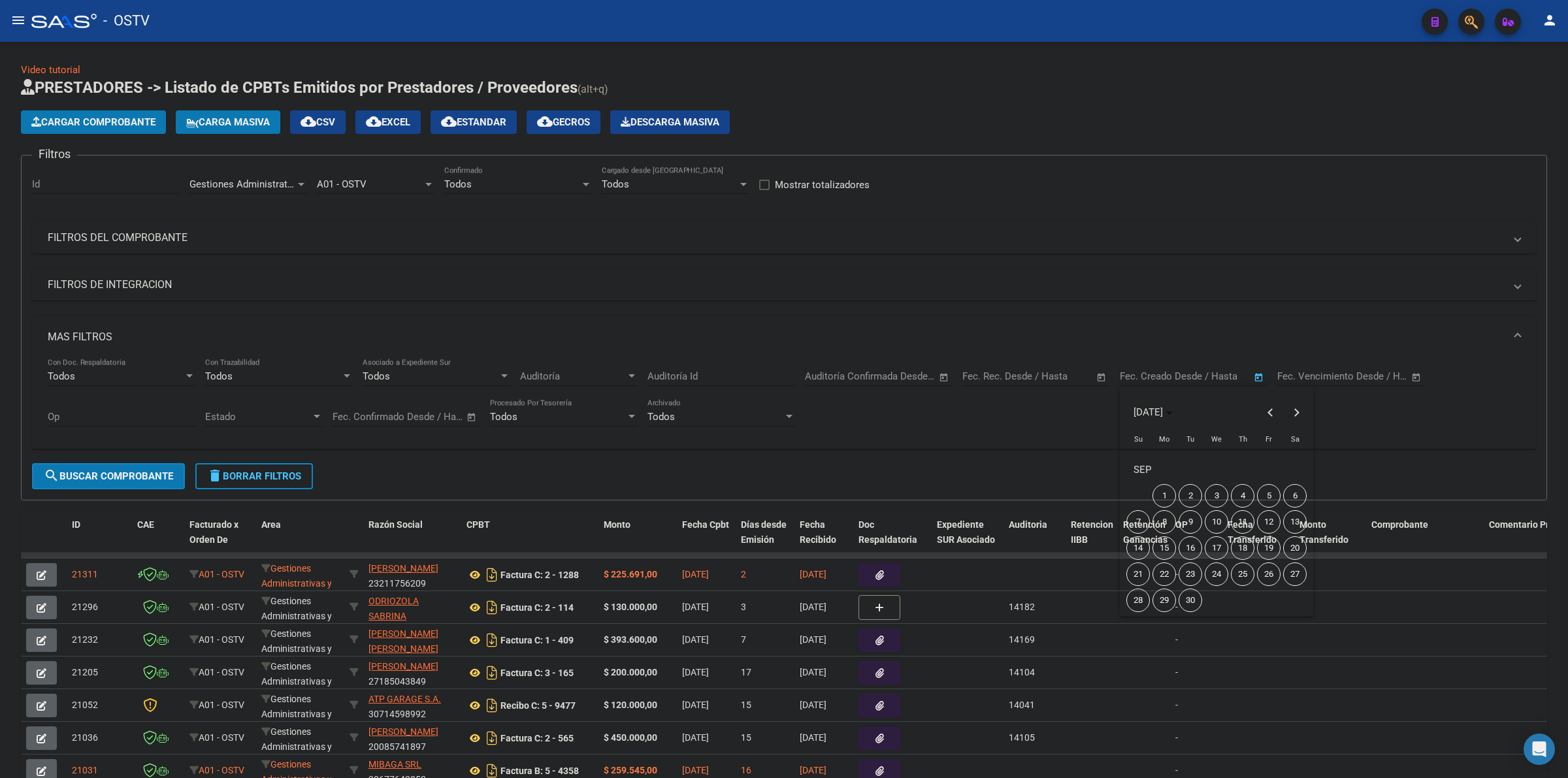
drag, startPoint x: 1219, startPoint y: 539, endPoint x: 1219, endPoint y: 545, distance: 6.0
click at [1219, 540] on span "17" at bounding box center [1217, 548] width 24 height 24
type input "[DATE]"
click at [1219, 545] on span "17" at bounding box center [1217, 548] width 24 height 24
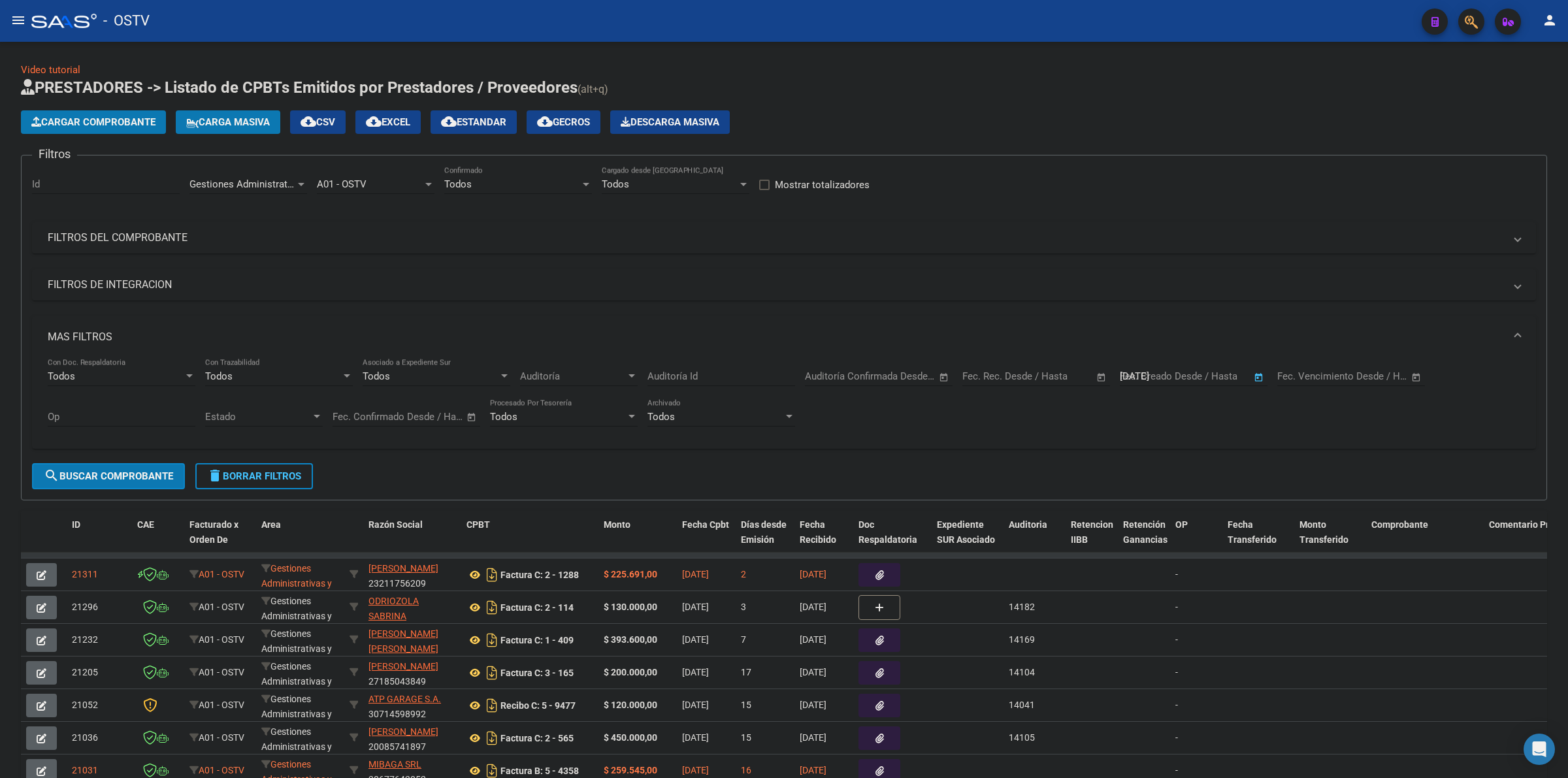
type input "[DATE]"
click at [138, 471] on span "search Buscar Comprobante" at bounding box center [108, 476] width 129 height 12
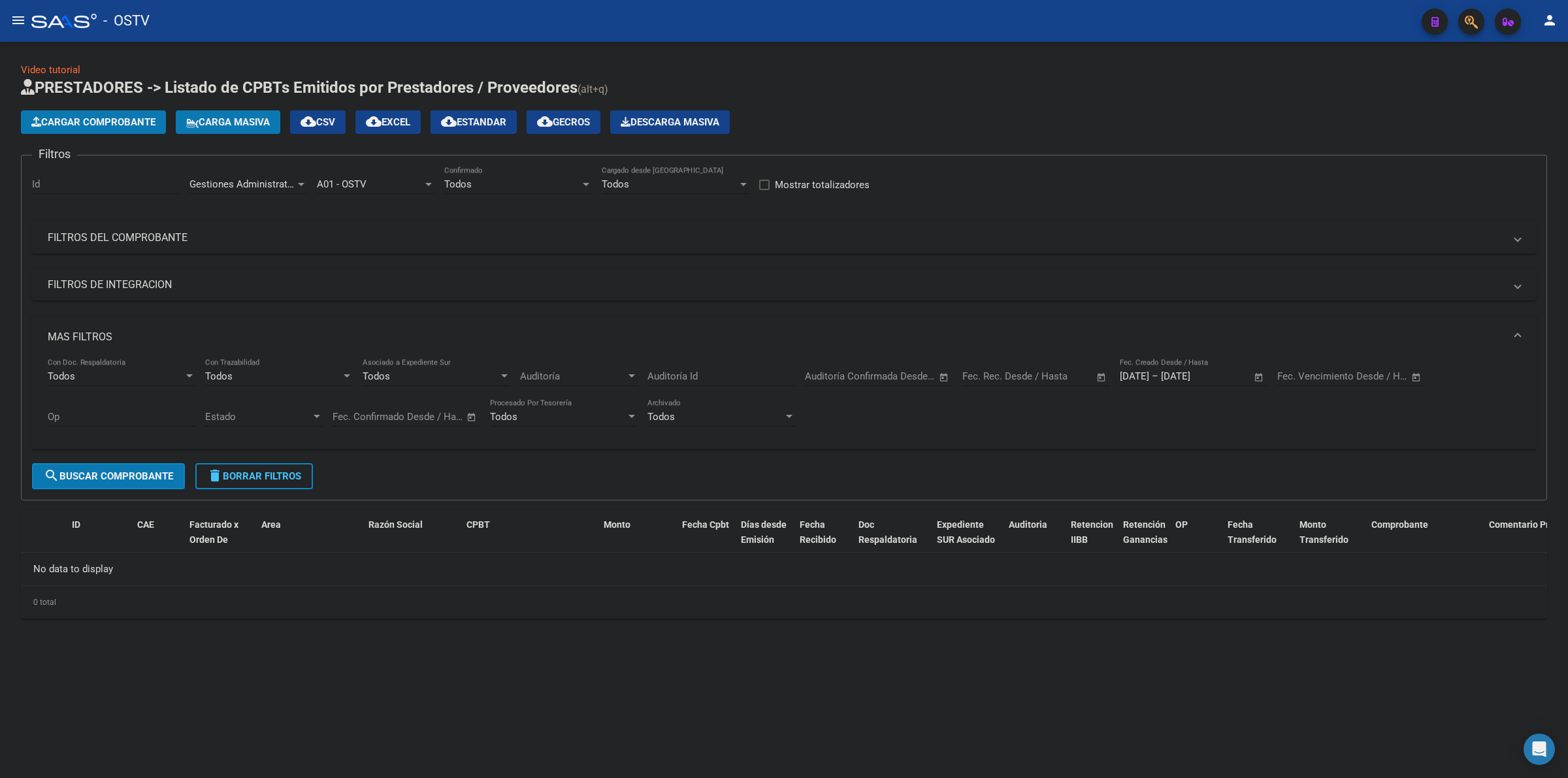
click at [256, 183] on span "Gestiones Administrativas y Otros" at bounding box center [264, 184] width 150 height 12
click at [237, 247] on span "Prestaciones Propias" at bounding box center [236, 244] width 93 height 12
click at [110, 485] on button "search Buscar Comprobante" at bounding box center [108, 475] width 153 height 26
click at [291, 178] on div "Prestaciones Propias" at bounding box center [243, 184] width 106 height 12
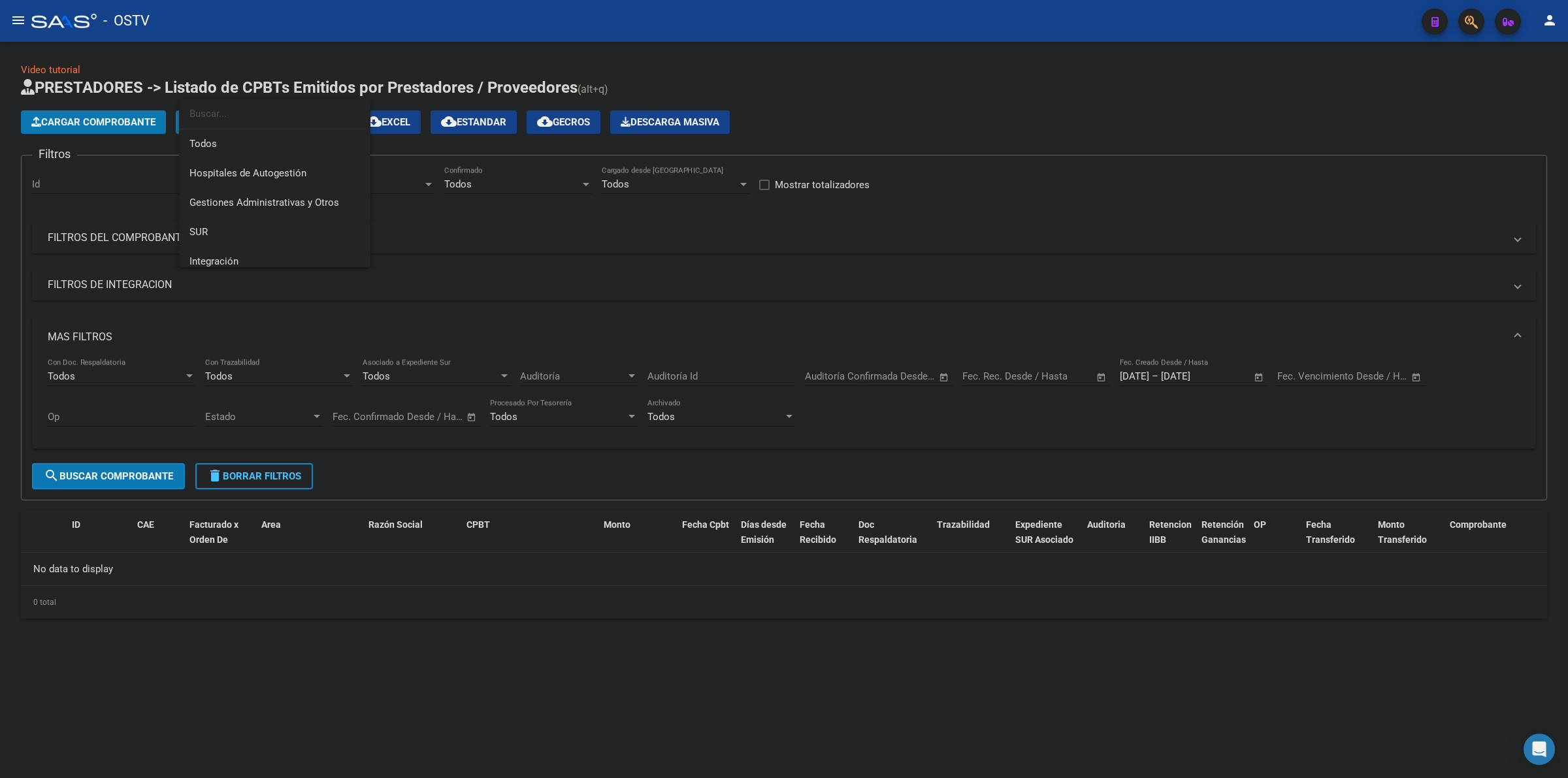
scroll to position [108, 0]
drag, startPoint x: 235, startPoint y: 233, endPoint x: 224, endPoint y: 256, distance: 25.5
click at [234, 233] on span "Capita" at bounding box center [275, 242] width 171 height 29
click at [160, 471] on span "search Buscar Comprobante" at bounding box center [108, 476] width 129 height 12
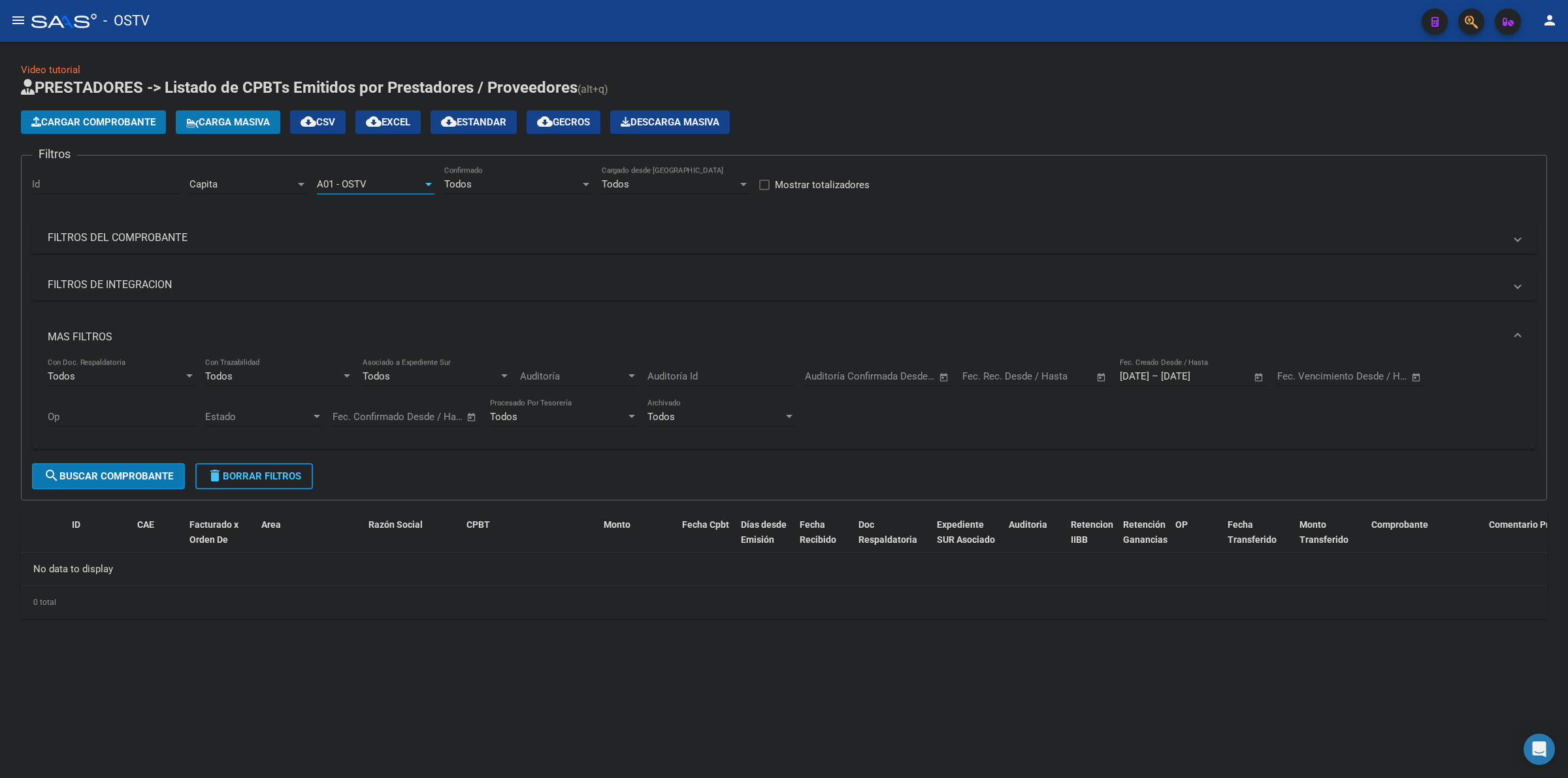
click at [384, 183] on div "A01 - OSTV" at bounding box center [370, 184] width 106 height 12
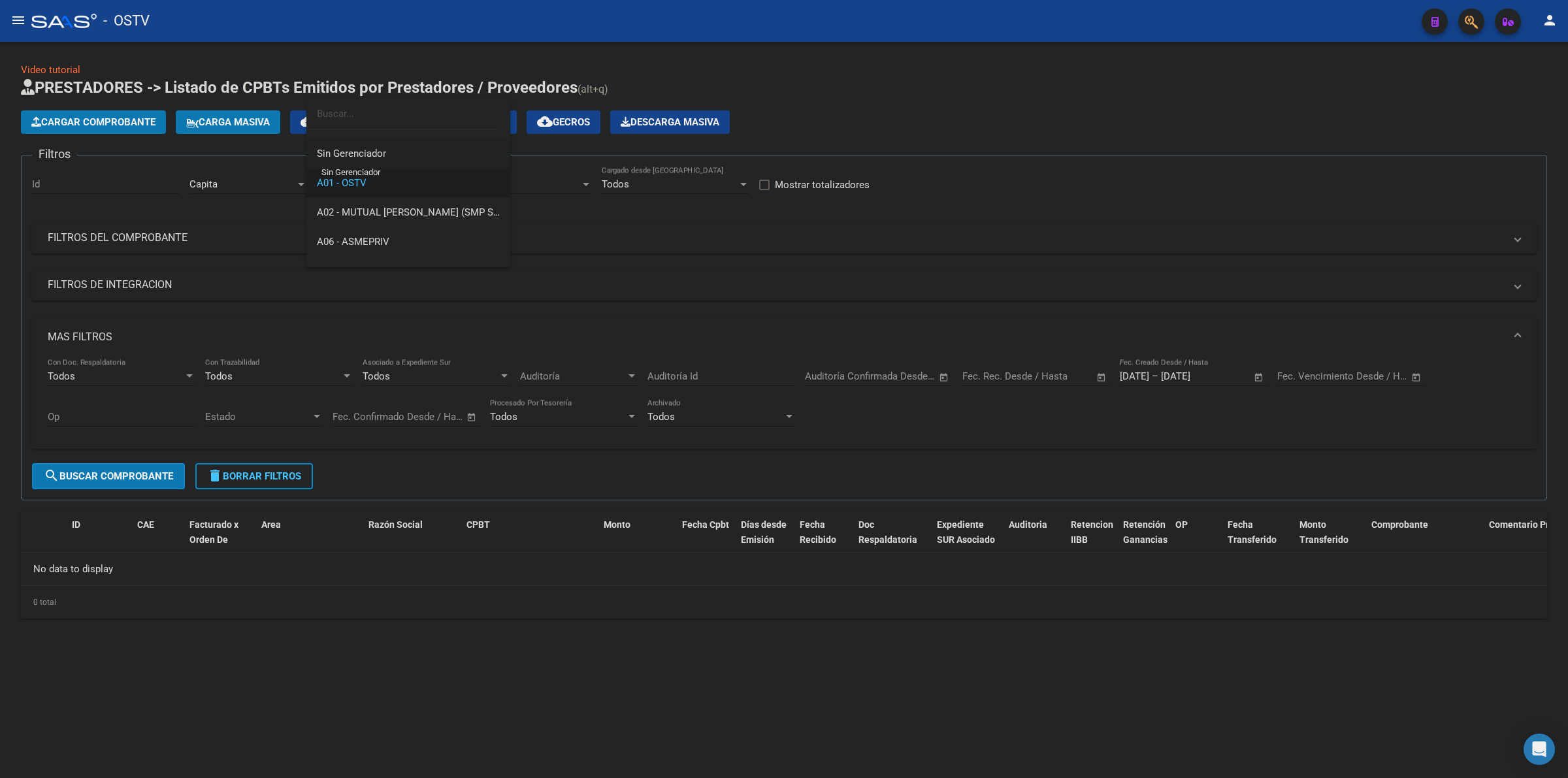
scroll to position [0, 0]
click at [347, 141] on span "Todos" at bounding box center [408, 144] width 183 height 29
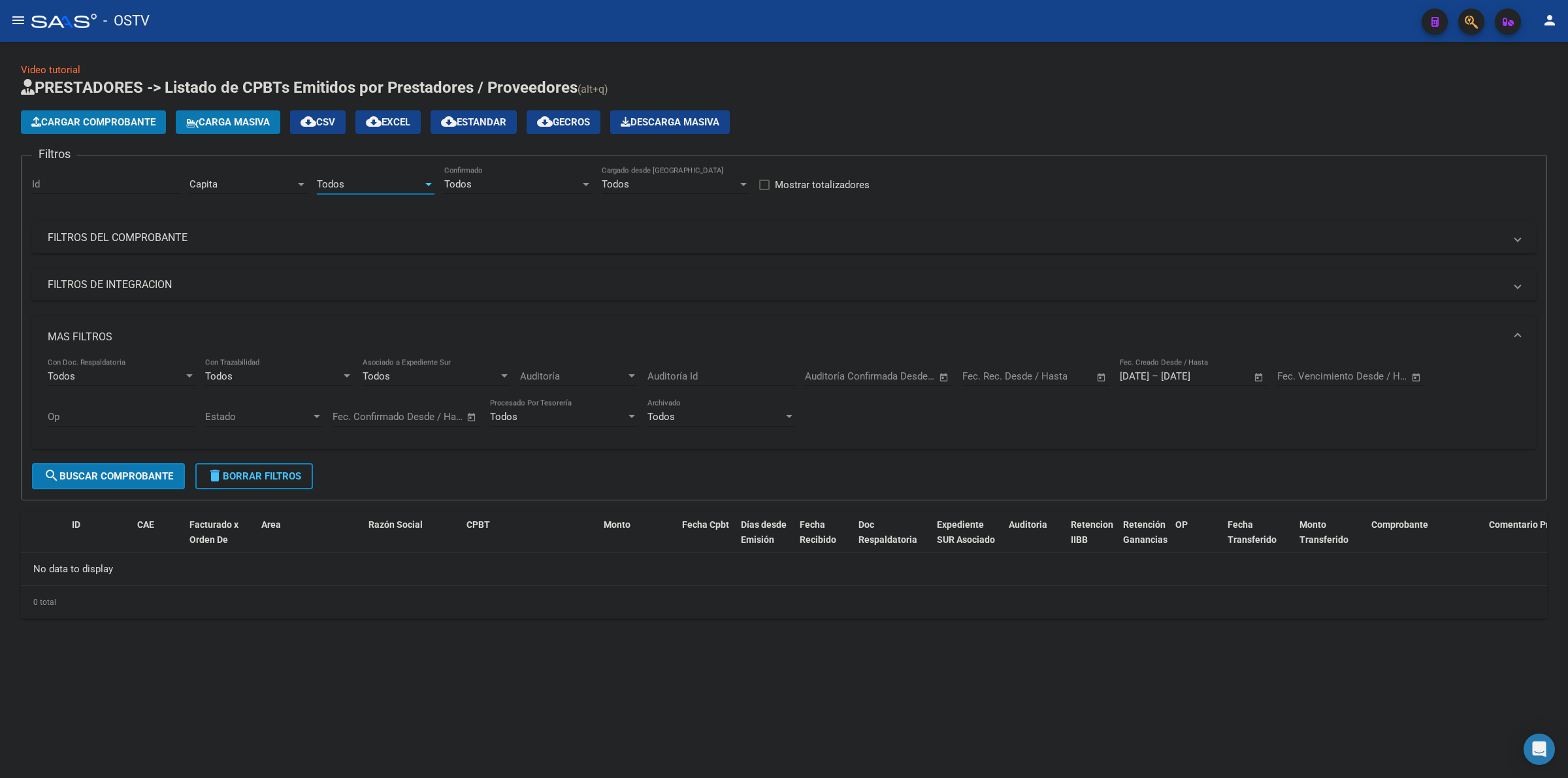
click at [160, 475] on span "search Buscar Comprobante" at bounding box center [108, 476] width 129 height 12
click at [226, 188] on div "Capita" at bounding box center [243, 184] width 106 height 12
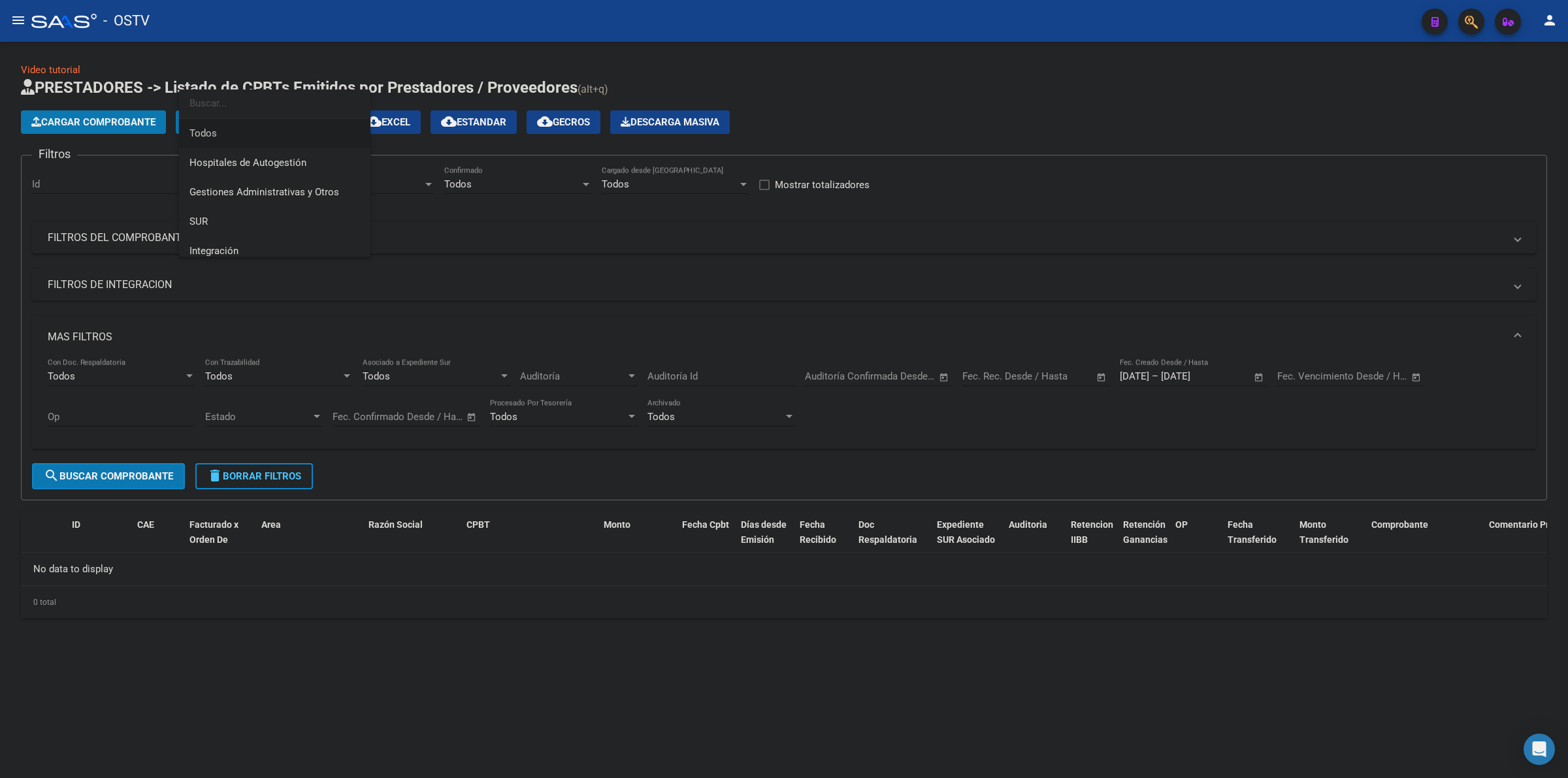
drag, startPoint x: 227, startPoint y: 142, endPoint x: 197, endPoint y: 222, distance: 85.4
click at [227, 141] on span "Todos" at bounding box center [275, 134] width 171 height 29
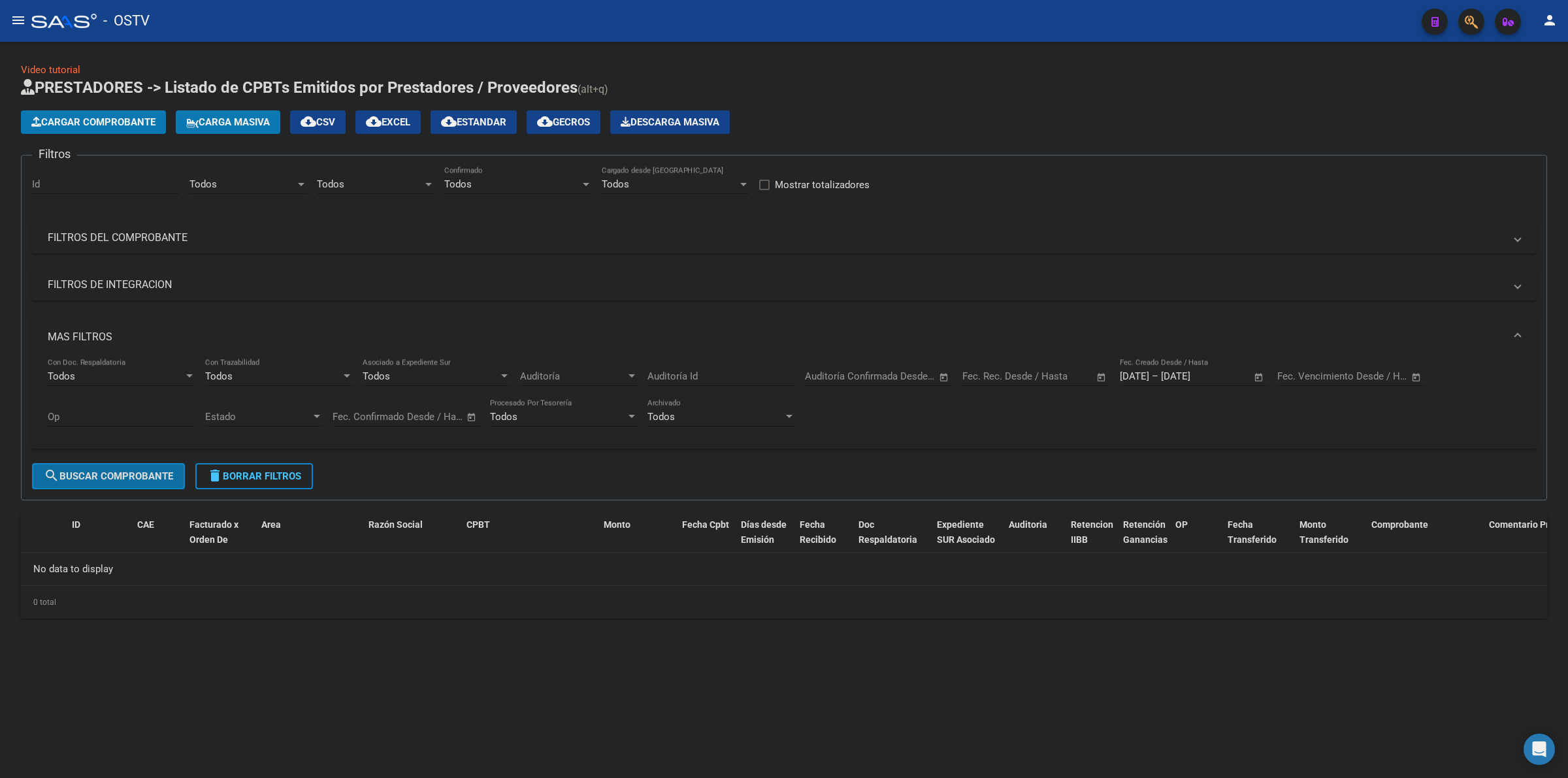
click at [137, 481] on button "search Buscar Comprobante" at bounding box center [108, 475] width 153 height 26
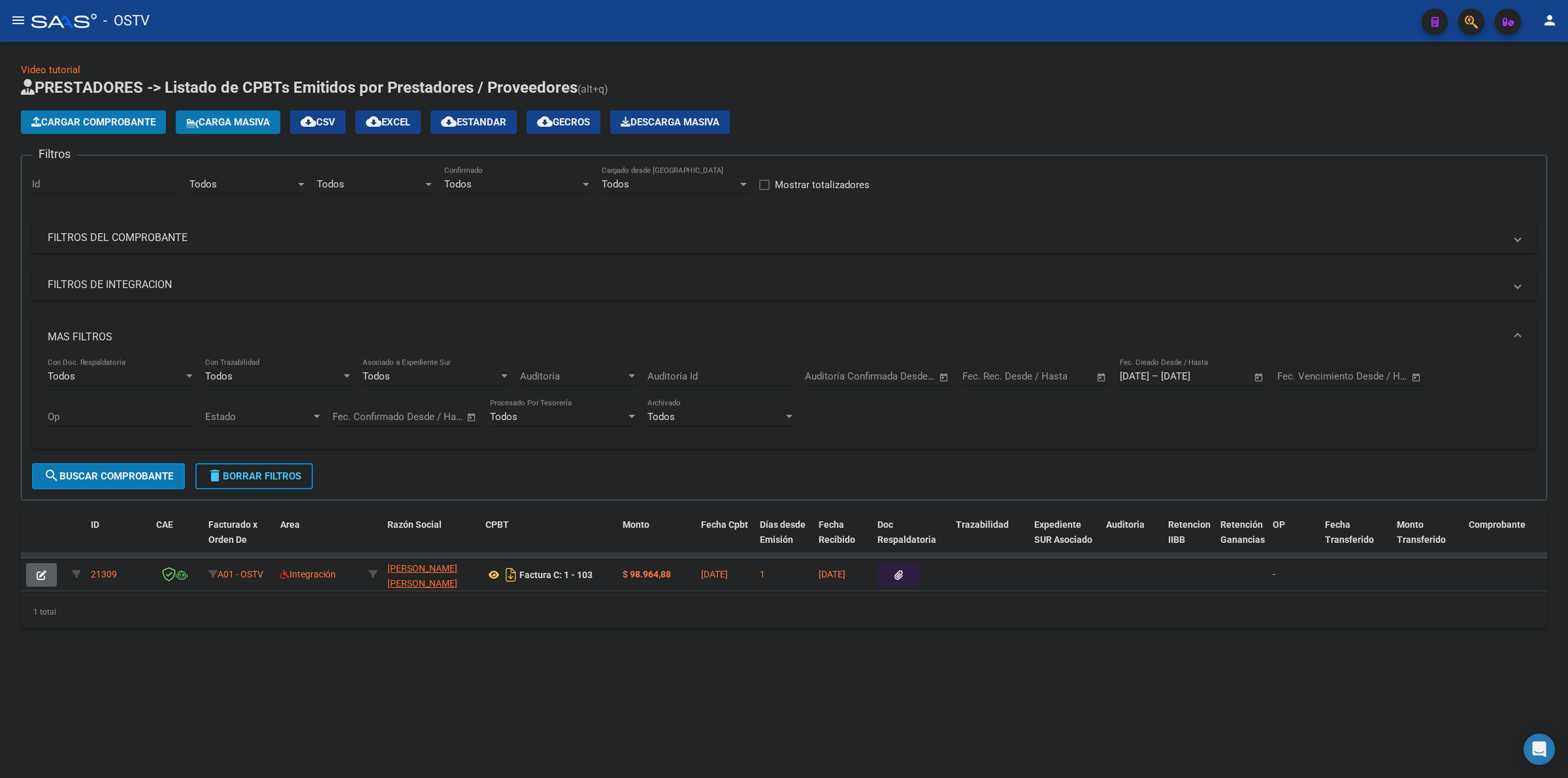
click at [490, 124] on span "cloud_download Estandar" at bounding box center [474, 122] width 66 height 12
click at [1351, 123] on div "Cargar Comprobante Carga Masiva cloud_download CSV cloud_download EXCEL cloud_d…" at bounding box center [784, 122] width 1526 height 24
click at [808, 102] on app-list-header "PRESTADORES -> Listado de CPBTs Emitidos por Prestadores / Proveedores (alt+q) …" at bounding box center [784, 289] width 1526 height 423
click at [293, 477] on span "delete Borrar Filtros" at bounding box center [254, 476] width 94 height 12
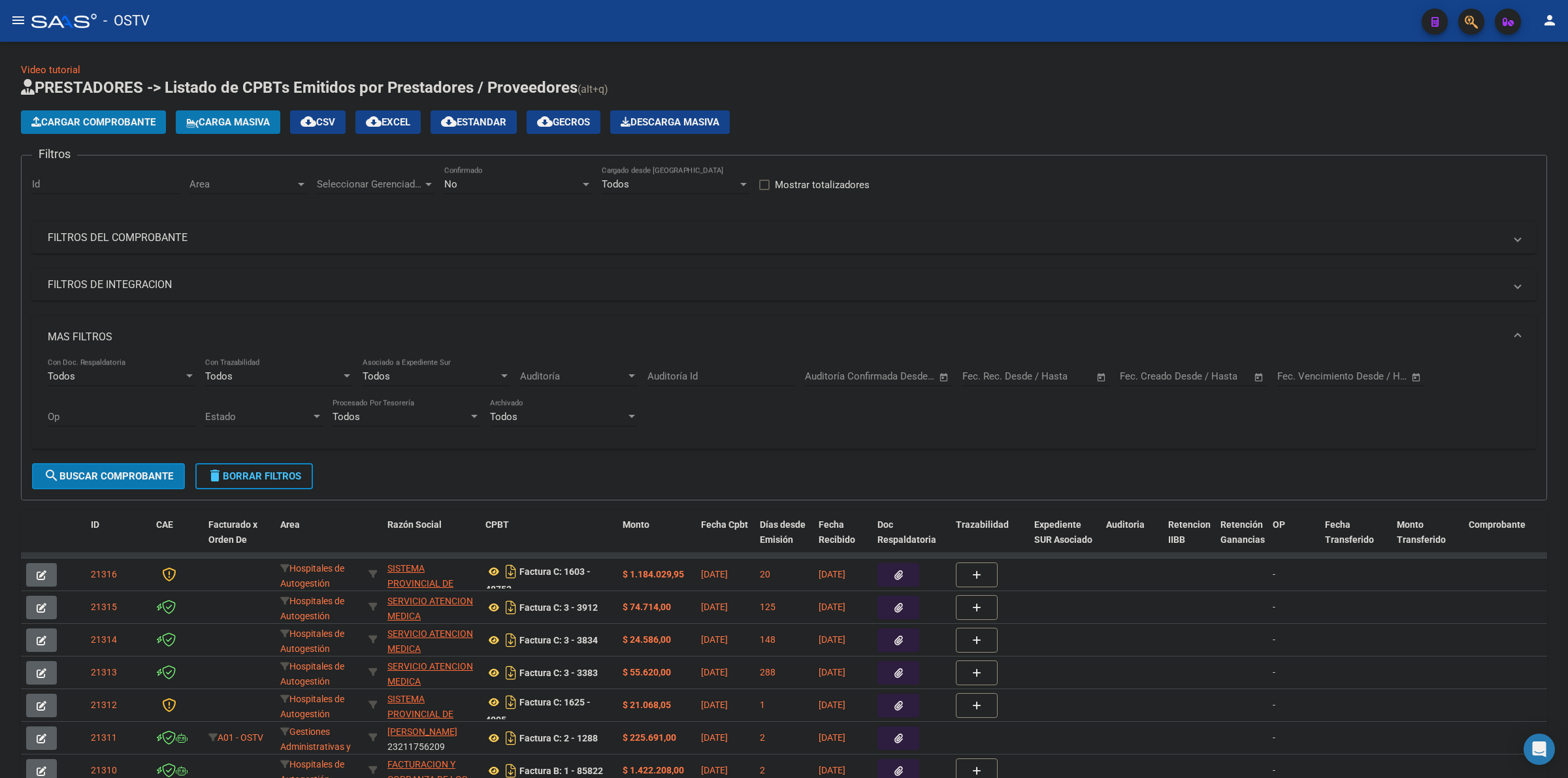
click at [894, 125] on div "Cargar Comprobante Carga Masiva cloud_download CSV cloud_download EXCEL cloud_d…" at bounding box center [784, 122] width 1526 height 24
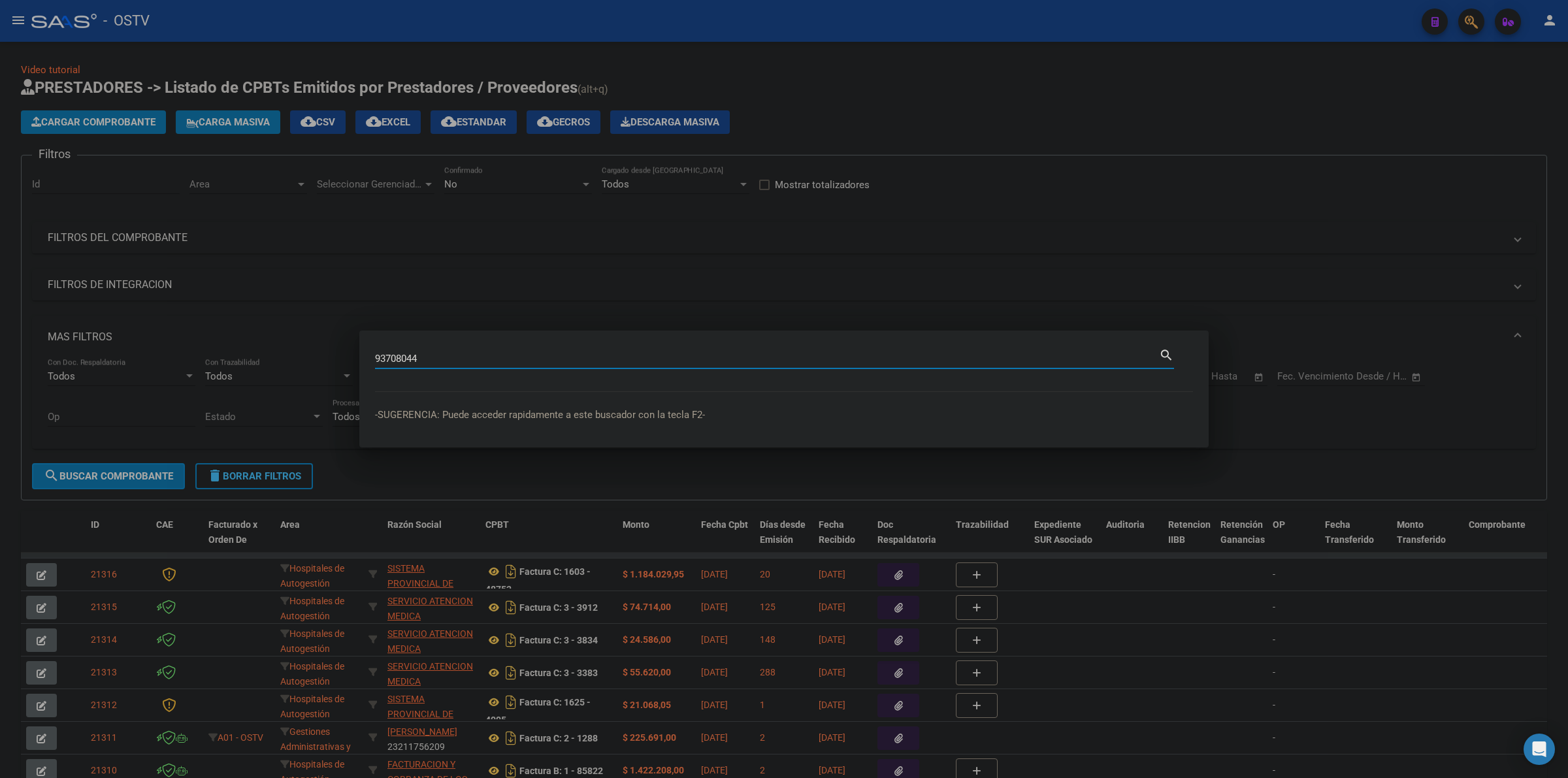
type input "93708044"
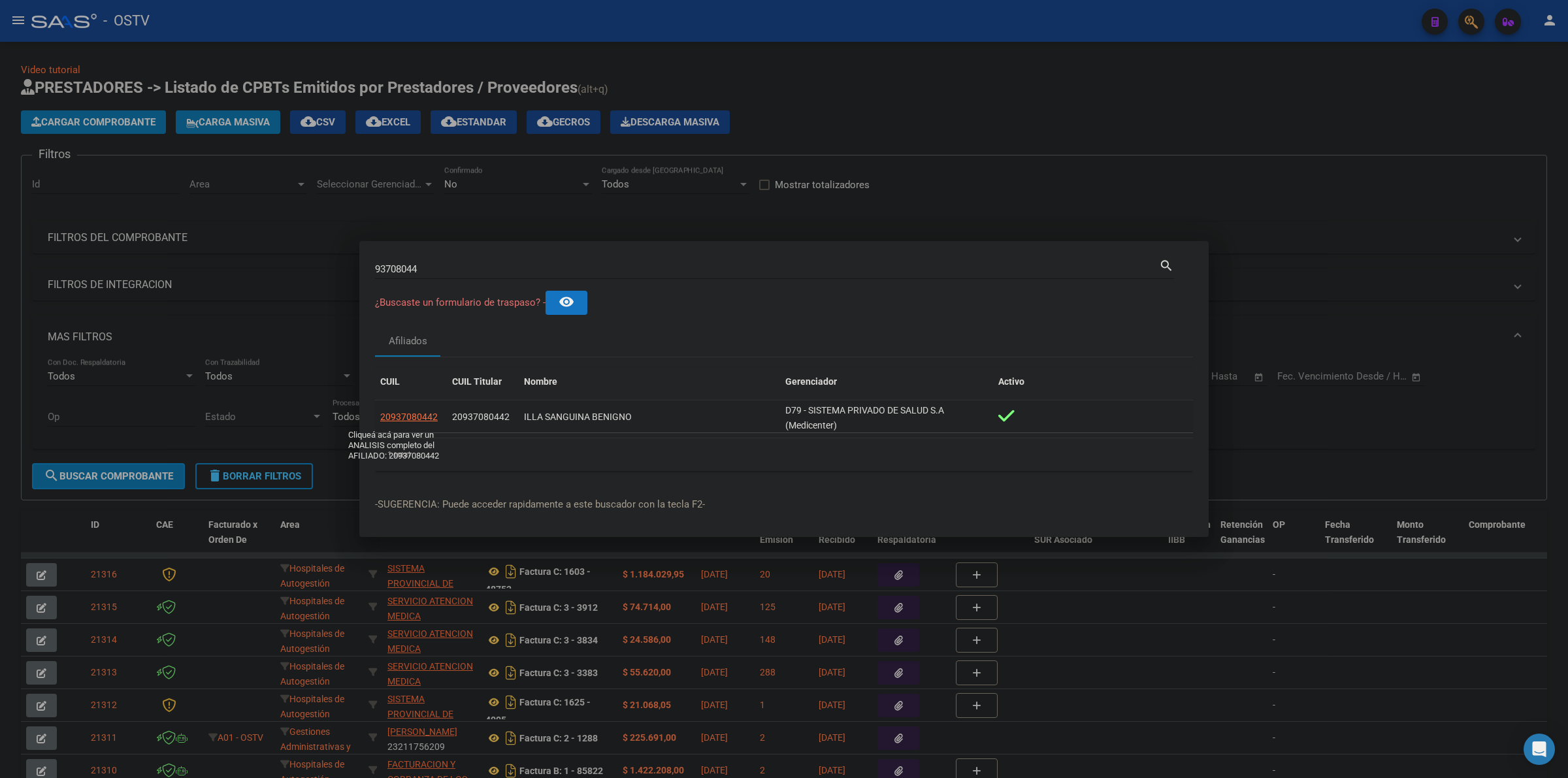
click at [392, 419] on span "20937080442" at bounding box center [409, 416] width 57 height 10
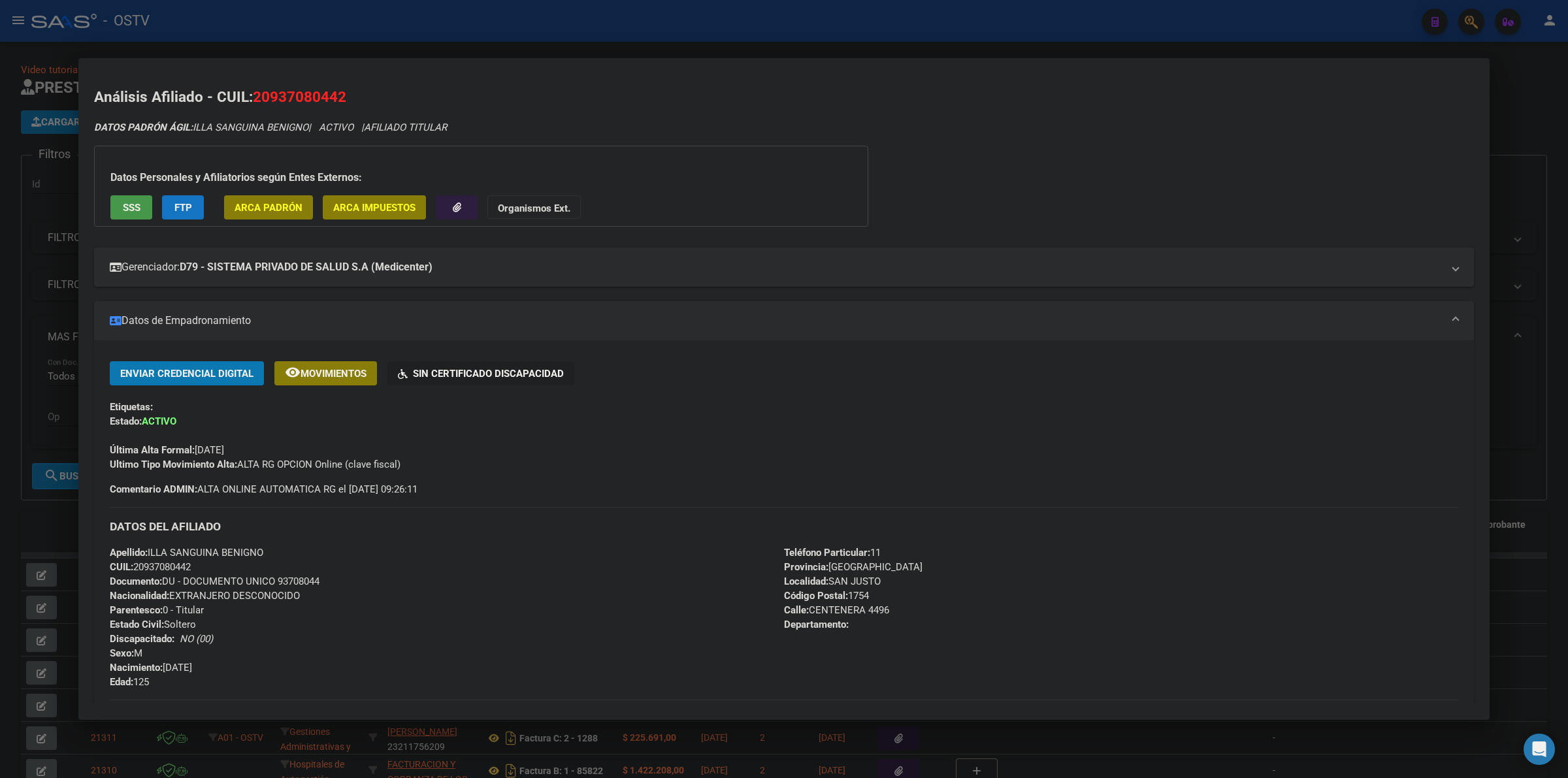
click at [57, 239] on div at bounding box center [784, 389] width 1568 height 778
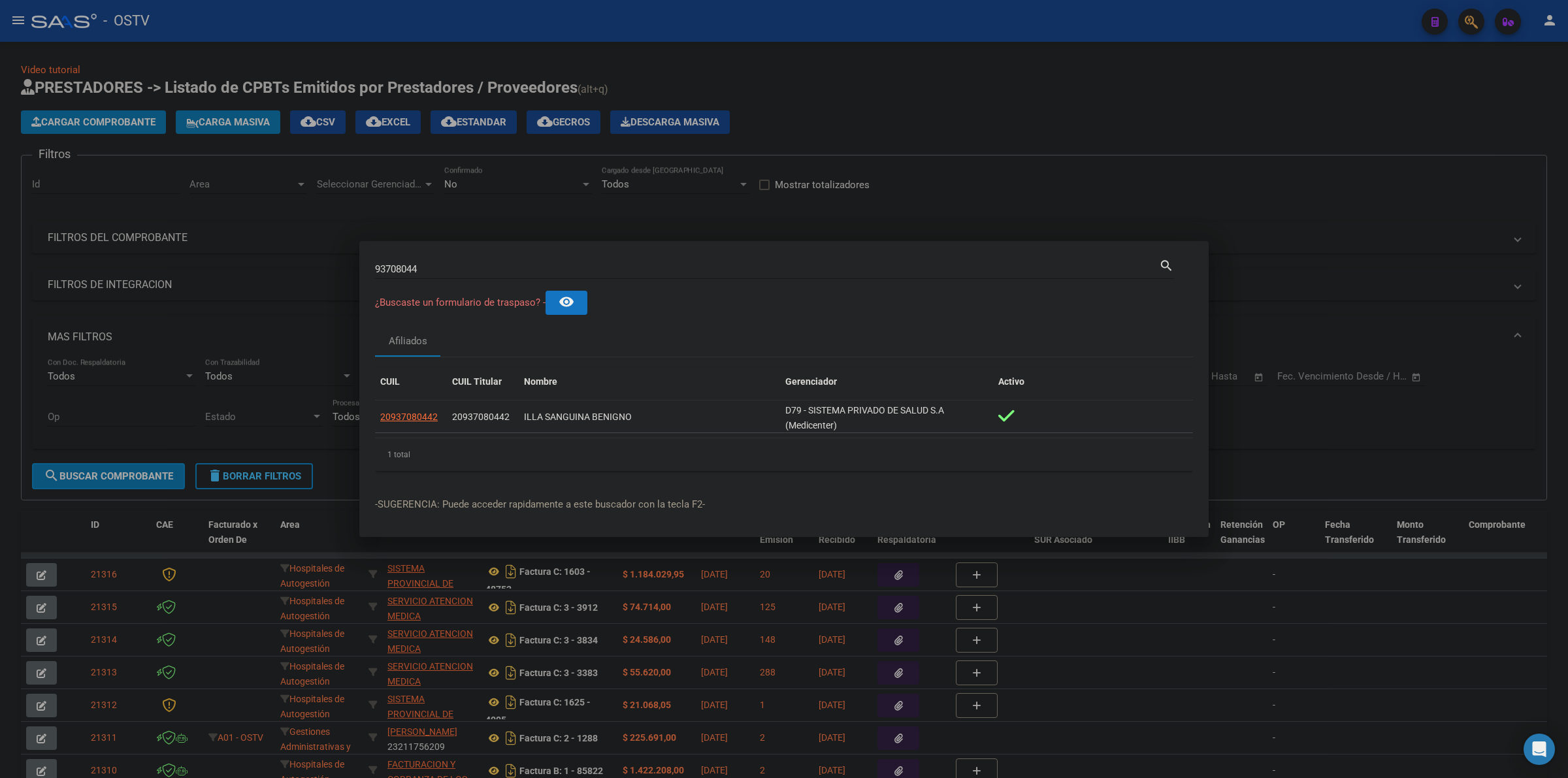
click at [903, 102] on div at bounding box center [784, 389] width 1568 height 778
